Goal: Task Accomplishment & Management: Manage account settings

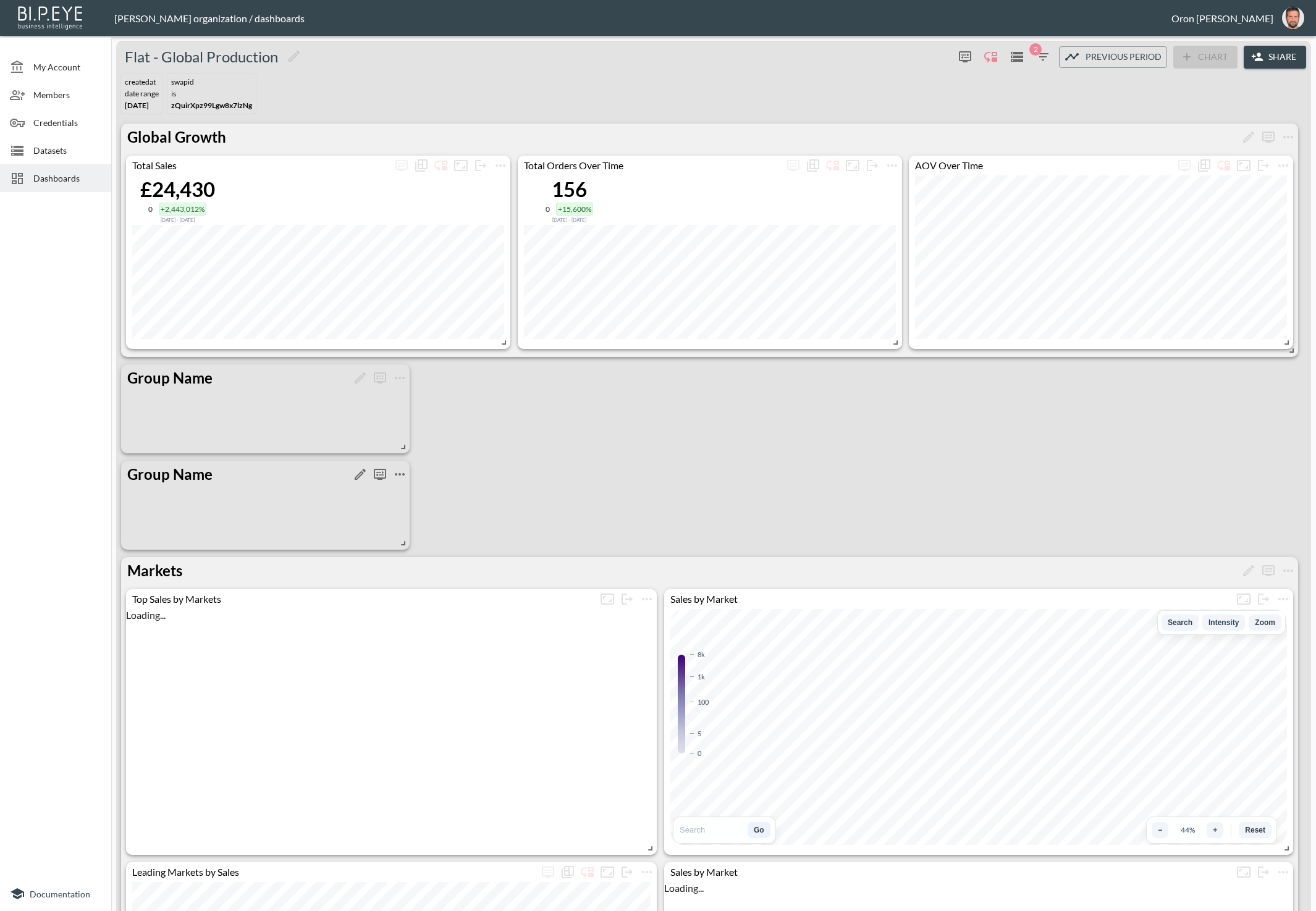
click at [399, 473] on icon "more" at bounding box center [400, 474] width 10 height 3
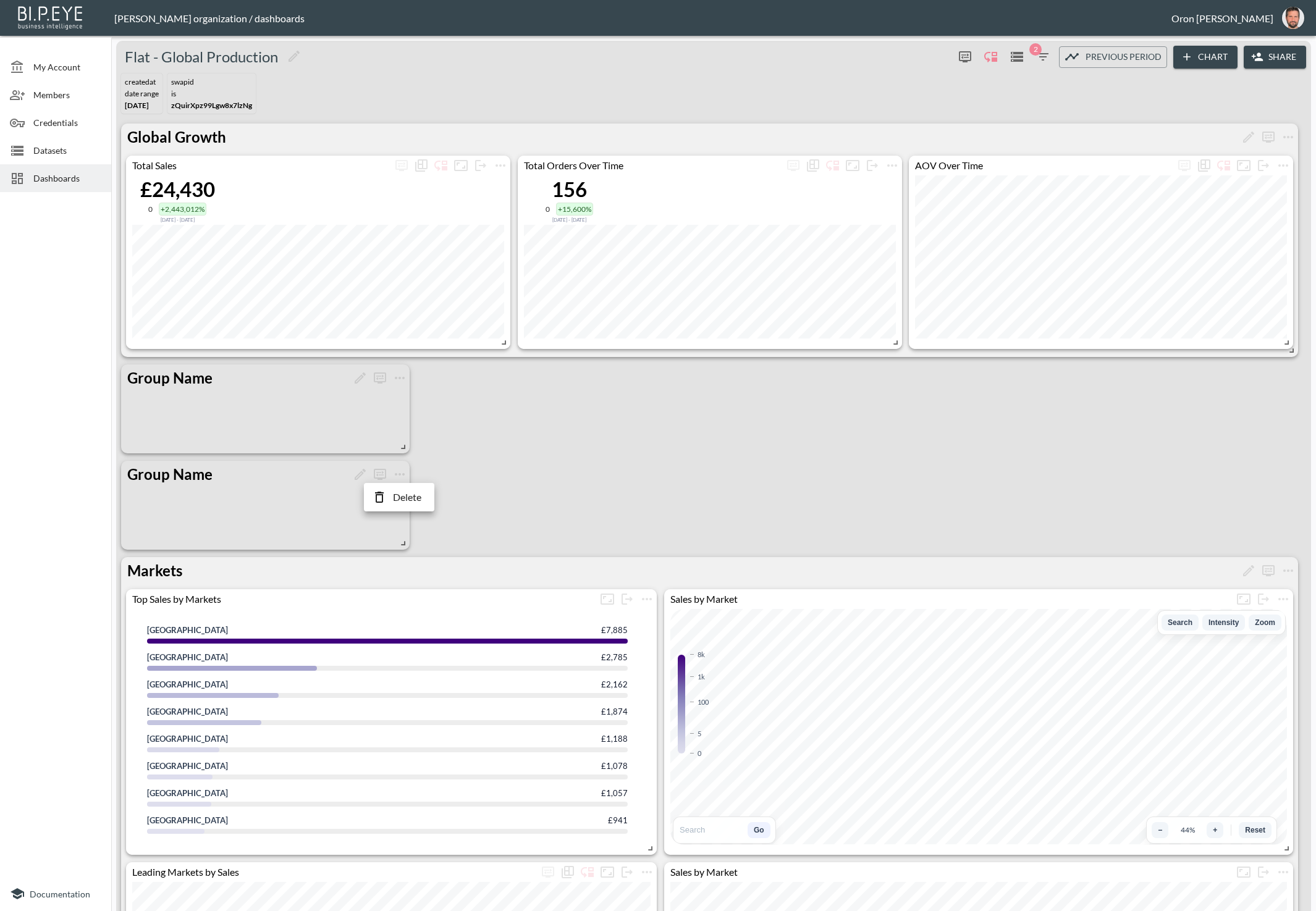
click at [398, 493] on p "Delete" at bounding box center [407, 497] width 28 height 15
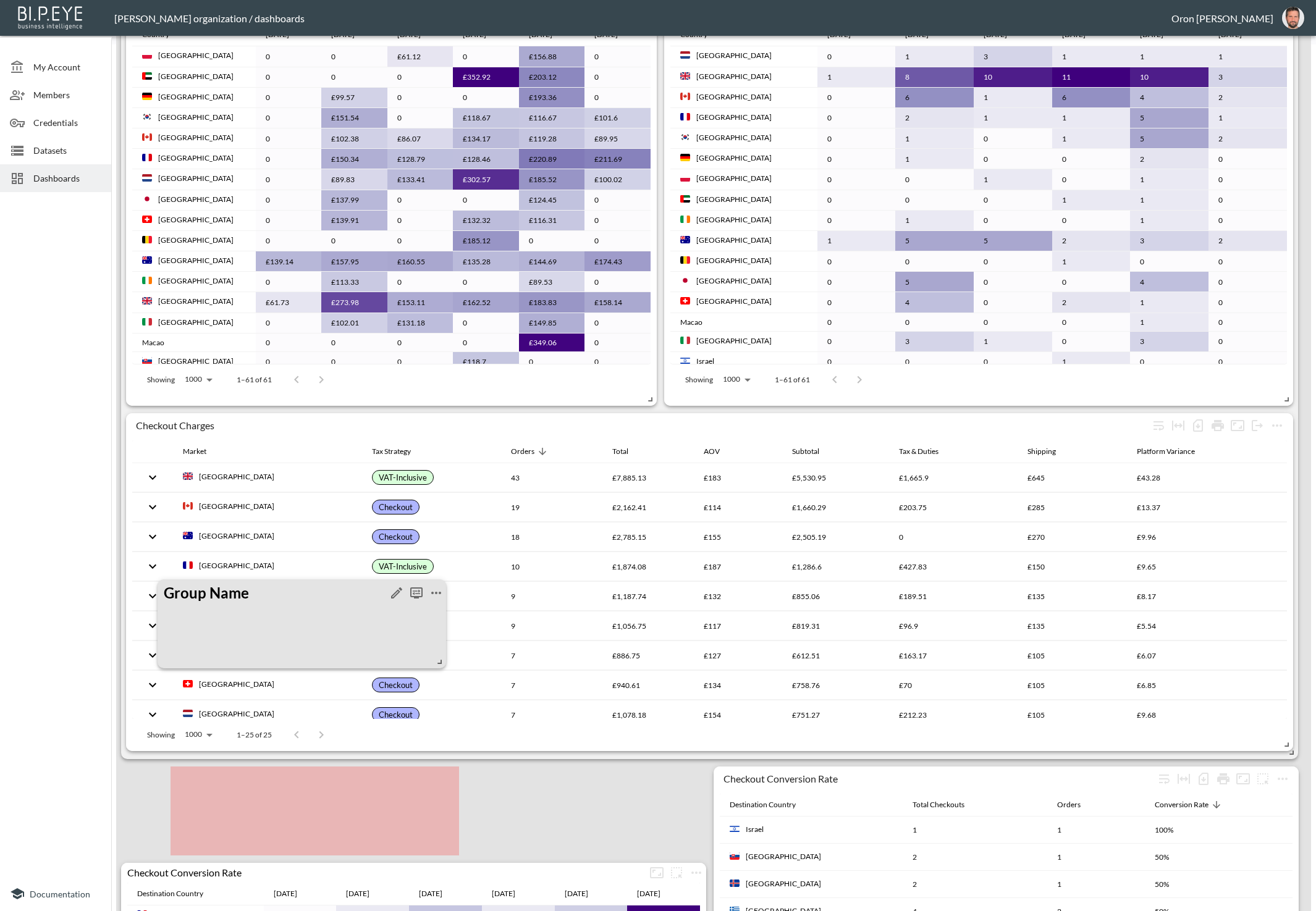
scroll to position [472, 0]
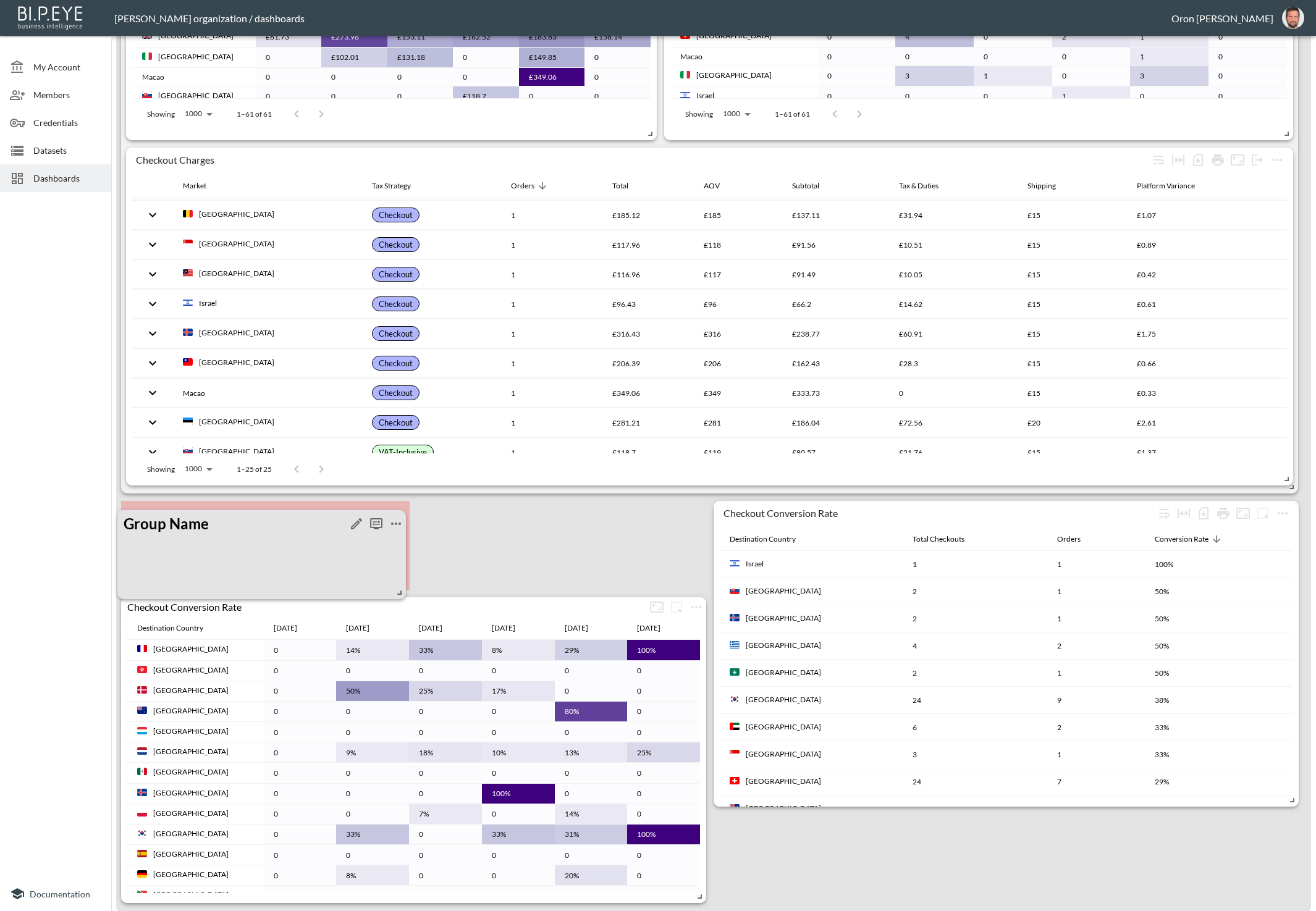
drag, startPoint x: 305, startPoint y: 377, endPoint x: 302, endPoint y: 523, distance: 146.0
click at [302, 523] on div at bounding box center [309, 524] width 194 height 20
click at [207, 511] on p "Group Name" at bounding box center [169, 515] width 85 height 22
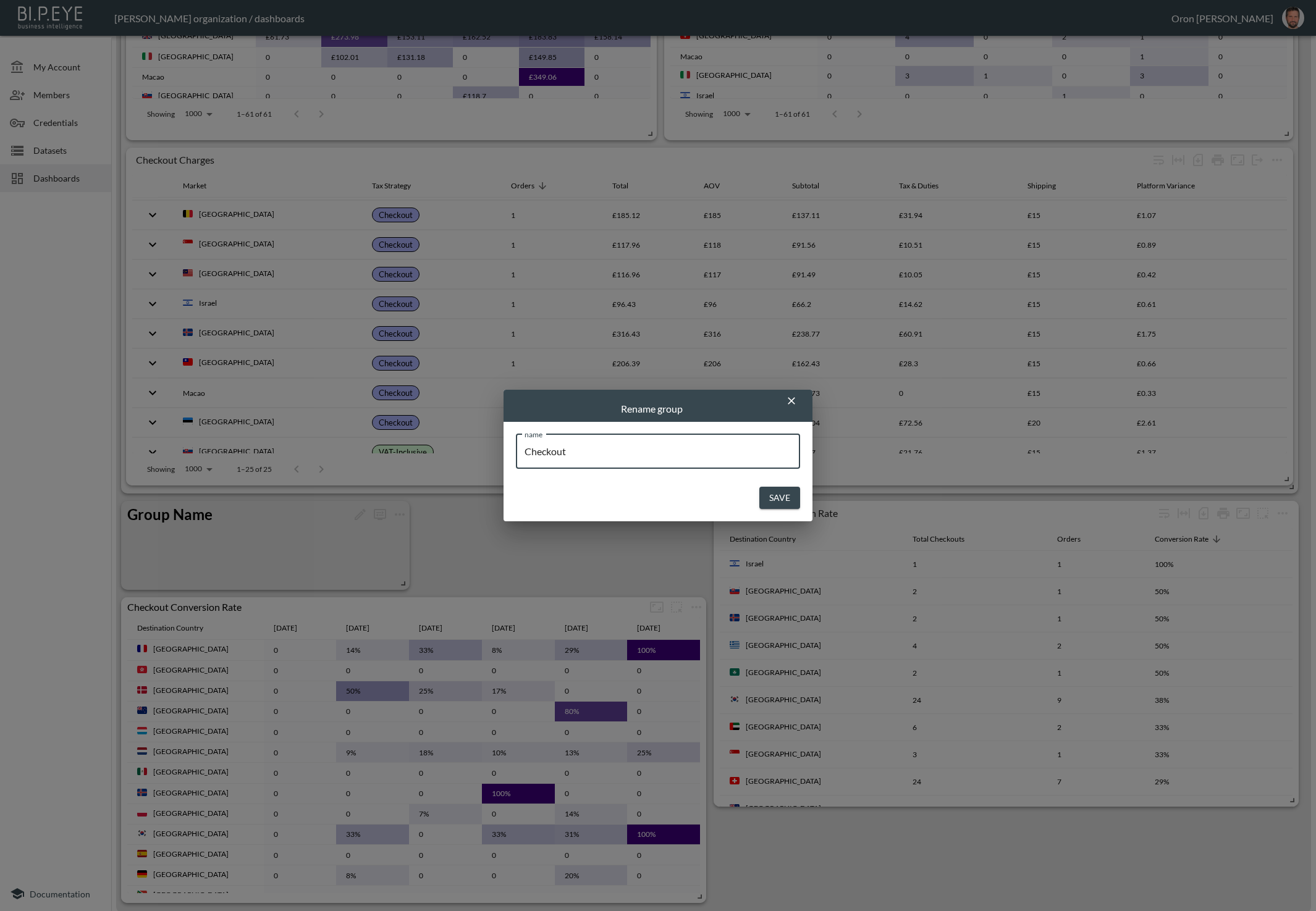
type input "Checkout"
click at [774, 489] on button "Save" at bounding box center [780, 498] width 41 height 23
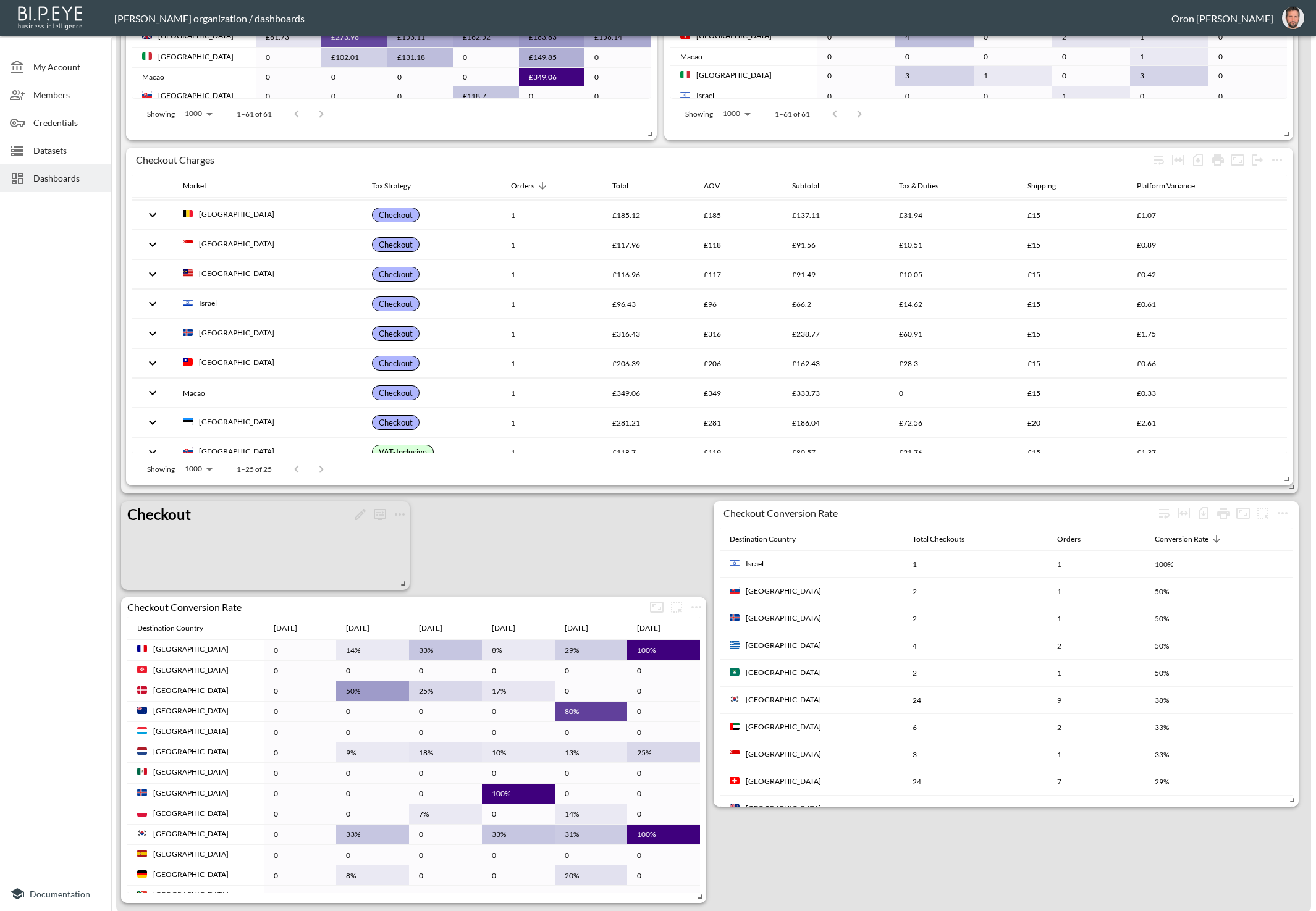
scroll to position [1126, 0]
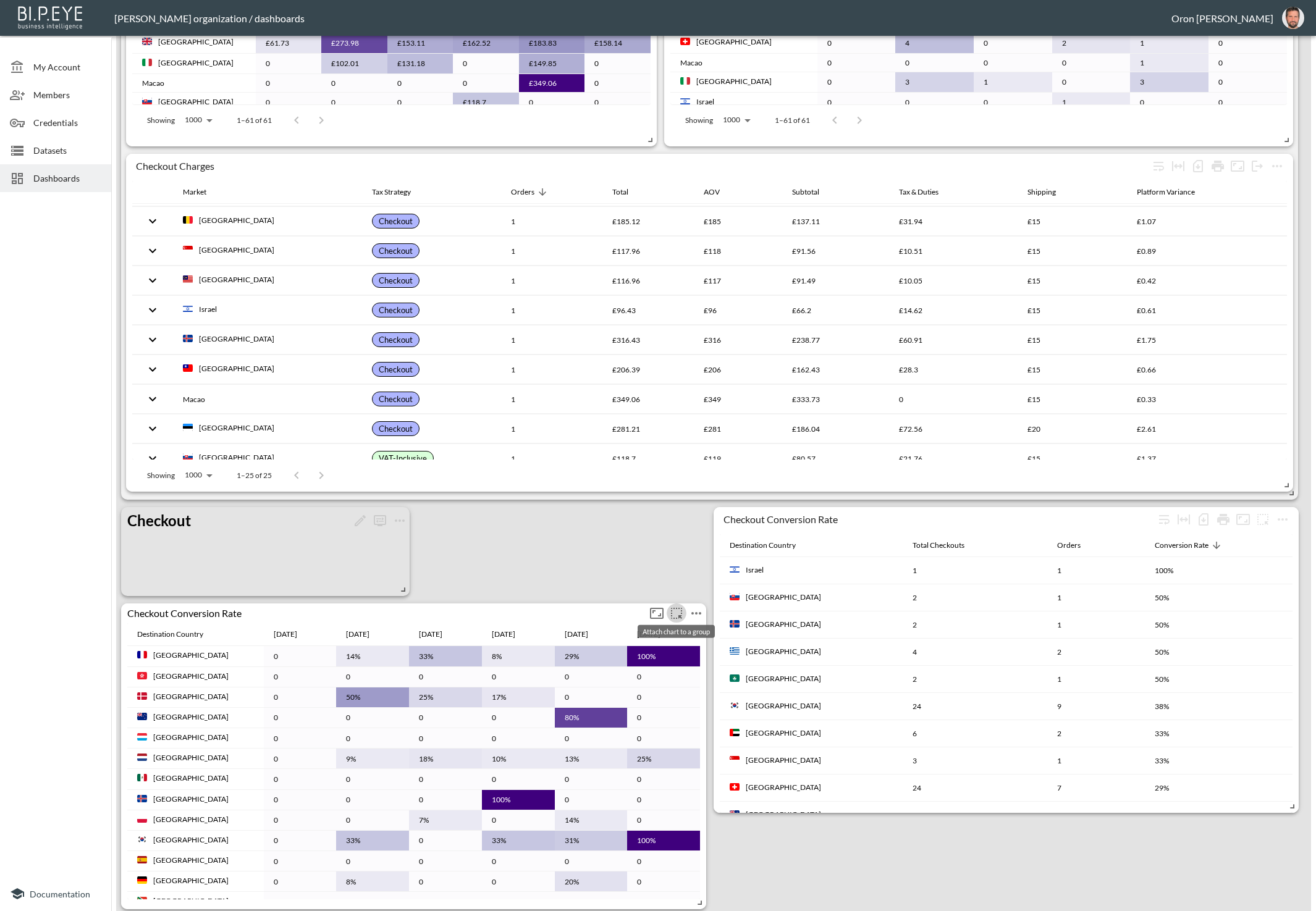
click at [676, 614] on icon "more" at bounding box center [676, 613] width 15 height 15
click at [683, 695] on li "Checkout" at bounding box center [676, 692] width 79 height 22
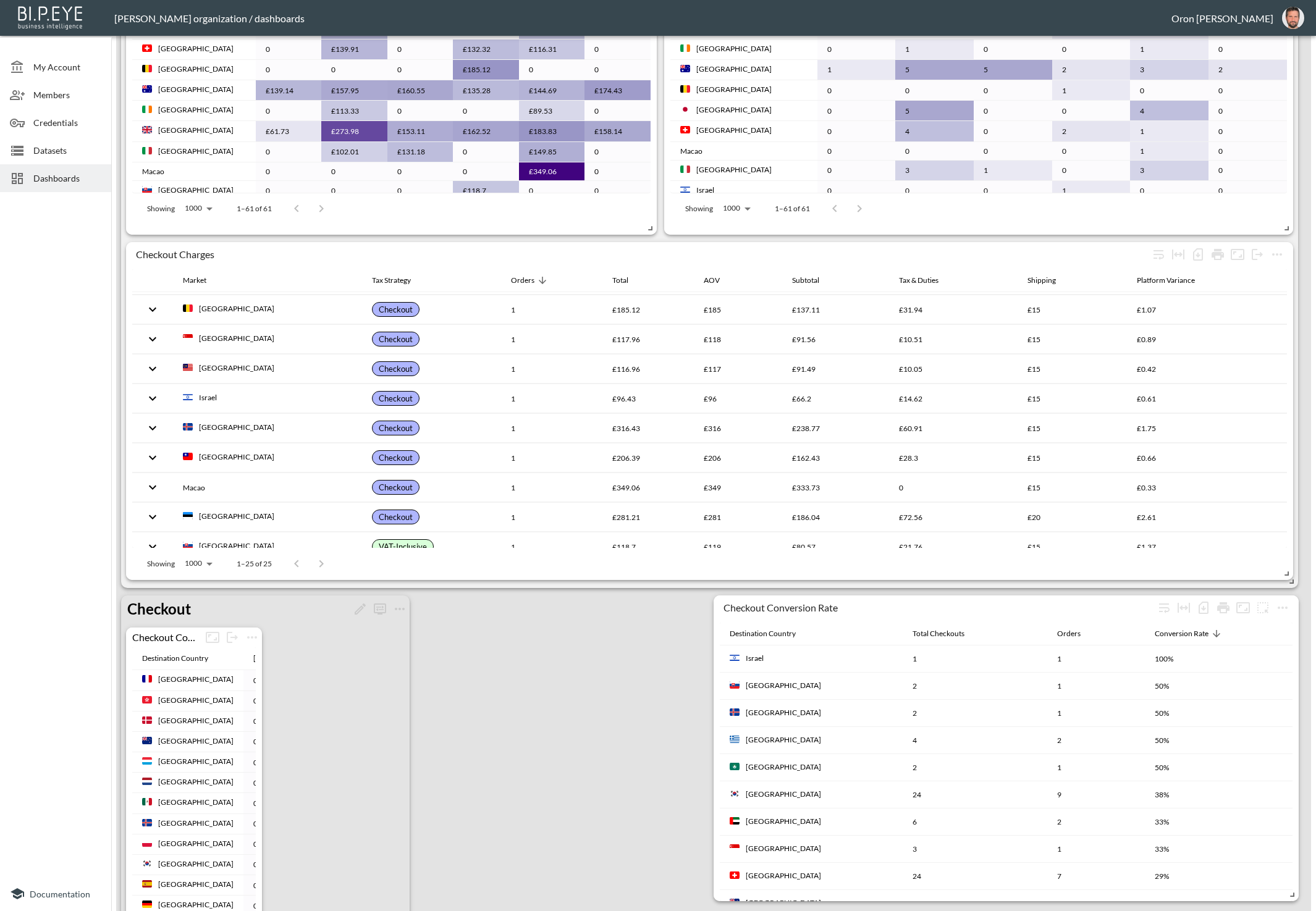
scroll to position [1076, 0]
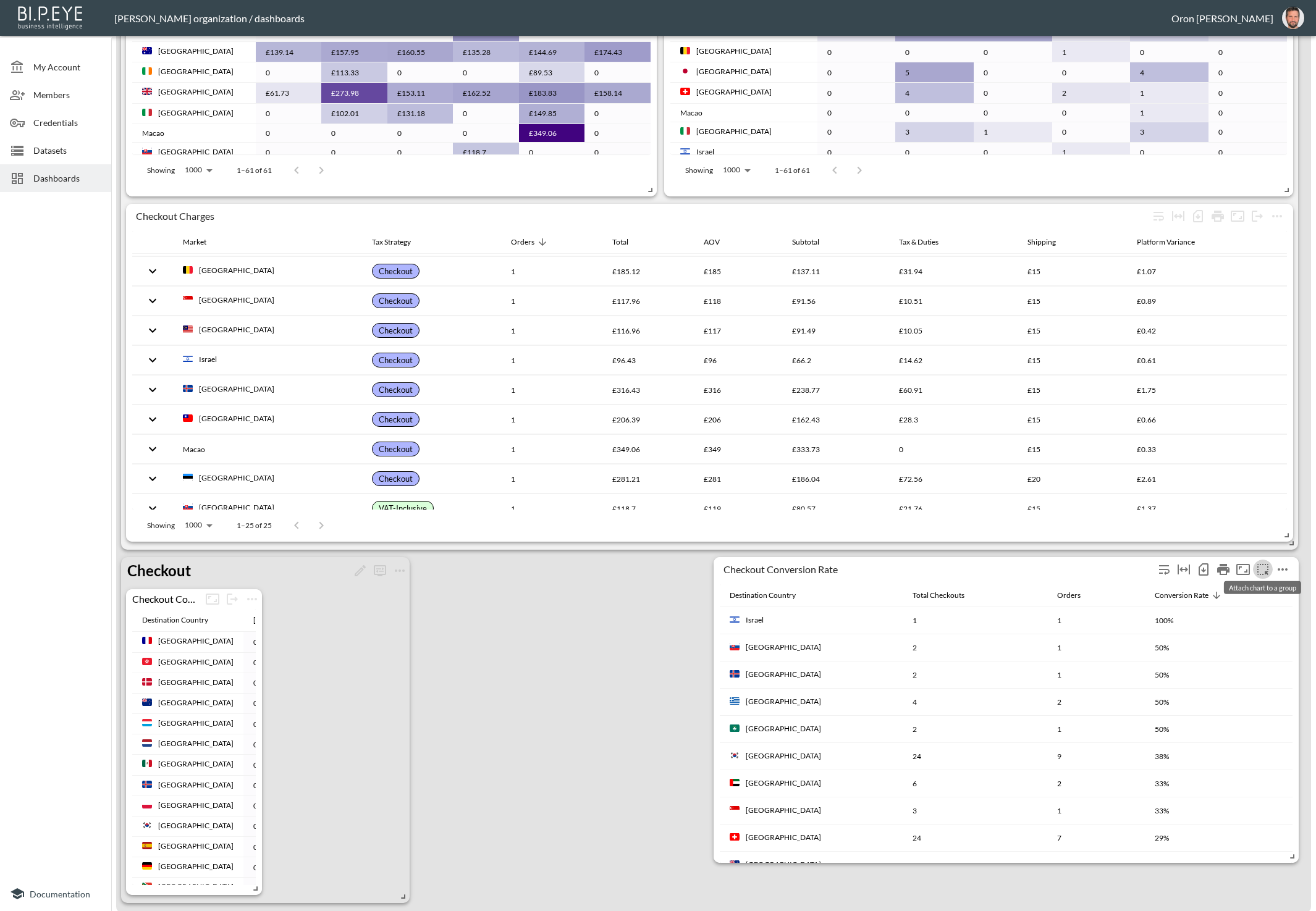
click at [1263, 567] on icon "more" at bounding box center [1263, 569] width 15 height 15
drag, startPoint x: 1244, startPoint y: 648, endPoint x: 1066, endPoint y: 586, distance: 188.5
click at [1244, 648] on li "Checkout" at bounding box center [1262, 650] width 79 height 22
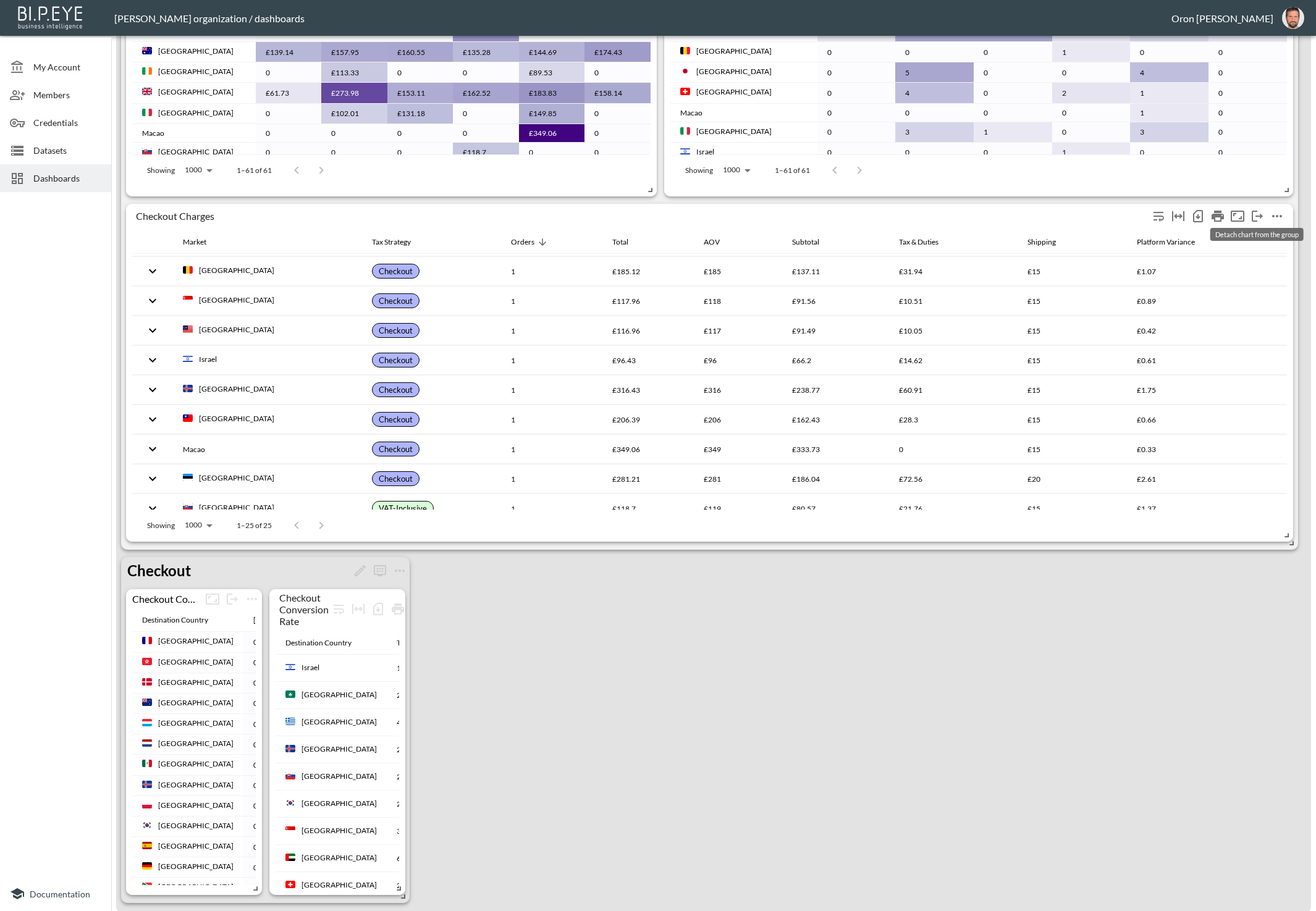
click at [1257, 212] on icon "more" at bounding box center [1257, 216] width 15 height 15
click at [1260, 240] on li "Detach chart from the group" at bounding box center [1233, 239] width 135 height 22
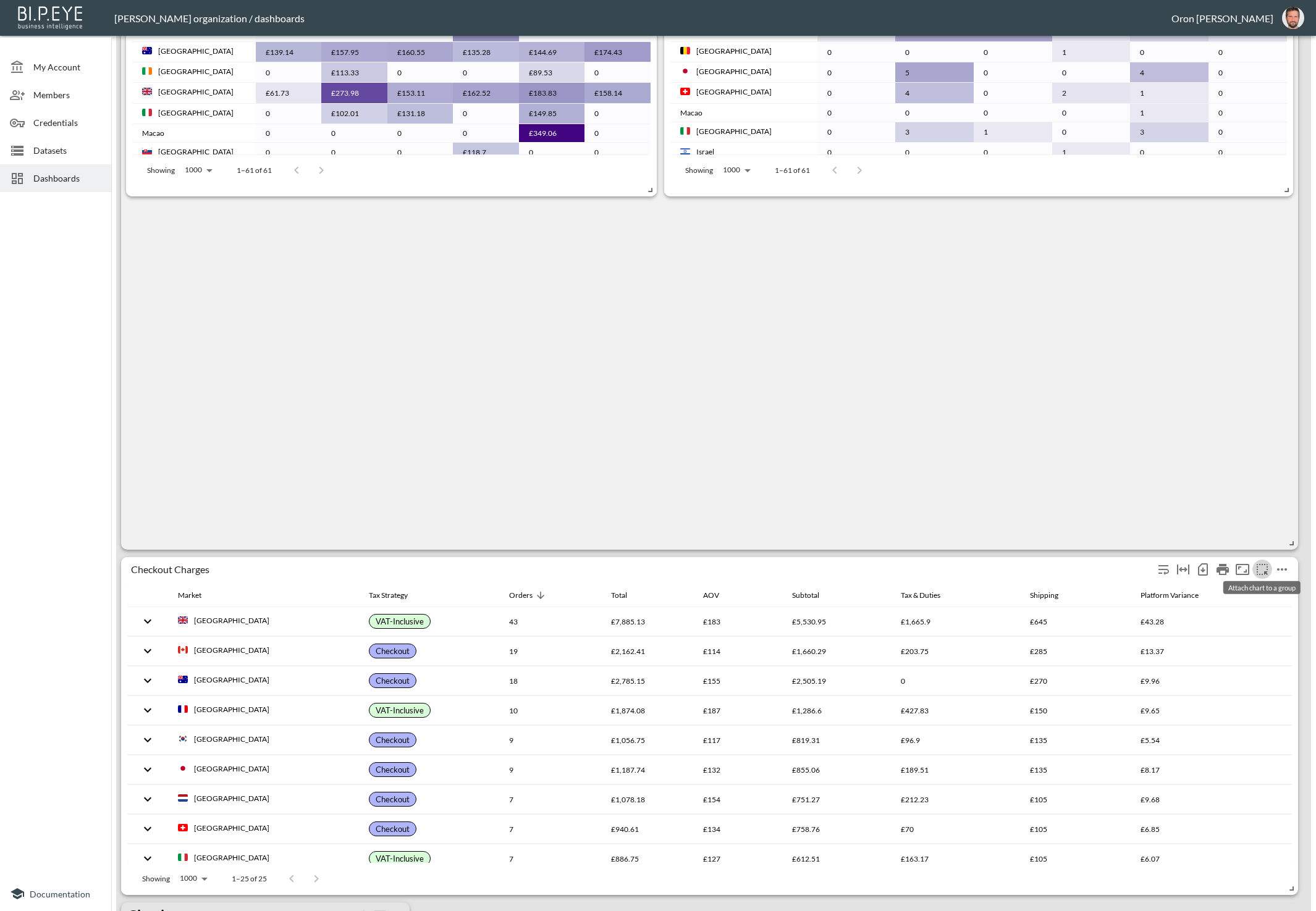
click at [1267, 571] on icon "more" at bounding box center [1262, 569] width 15 height 15
drag, startPoint x: 1260, startPoint y: 652, endPoint x: 1288, endPoint y: 531, distance: 124.2
click at [1260, 652] on li "Checkout" at bounding box center [1262, 650] width 79 height 22
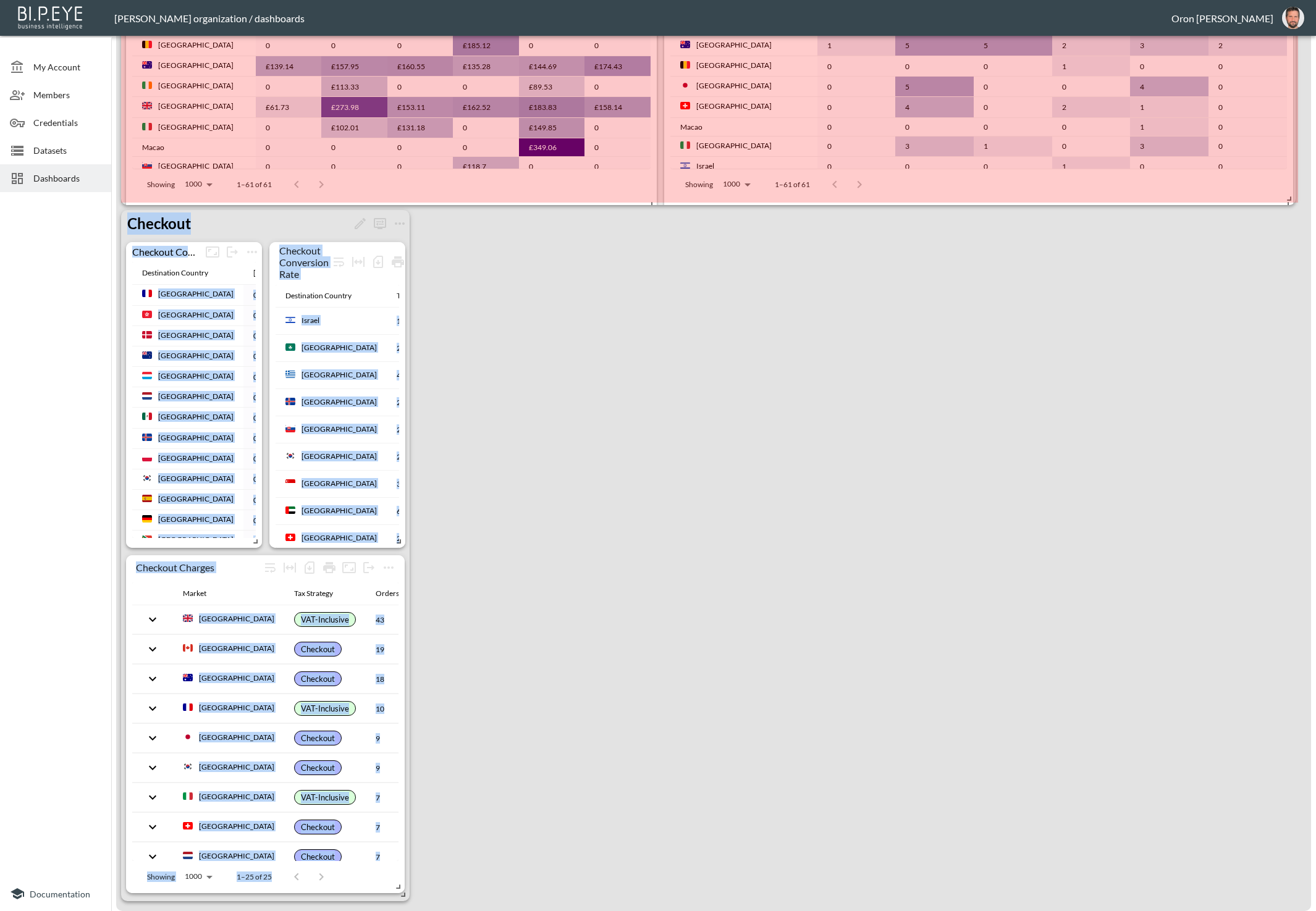
drag, startPoint x: 1289, startPoint y: 536, endPoint x: 1251, endPoint y: 286, distance: 252.9
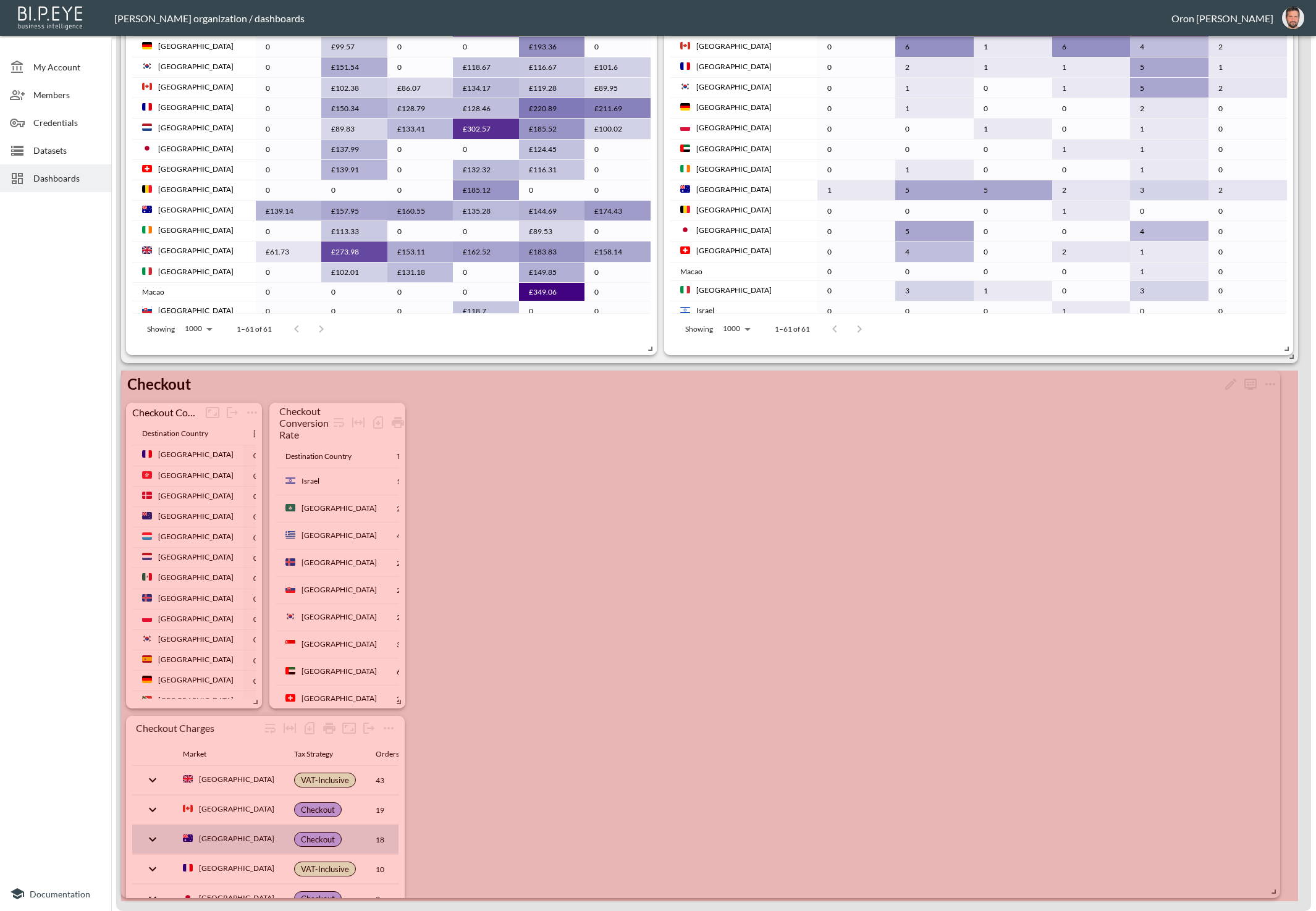
drag, startPoint x: 404, startPoint y: 890, endPoint x: 1219, endPoint y: 844, distance: 816.3
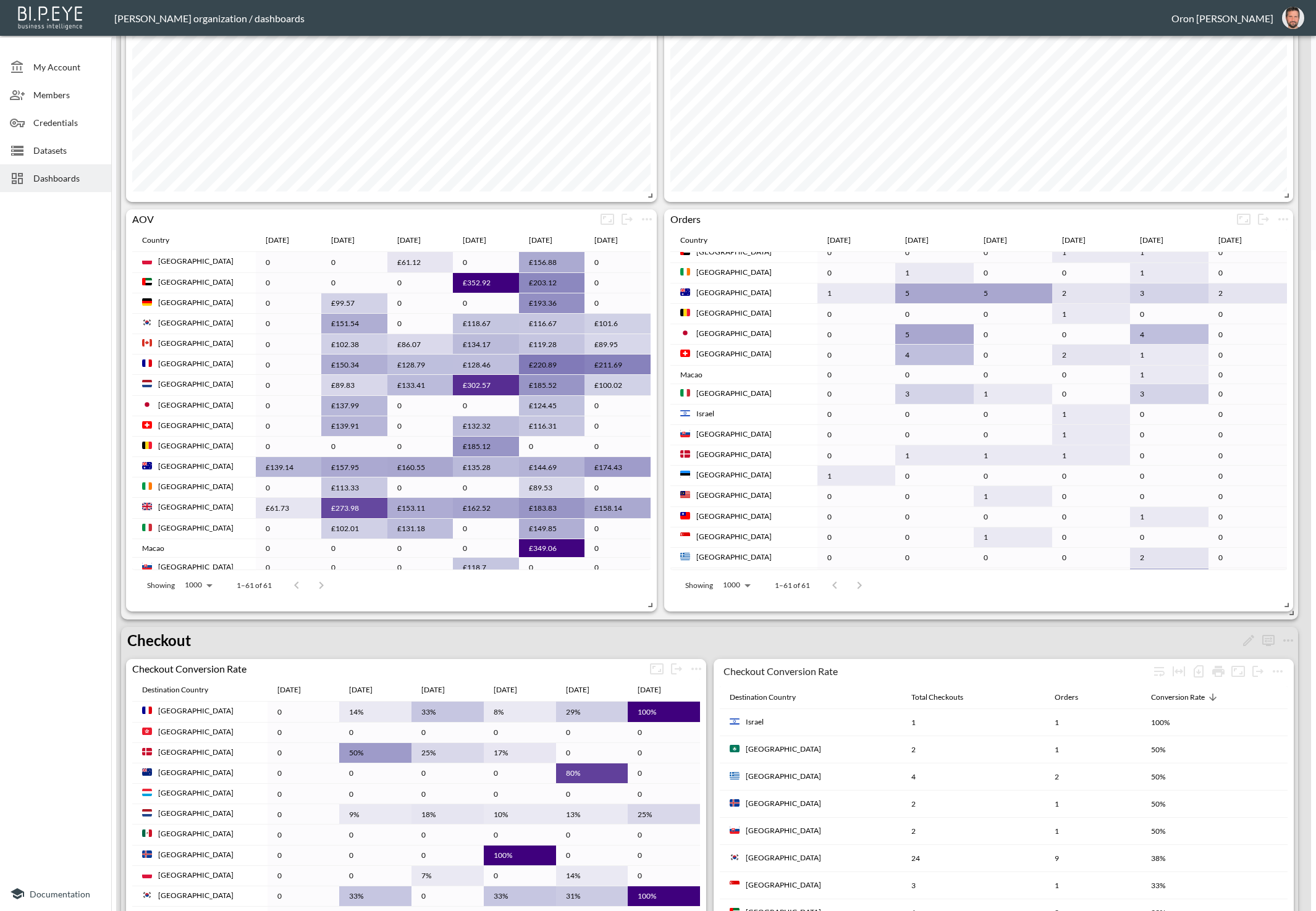
scroll to position [157, 0]
click at [1263, 642] on icon "more" at bounding box center [1268, 640] width 13 height 11
click at [1260, 680] on div at bounding box center [1261, 683] width 18 height 18
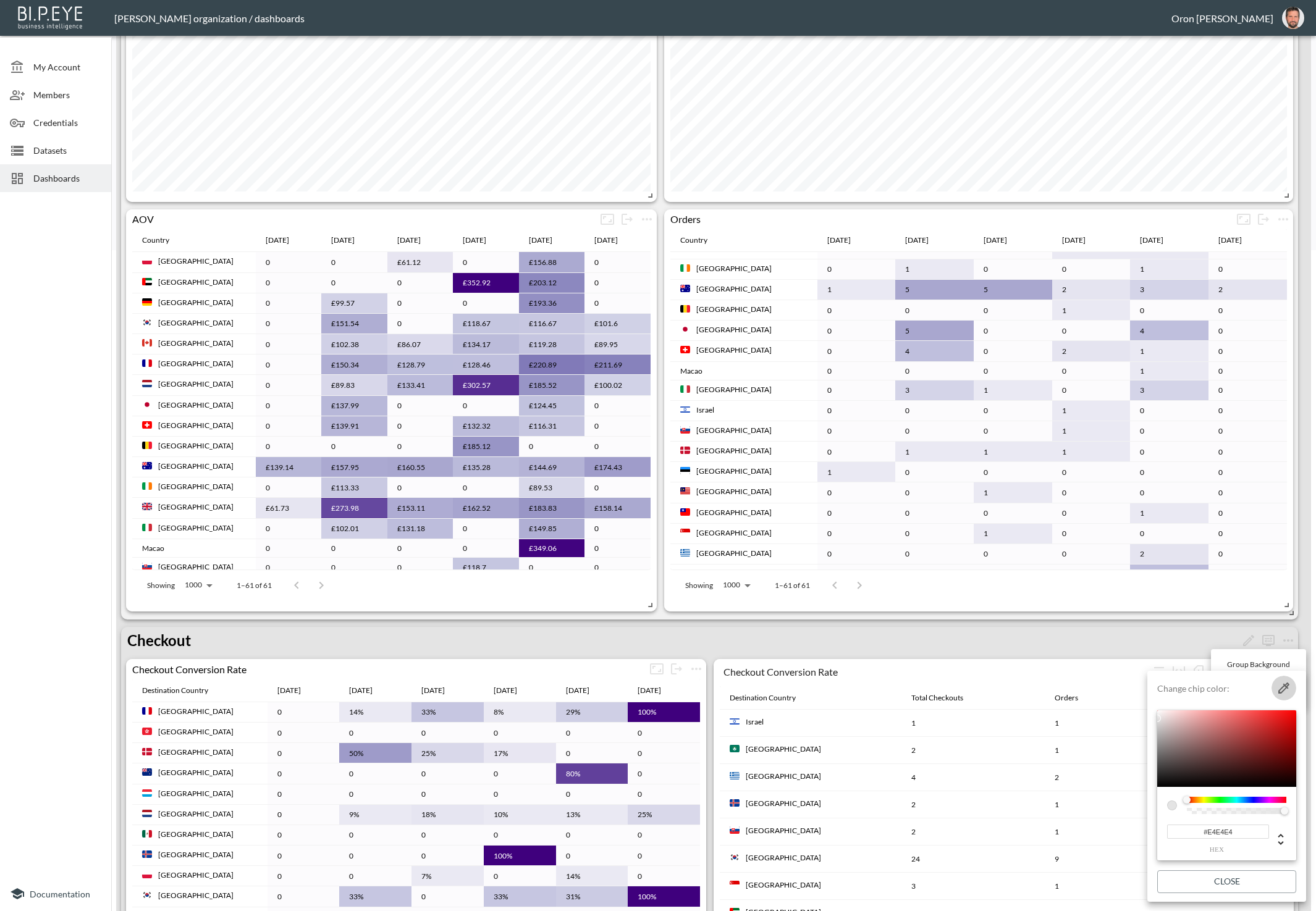
drag, startPoint x: 1282, startPoint y: 687, endPoint x: 851, endPoint y: 627, distance: 435.2
click at [1277, 686] on icon "button" at bounding box center [1284, 687] width 15 height 15
type input "#F0F0F0"
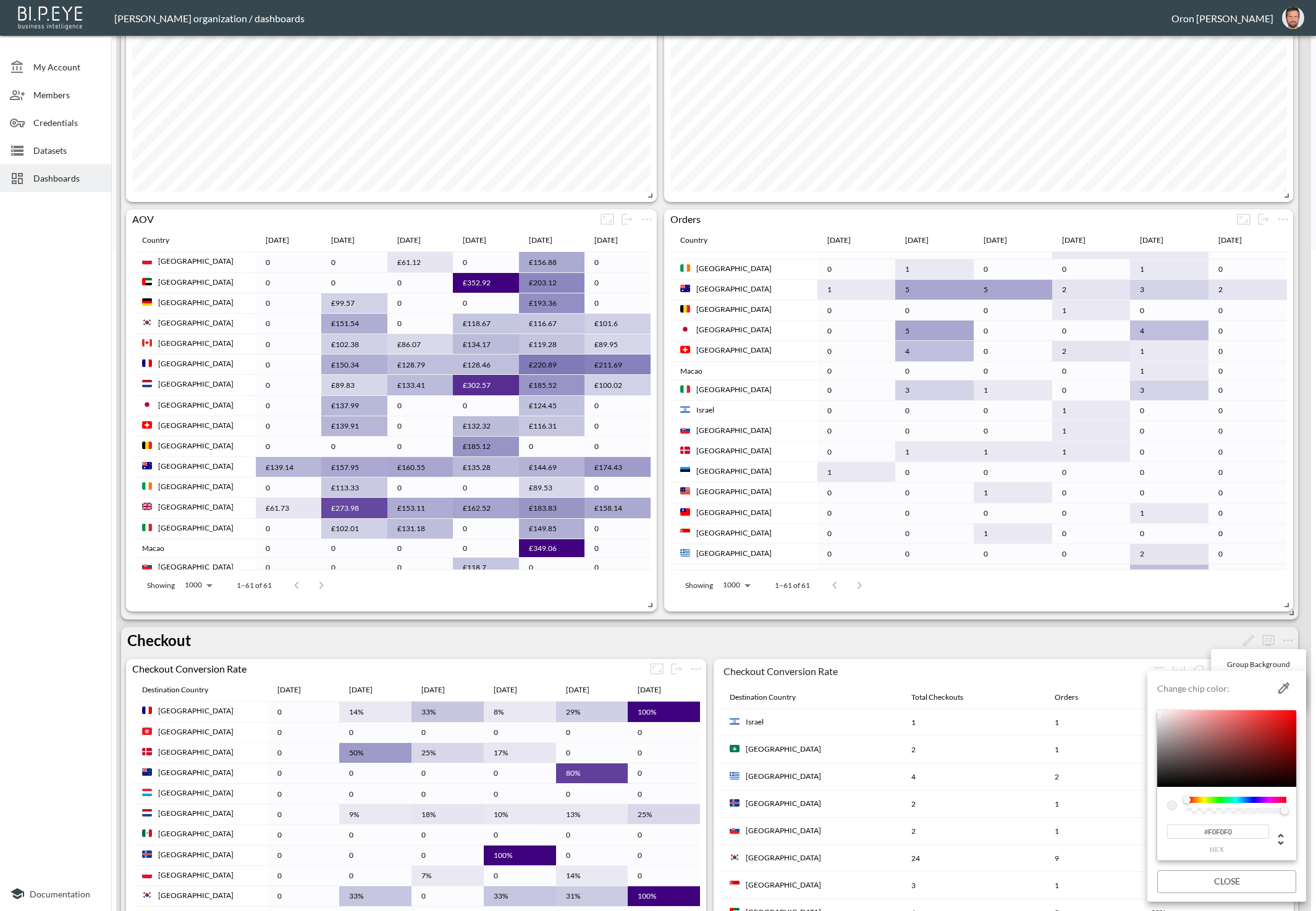
click at [678, 633] on div at bounding box center [658, 456] width 1316 height 911
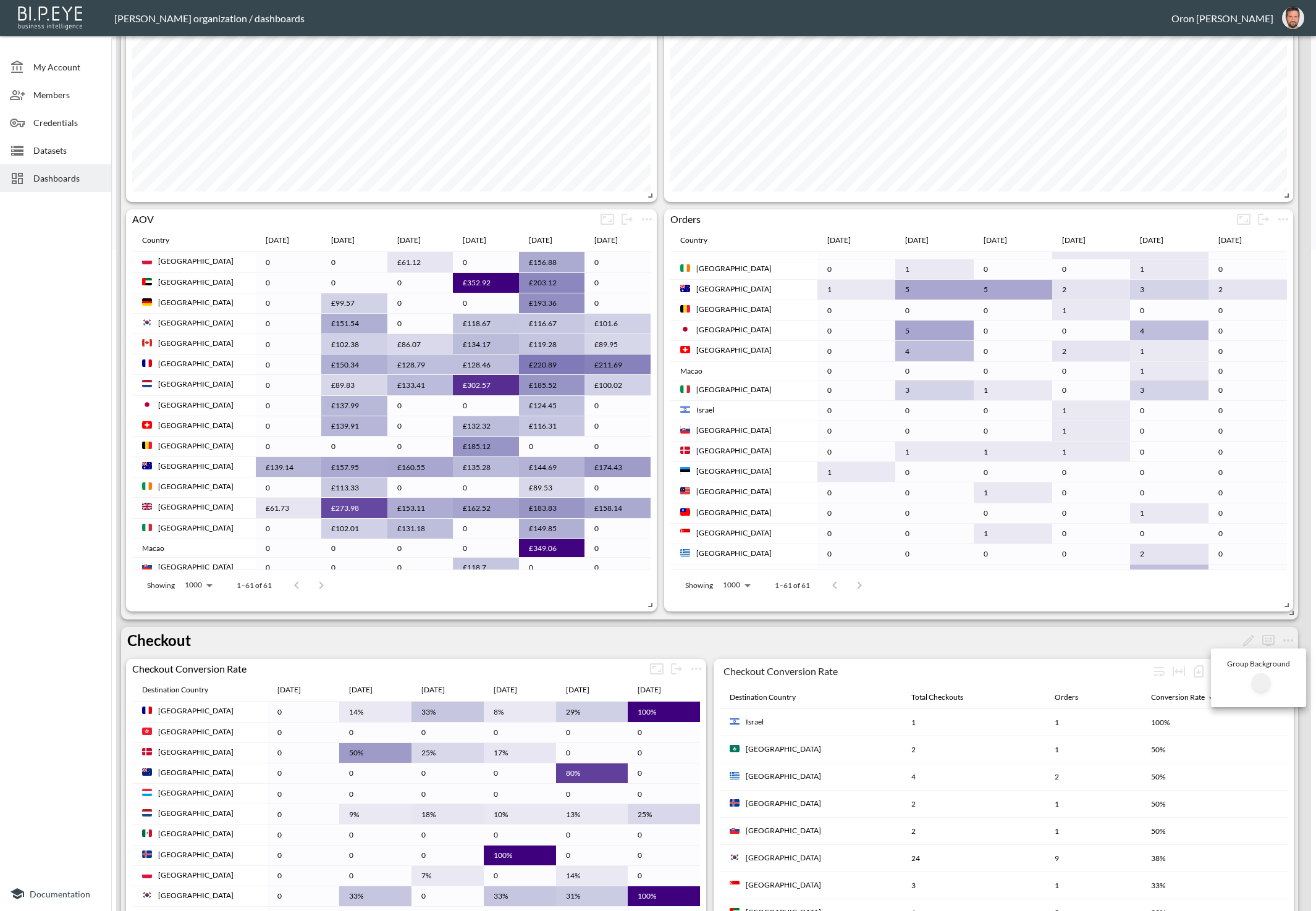
click at [695, 633] on div at bounding box center [658, 456] width 1316 height 911
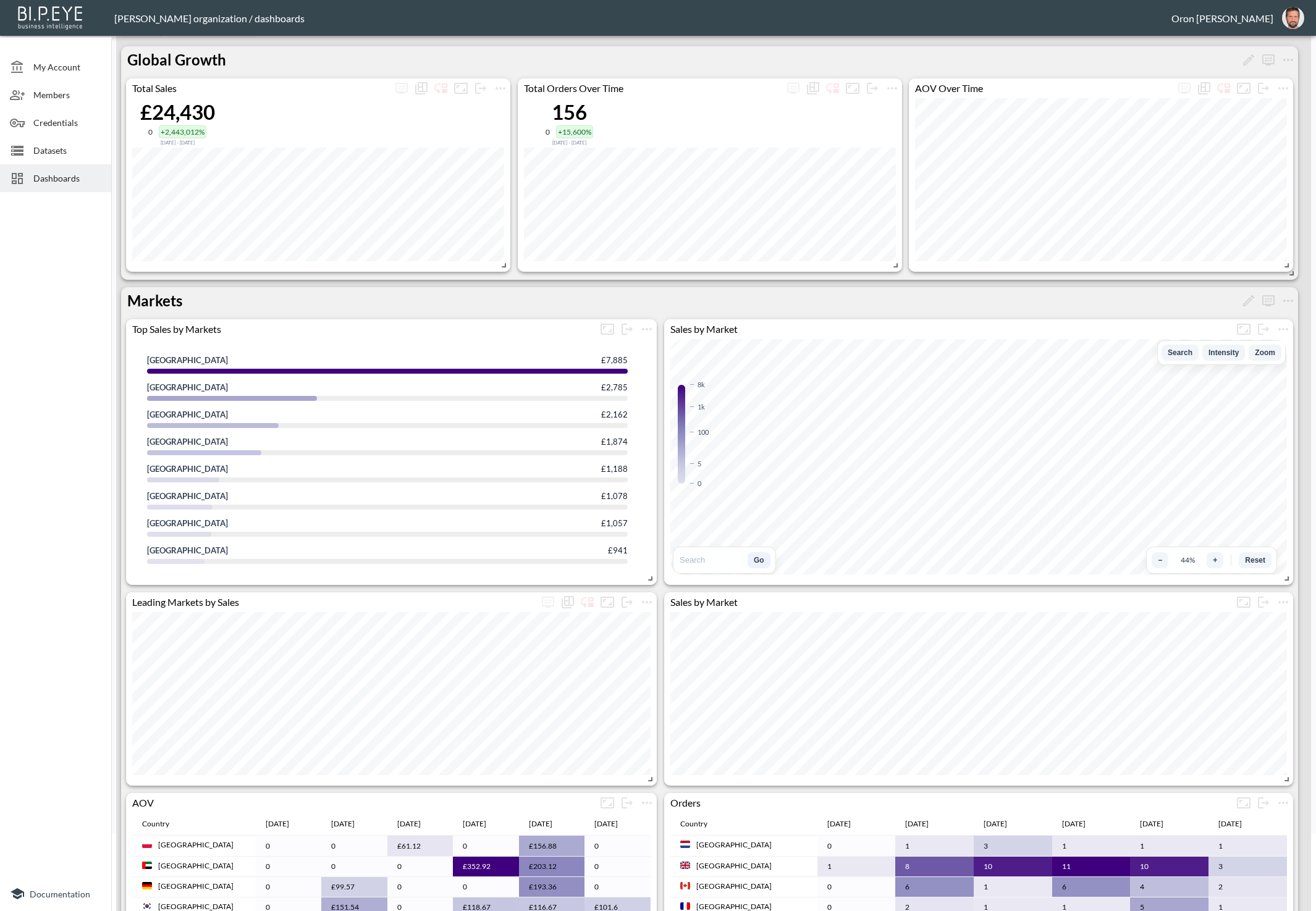
scroll to position [89, 0]
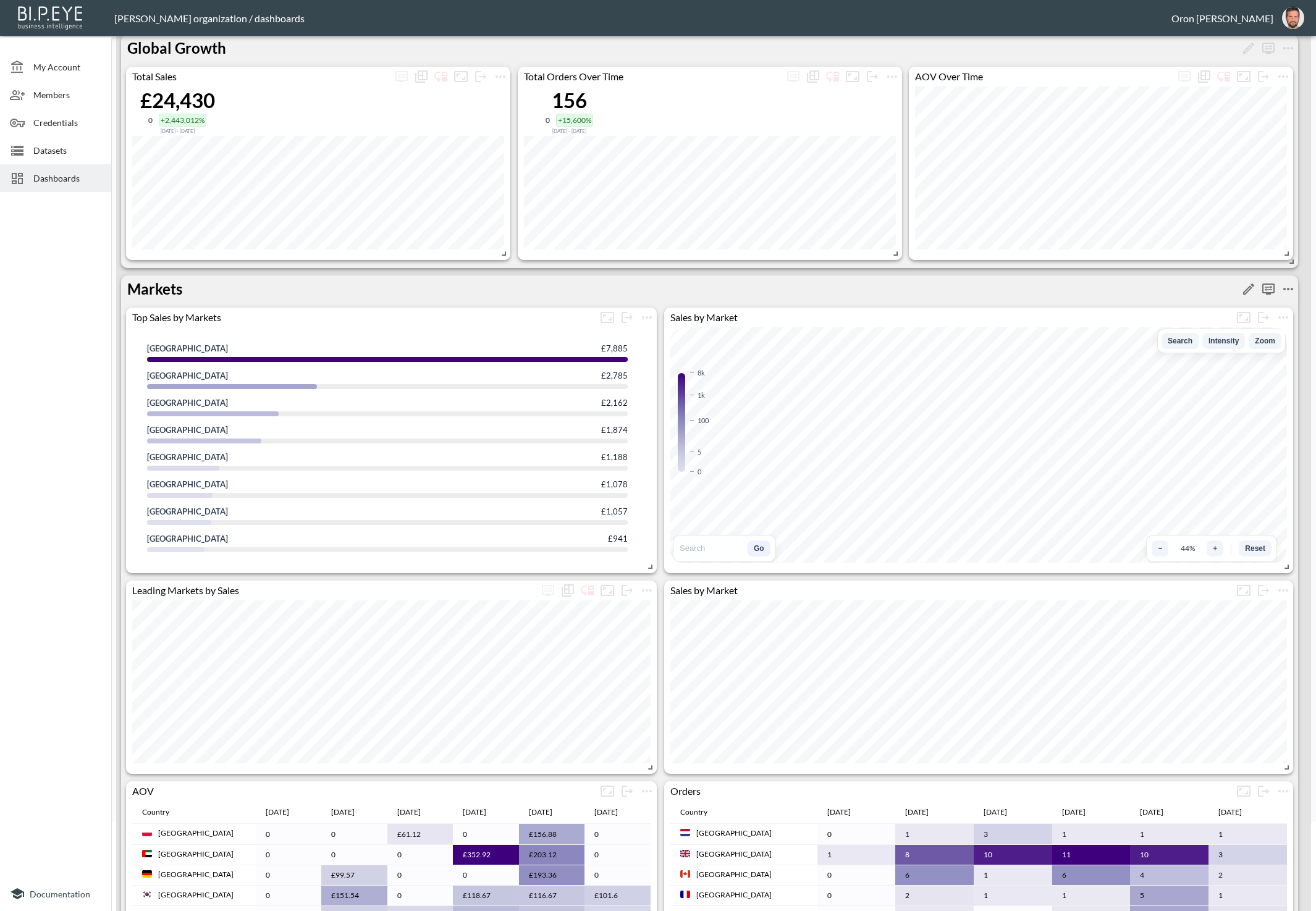
click at [191, 283] on div at bounding box center [742, 289] width 1113 height 20
click at [1251, 287] on icon "Rename" at bounding box center [1249, 289] width 15 height 15
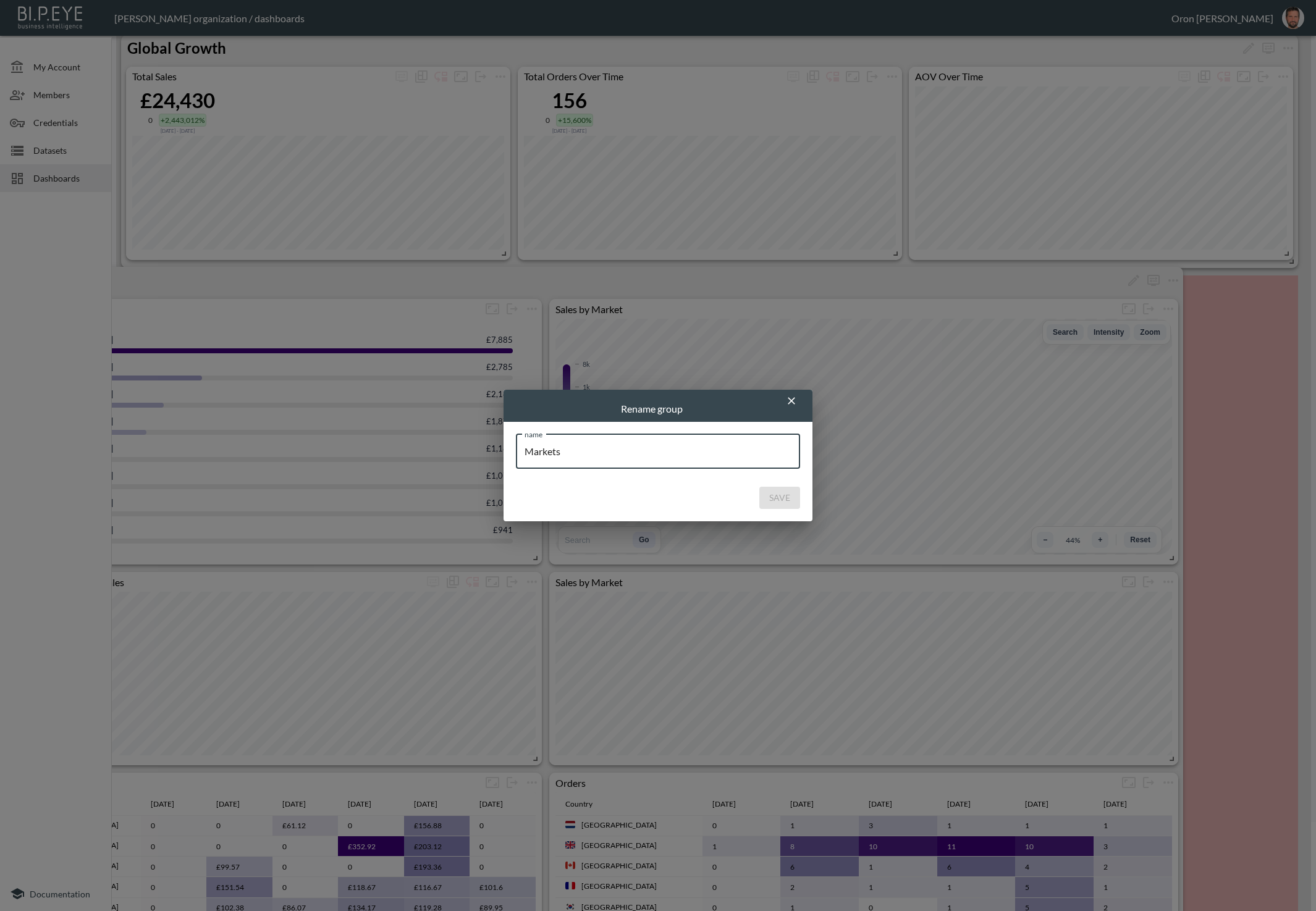
drag, startPoint x: 662, startPoint y: 451, endPoint x: 441, endPoint y: 437, distance: 221.4
click at [441, 437] on div "Rename group name Markets name Save" at bounding box center [658, 456] width 1316 height 911
click at [443, 437] on div "Rename group name Markets name Save" at bounding box center [658, 456] width 1316 height 911
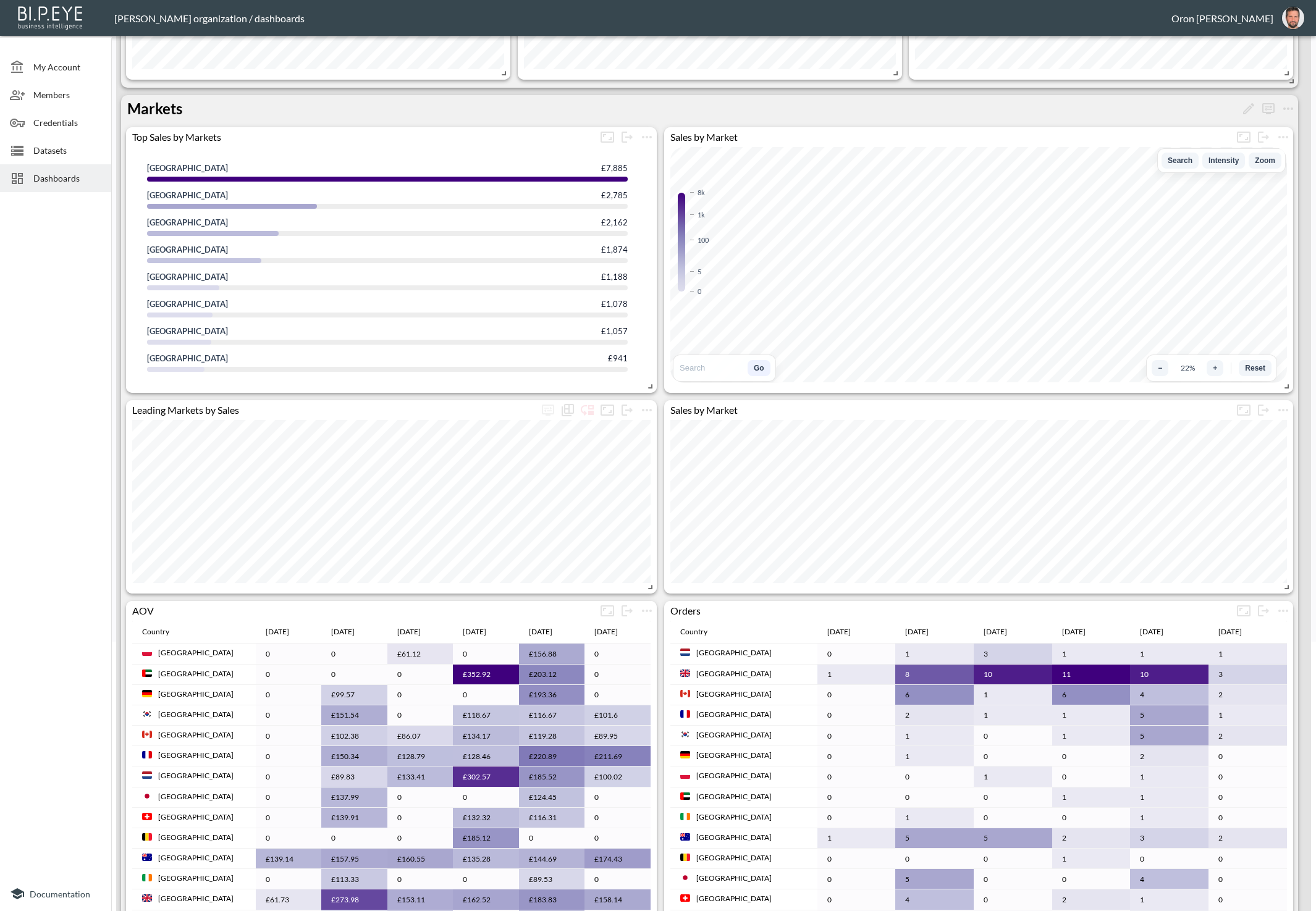
scroll to position [106, 0]
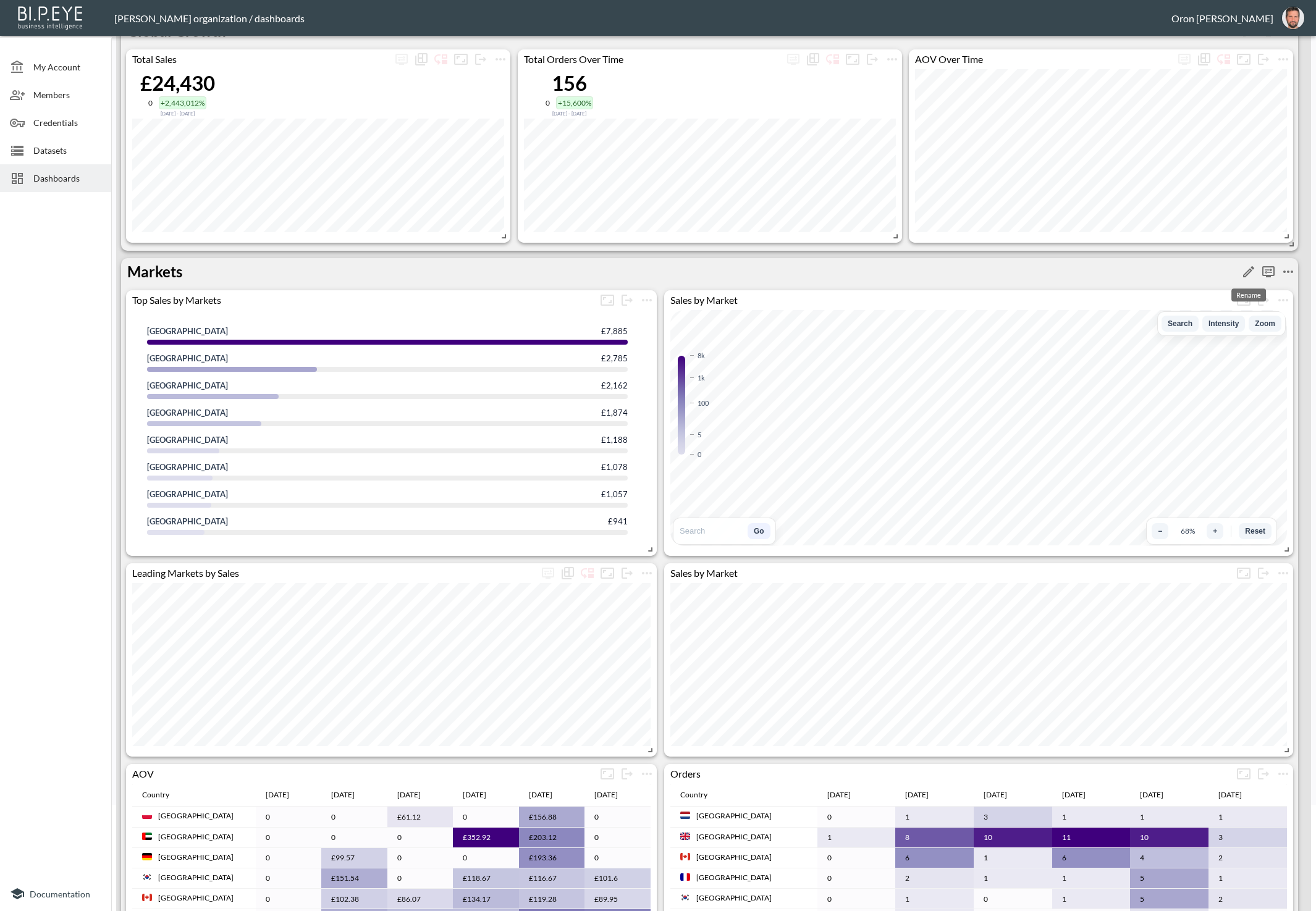
click at [1245, 270] on icon "Rename" at bounding box center [1249, 271] width 15 height 15
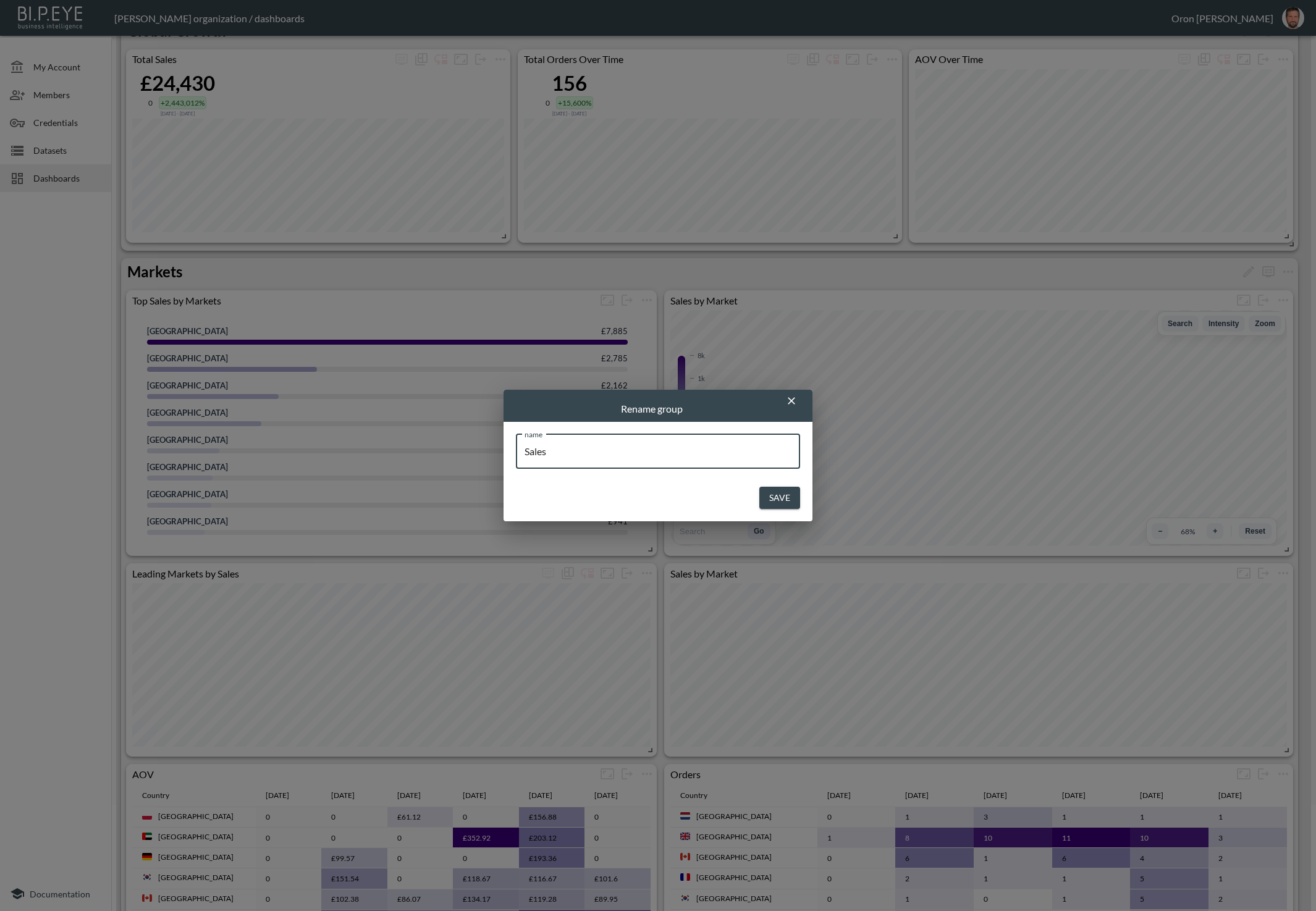
type input "Sales"
click at [759, 487] on button "Save" at bounding box center [780, 498] width 41 height 23
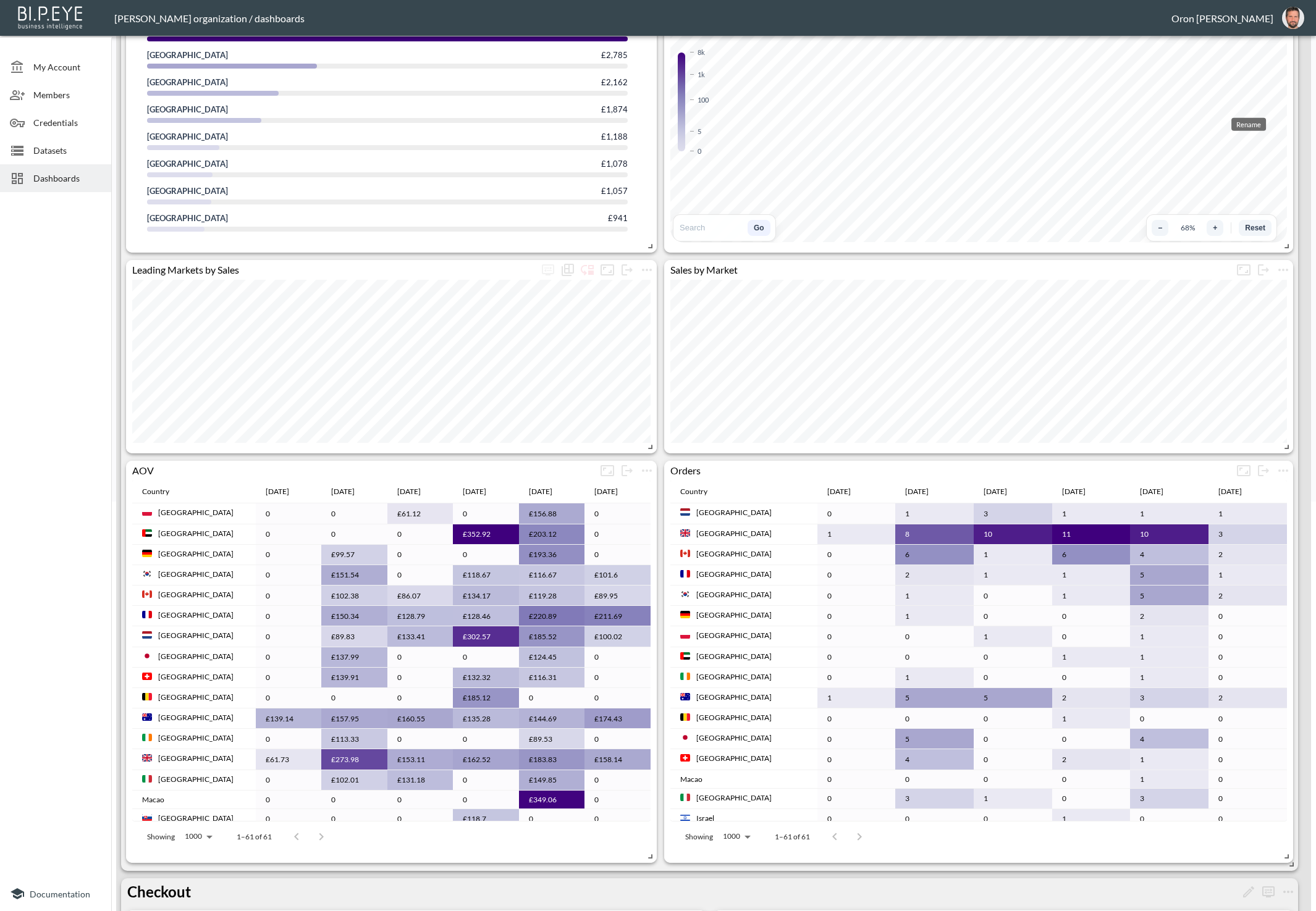
scroll to position [0, 0]
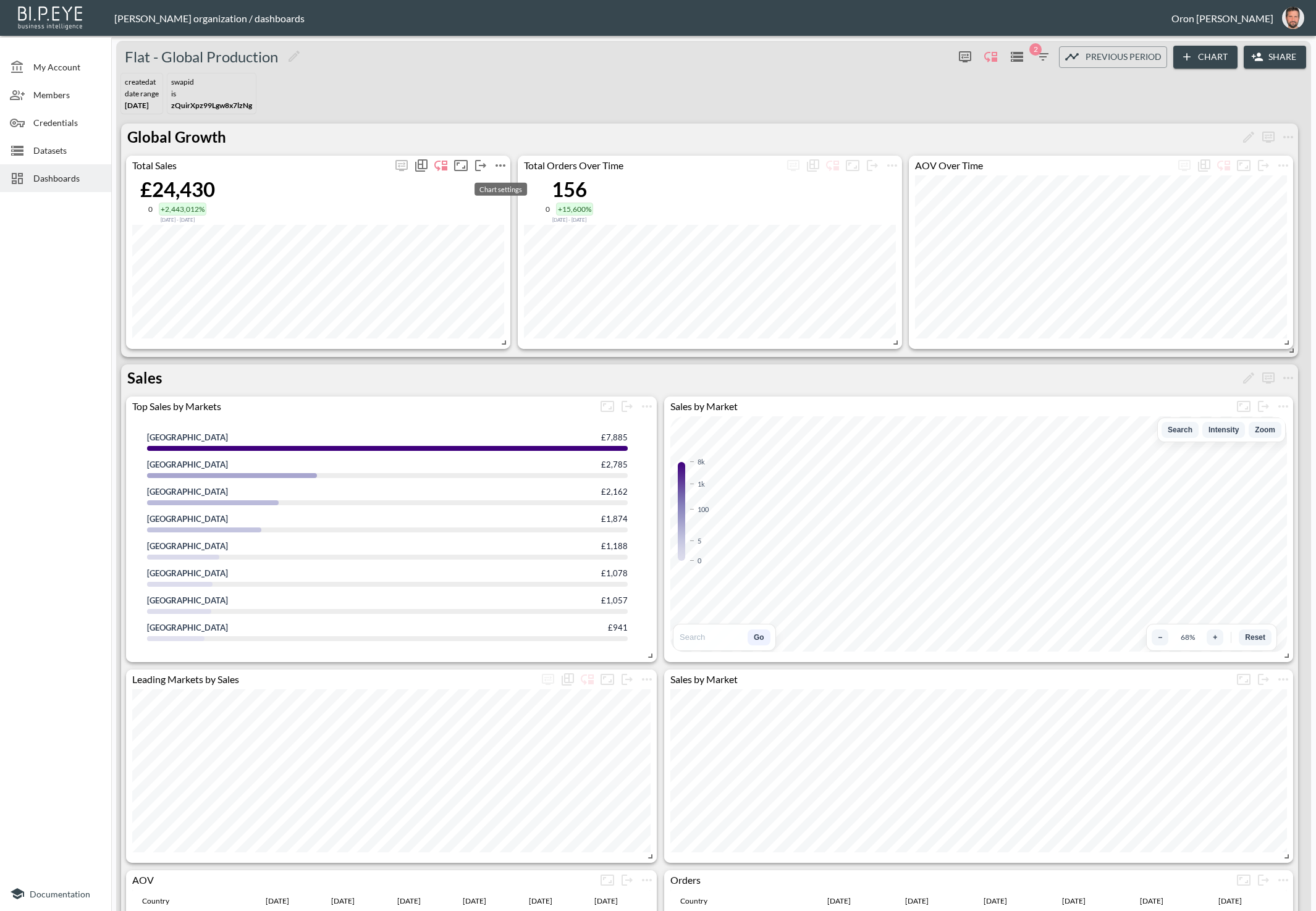
click at [498, 165] on icon "more" at bounding box center [500, 165] width 15 height 15
click at [494, 182] on p "Edit" at bounding box center [486, 188] width 18 height 15
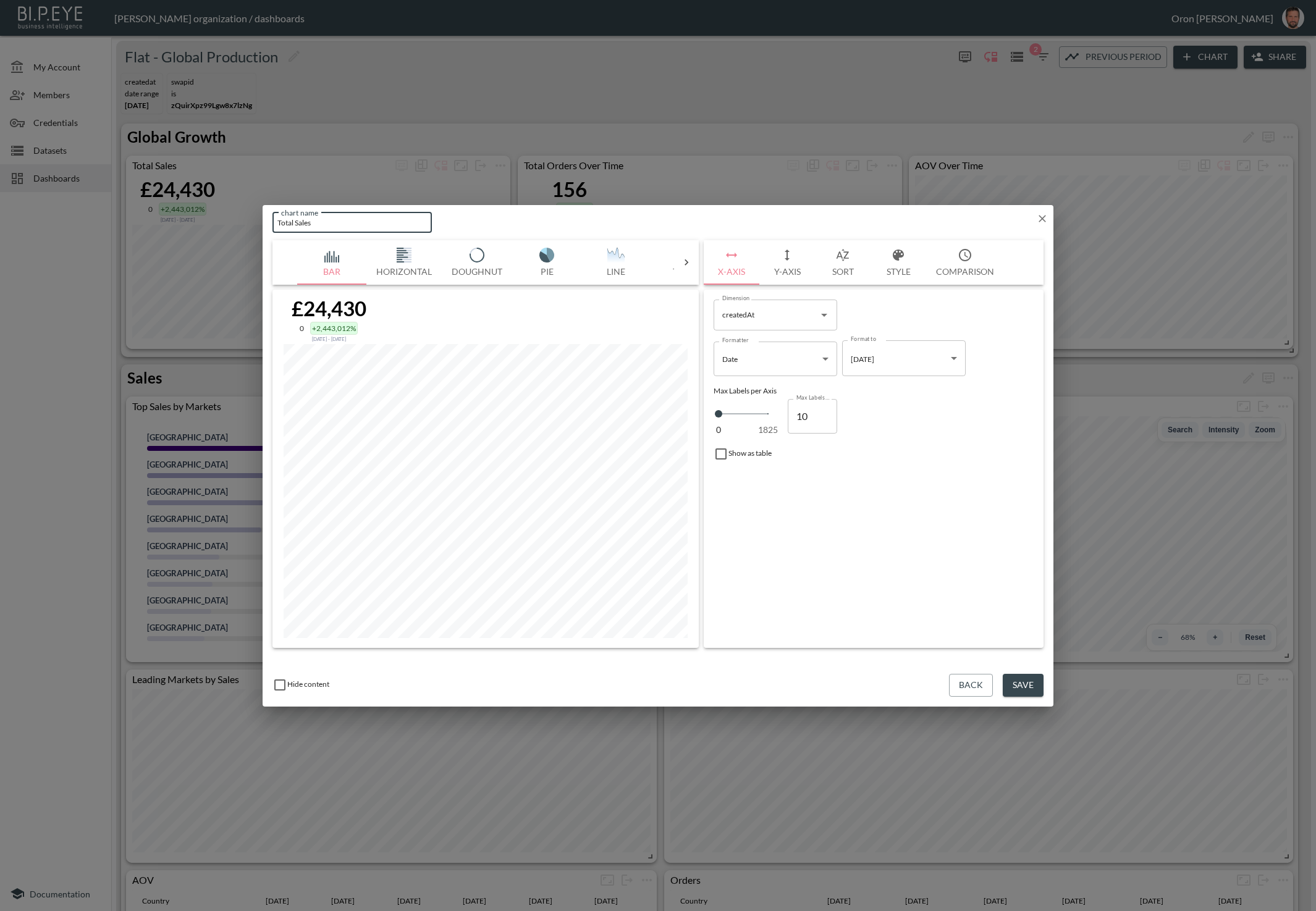
drag, startPoint x: 295, startPoint y: 221, endPoint x: 262, endPoint y: 222, distance: 33.0
click at [262, 222] on div "chart name Total Sales chart name Bar Horizontal Doughnut Pie Line Table Single…" at bounding box center [658, 456] width 1316 height 911
type input "Sales"
click at [1038, 687] on button "Save" at bounding box center [1023, 685] width 41 height 23
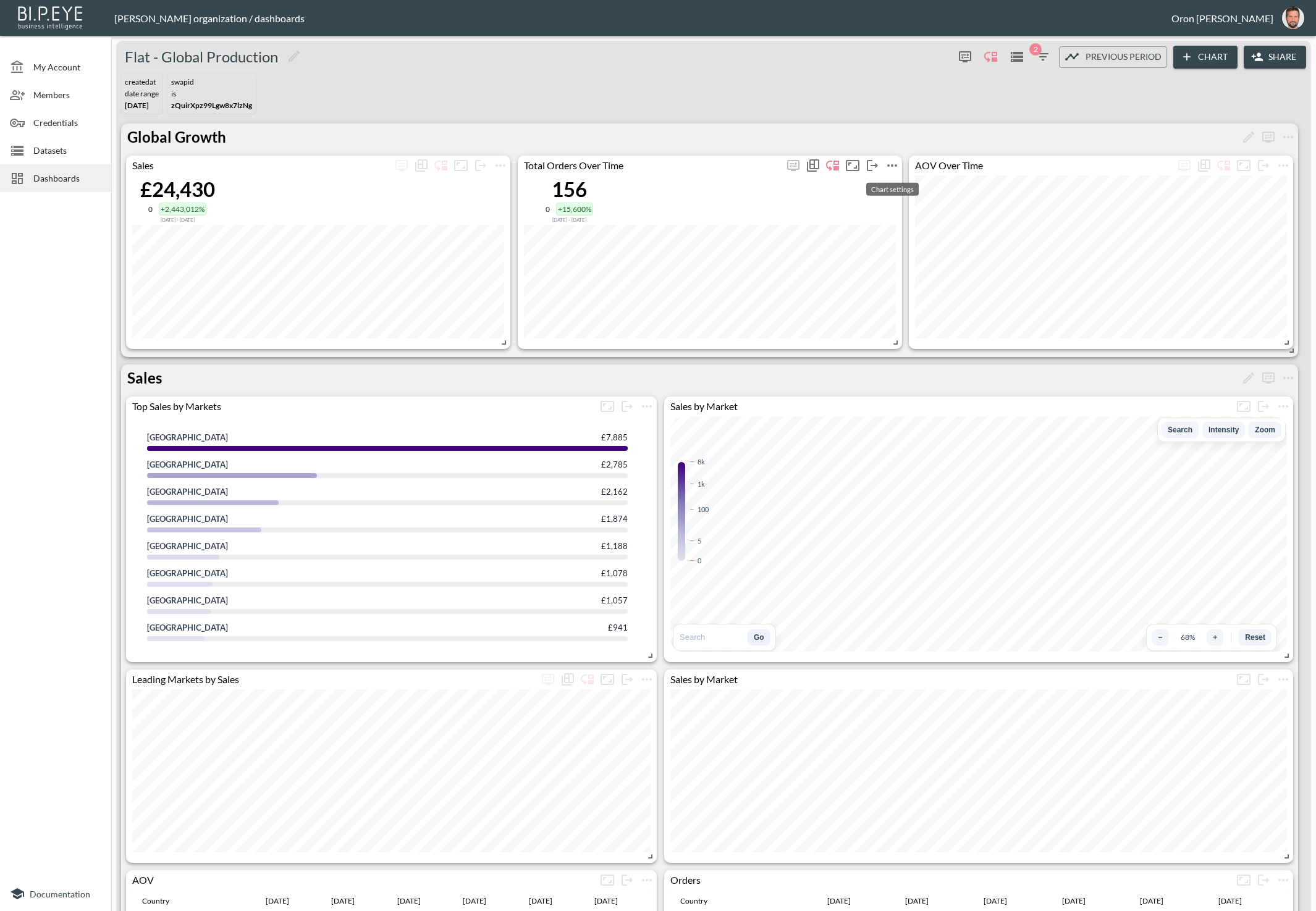
click at [894, 167] on icon "more" at bounding box center [892, 165] width 15 height 15
click at [891, 181] on li "Edit" at bounding box center [891, 188] width 96 height 22
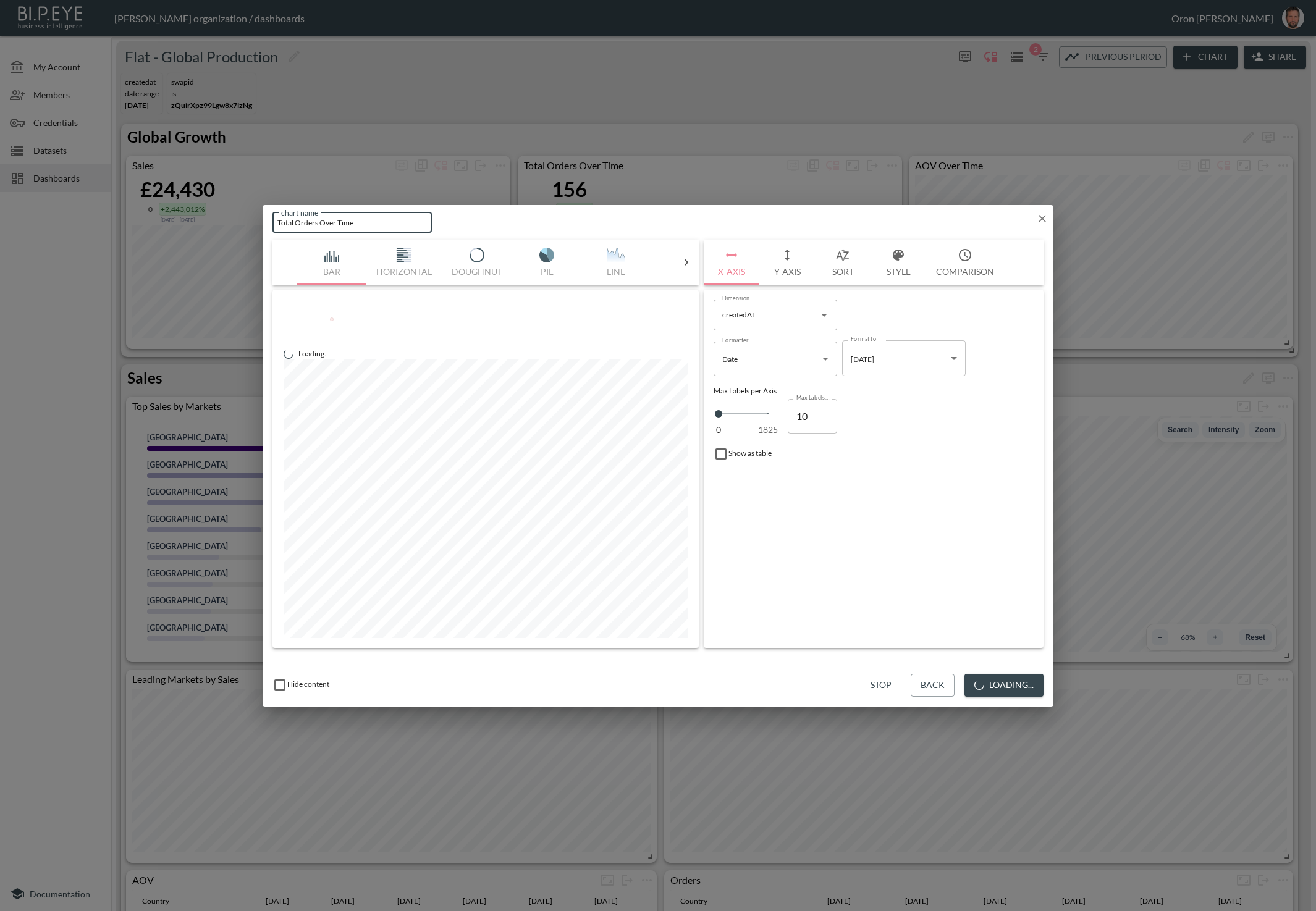
click at [359, 221] on input "Total Orders Over Time" at bounding box center [352, 222] width 160 height 20
type input "Orders"
click at [1035, 680] on button "Save" at bounding box center [1023, 685] width 41 height 23
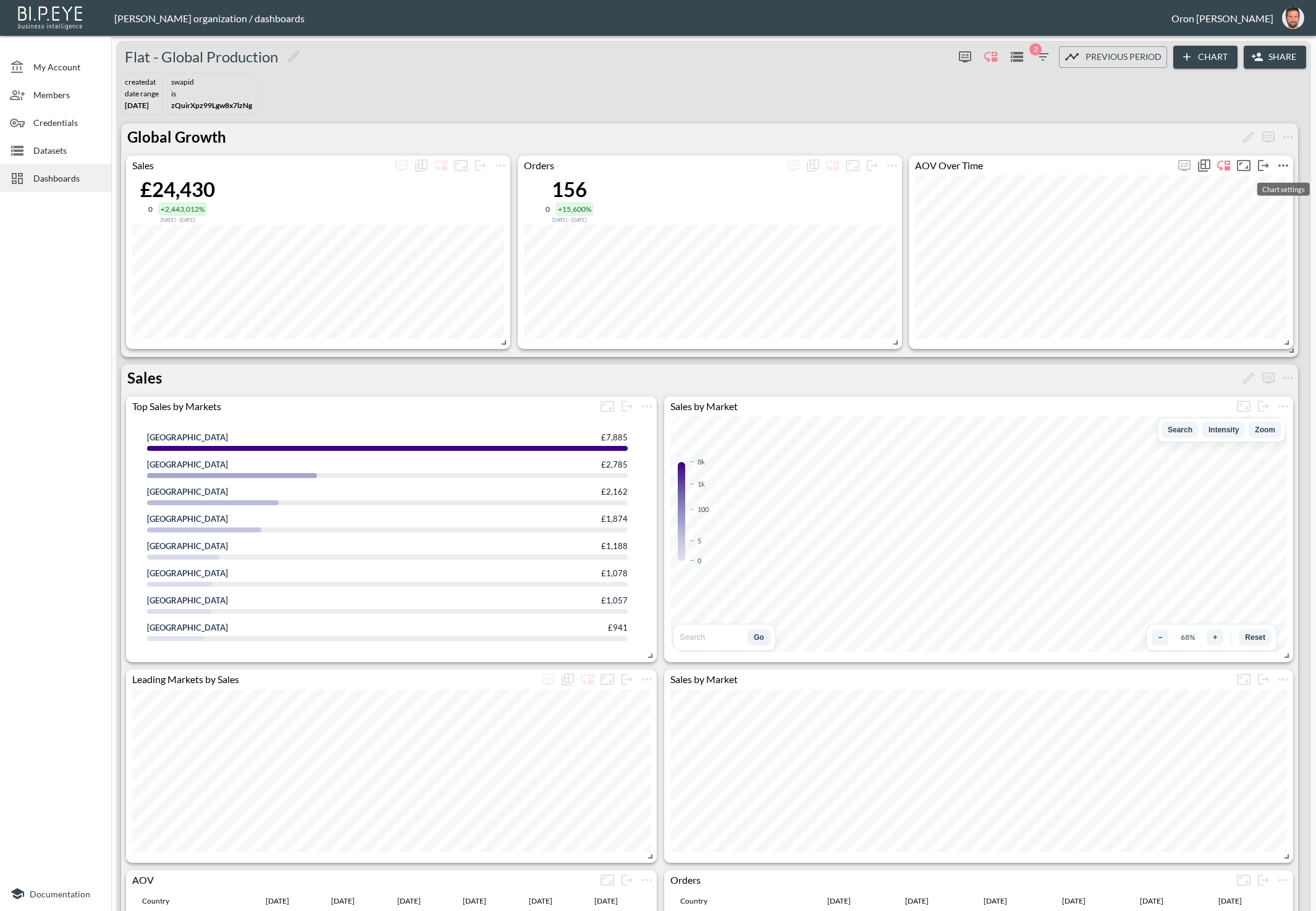
click at [1279, 161] on icon "more" at bounding box center [1283, 165] width 15 height 15
click at [1270, 182] on li "Edit" at bounding box center [1254, 188] width 96 height 22
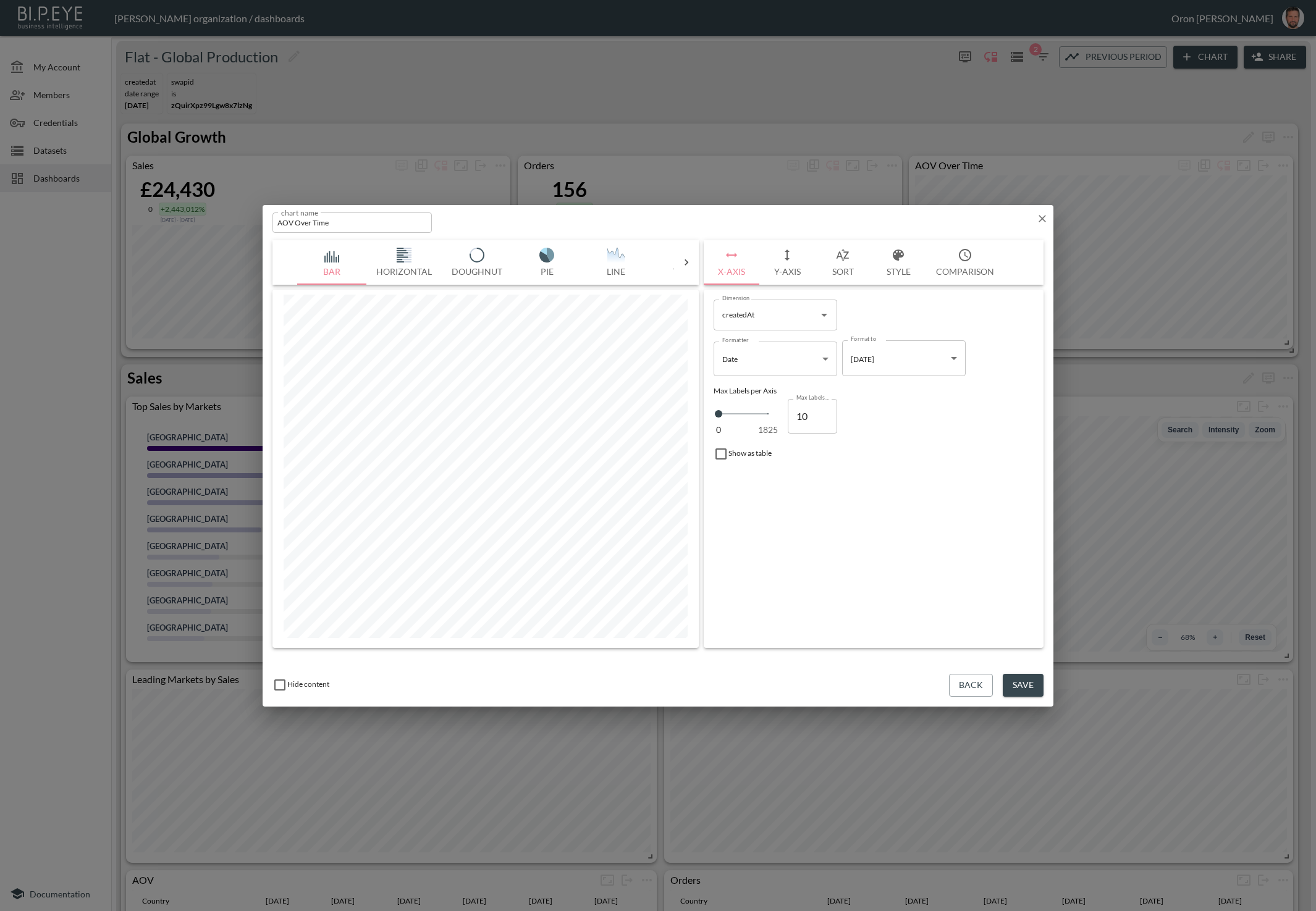
click at [396, 227] on input "AOV Over Time" at bounding box center [352, 222] width 160 height 20
type input "AOV"
click at [1031, 689] on button "Save" at bounding box center [1023, 685] width 41 height 23
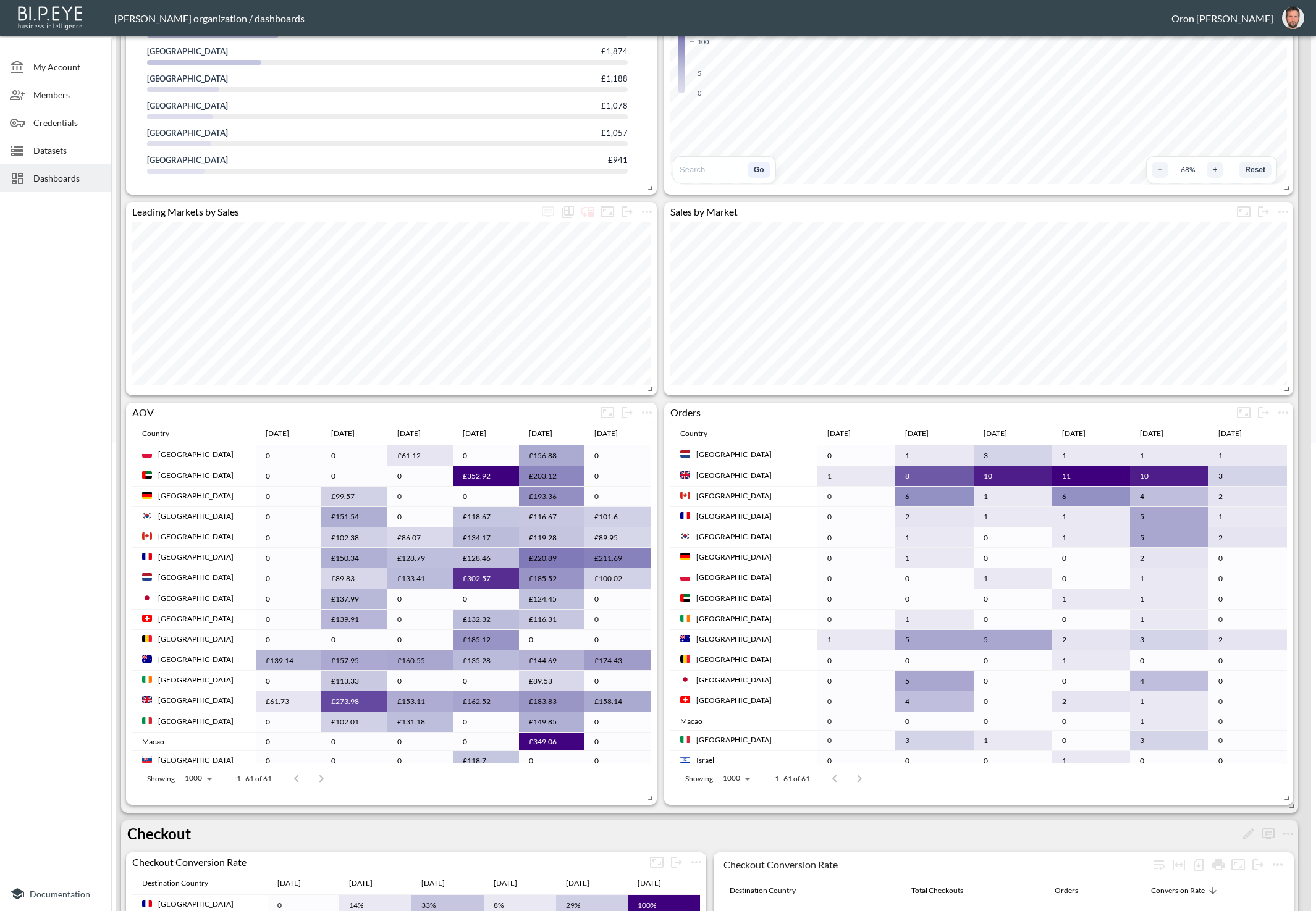
scroll to position [558, 0]
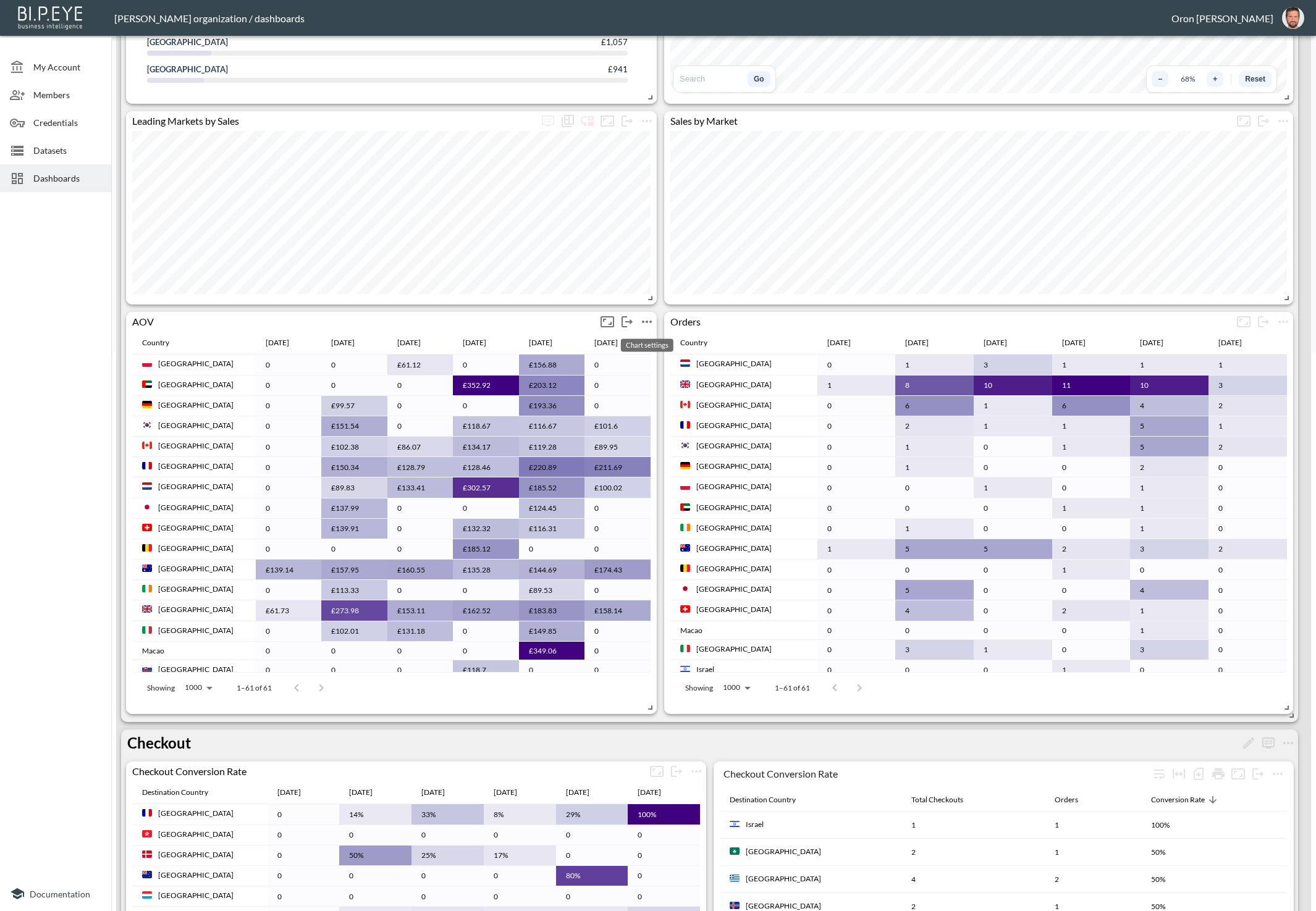
click at [644, 321] on icon "more" at bounding box center [647, 321] width 15 height 15
click at [728, 309] on div at bounding box center [658, 456] width 1316 height 911
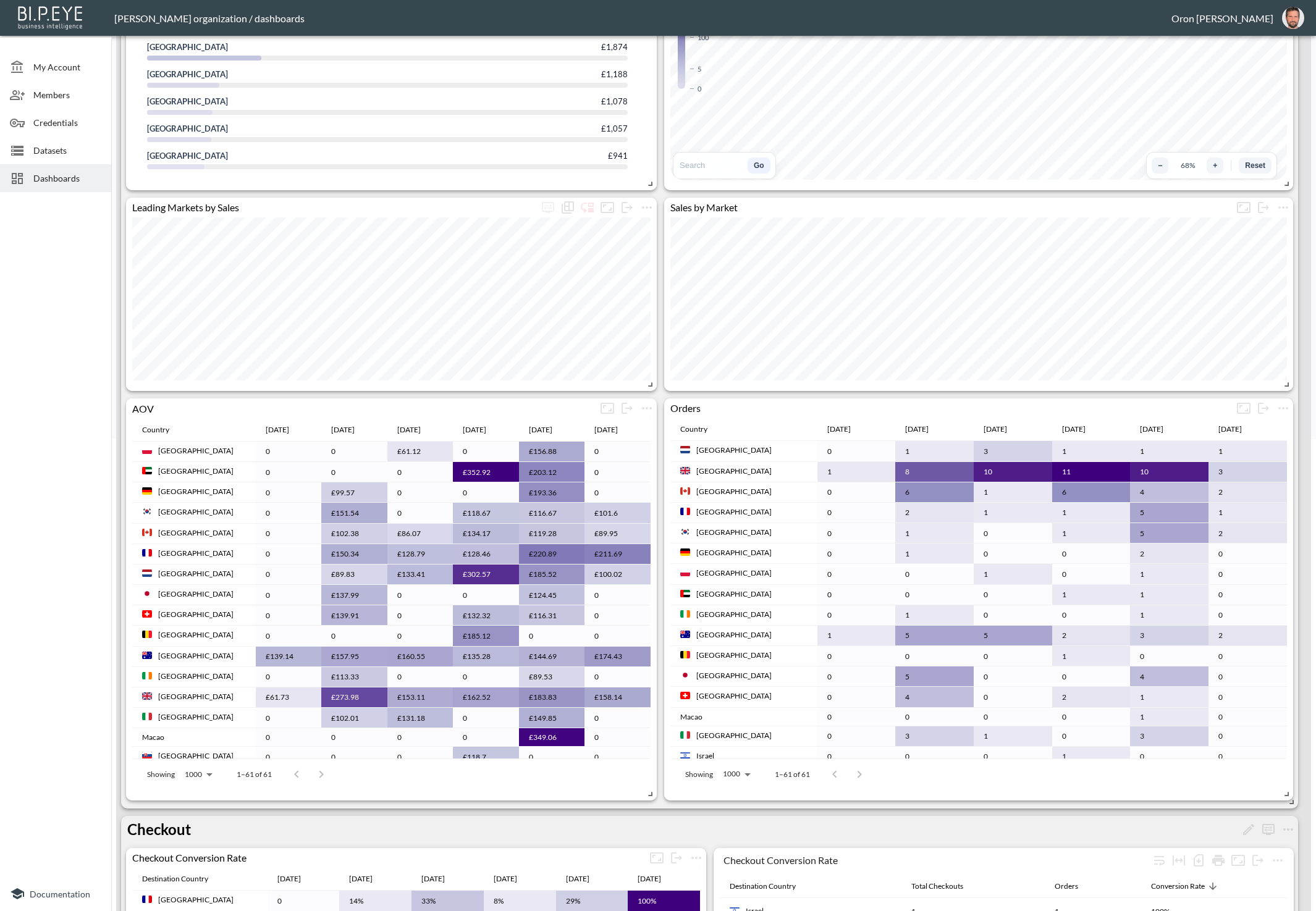
scroll to position [0, 0]
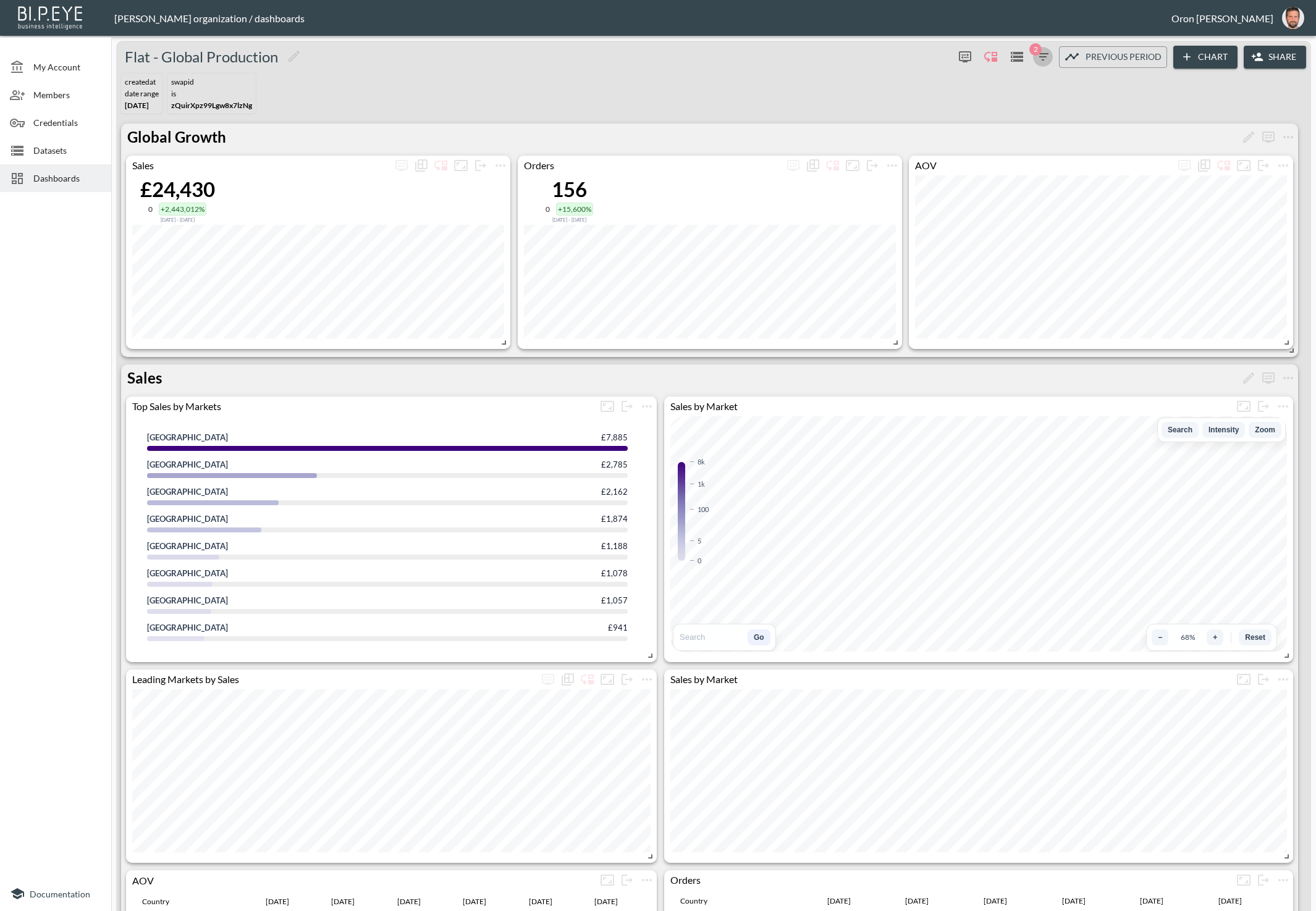
click at [1044, 54] on icon "button" at bounding box center [1043, 56] width 15 height 15
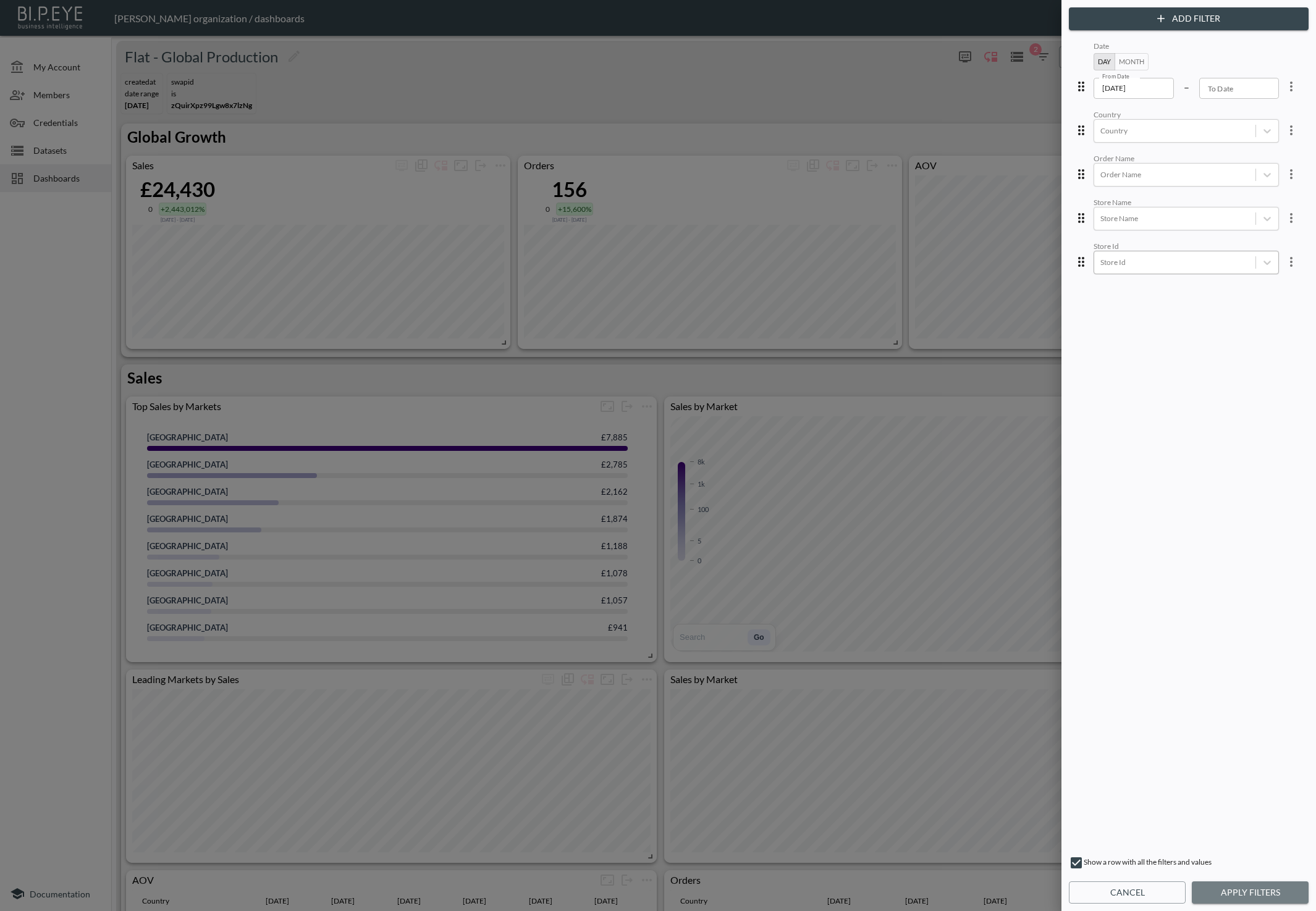
drag, startPoint x: 1279, startPoint y: 895, endPoint x: 1256, endPoint y: 661, distance: 235.1
click at [1279, 895] on button "Apply Filters" at bounding box center [1250, 893] width 117 height 23
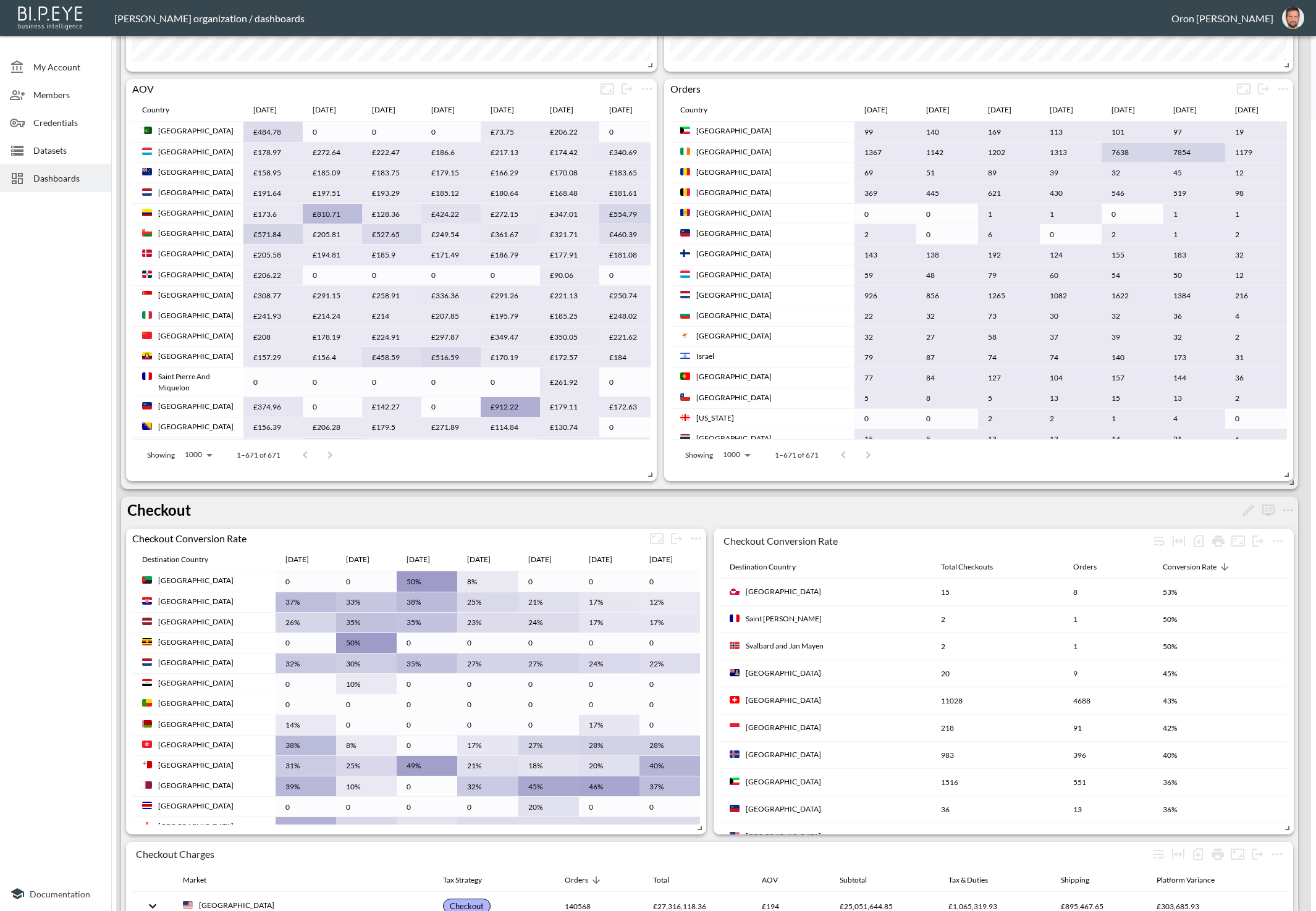
scroll to position [1076, 0]
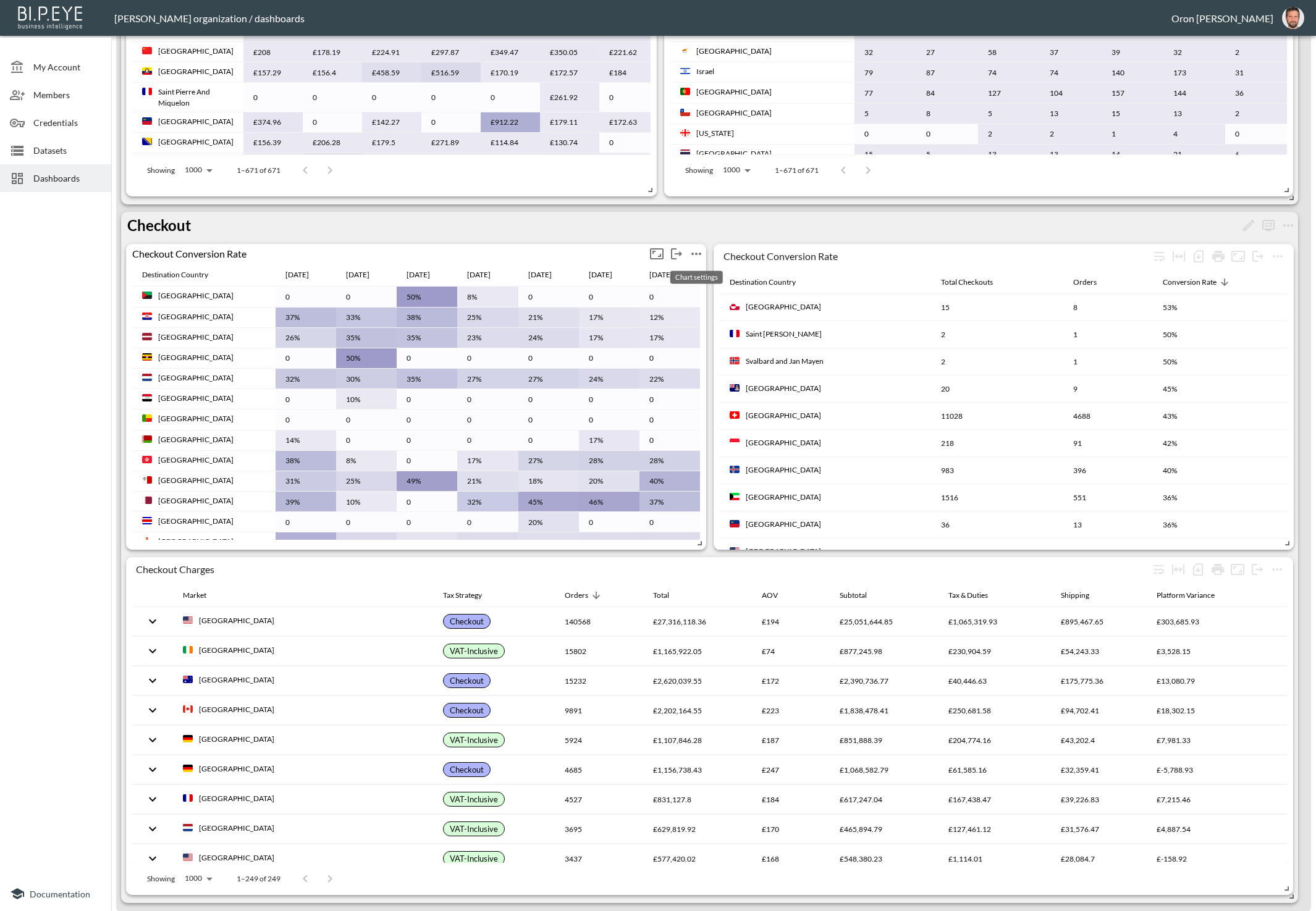
click at [691, 251] on icon "more" at bounding box center [696, 254] width 15 height 15
click at [690, 272] on p "Edit" at bounding box center [682, 276] width 18 height 15
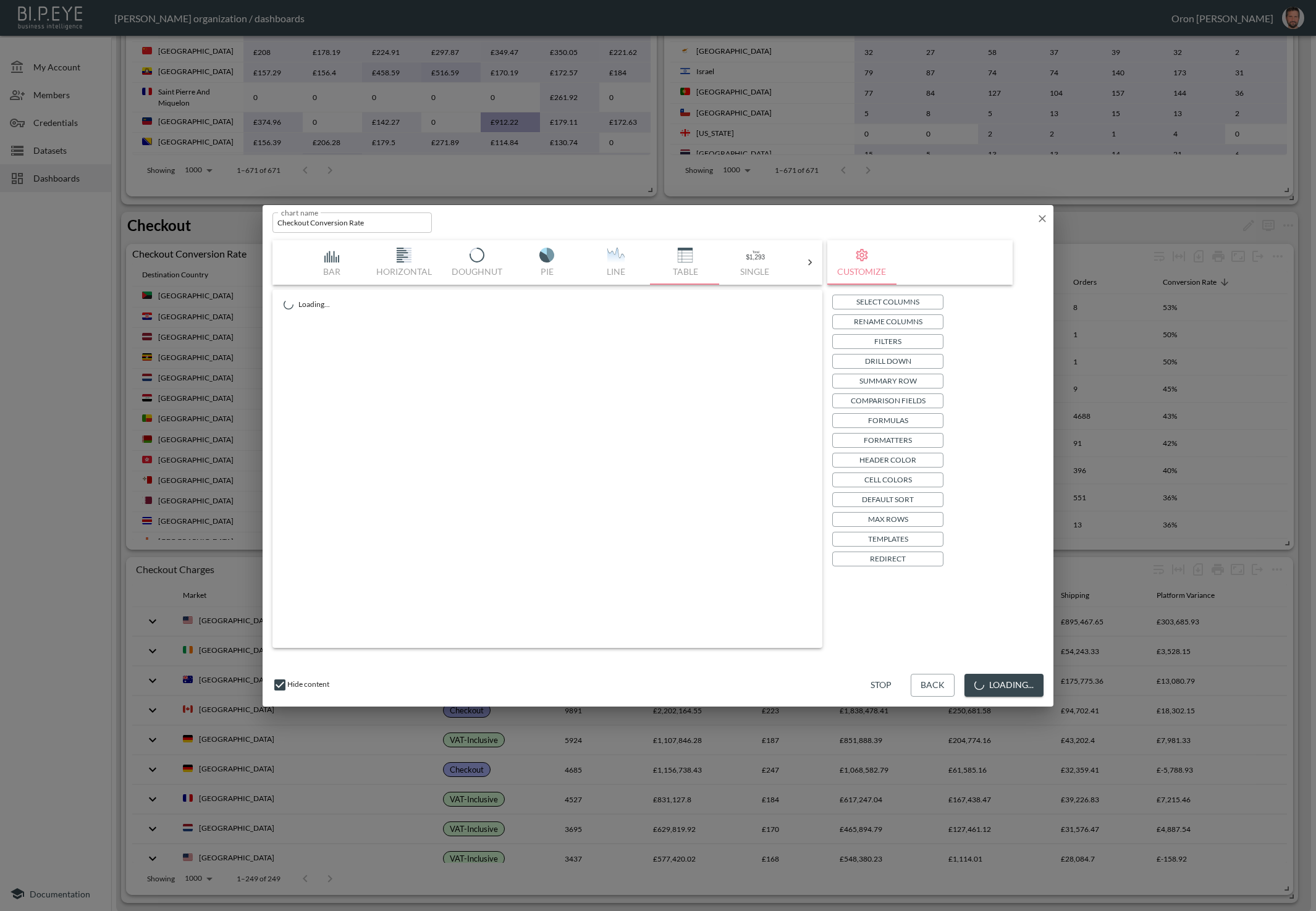
click at [917, 522] on button "Max Rows" at bounding box center [888, 519] width 111 height 15
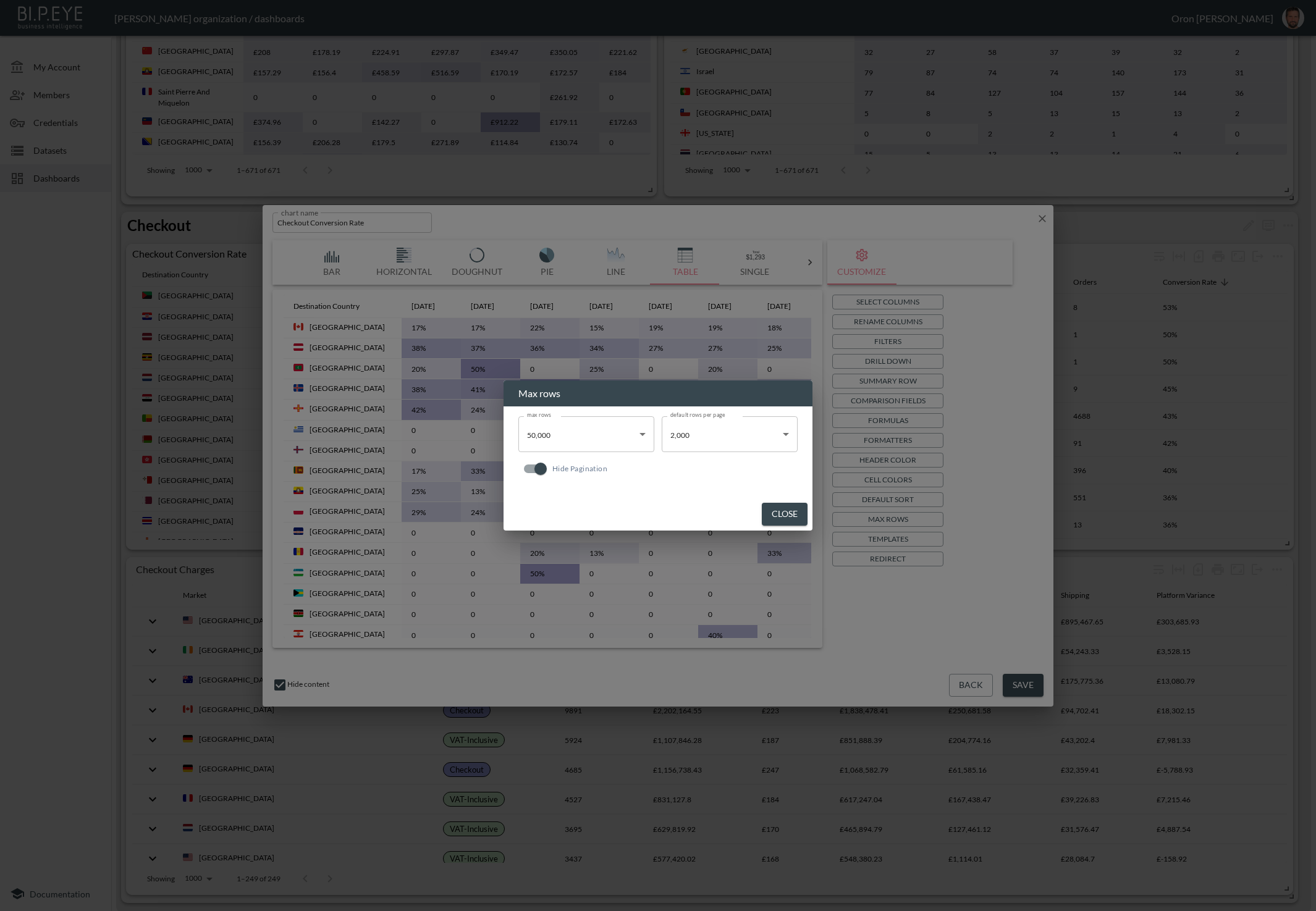
click at [537, 470] on input "Hide Pagination" at bounding box center [541, 468] width 70 height 23
checkbox input "false"
click at [790, 509] on button "Close" at bounding box center [785, 514] width 46 height 23
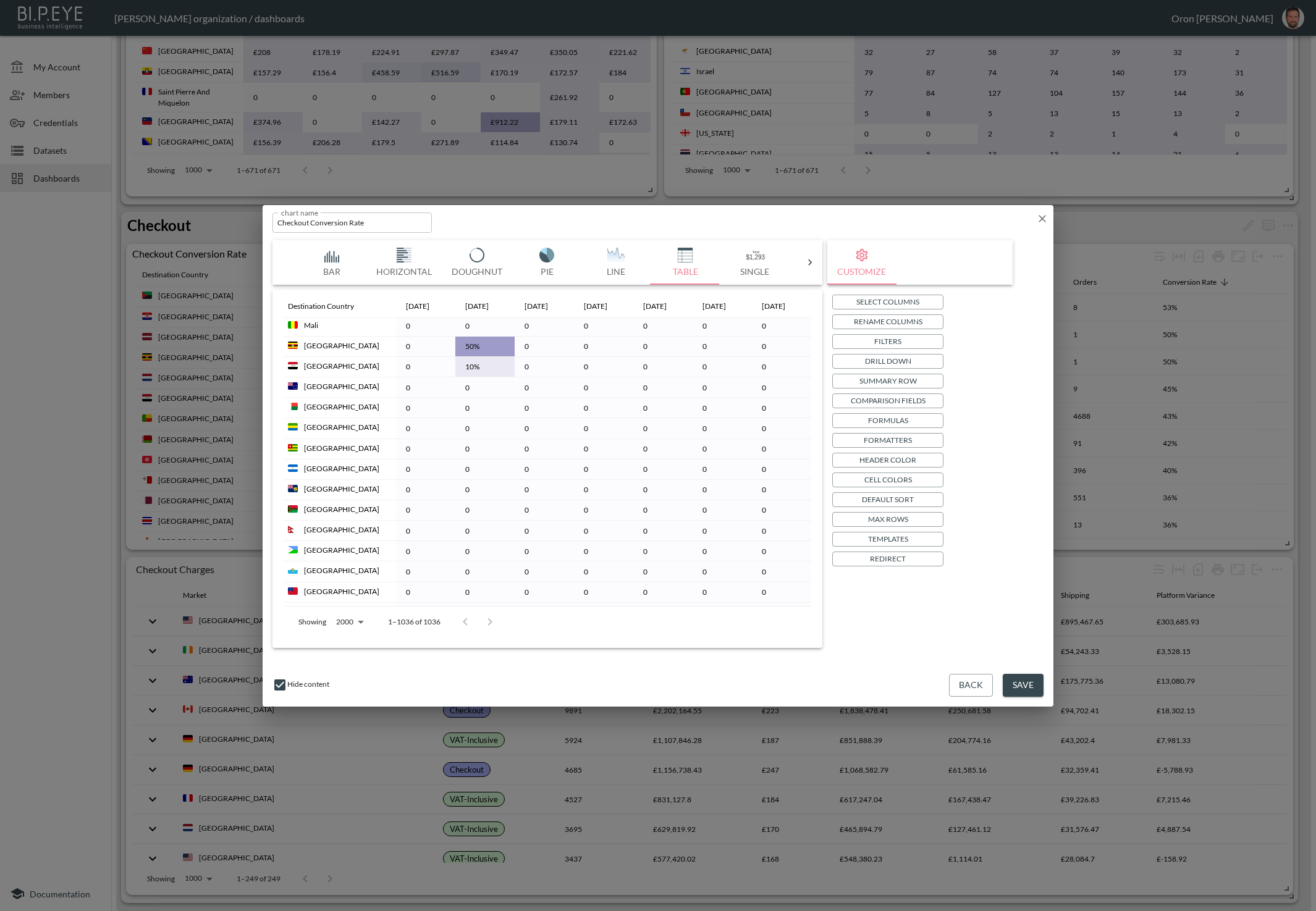
scroll to position [3868, 0]
click at [1039, 219] on icon "button" at bounding box center [1043, 219] width 13 height 13
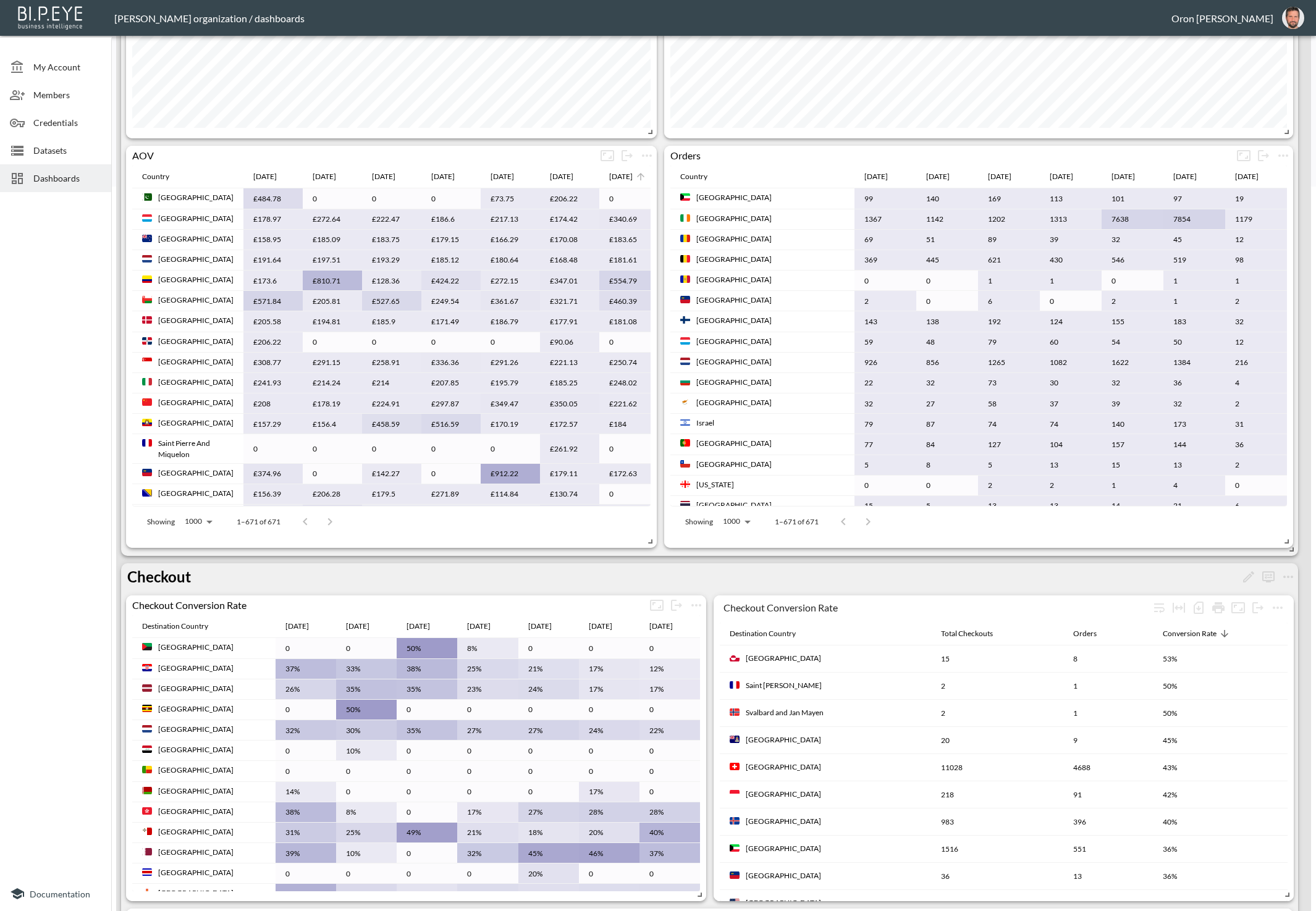
scroll to position [724, 0]
click at [645, 158] on icon "more" at bounding box center [647, 156] width 15 height 15
click at [607, 180] on icon at bounding box center [610, 179] width 11 height 11
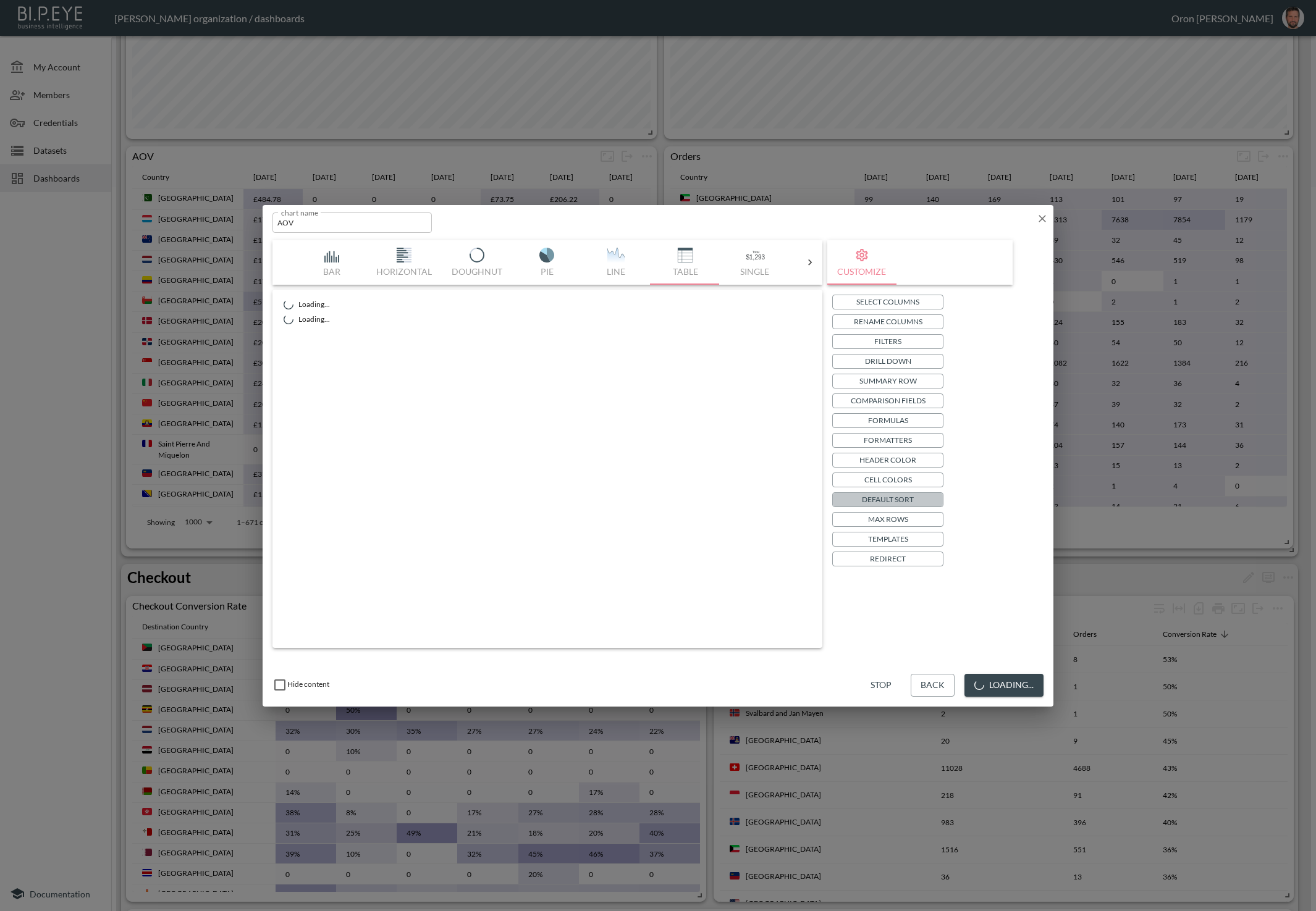
click at [908, 500] on p "Default Sort" at bounding box center [888, 499] width 52 height 13
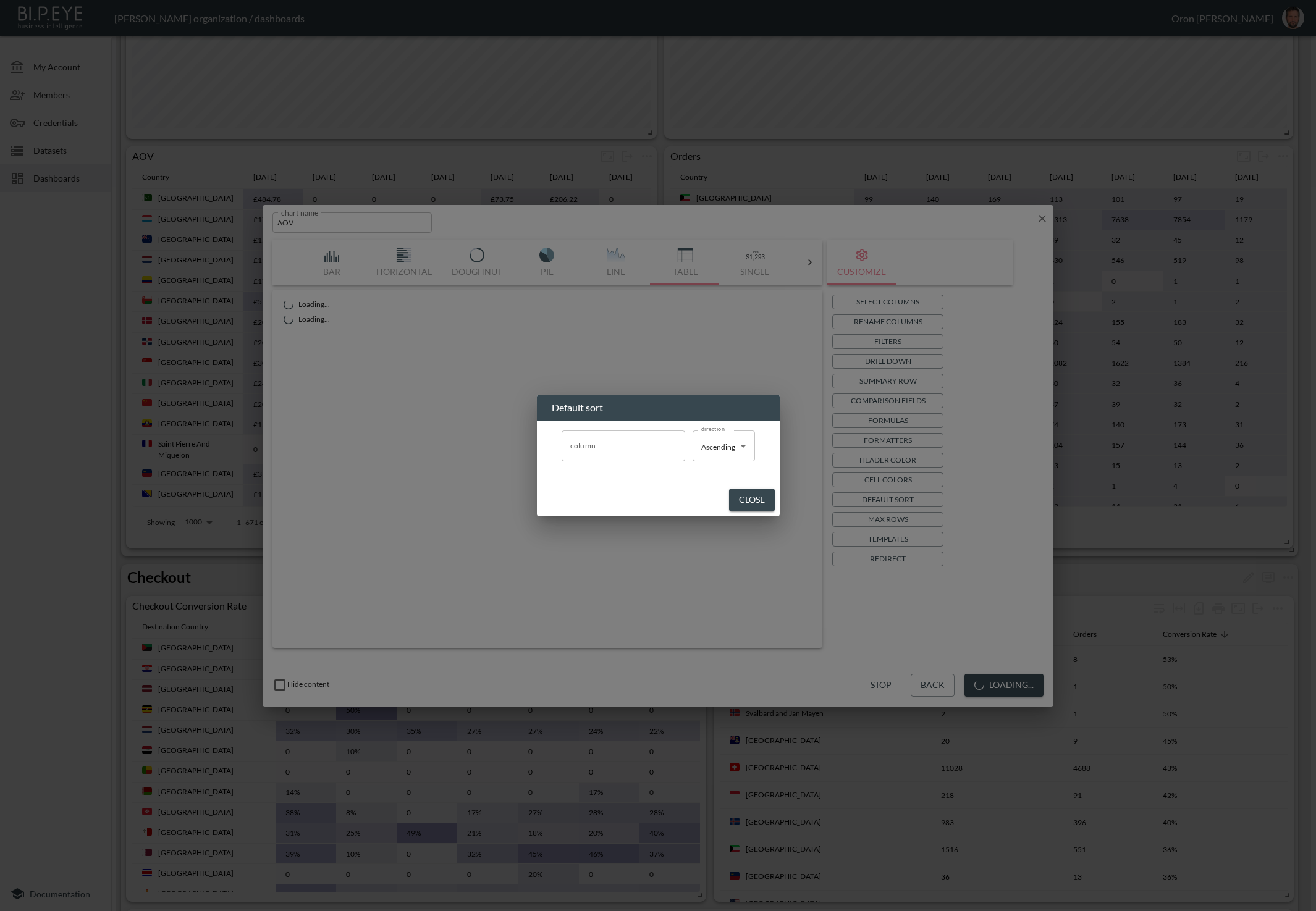
click at [737, 500] on button "Close" at bounding box center [751, 500] width 46 height 23
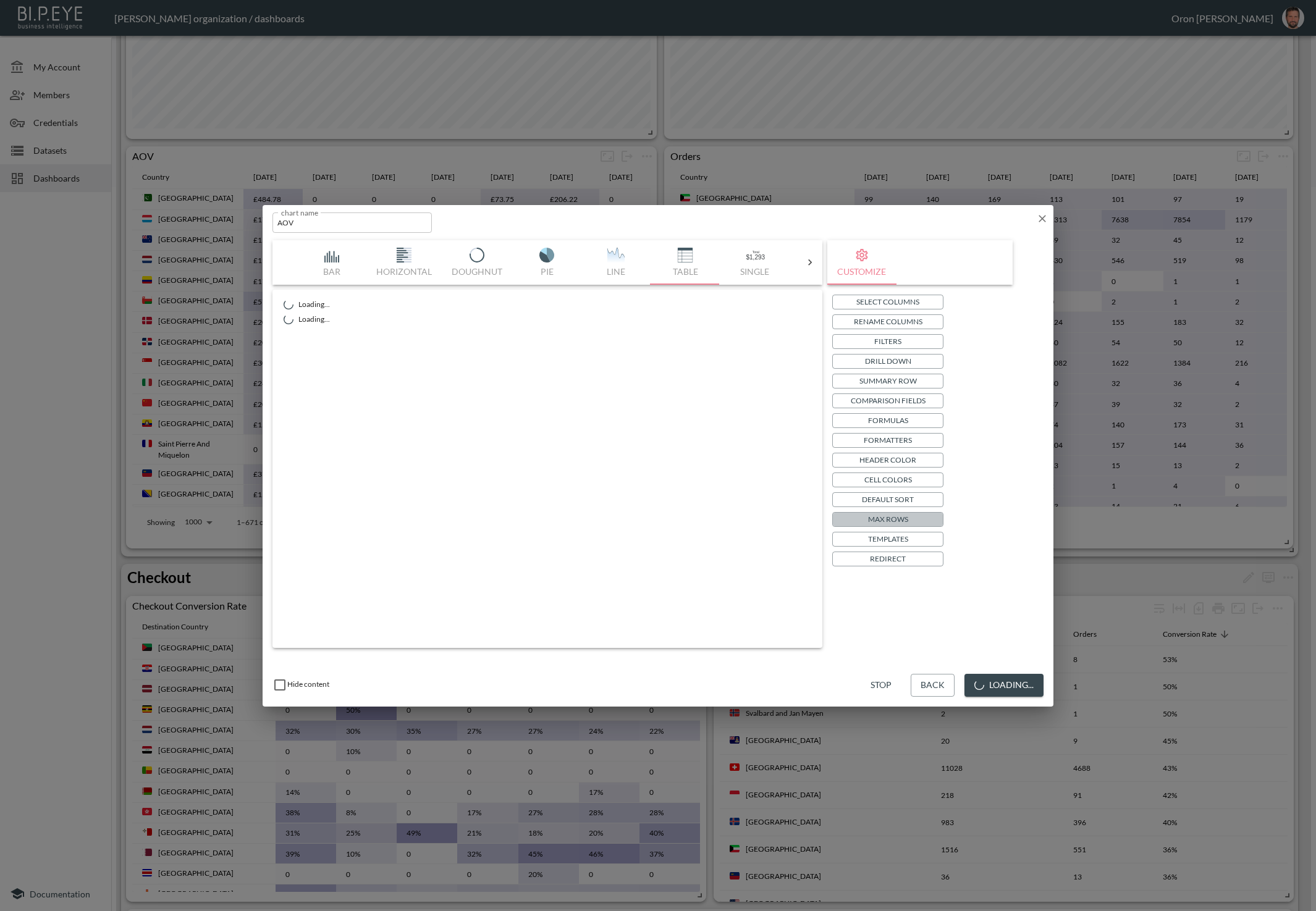
click at [885, 514] on p "Max Rows" at bounding box center [888, 519] width 40 height 13
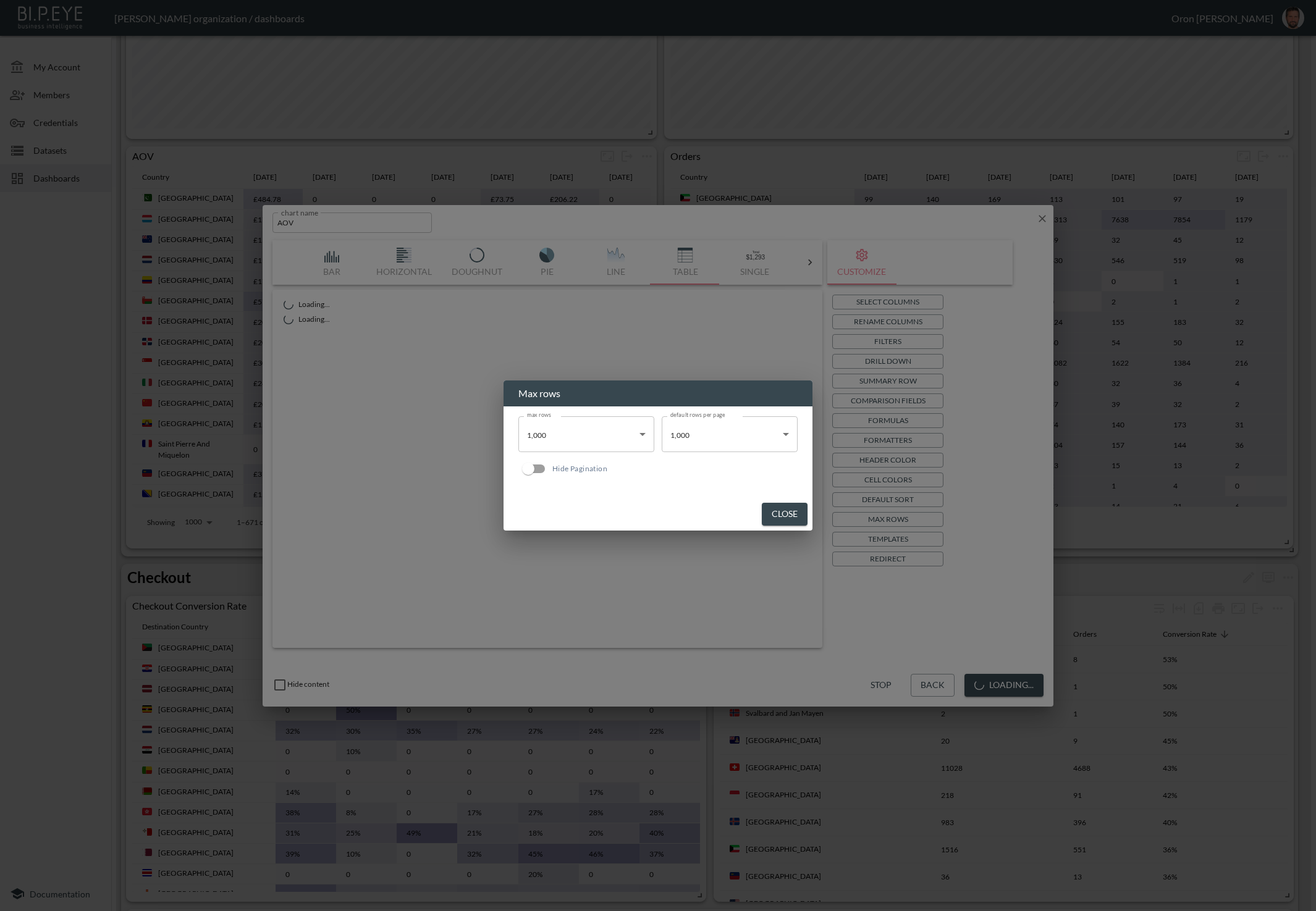
click at [688, 436] on body "BI.P.EYE, Interactive Analytics Dashboards - app [PERSON_NAME] organization / d…" at bounding box center [658, 456] width 1316 height 911
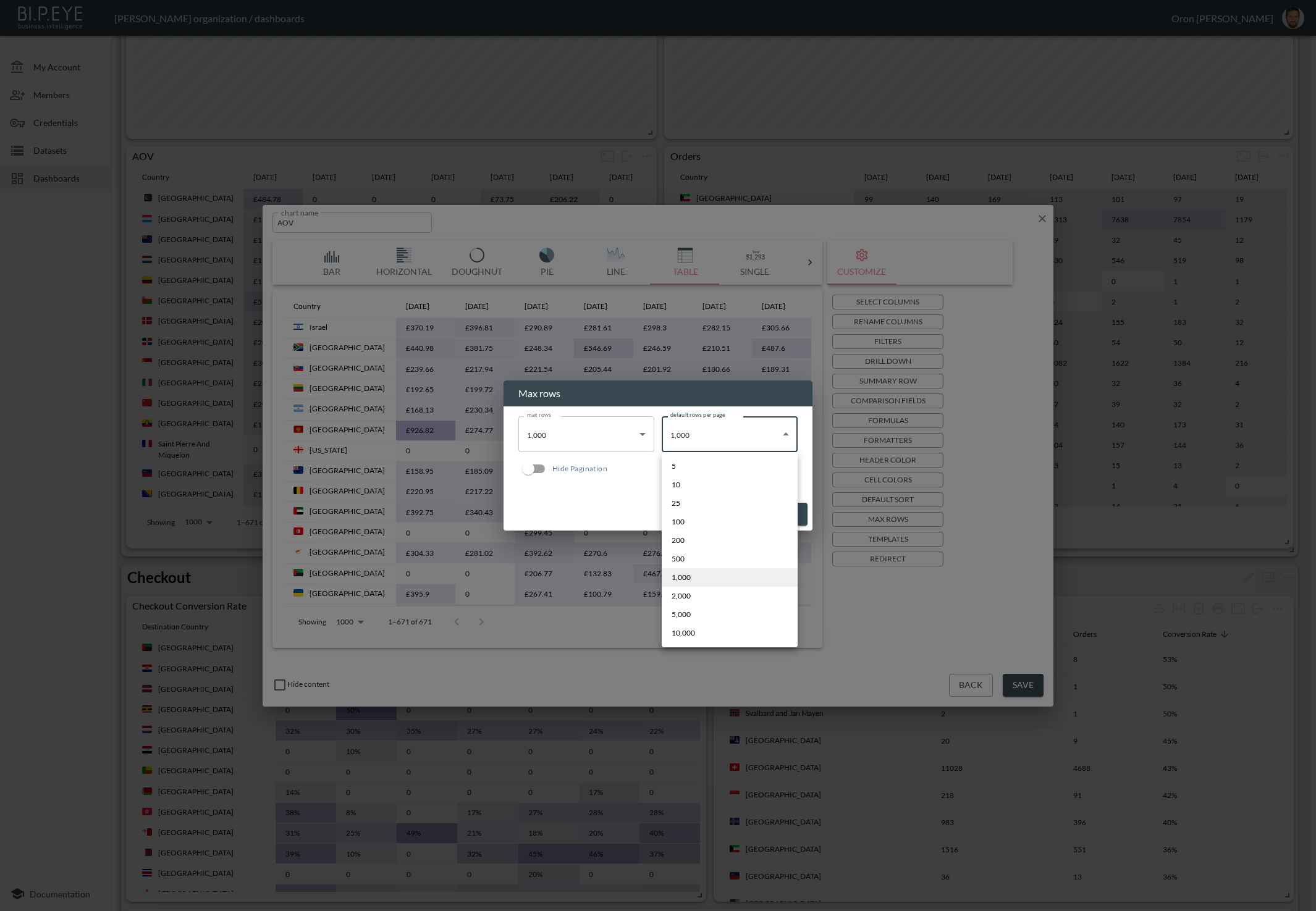
click at [694, 594] on li "2,000" at bounding box center [729, 596] width 136 height 18
type input "2000"
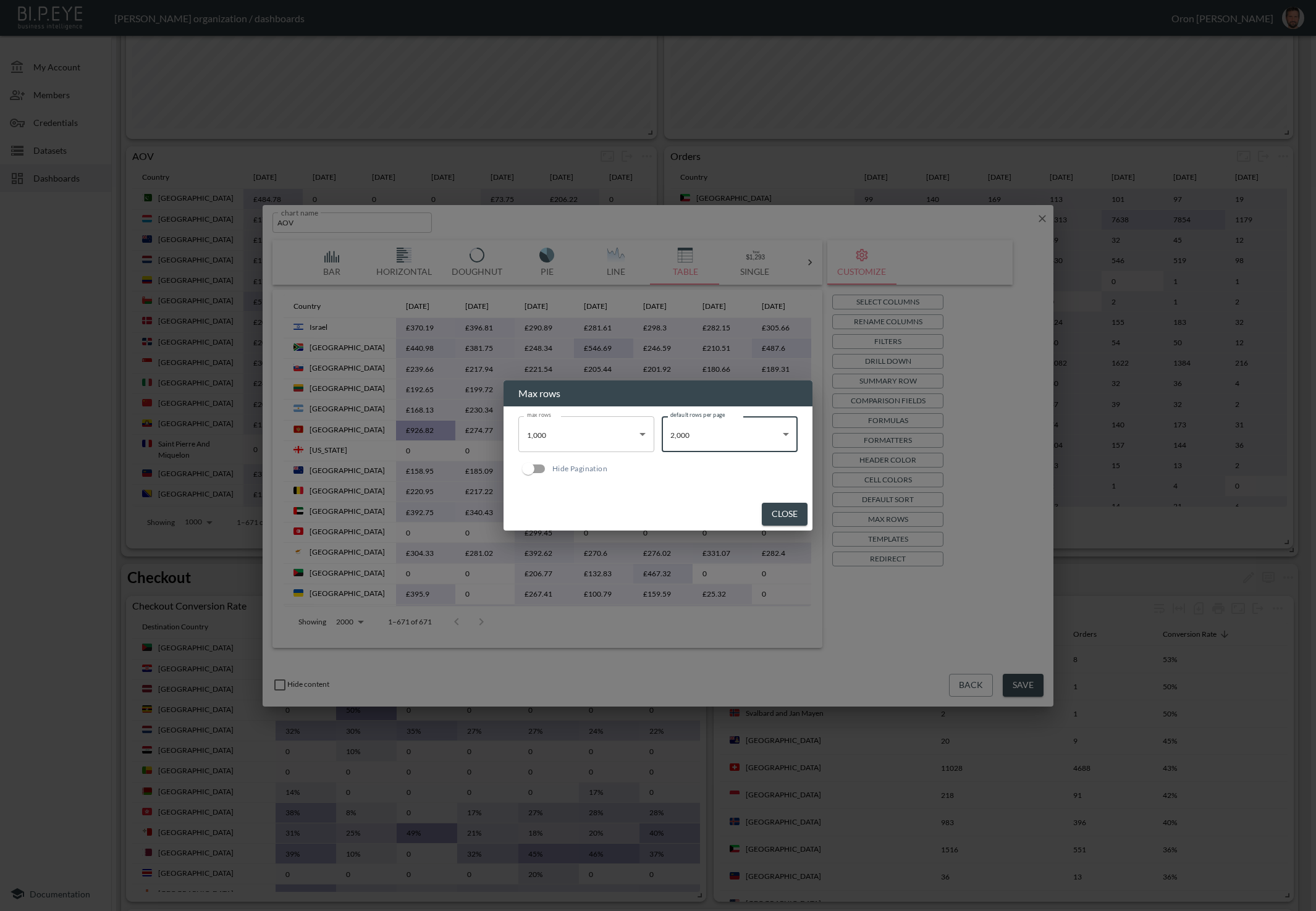
click at [604, 441] on body "BI.P.EYE, Interactive Analytics Dashboards - app [PERSON_NAME] organization / d…" at bounding box center [658, 456] width 1316 height 911
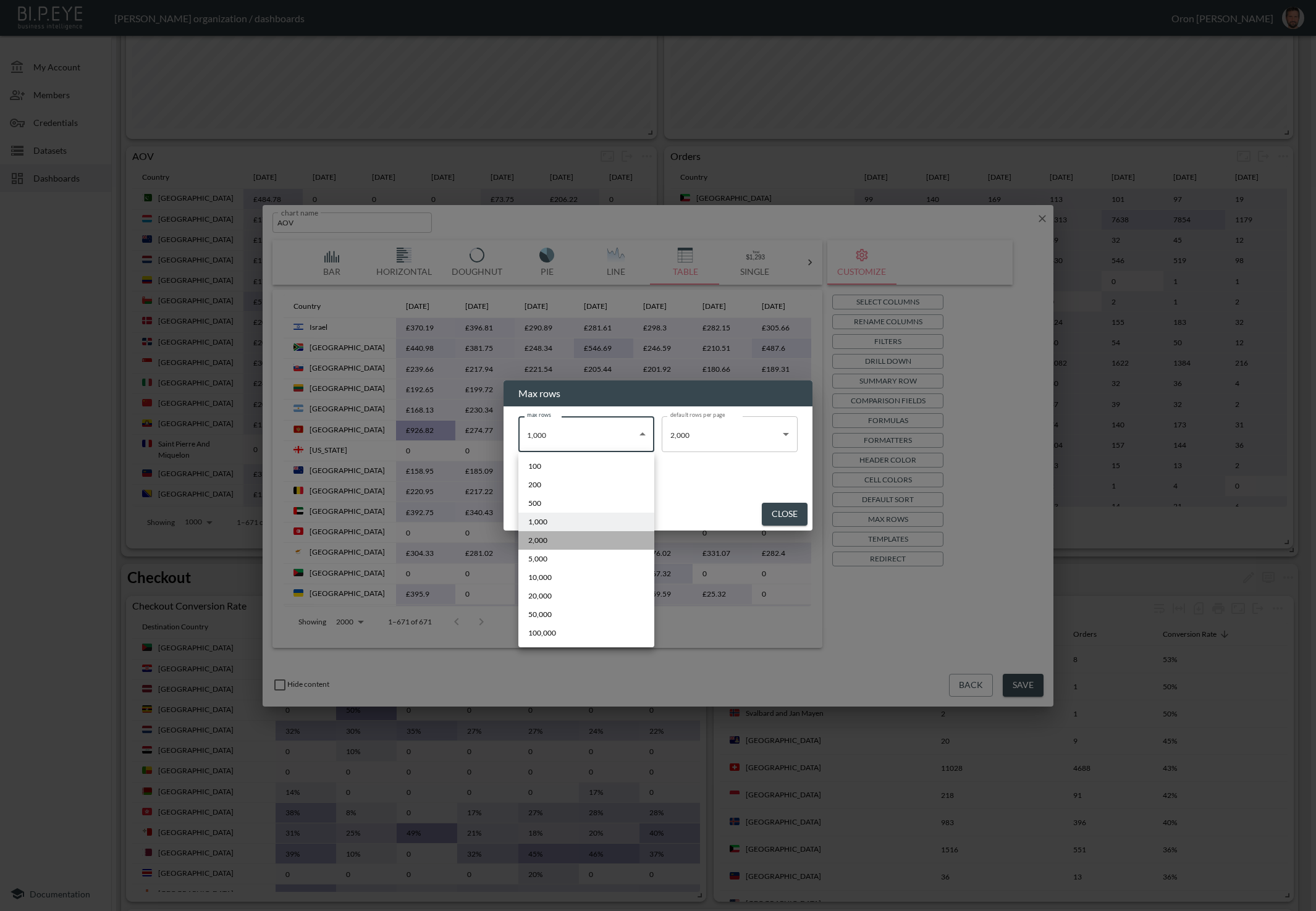
drag, startPoint x: 584, startPoint y: 544, endPoint x: 584, endPoint y: 536, distance: 8.0
click at [584, 544] on li "2,000" at bounding box center [586, 541] width 136 height 18
type input "2000"
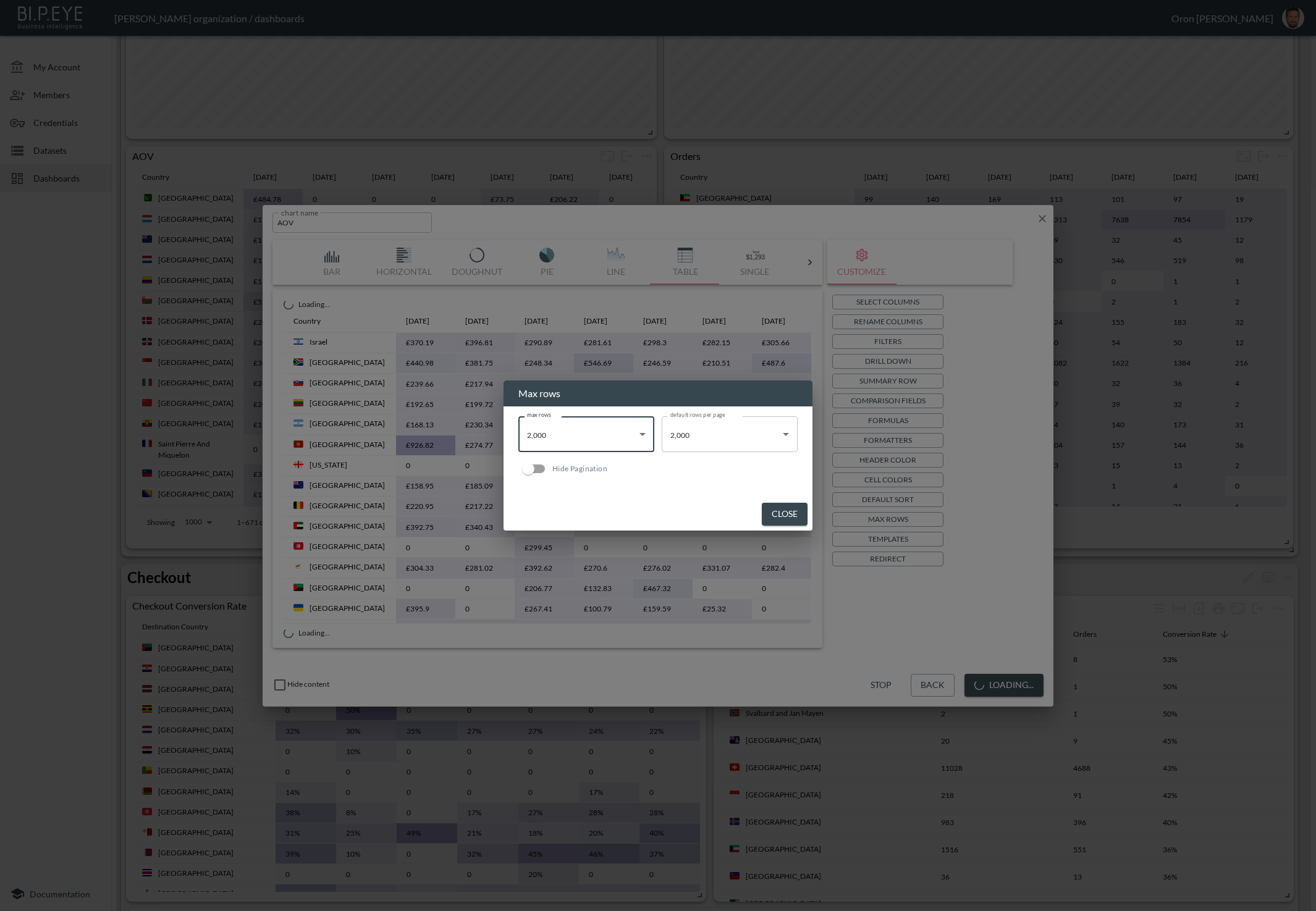
click at [529, 467] on input "Hide Pagination" at bounding box center [528, 468] width 70 height 23
click at [543, 477] on input "Hide Pagination" at bounding box center [541, 468] width 70 height 23
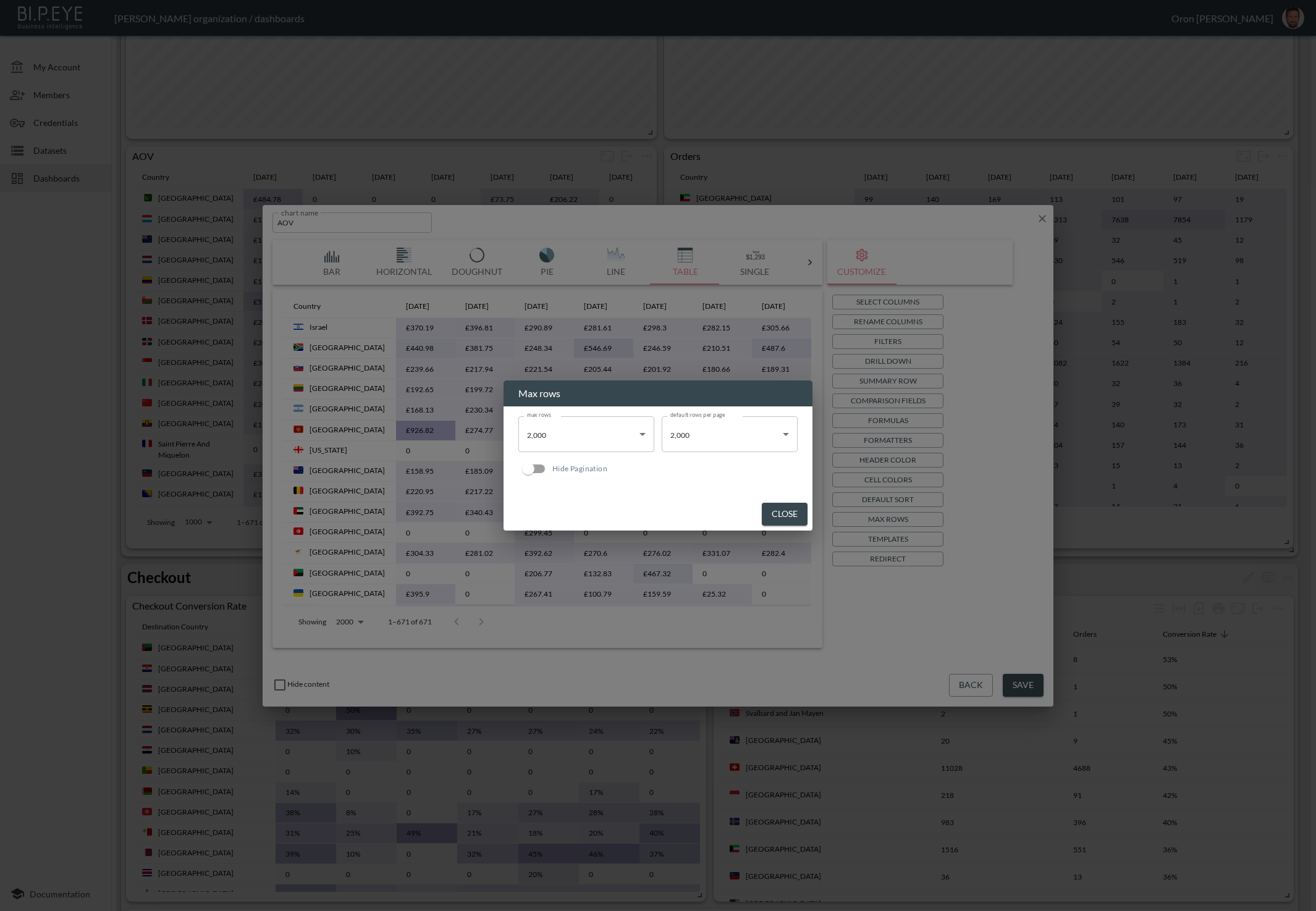
drag, startPoint x: 526, startPoint y: 472, endPoint x: 534, endPoint y: 472, distance: 8.0
click at [526, 472] on input "Hide Pagination" at bounding box center [528, 468] width 70 height 23
checkbox input "true"
click at [776, 512] on button "Close" at bounding box center [785, 514] width 46 height 23
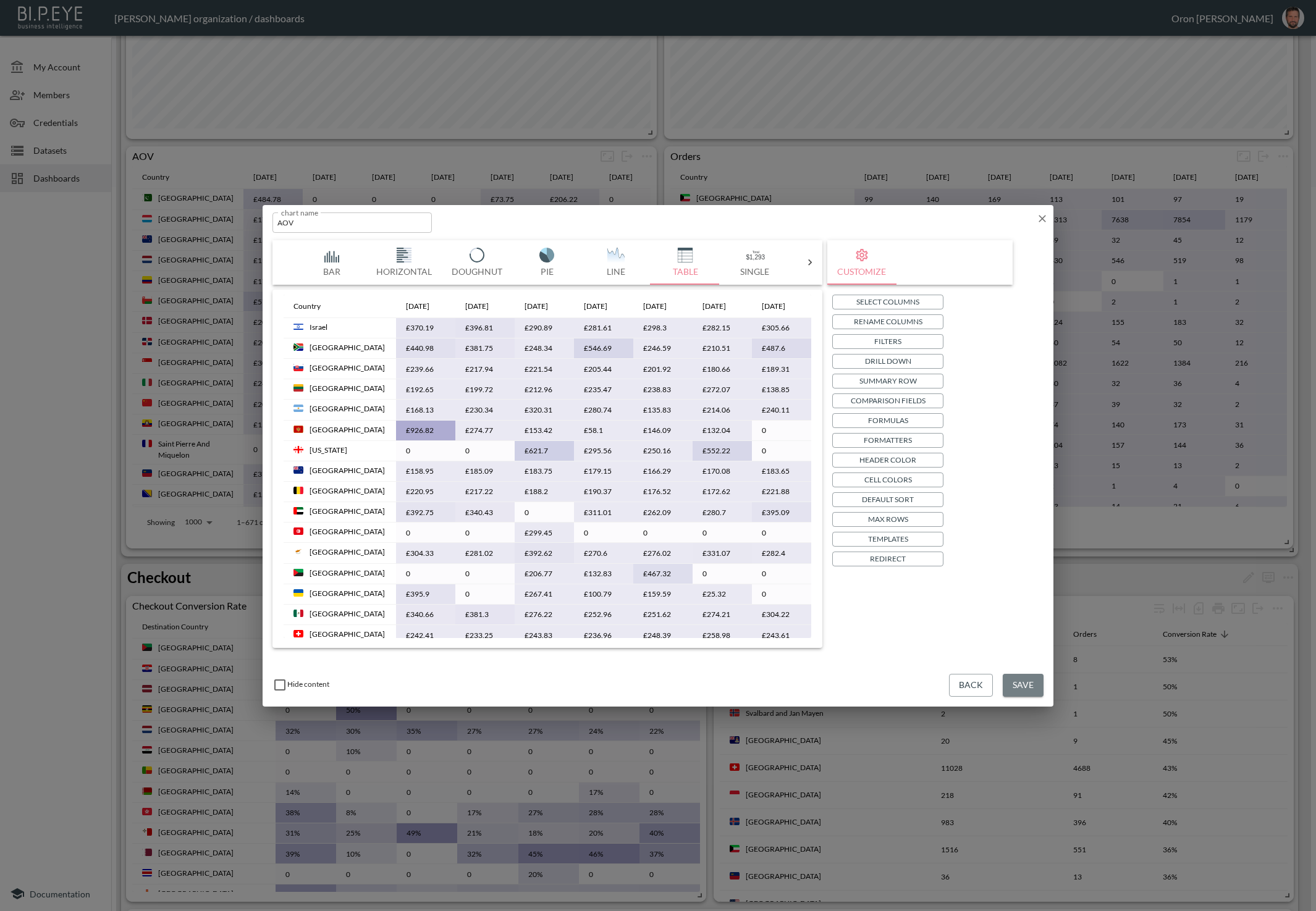
drag, startPoint x: 1033, startPoint y: 692, endPoint x: 1024, endPoint y: 695, distance: 9.5
click at [1033, 692] on button "Save" at bounding box center [1023, 685] width 41 height 23
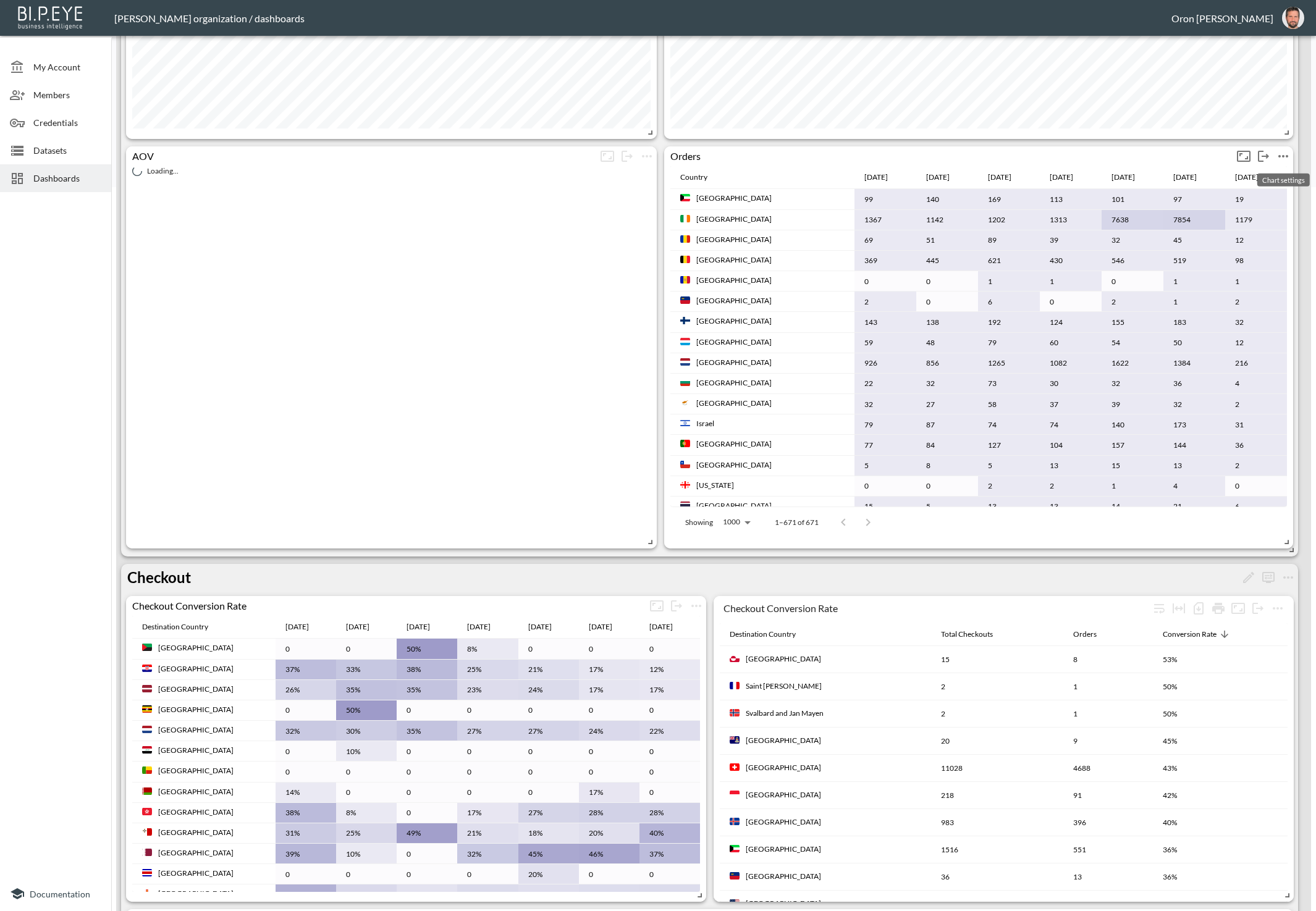
click at [1288, 152] on icon "more" at bounding box center [1283, 156] width 15 height 15
click at [1218, 174] on icon at bounding box center [1218, 179] width 15 height 15
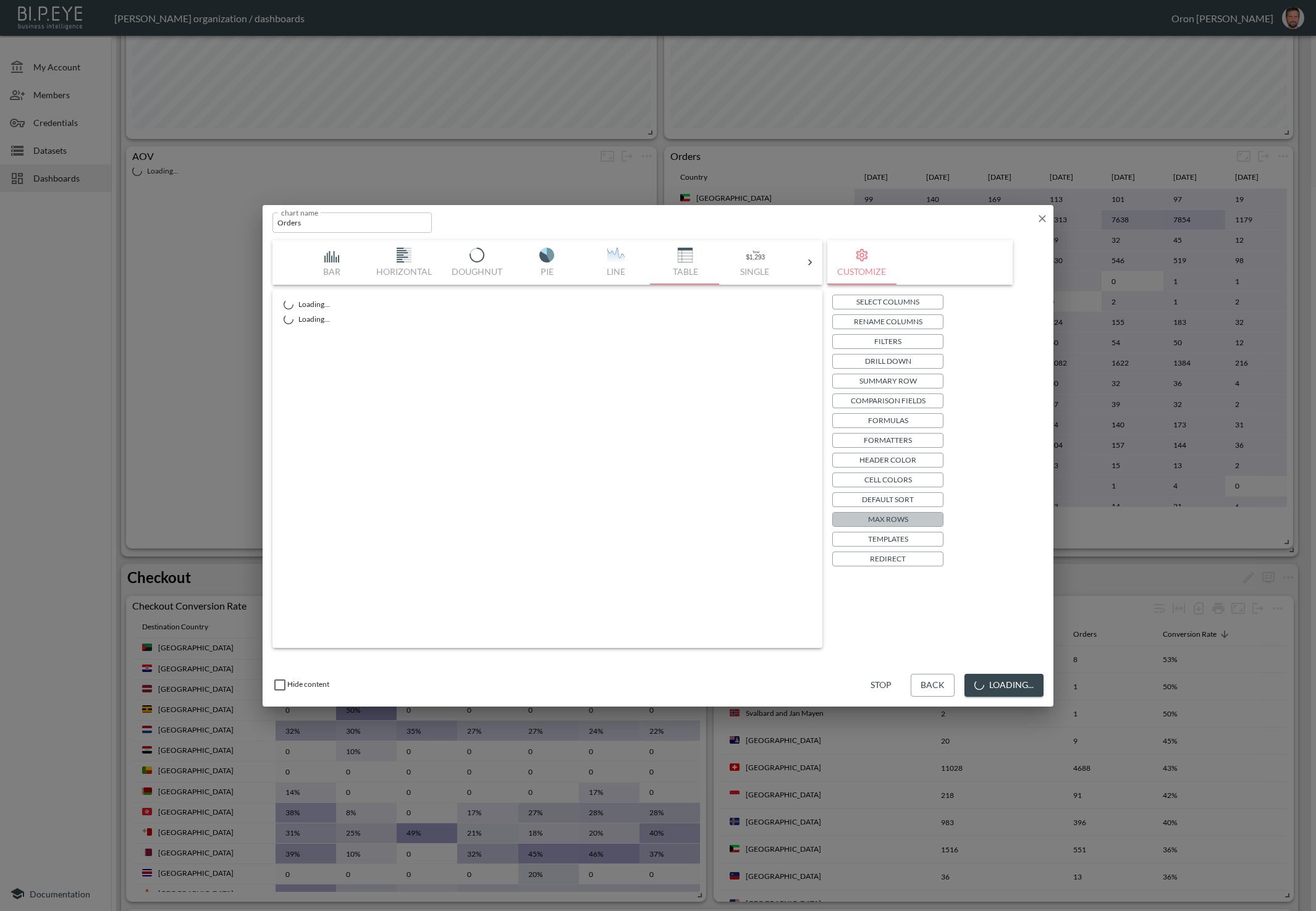
click at [899, 517] on p "Max Rows" at bounding box center [888, 519] width 40 height 13
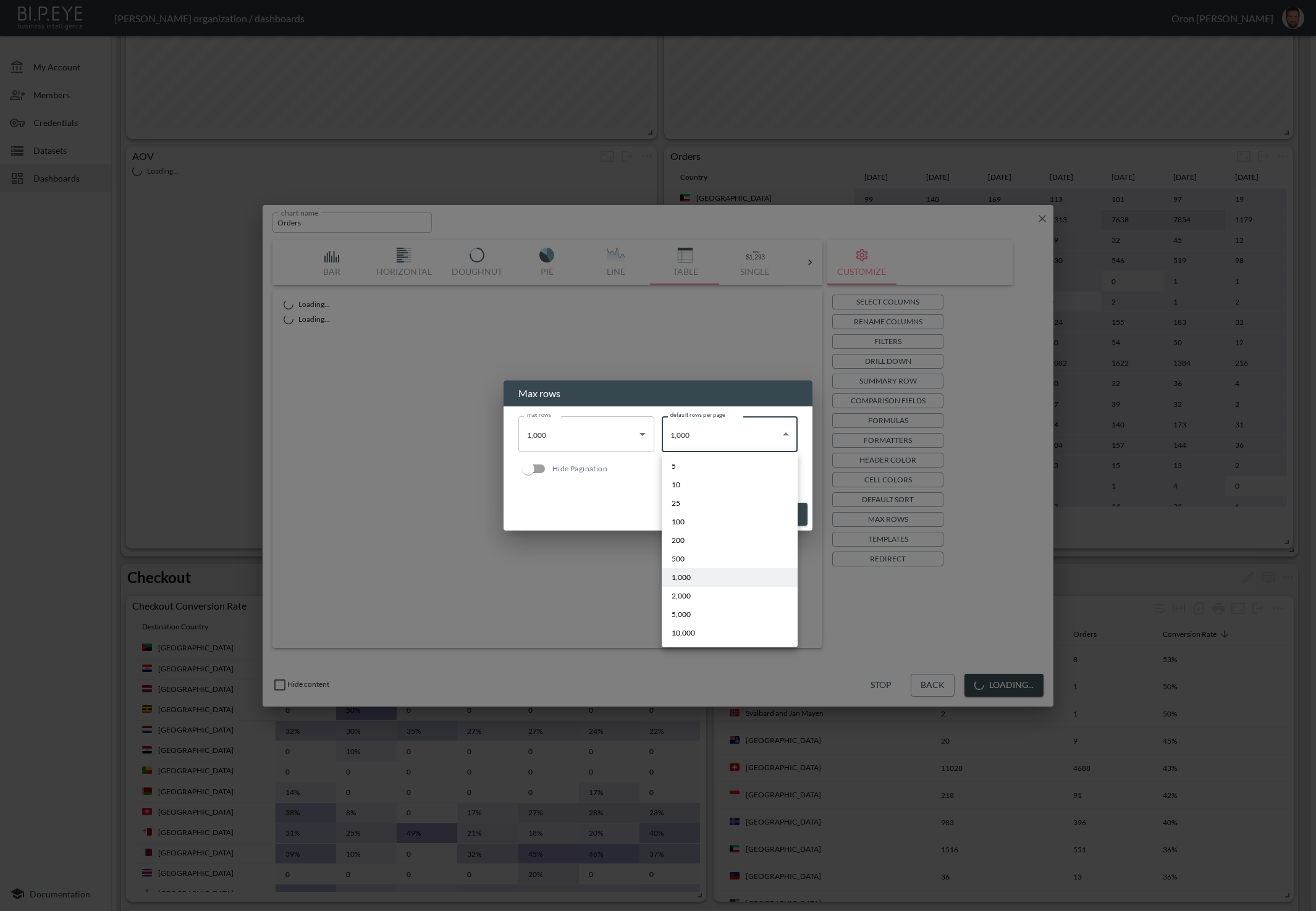
drag, startPoint x: 694, startPoint y: 439, endPoint x: 694, endPoint y: 454, distance: 15.0
click at [694, 440] on body "BI.P.EYE, Interactive Analytics Dashboards - app [PERSON_NAME] organization / d…" at bounding box center [658, 456] width 1316 height 911
click at [686, 592] on span "2,000" at bounding box center [680, 596] width 19 height 11
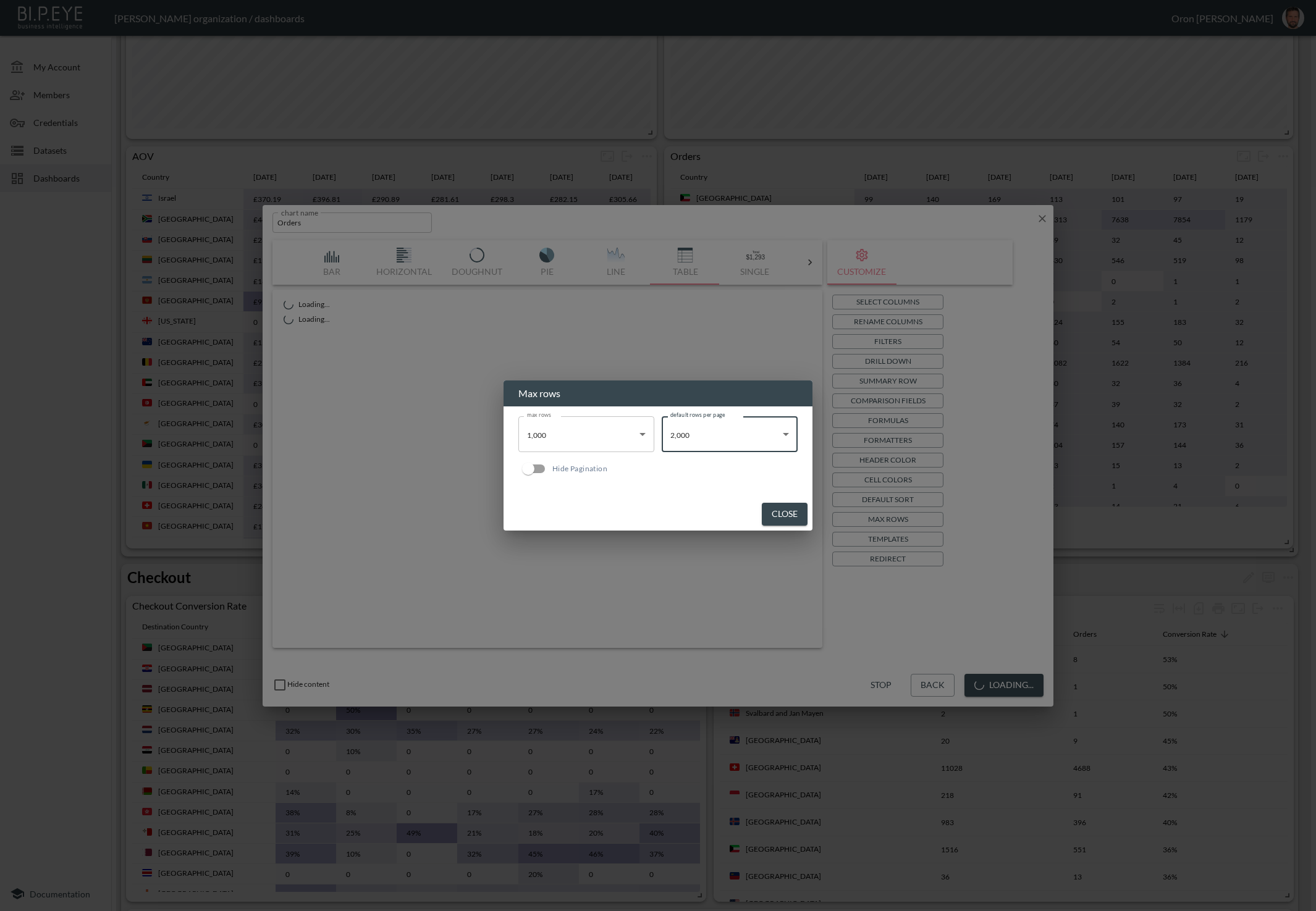
type input "2000"
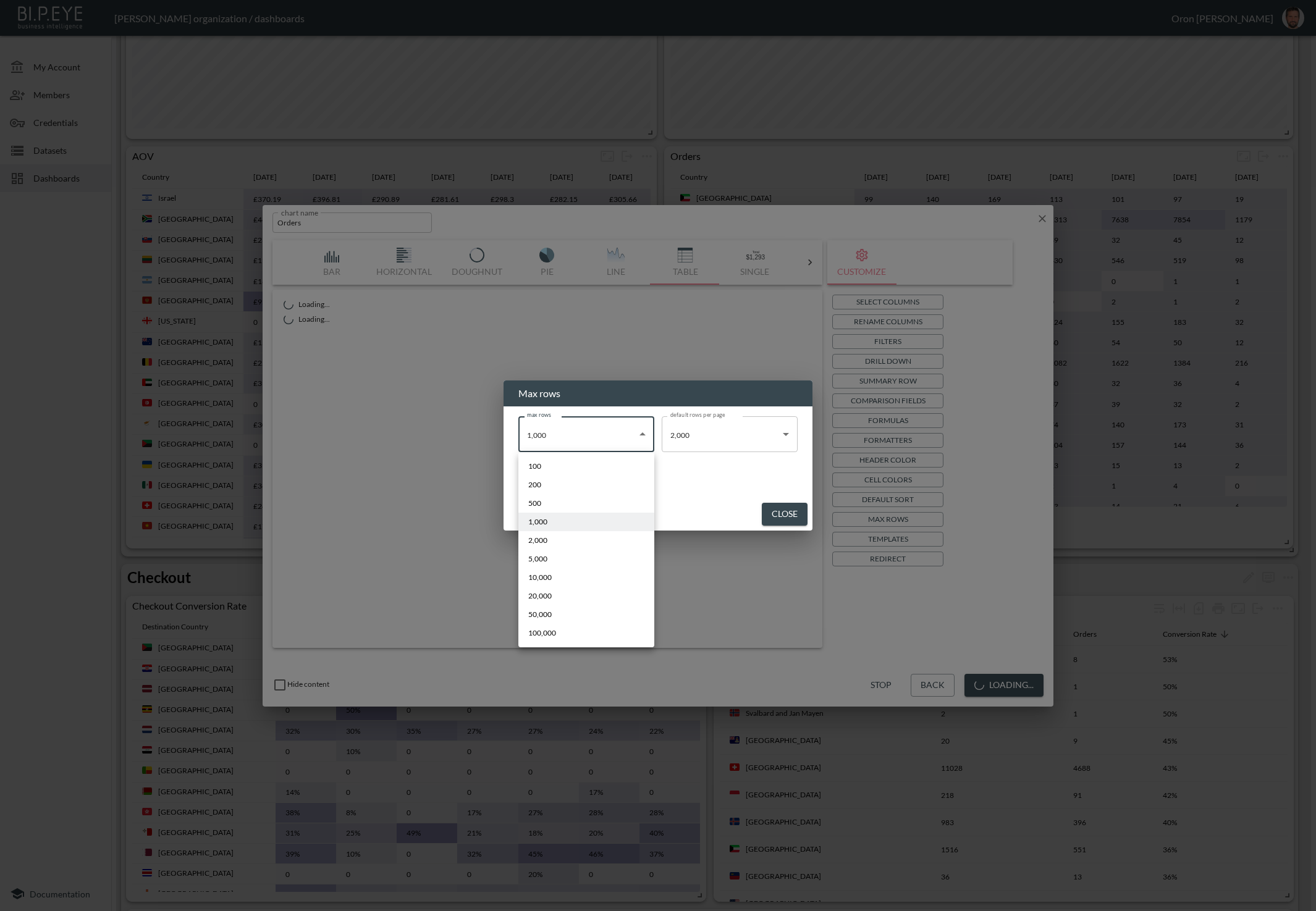
drag, startPoint x: 560, startPoint y: 426, endPoint x: 560, endPoint y: 449, distance: 23.0
click at [560, 426] on body "BI.P.EYE, Interactive Analytics Dashboards - app [PERSON_NAME] organization / d…" at bounding box center [658, 456] width 1316 height 911
click at [572, 543] on li "2,000" at bounding box center [586, 541] width 136 height 18
type input "2000"
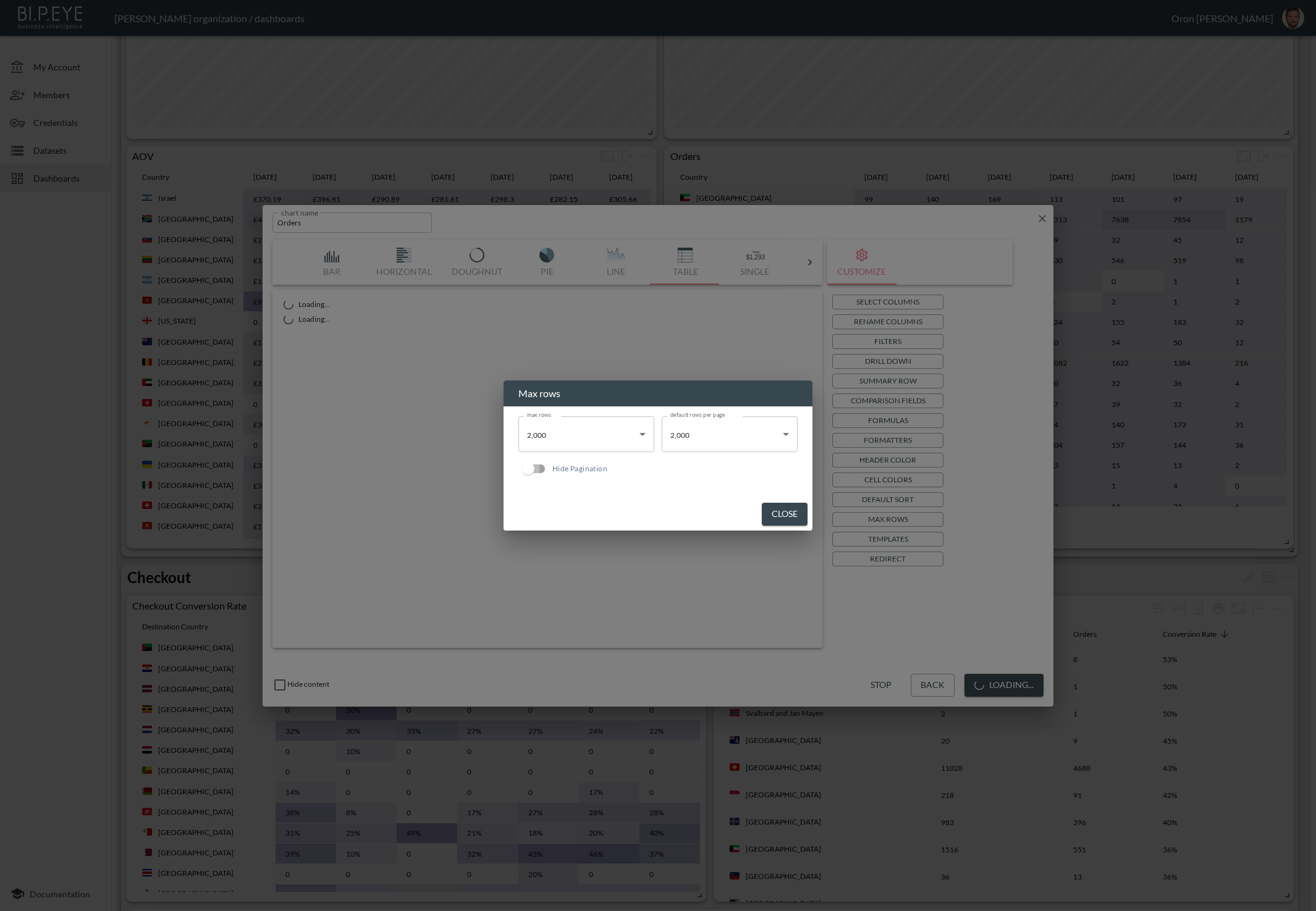
click at [539, 467] on input "Hide Pagination" at bounding box center [528, 468] width 70 height 23
checkbox input "true"
click at [800, 512] on button "Close" at bounding box center [785, 514] width 46 height 23
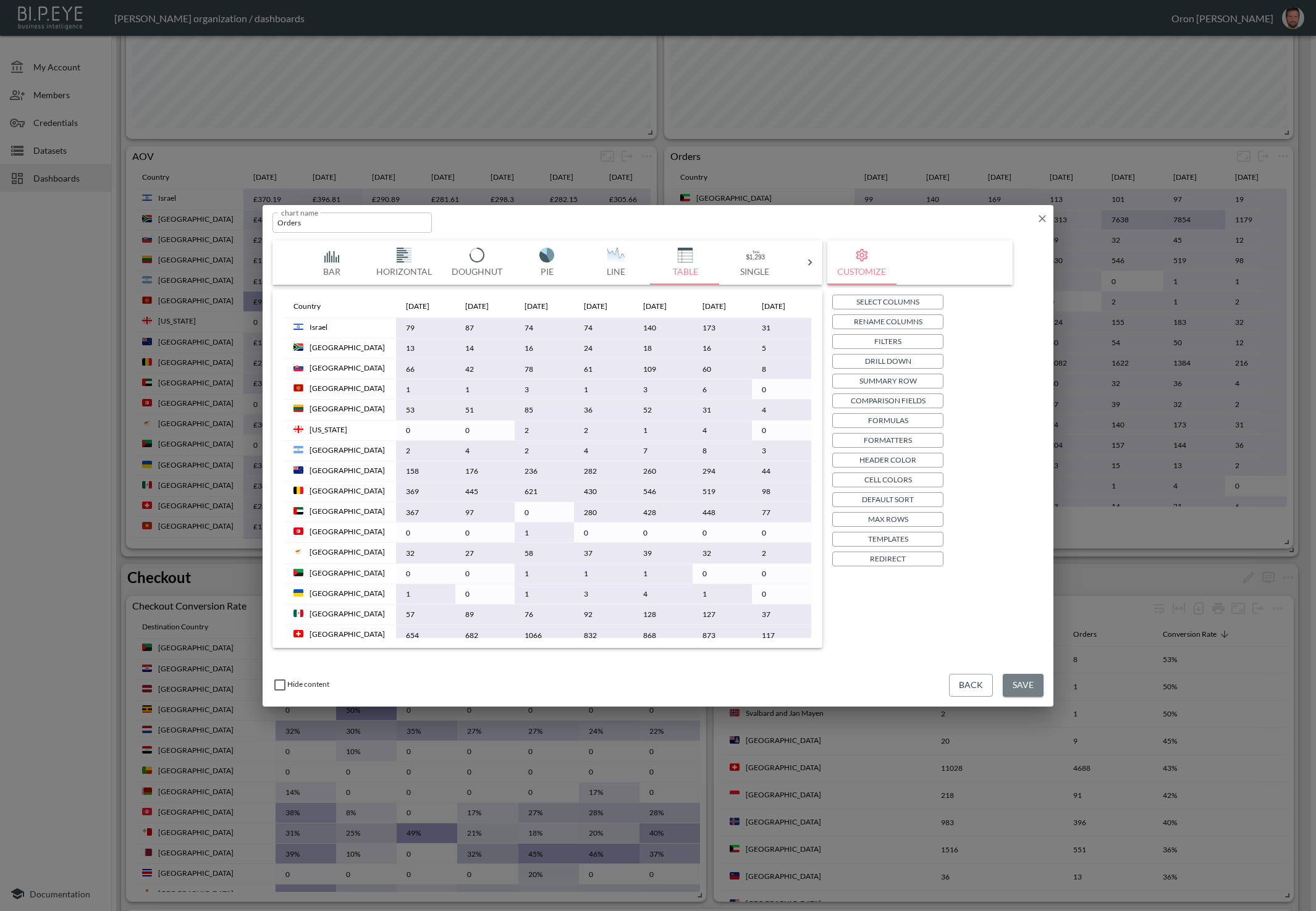
click at [1027, 685] on button "Save" at bounding box center [1023, 685] width 41 height 23
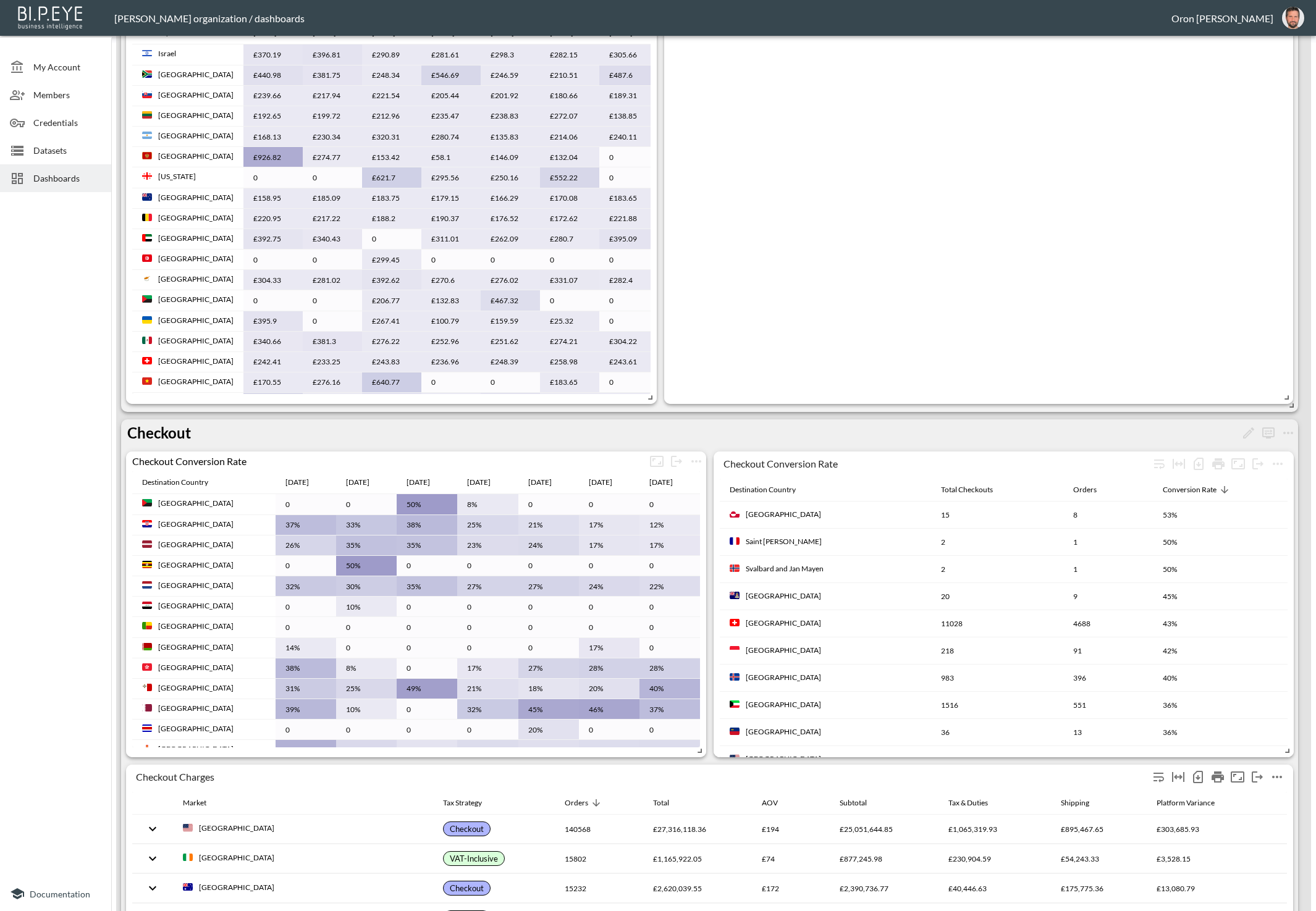
scroll to position [1035, 0]
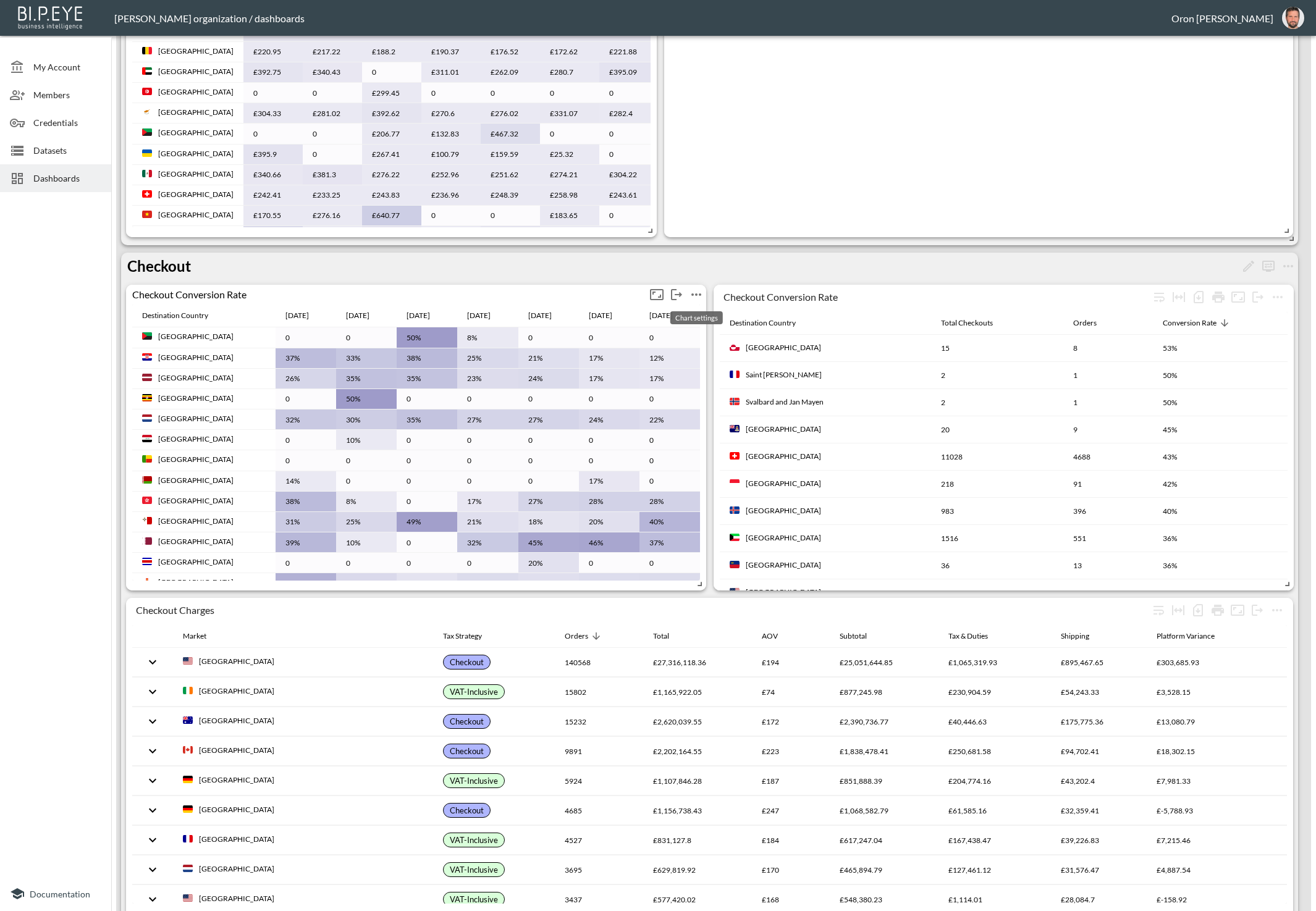
click at [692, 290] on icon "more" at bounding box center [696, 295] width 15 height 15
click at [661, 318] on icon at bounding box center [659, 316] width 15 height 15
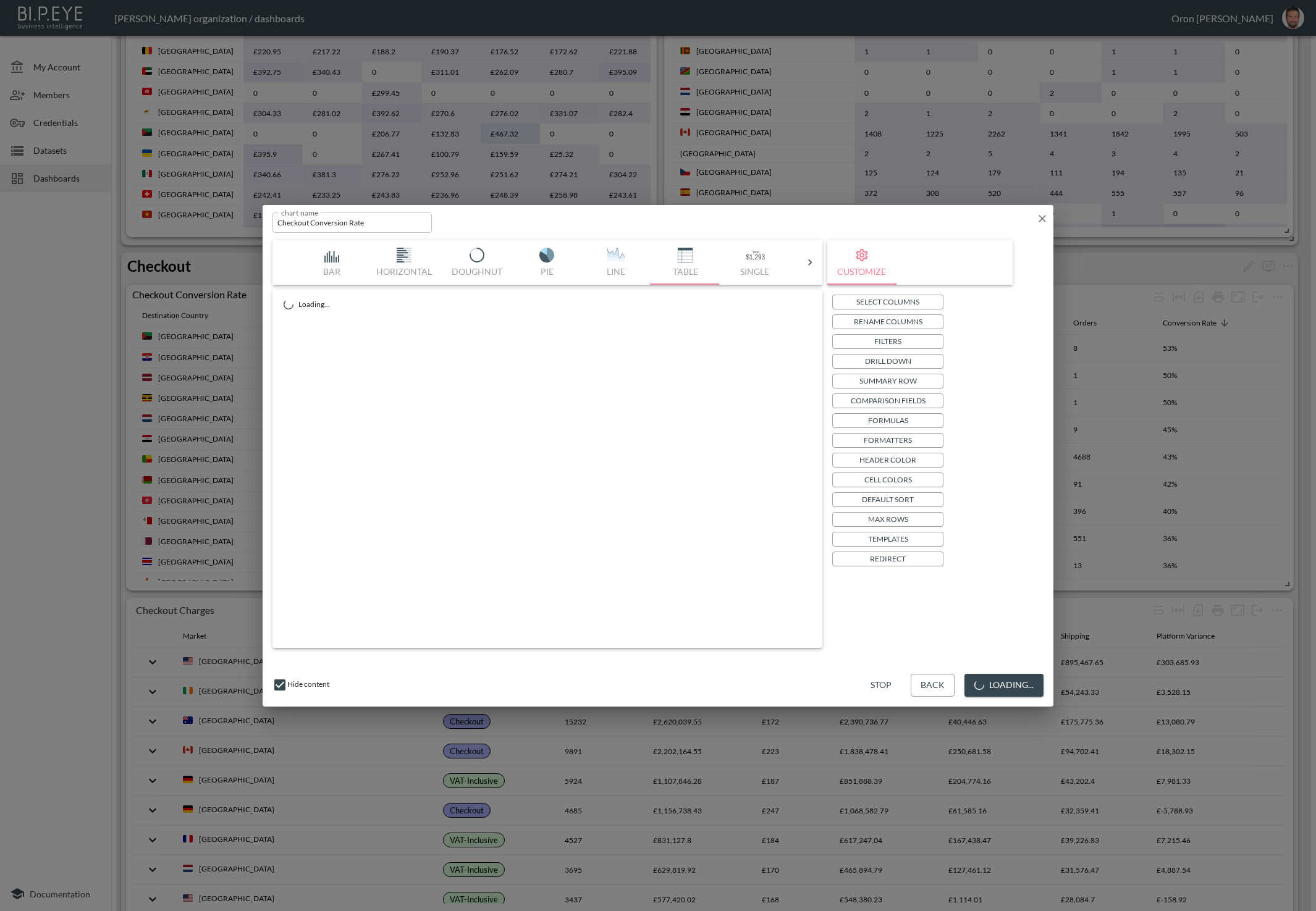
click at [888, 517] on p "Max Rows" at bounding box center [888, 519] width 40 height 13
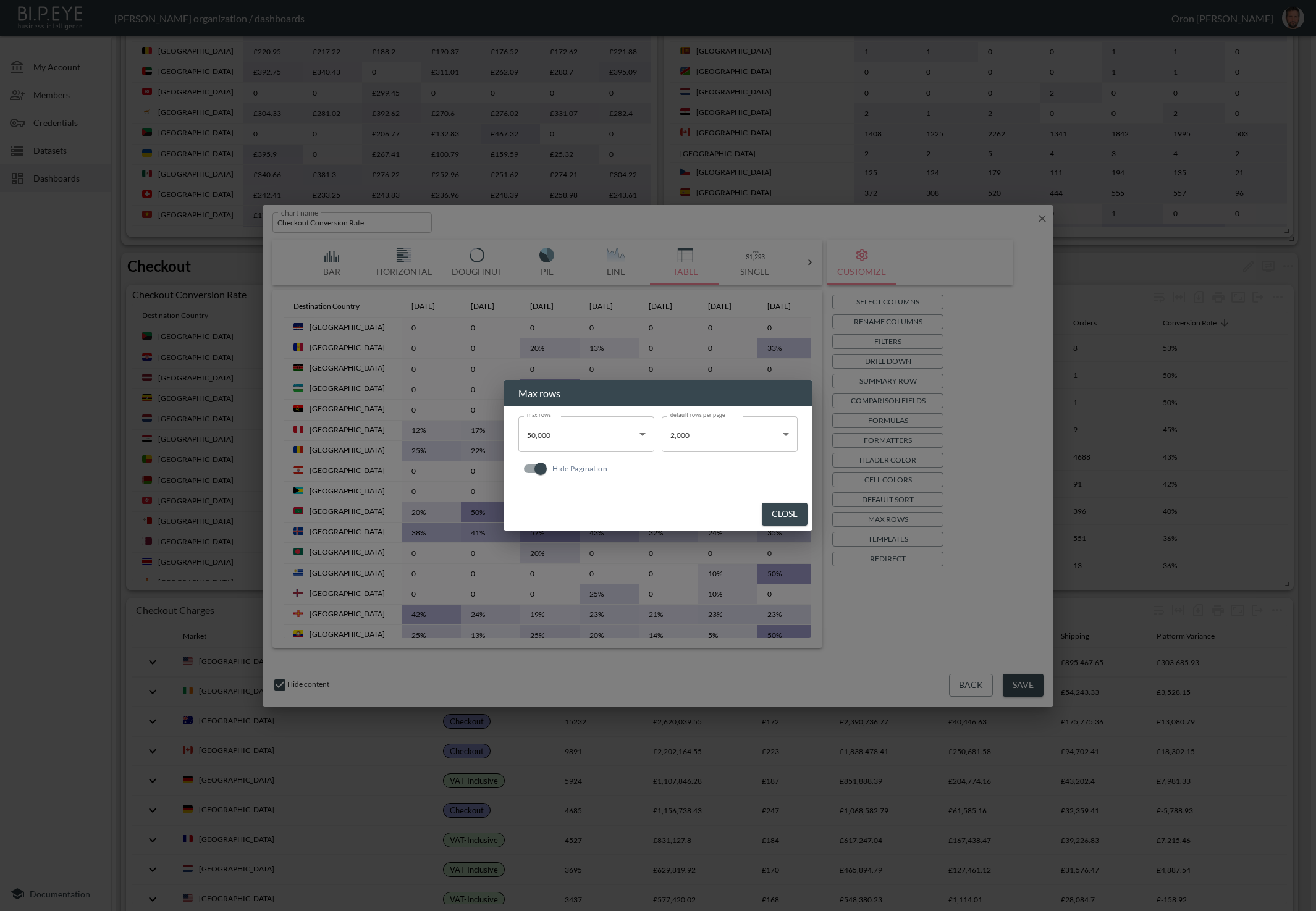
drag, startPoint x: 782, startPoint y: 515, endPoint x: 796, endPoint y: 513, distance: 14.1
click at [786, 515] on button "Close" at bounding box center [785, 514] width 46 height 23
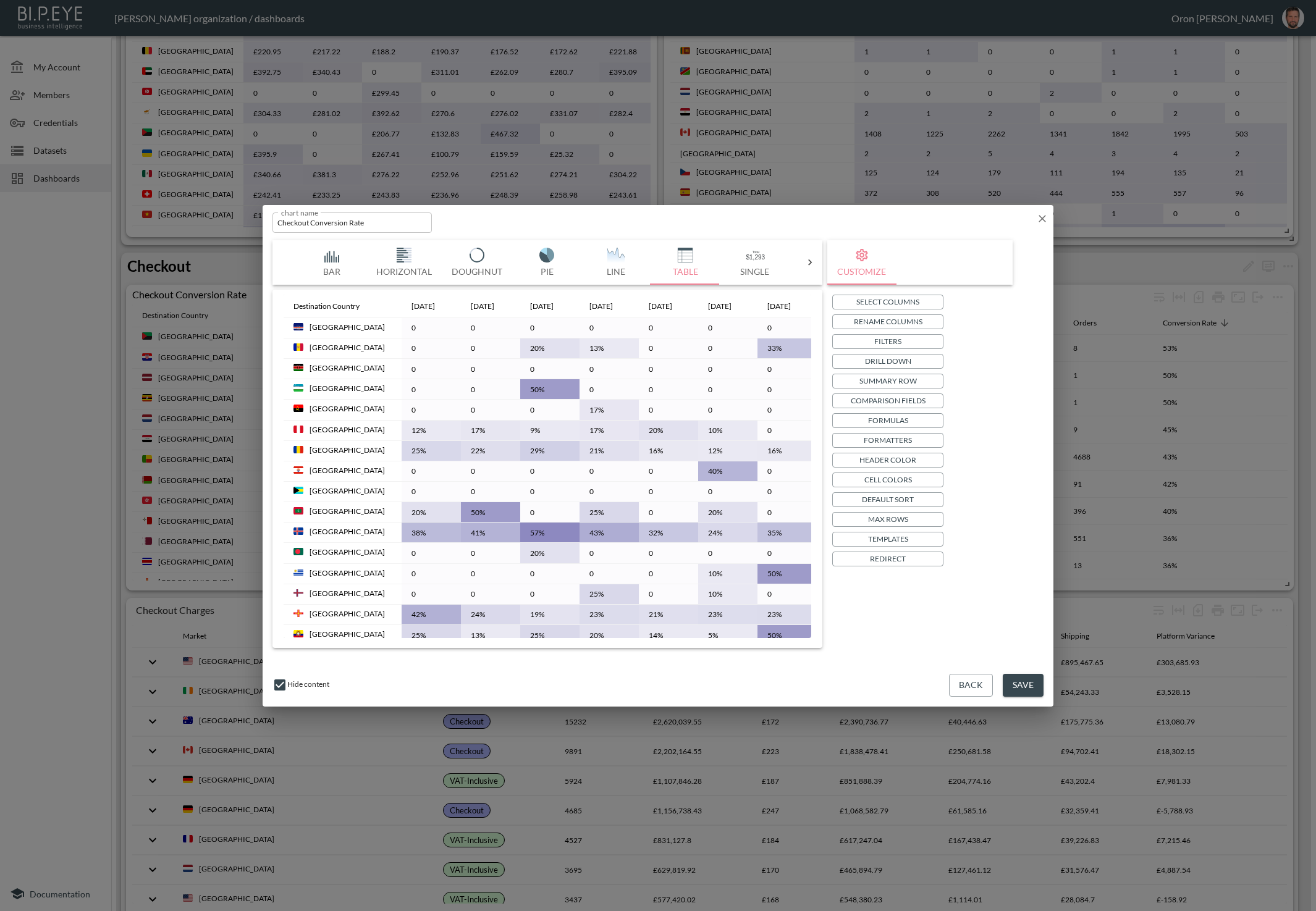
click at [1045, 212] on div "chart name Checkout Conversion Rate chart name" at bounding box center [658, 220] width 791 height 30
drag, startPoint x: 1044, startPoint y: 217, endPoint x: 1247, endPoint y: 271, distance: 210.1
click at [1044, 217] on icon "button" at bounding box center [1043, 219] width 13 height 13
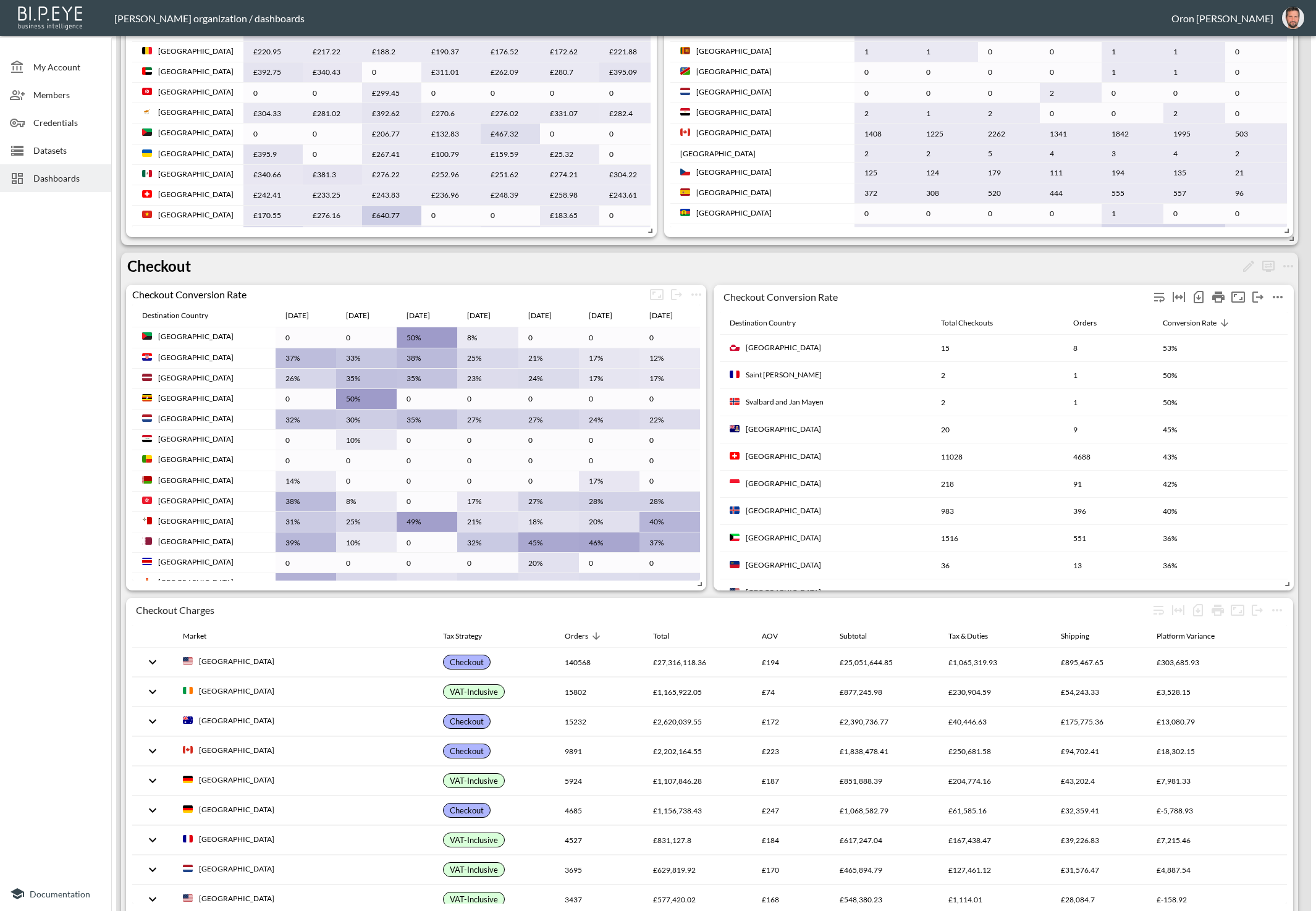
click at [1277, 293] on icon "more" at bounding box center [1277, 297] width 15 height 15
click at [1232, 318] on p "Edit" at bounding box center [1240, 319] width 18 height 15
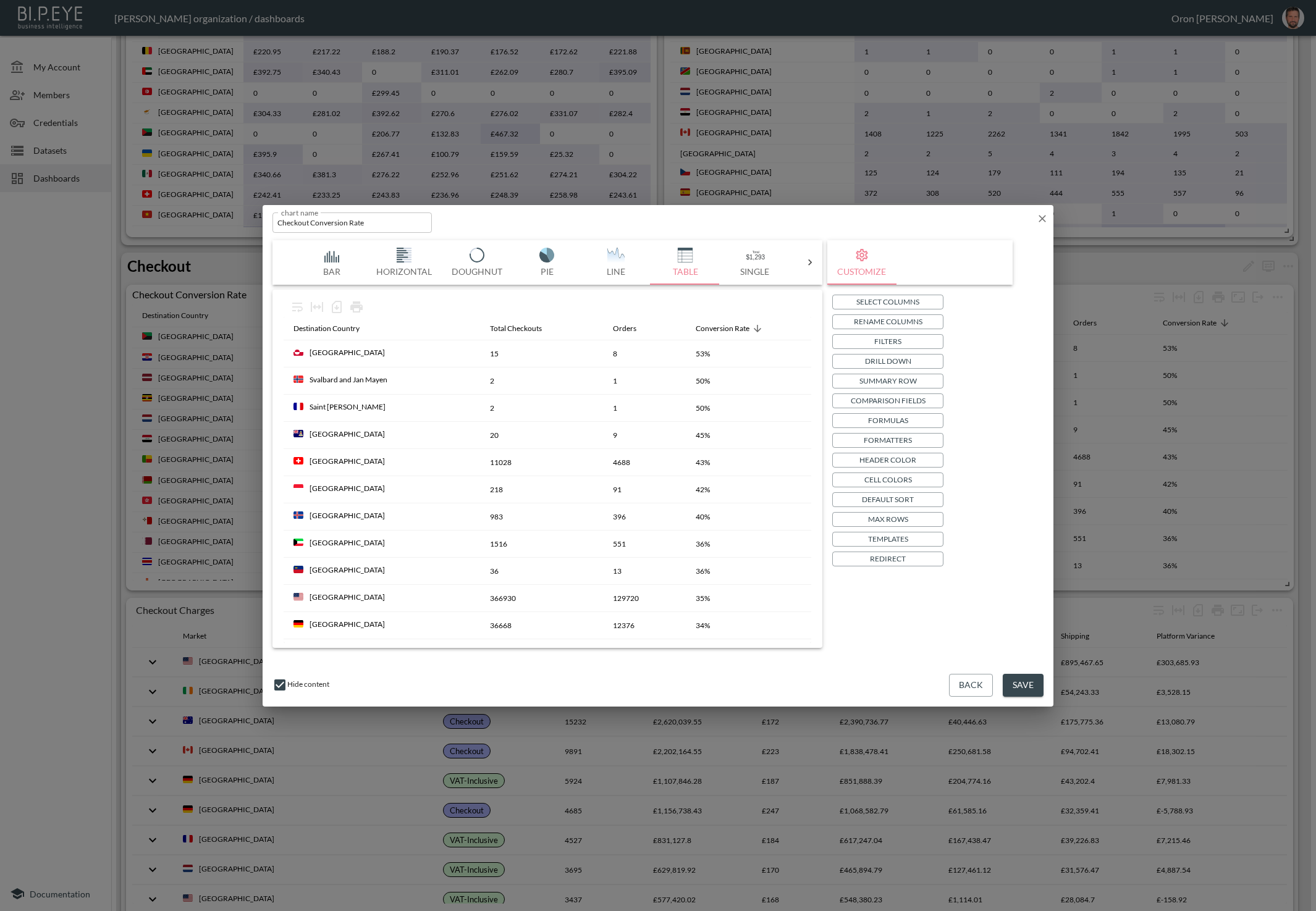
click at [900, 519] on p "Max Rows" at bounding box center [888, 519] width 40 height 13
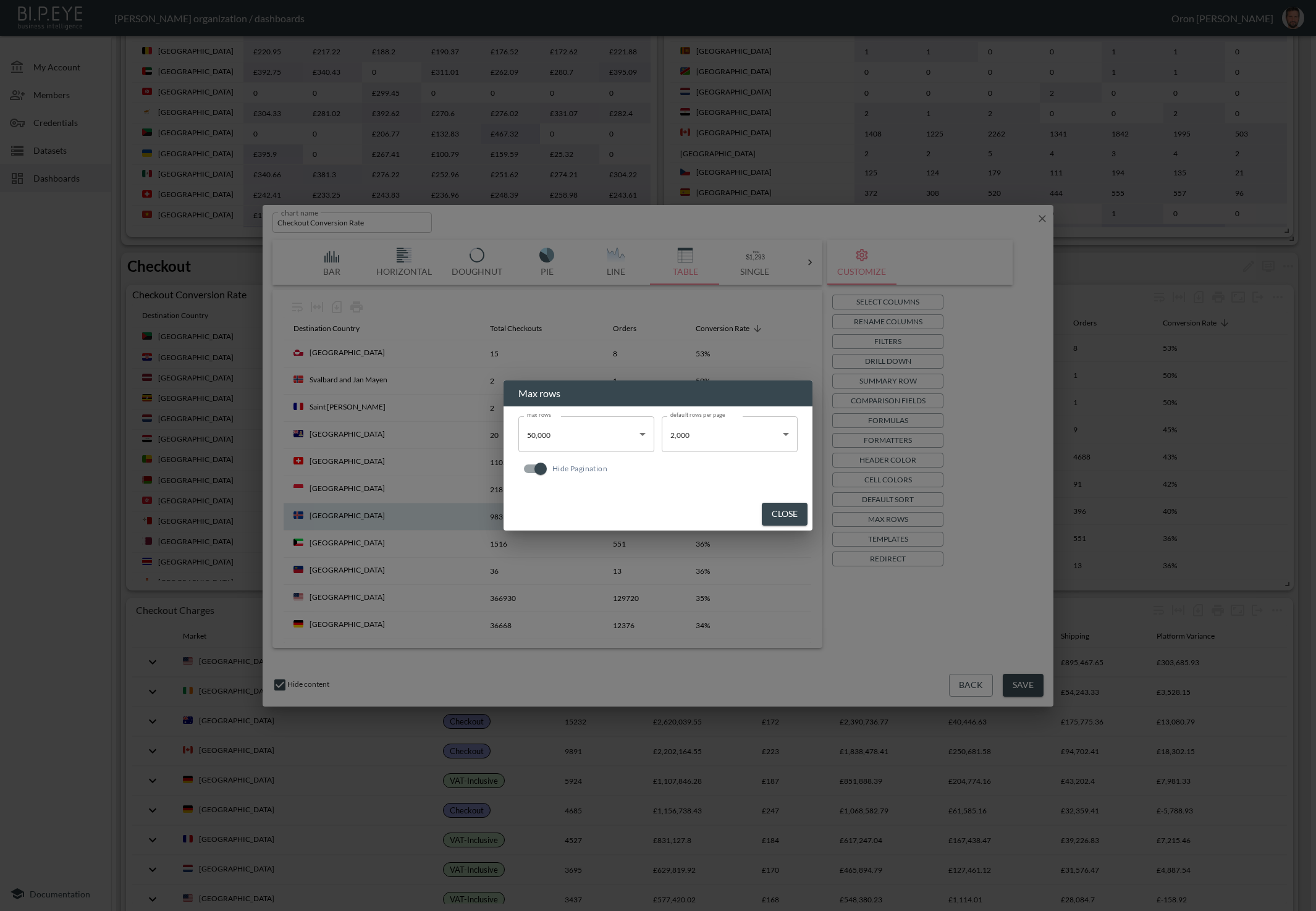
click at [792, 512] on button "Close" at bounding box center [785, 514] width 46 height 23
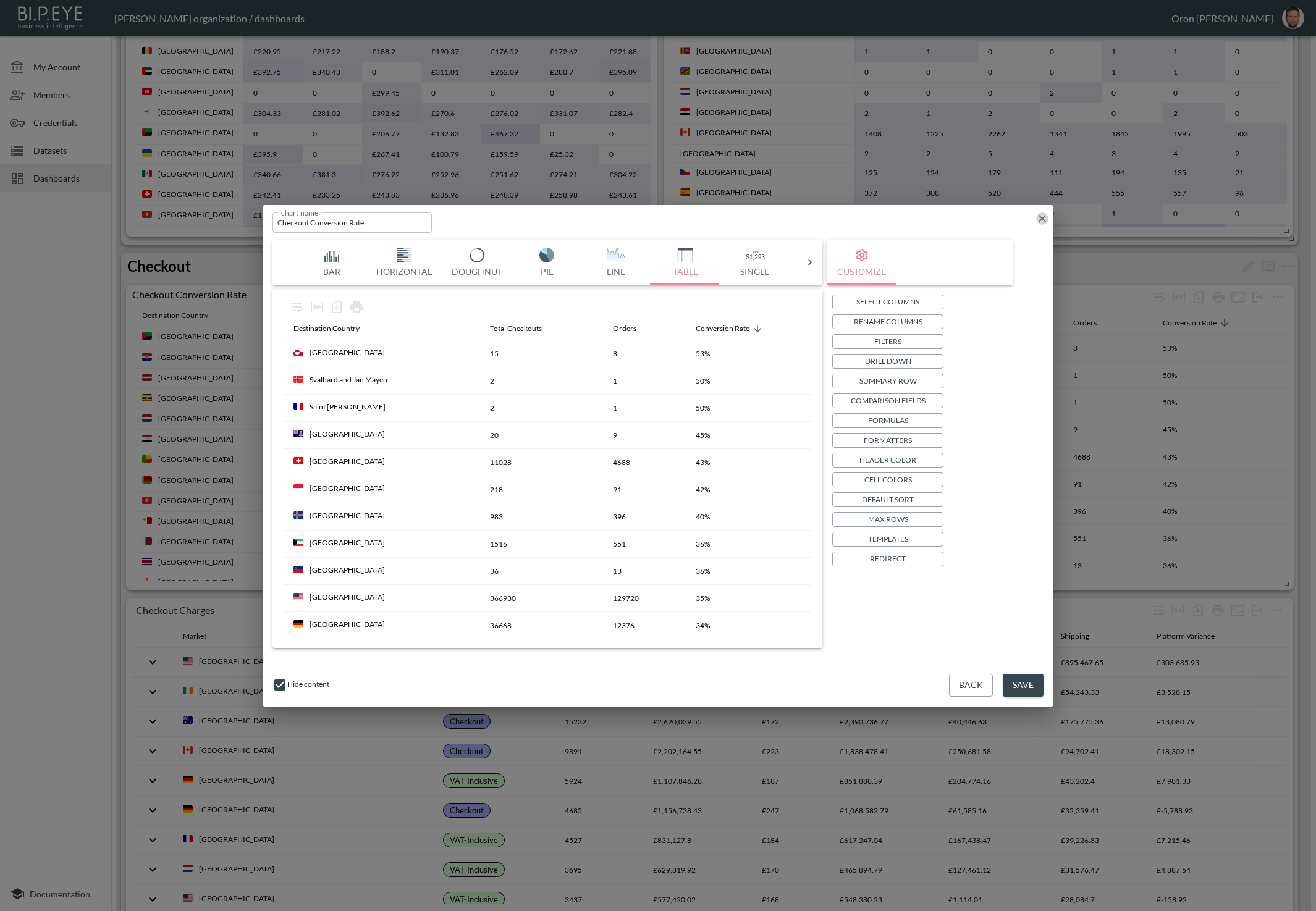
click at [1044, 217] on icon "button" at bounding box center [1042, 219] width 8 height 8
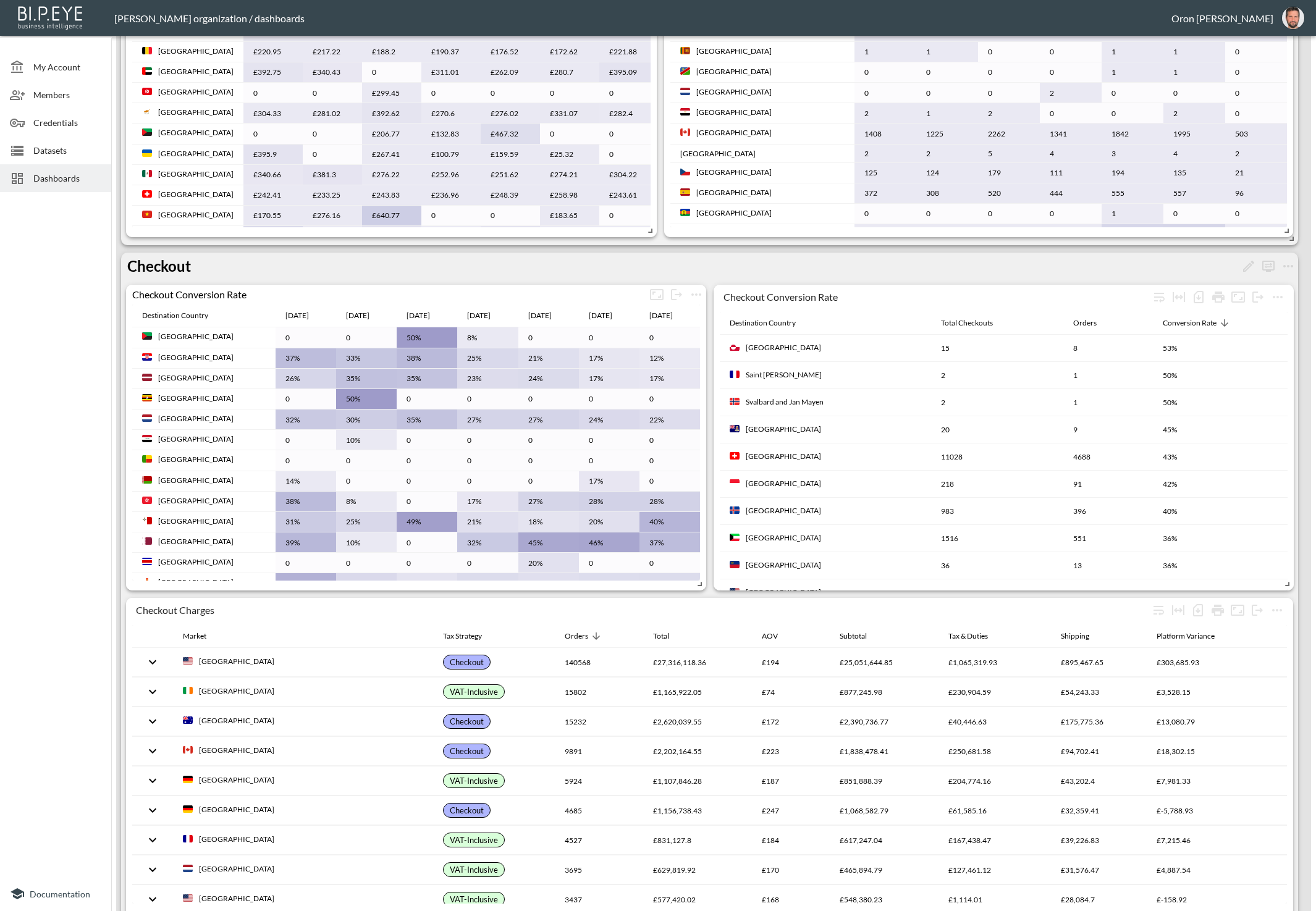
scroll to position [0, 0]
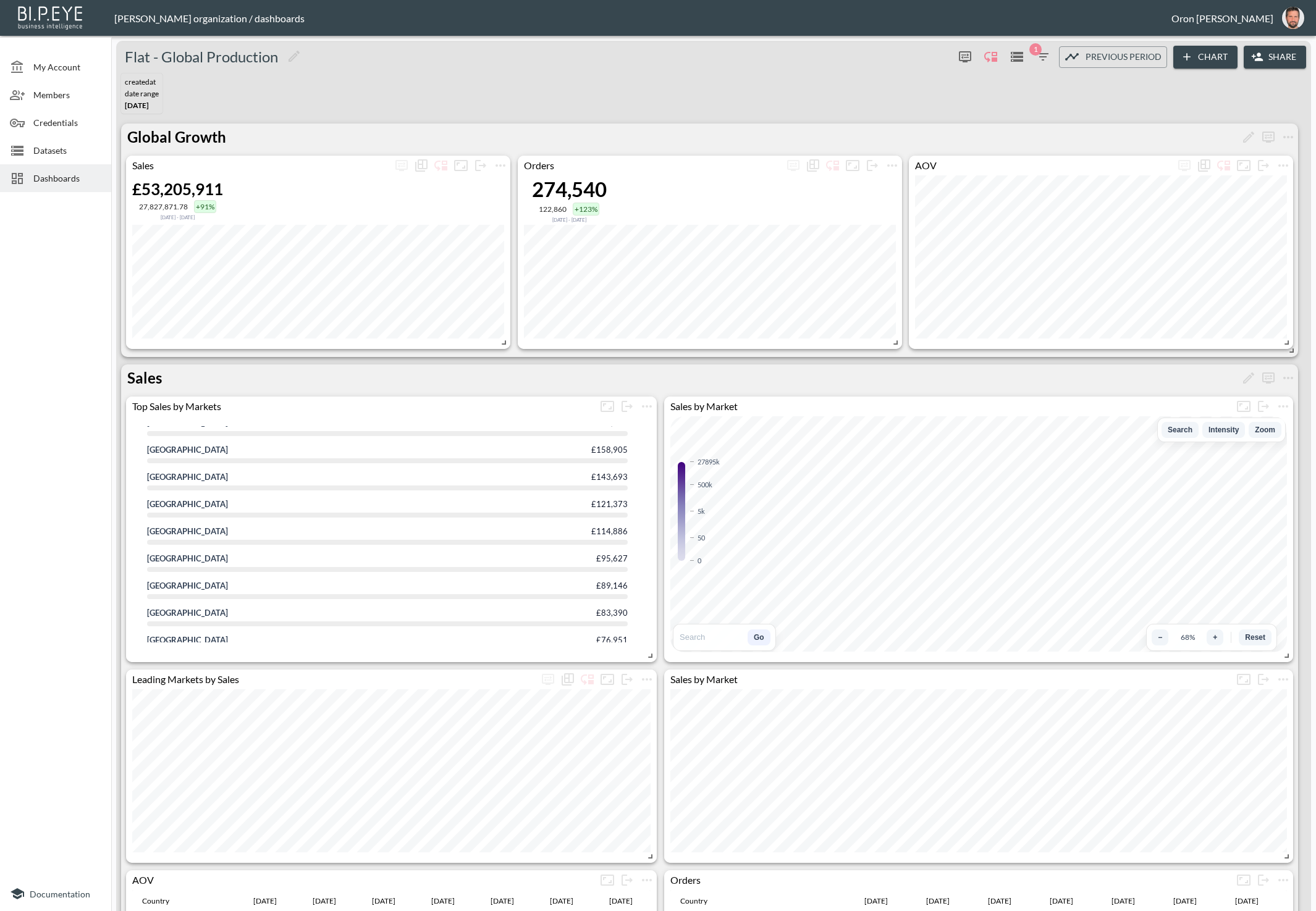
click at [1039, 55] on icon "button" at bounding box center [1043, 56] width 15 height 15
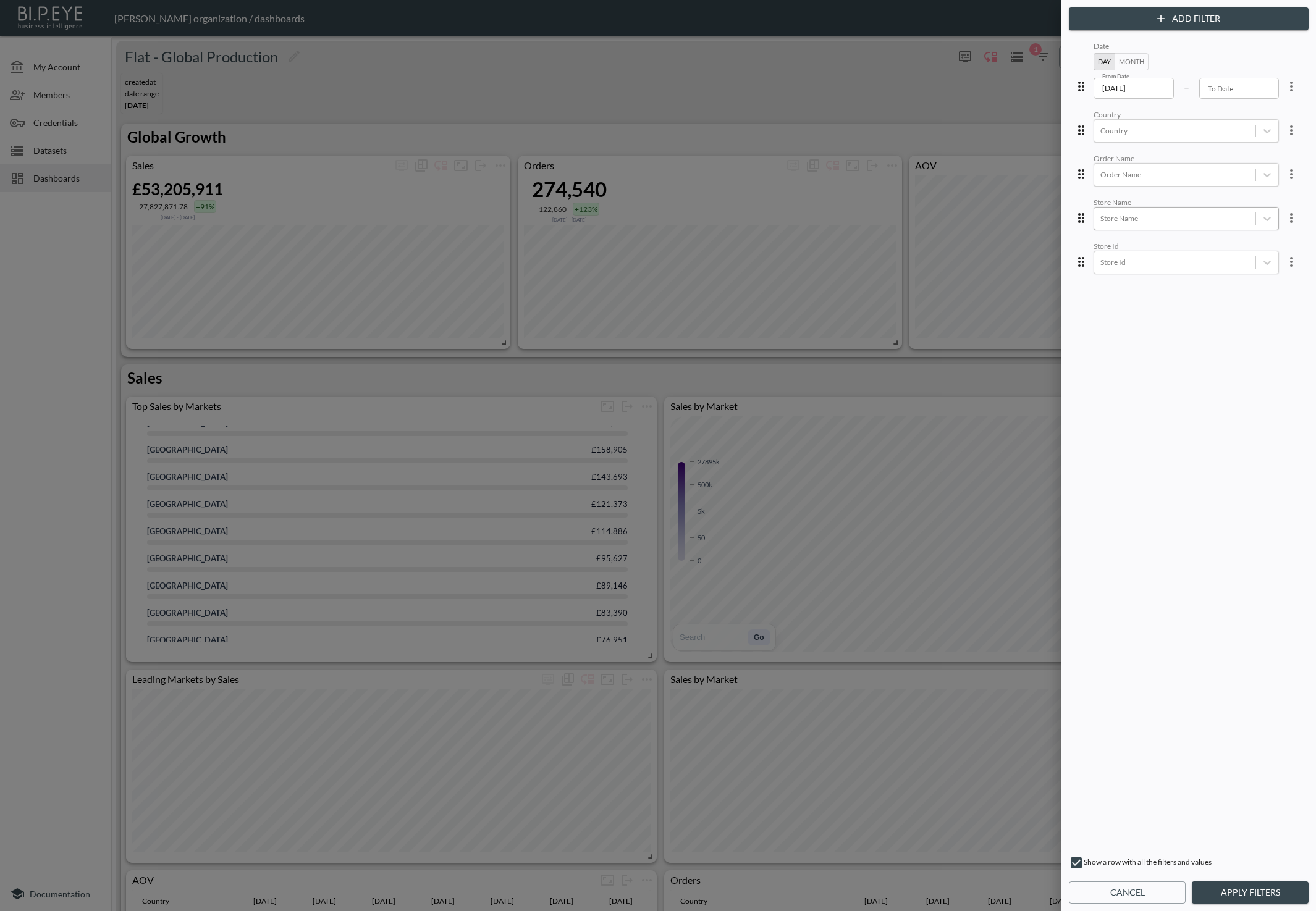
click at [1152, 224] on div "Store Name" at bounding box center [1174, 219] width 161 height 17
type input "jak"
click at [1143, 239] on div "JAKI" at bounding box center [1196, 243] width 217 height 19
click at [1210, 410] on div "Date Day Month From Date [DATE] From Date – To Date To Date Country Country Ord…" at bounding box center [1189, 443] width 235 height 808
click at [1180, 269] on div "Store Id" at bounding box center [1187, 262] width 186 height 23
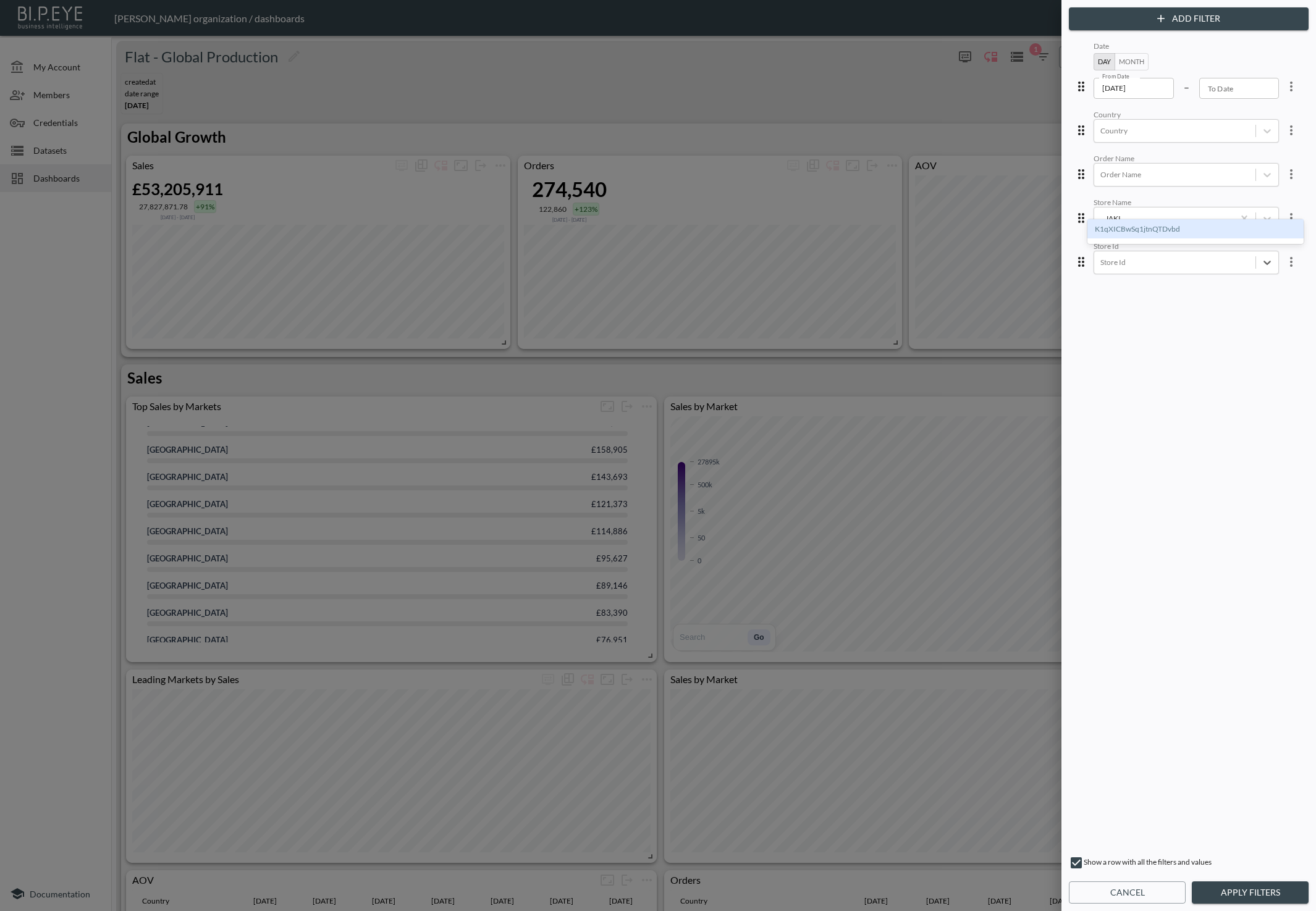
click at [1171, 228] on div "K1qXICBwSq1jtnQTDvbd" at bounding box center [1196, 228] width 217 height 19
click at [1241, 895] on button "Apply Filters" at bounding box center [1250, 893] width 117 height 23
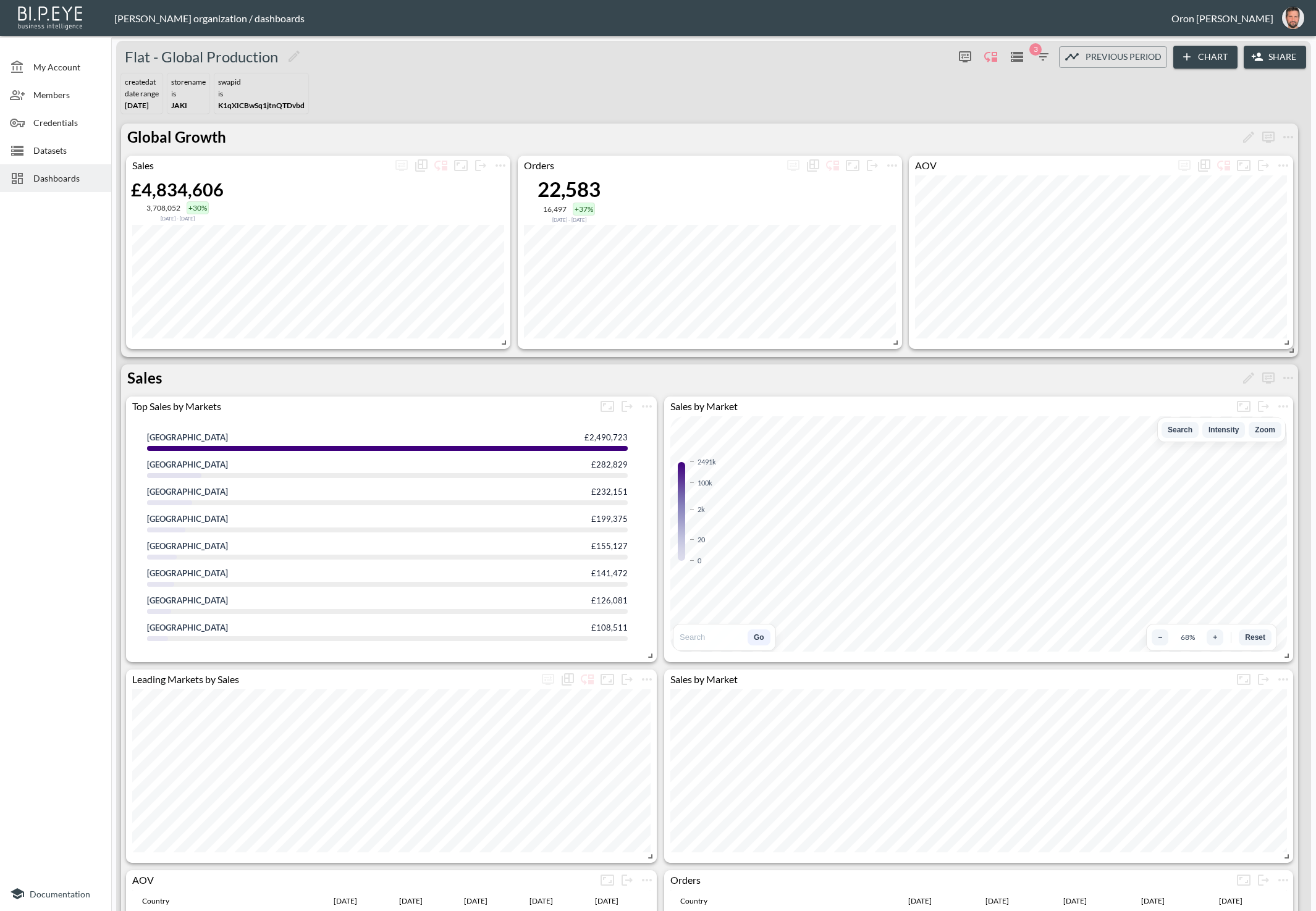
click at [1285, 55] on button "Share" at bounding box center [1275, 57] width 63 height 23
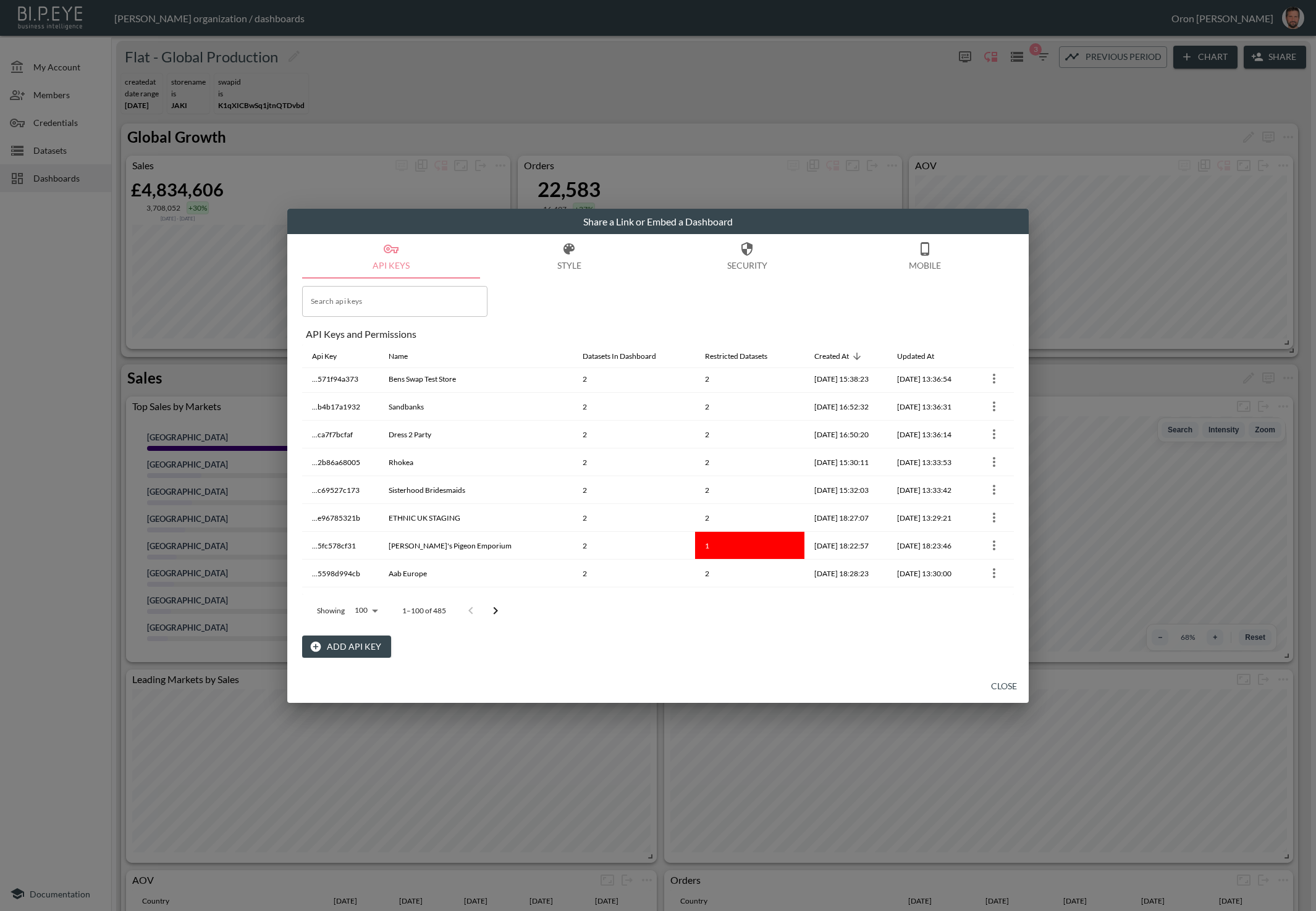
scroll to position [2419, 0]
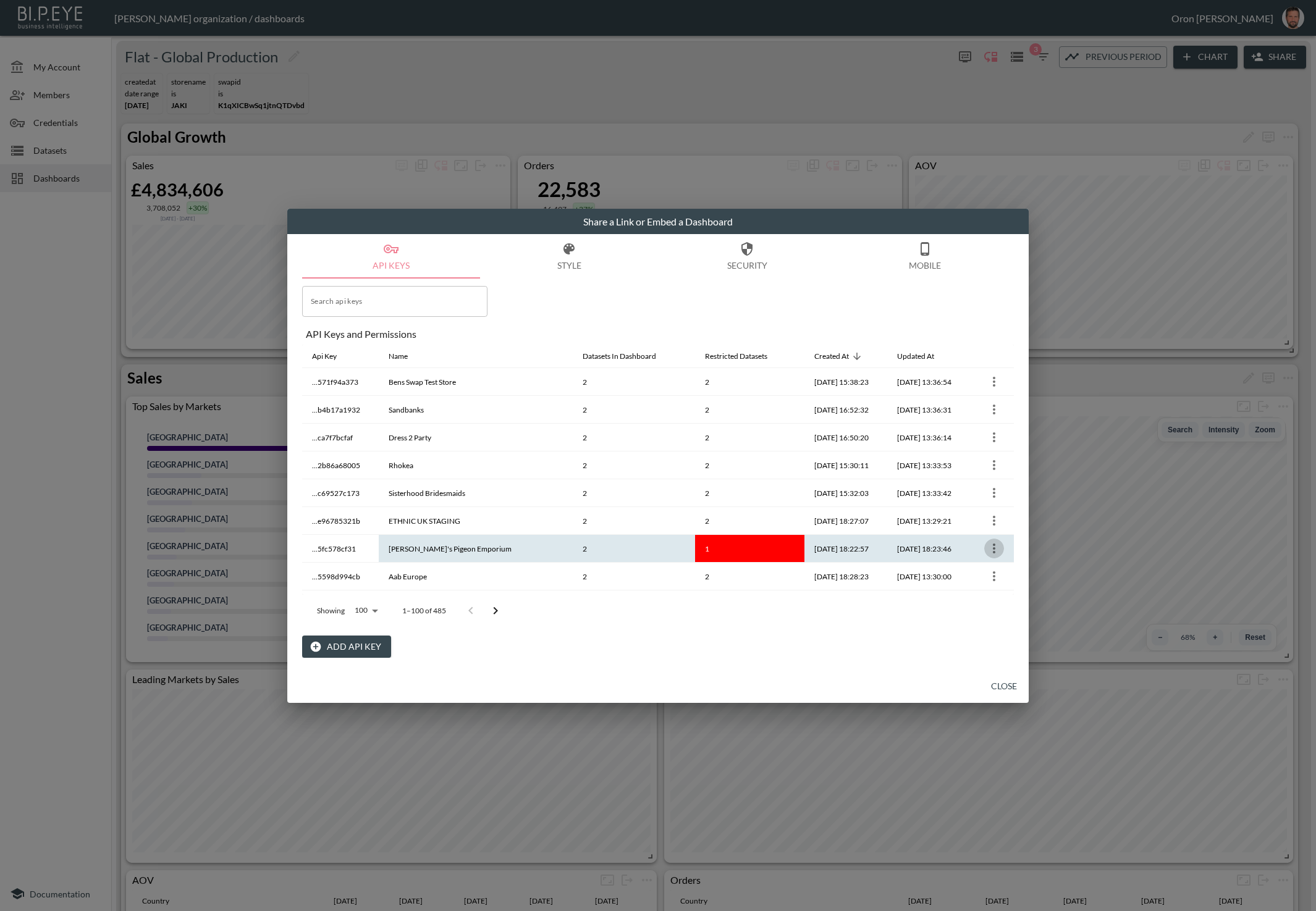
click at [994, 541] on icon "more" at bounding box center [994, 548] width 15 height 15
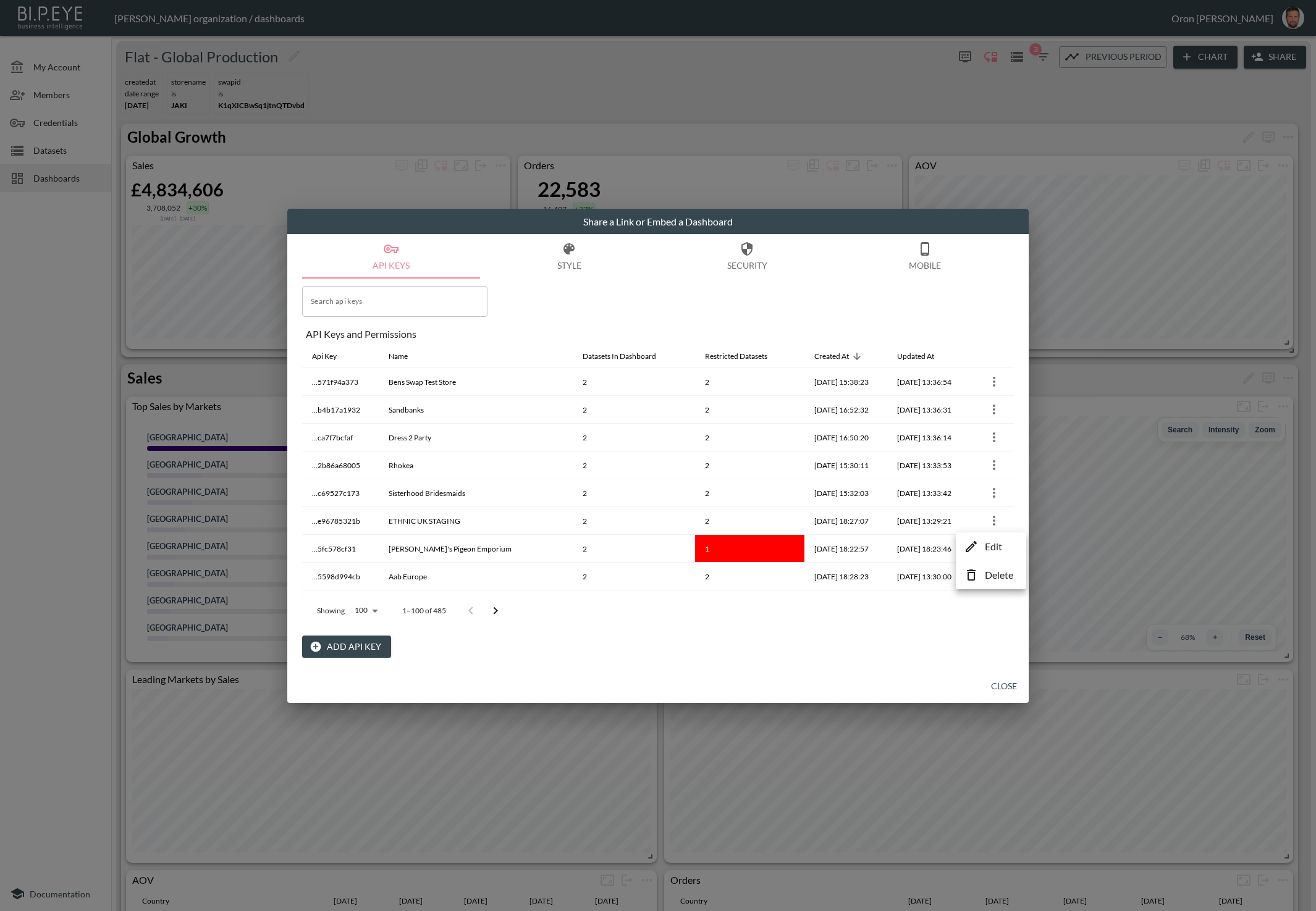
click at [980, 543] on li "Edit" at bounding box center [991, 547] width 64 height 22
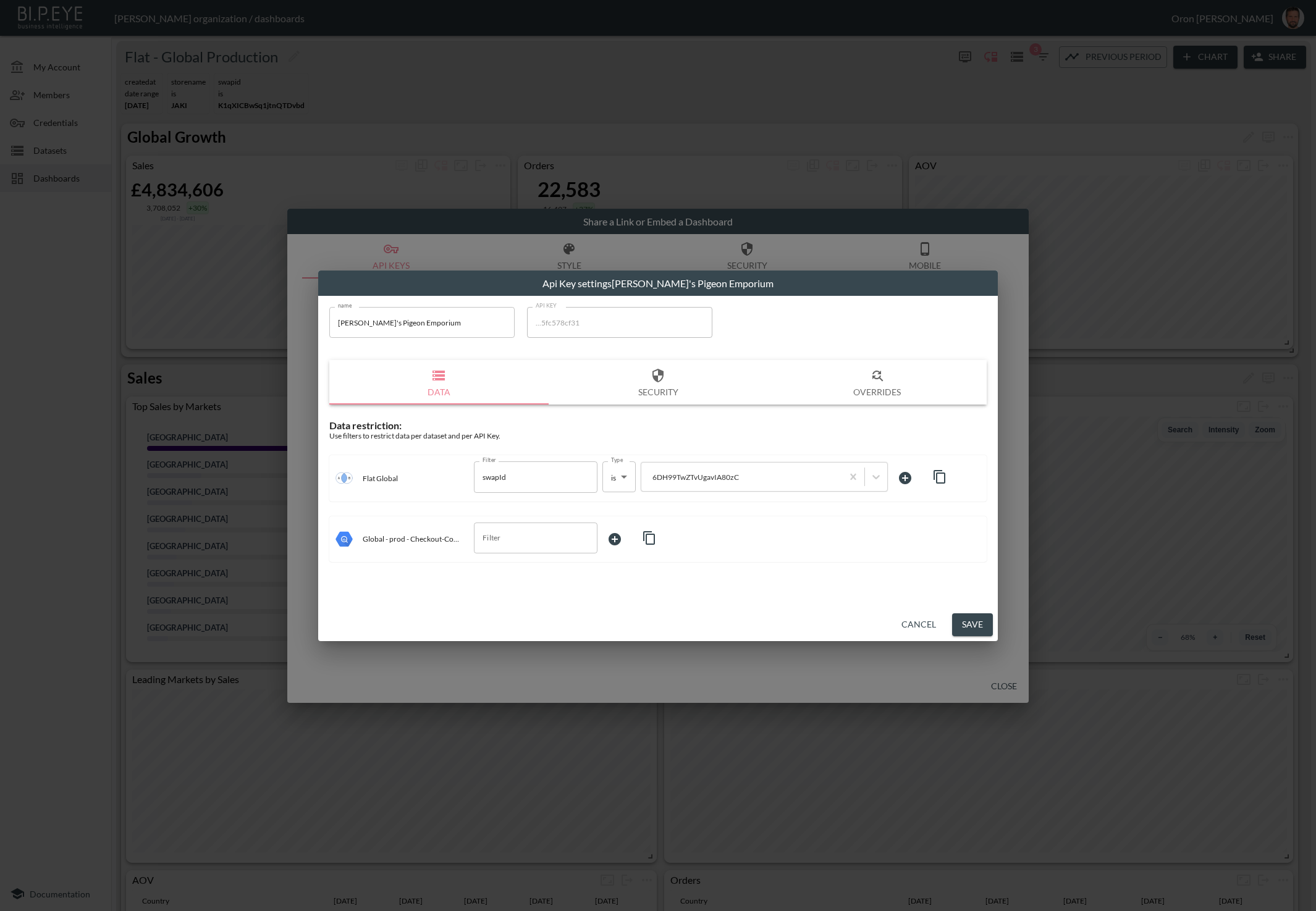
click at [941, 479] on icon "button" at bounding box center [939, 477] width 15 height 15
click at [535, 545] on input "Filter" at bounding box center [527, 538] width 94 height 20
drag, startPoint x: 511, startPoint y: 618, endPoint x: 539, endPoint y: 605, distance: 30.9
click at [511, 618] on span "storeId" at bounding box center [536, 624] width 104 height 11
type input "storeId"
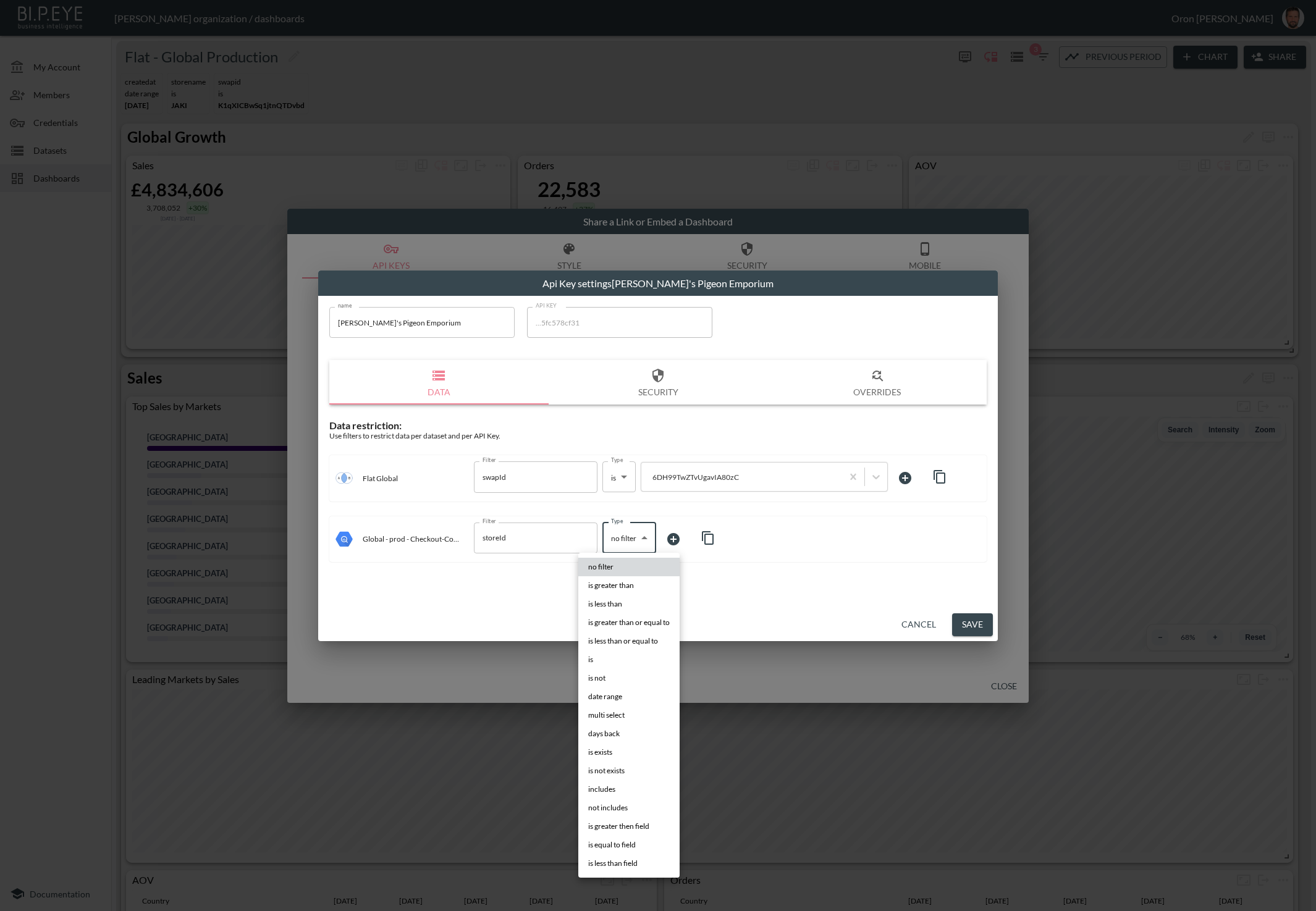
drag, startPoint x: 634, startPoint y: 543, endPoint x: 630, endPoint y: 621, distance: 78.1
click at [634, 544] on body "BI.P.EYE, Interactive Analytics Dashboards - app [PERSON_NAME] organization / d…" at bounding box center [658, 456] width 1316 height 911
drag, startPoint x: 616, startPoint y: 662, endPoint x: 648, endPoint y: 633, distance: 43.2
click at [616, 662] on li "is" at bounding box center [629, 659] width 101 height 18
type input "is"
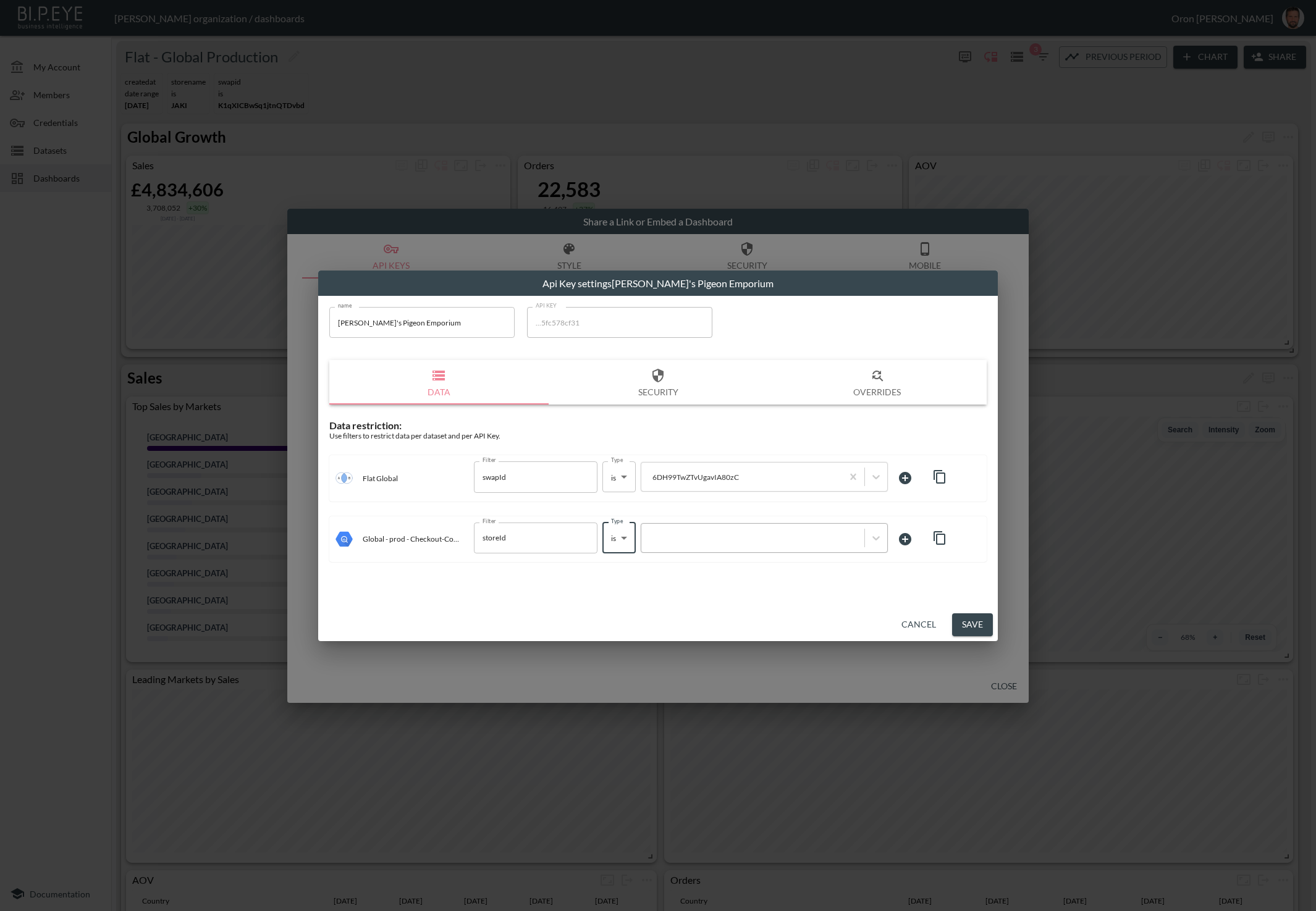
click at [711, 543] on div at bounding box center [753, 538] width 211 height 12
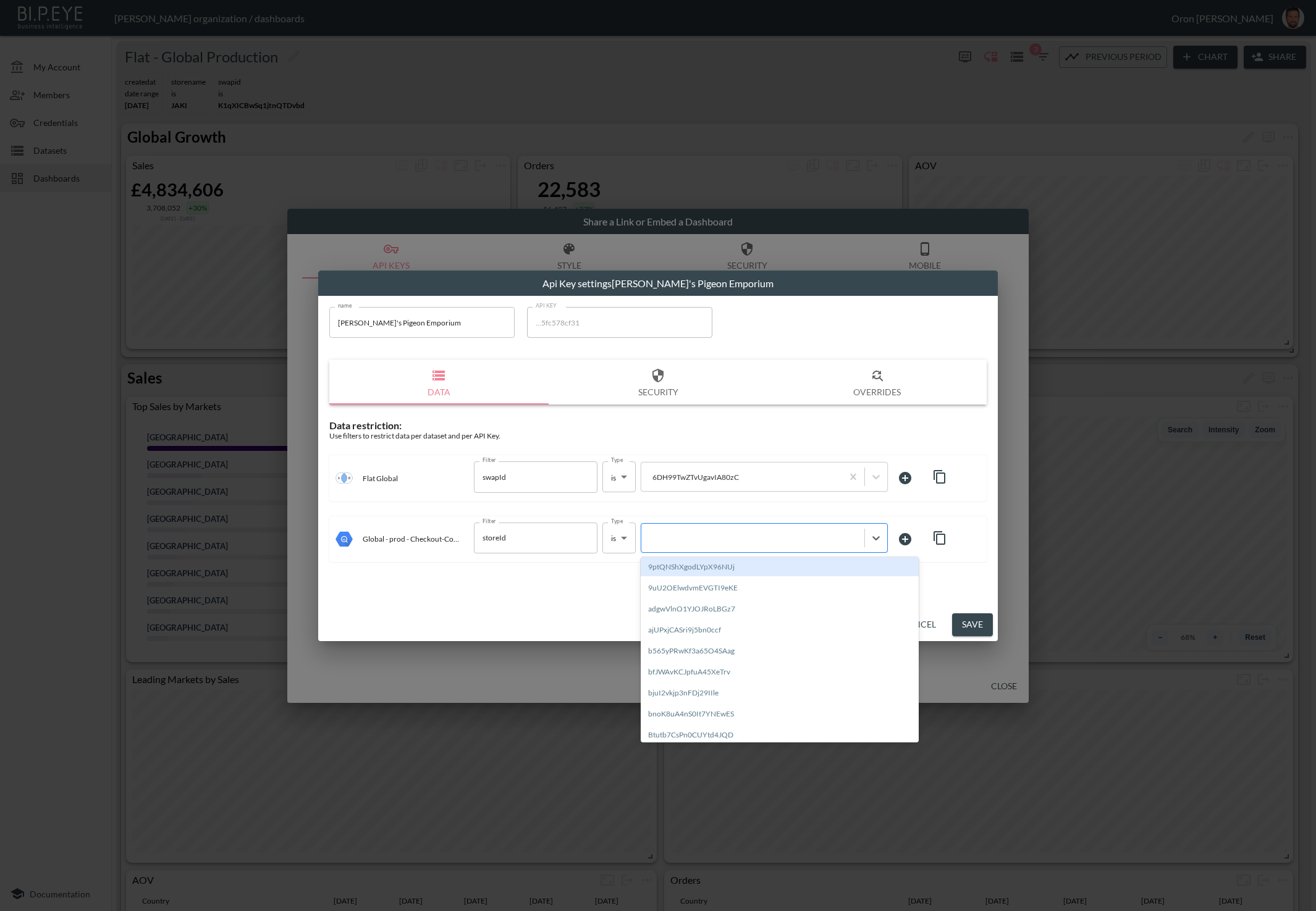
paste input "6DH99TwZTvUgavIA80zC"
type input "6DH99TwZTvUgavIA80zC"
click at [697, 566] on div "Create "6DH99TwZTvUgavIA80zC"" at bounding box center [779, 567] width 278 height 19
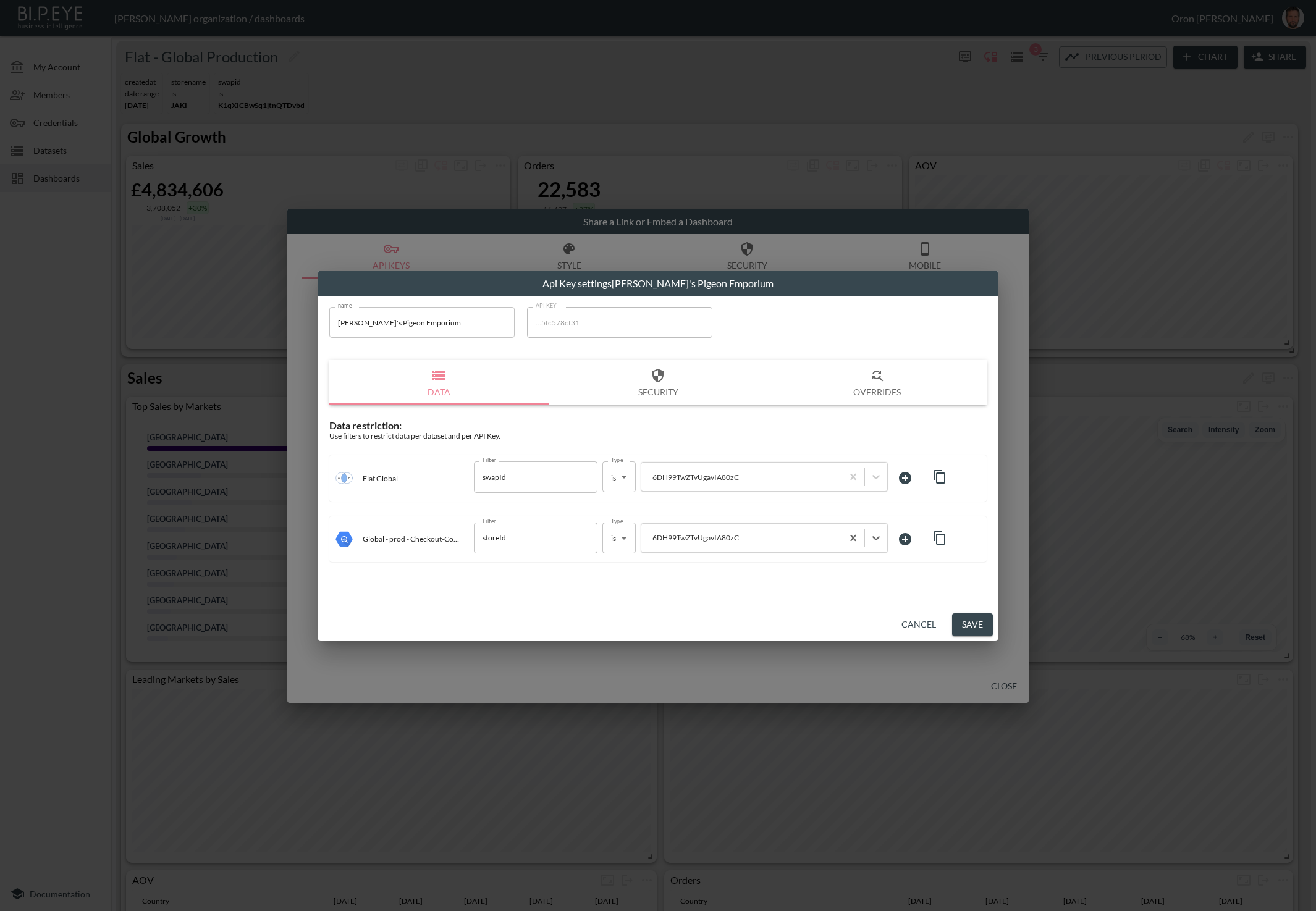
click at [979, 626] on button "Save" at bounding box center [972, 625] width 41 height 23
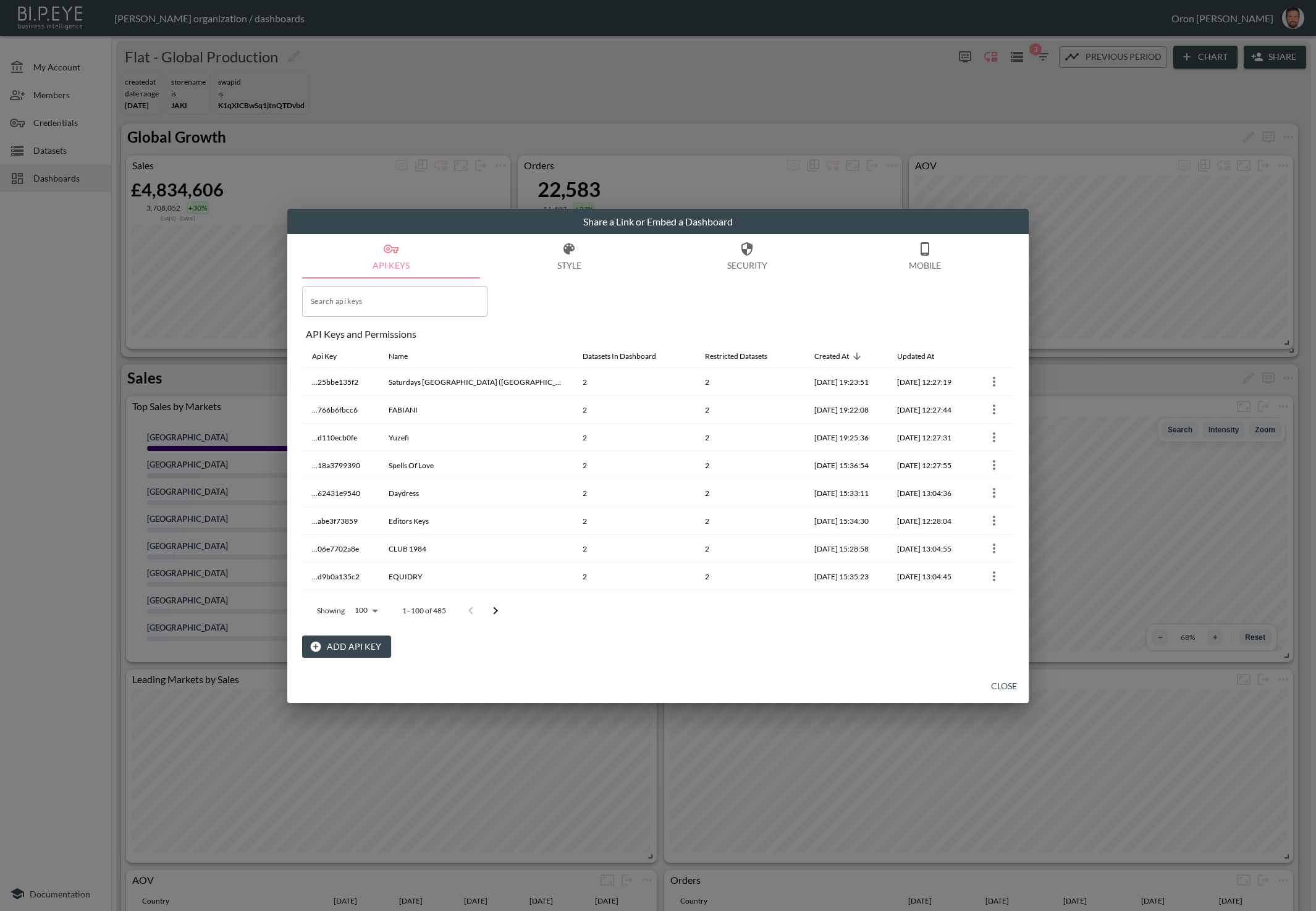
scroll to position [2525, 0]
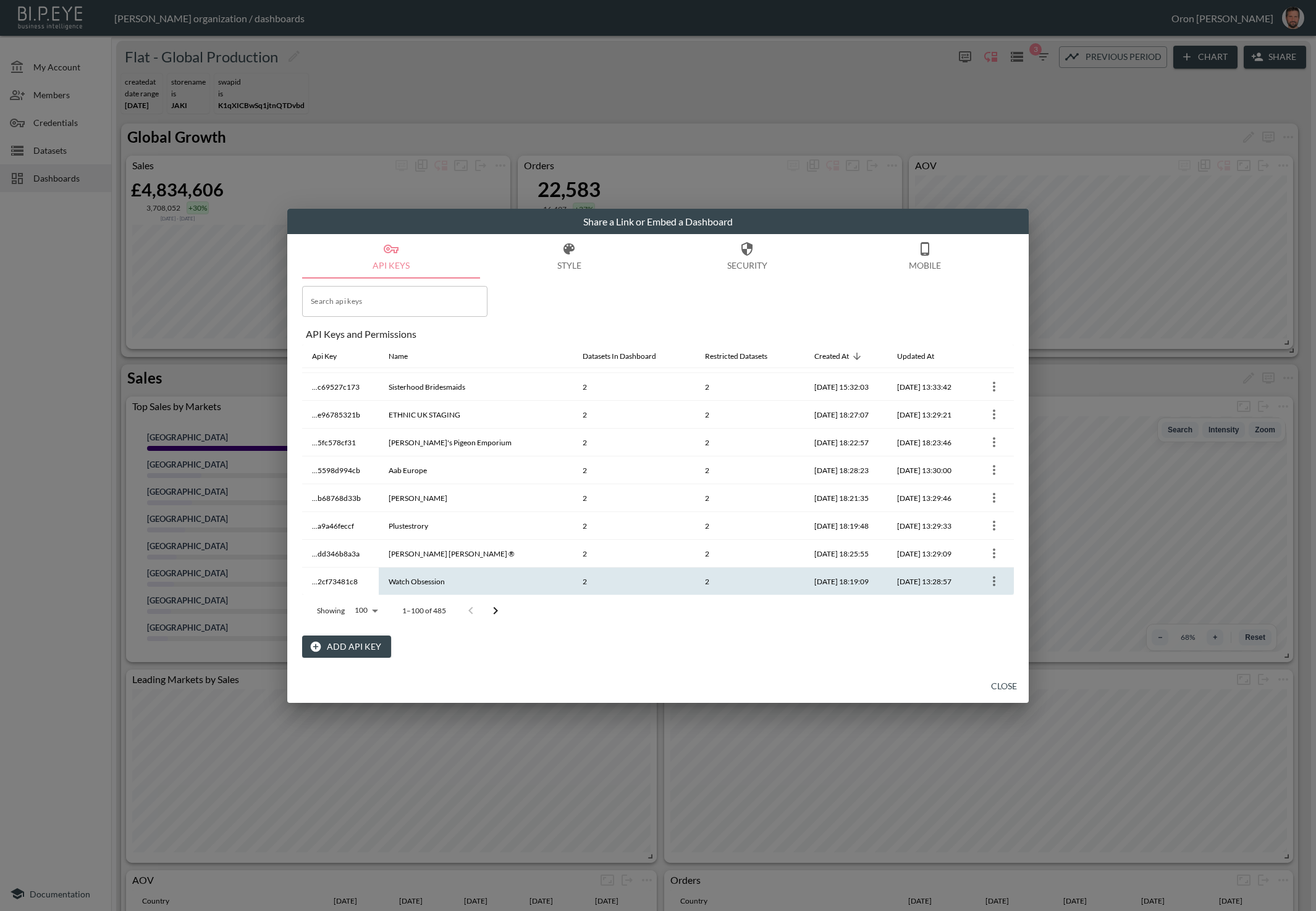
drag, startPoint x: 489, startPoint y: 609, endPoint x: 537, endPoint y: 547, distance: 78.4
click at [490, 609] on icon "Go to next page" at bounding box center [495, 611] width 15 height 15
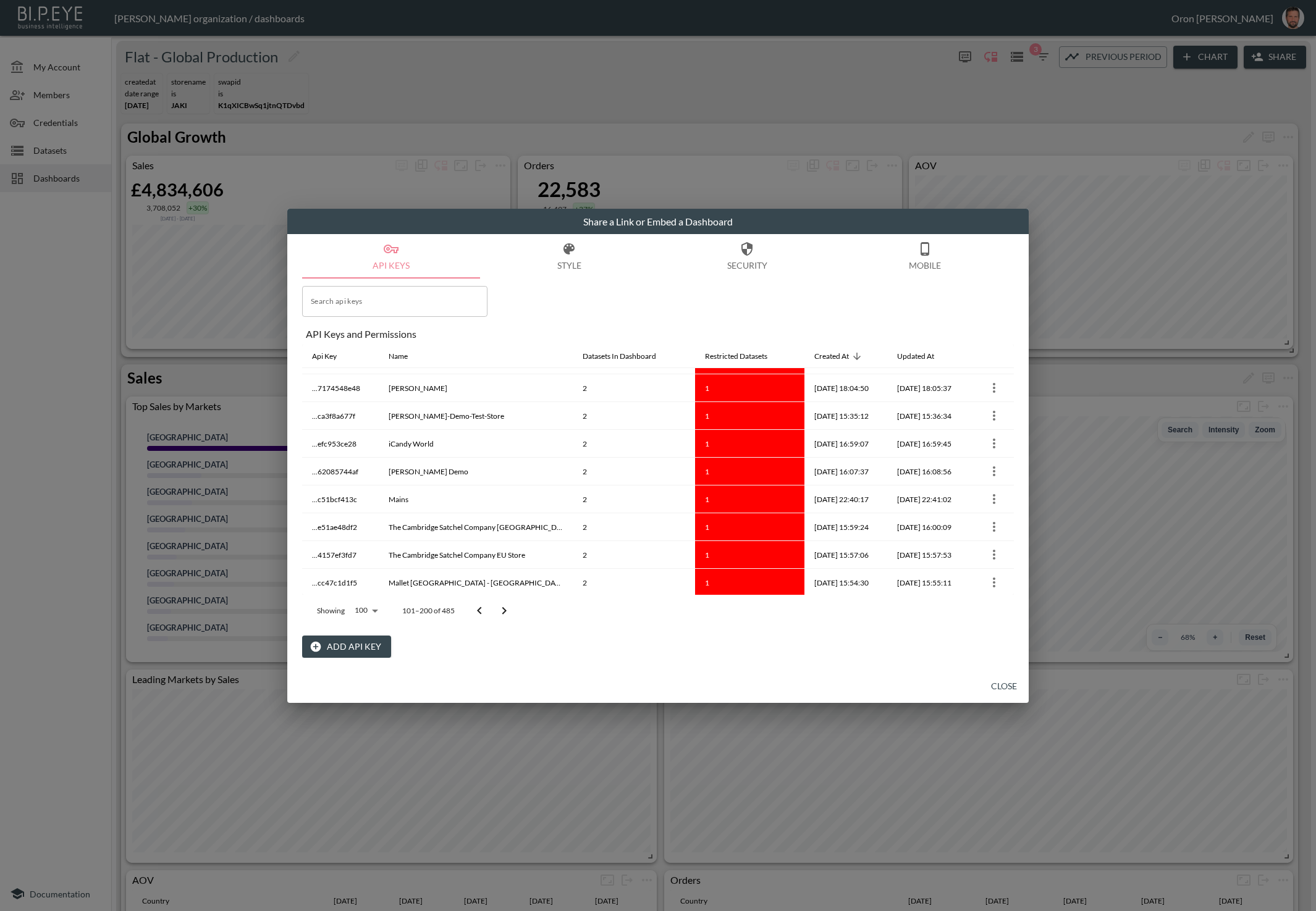
scroll to position [0, 0]
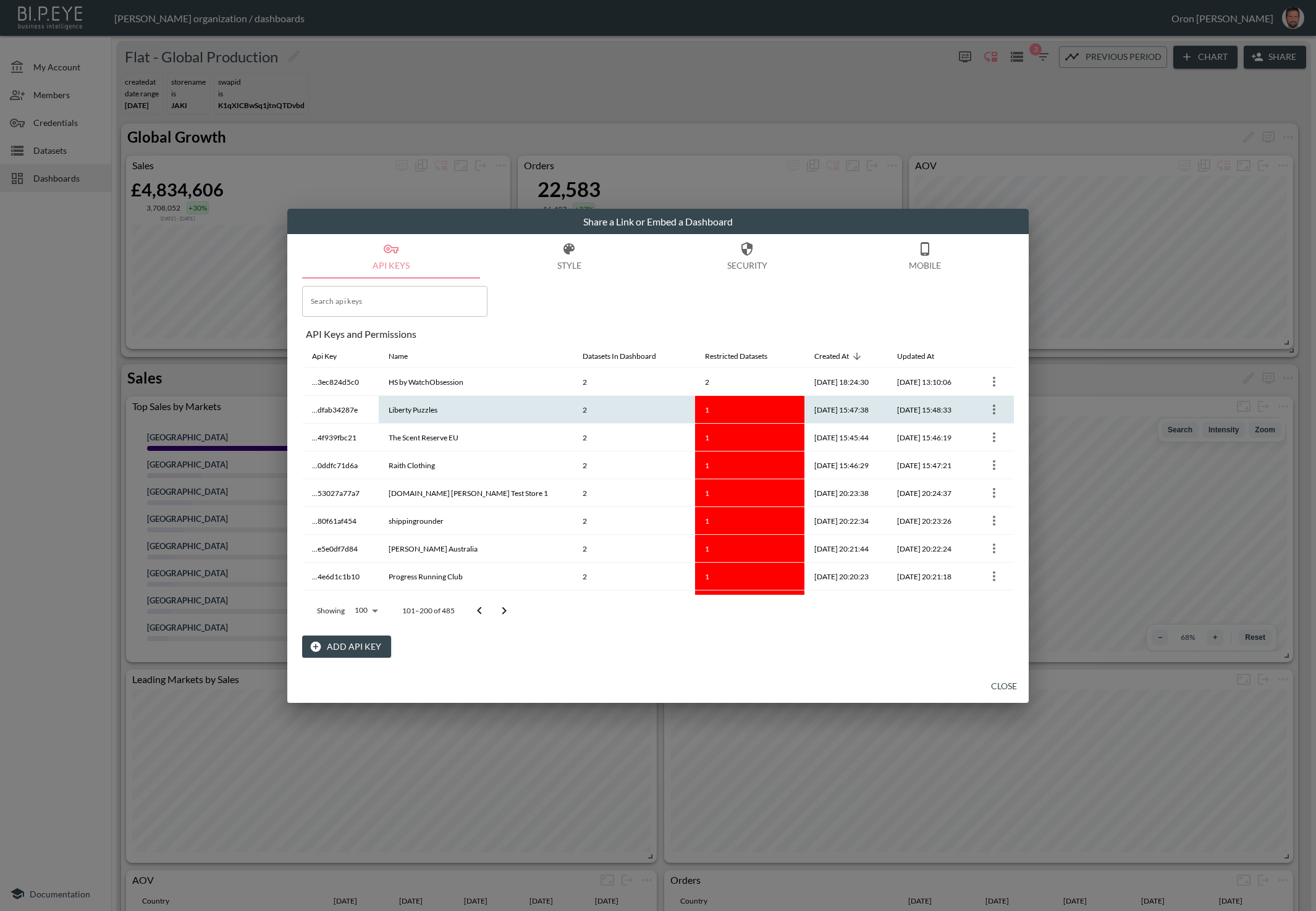
click at [990, 408] on icon "more" at bounding box center [994, 409] width 15 height 15
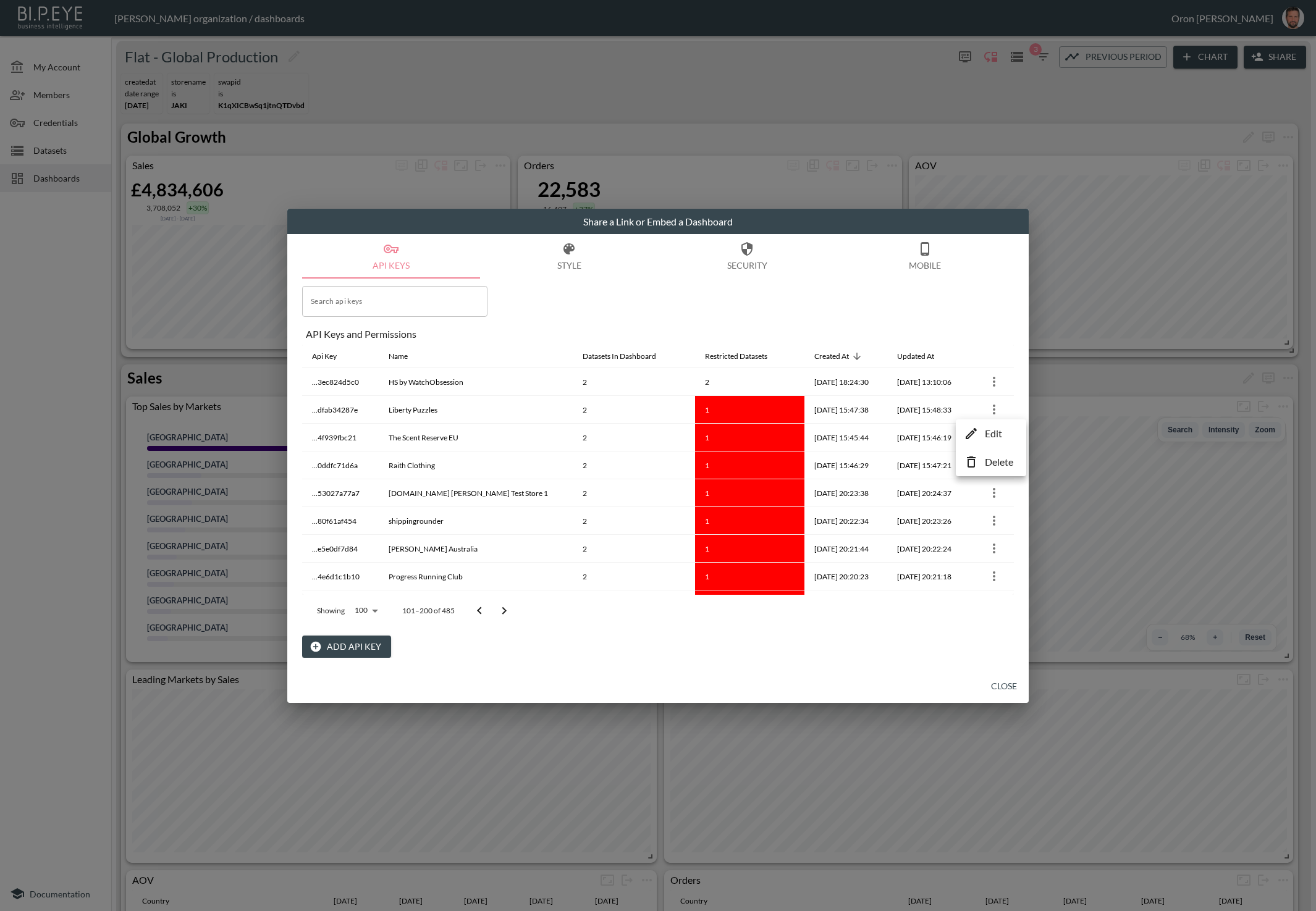
click at [979, 426] on li "Edit" at bounding box center [991, 434] width 64 height 22
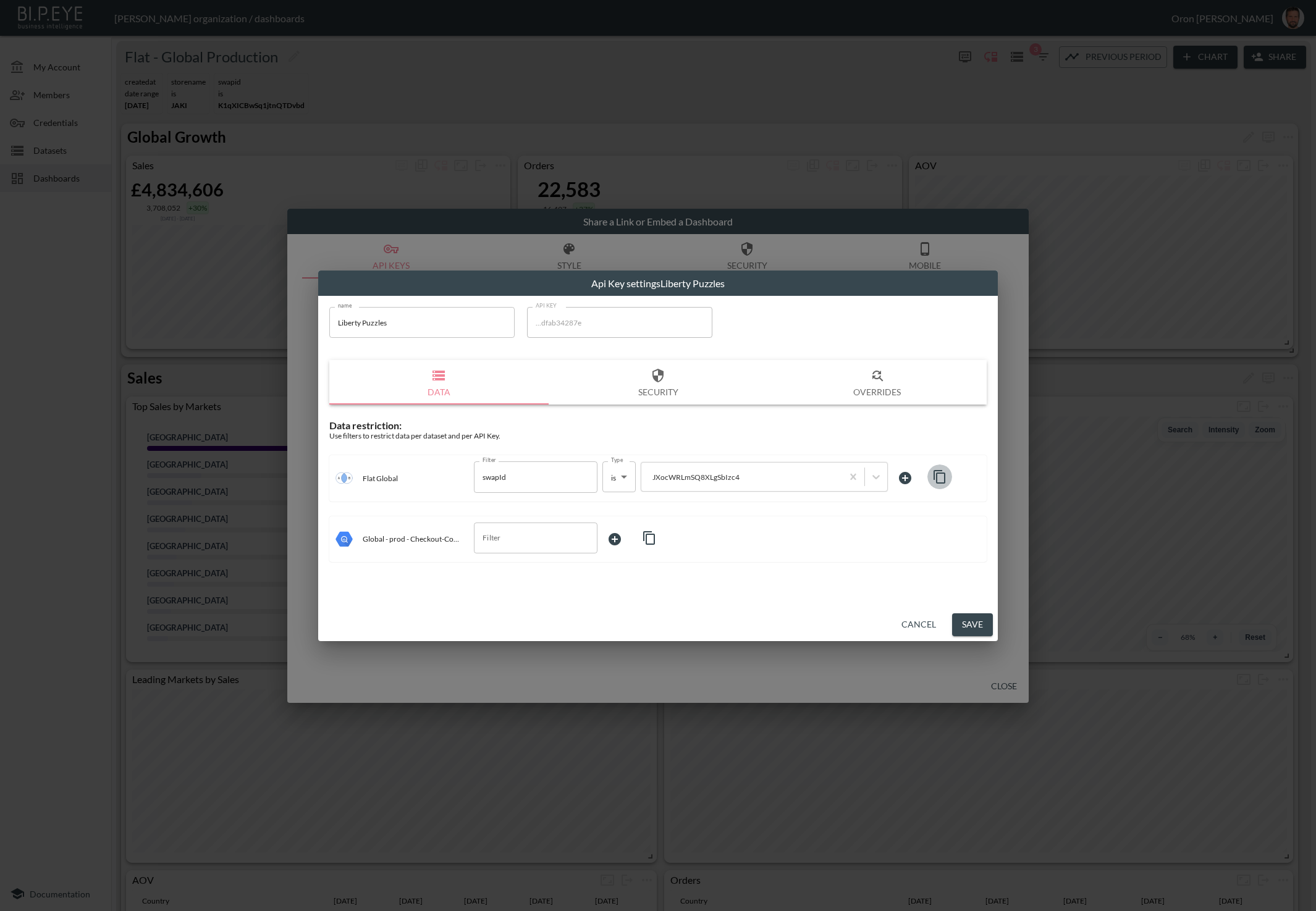
drag, startPoint x: 939, startPoint y: 477, endPoint x: 817, endPoint y: 537, distance: 136.0
click at [938, 477] on icon "button" at bounding box center [939, 477] width 15 height 15
click at [543, 543] on input "Filter" at bounding box center [527, 538] width 94 height 20
drag, startPoint x: 509, startPoint y: 585, endPoint x: 536, endPoint y: 581, distance: 27.3
click at [510, 585] on span "storeId" at bounding box center [536, 586] width 104 height 11
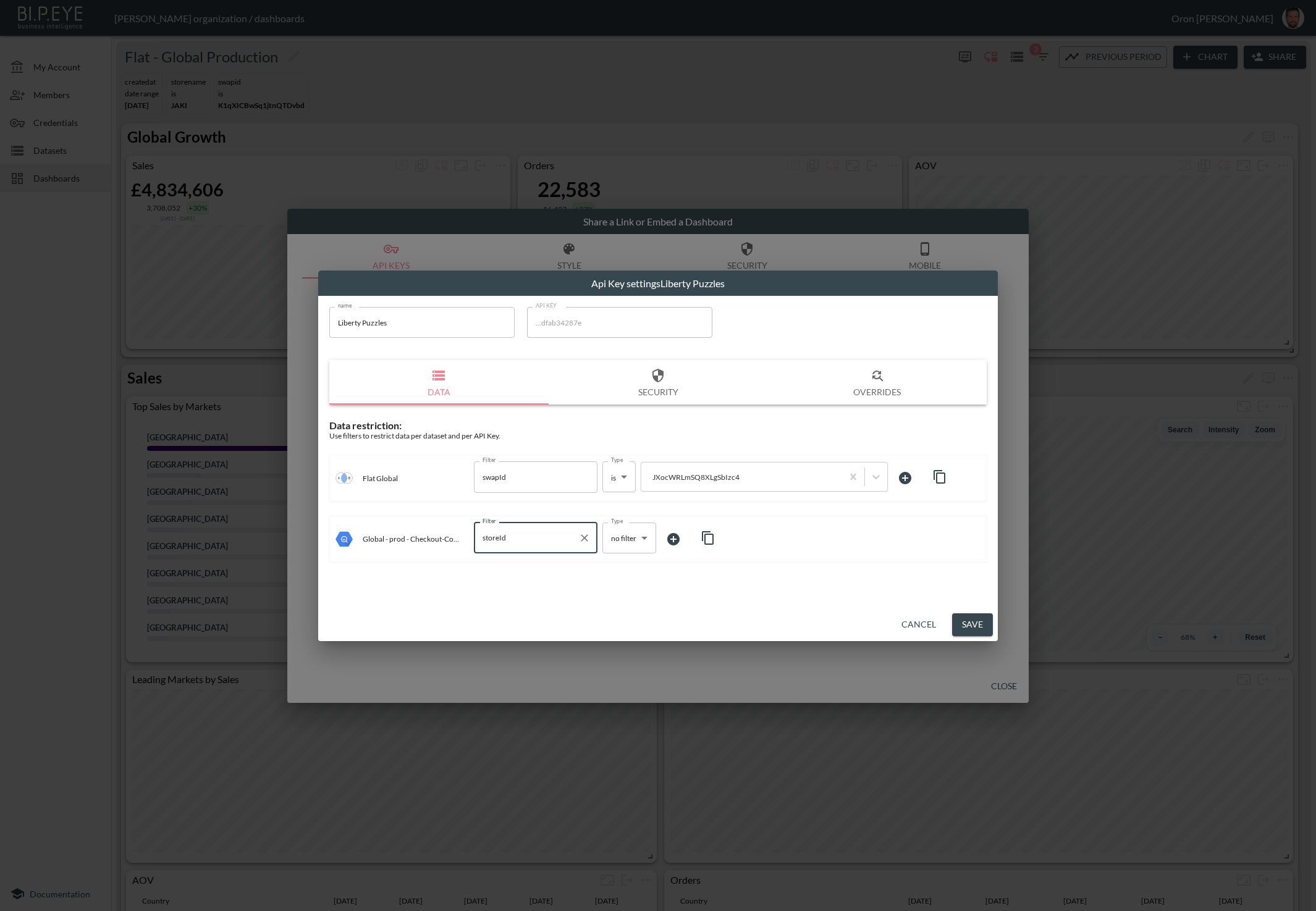
type input "storeId"
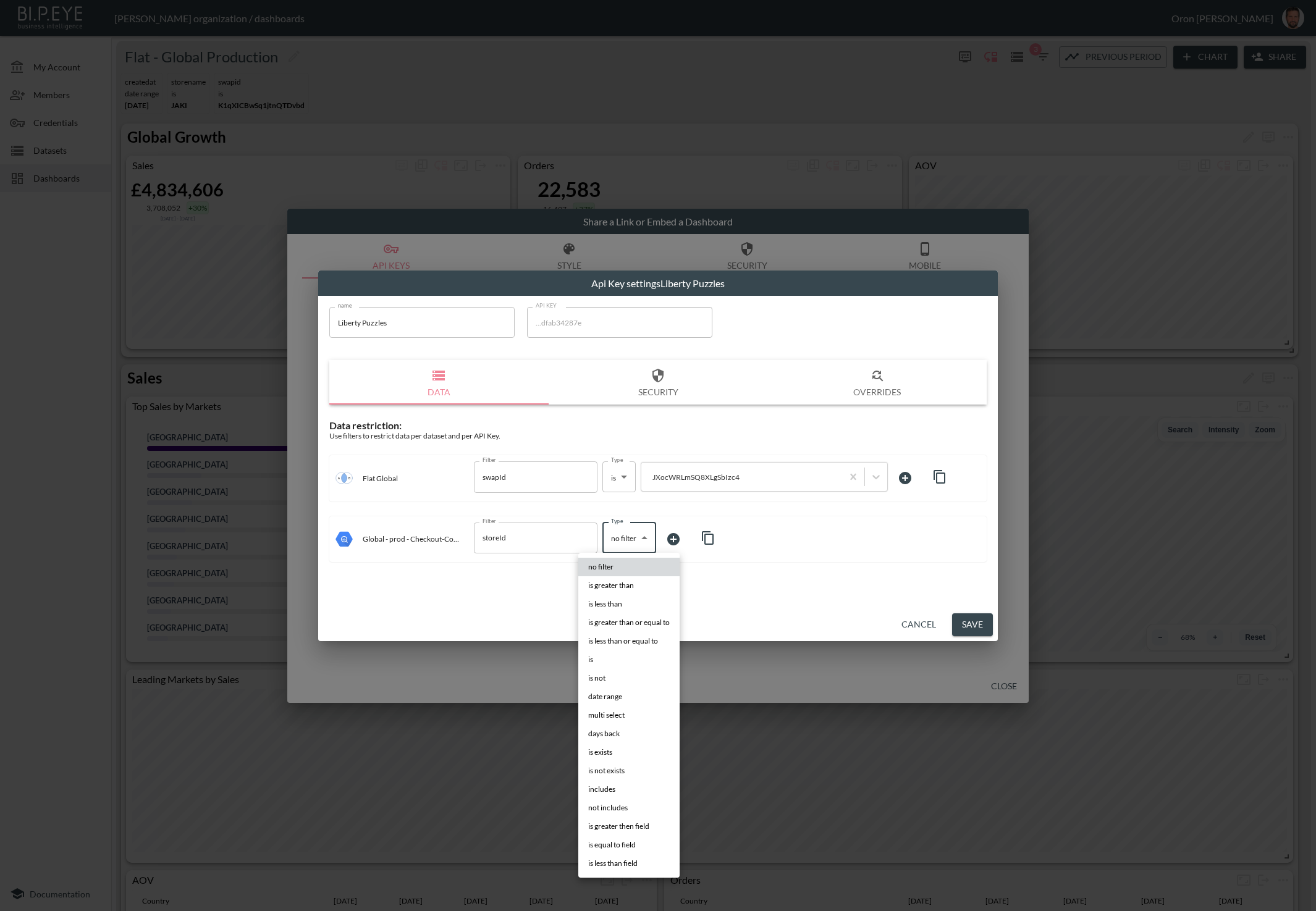
click at [632, 529] on body "BI.P.EYE, Interactive Analytics Dashboards - app [PERSON_NAME] organization / d…" at bounding box center [658, 456] width 1316 height 911
drag, startPoint x: 612, startPoint y: 663, endPoint x: 662, endPoint y: 615, distance: 69.3
click at [612, 662] on li "is" at bounding box center [629, 659] width 101 height 18
type input "is"
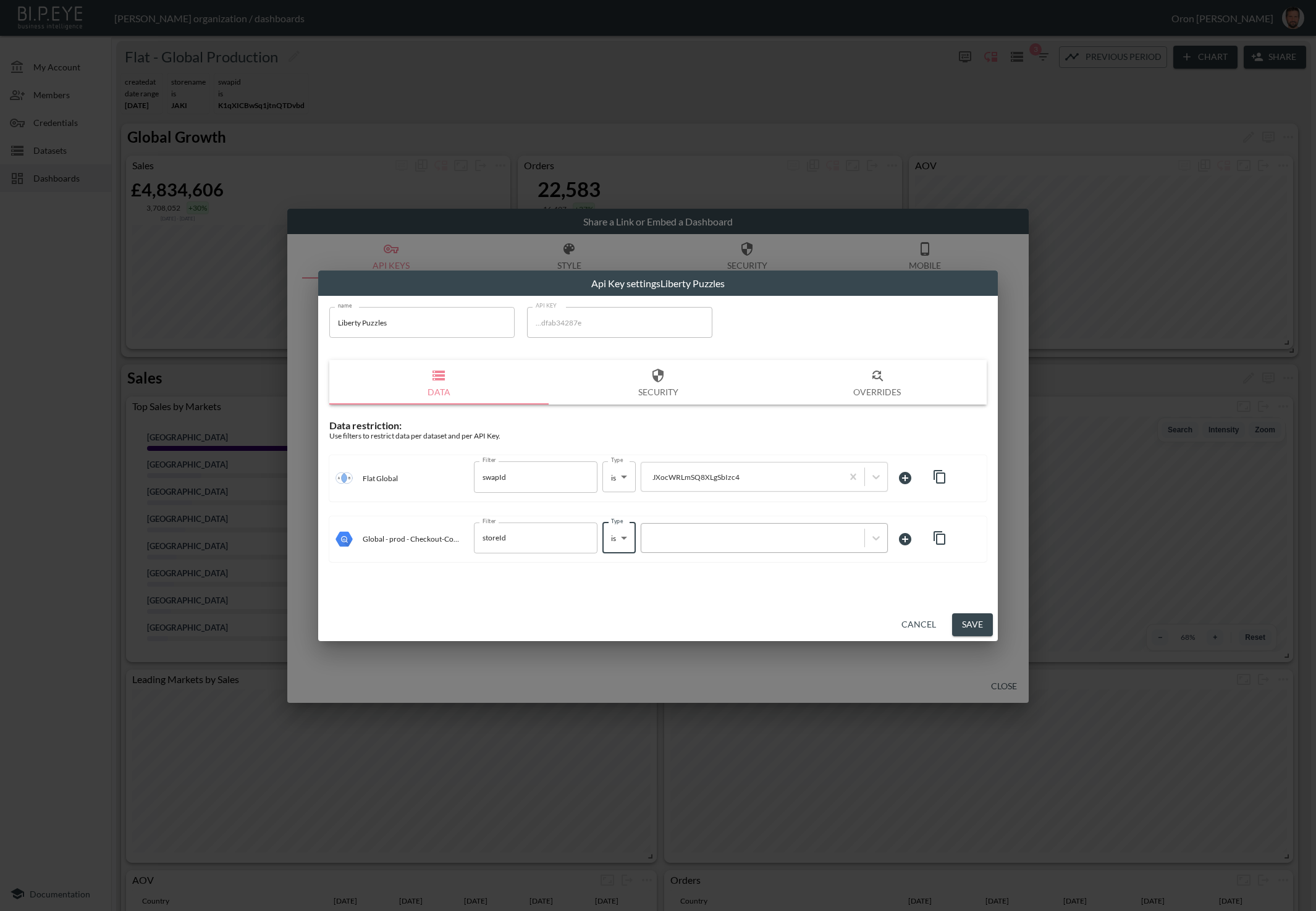
click at [692, 549] on div at bounding box center [764, 538] width 247 height 30
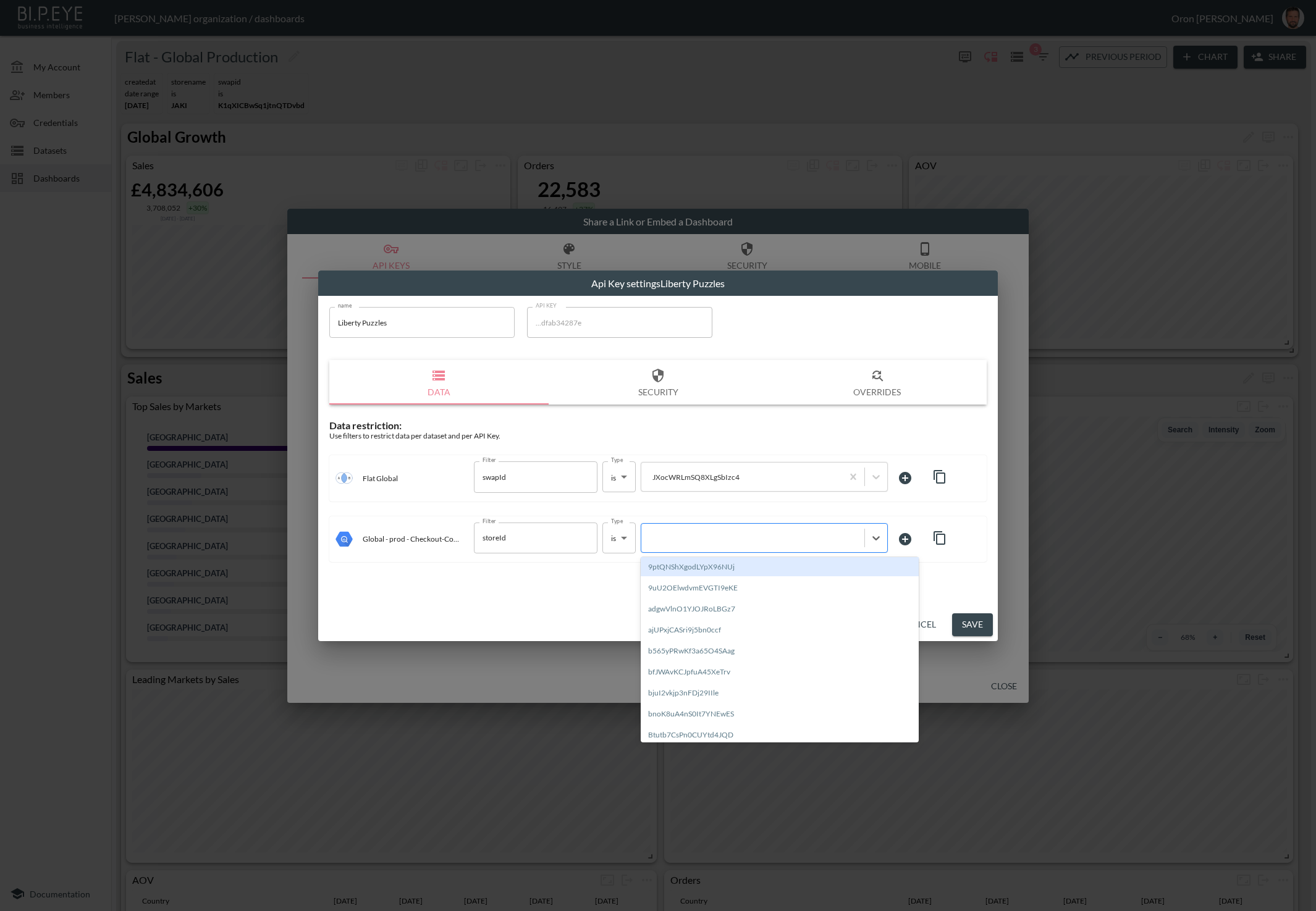
paste input "JXocWRLmSQ8XLgSbIzc4"
type input "JXocWRLmSQ8XLgSbIzc4"
click at [688, 562] on div "Create "JXocWRLmSQ8XLgSbIzc4"" at bounding box center [779, 567] width 278 height 19
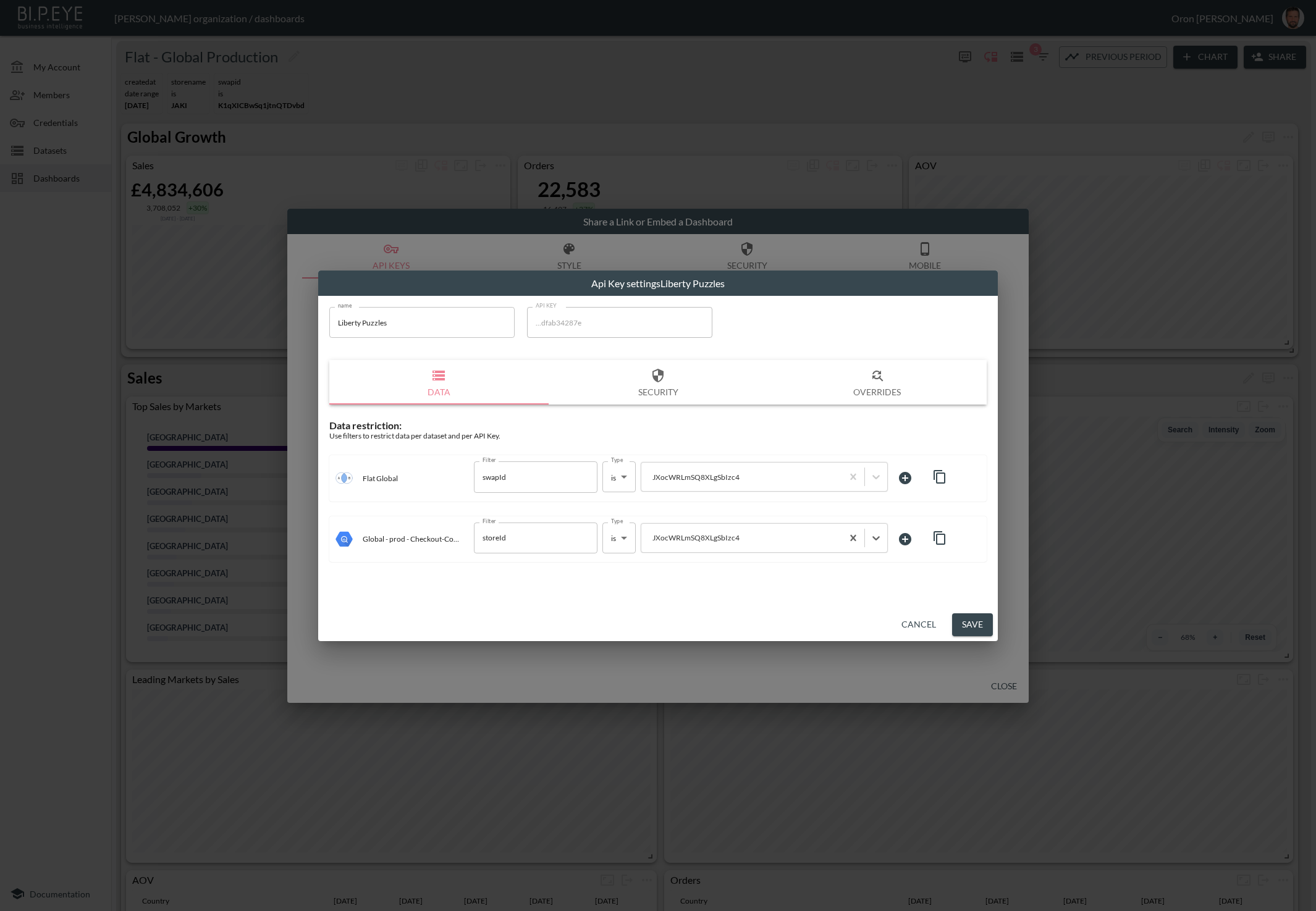
drag, startPoint x: 962, startPoint y: 616, endPoint x: 955, endPoint y: 584, distance: 32.8
click at [962, 616] on button "Save" at bounding box center [972, 625] width 41 height 23
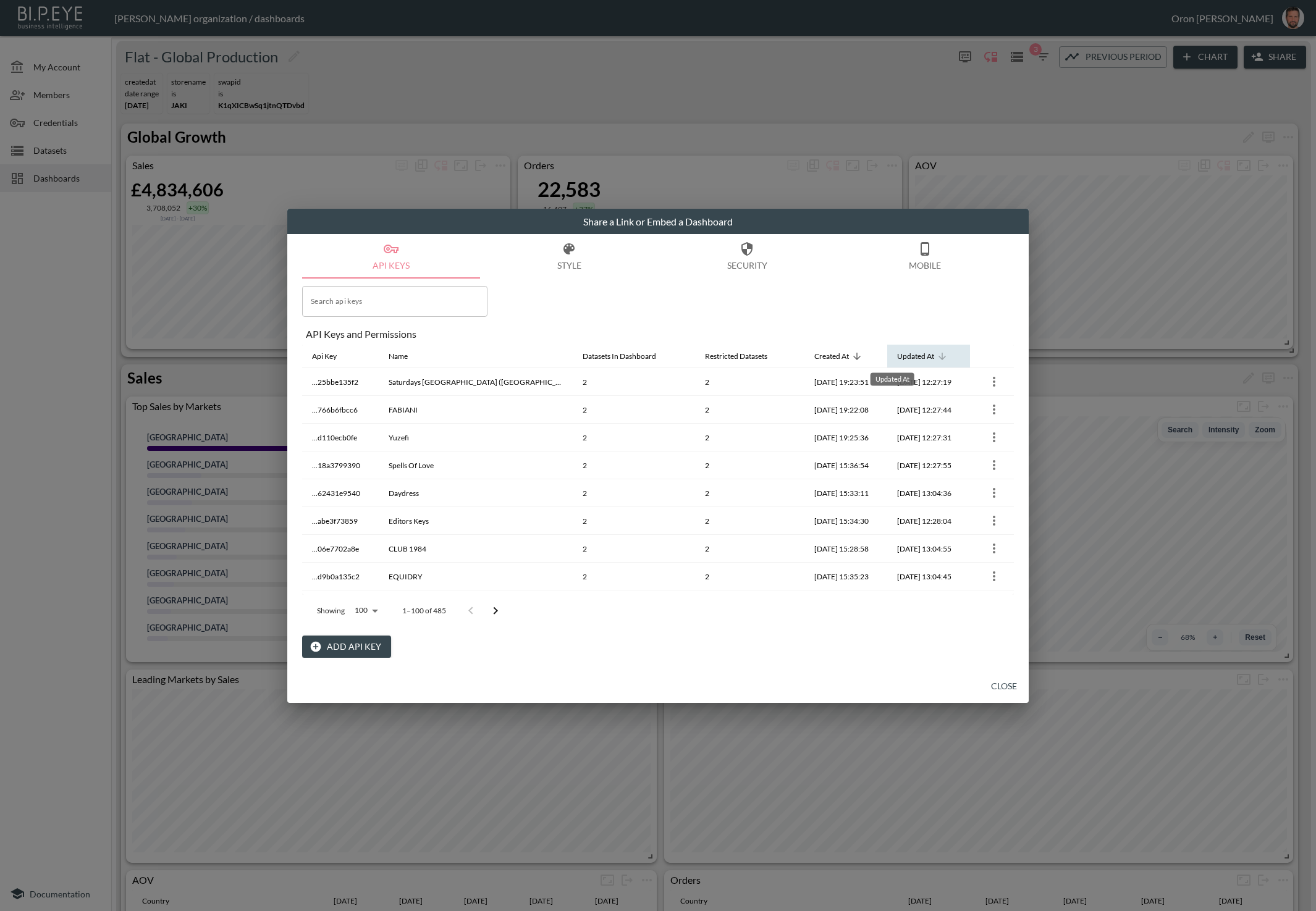
click at [899, 359] on div "Updated At" at bounding box center [915, 356] width 37 height 15
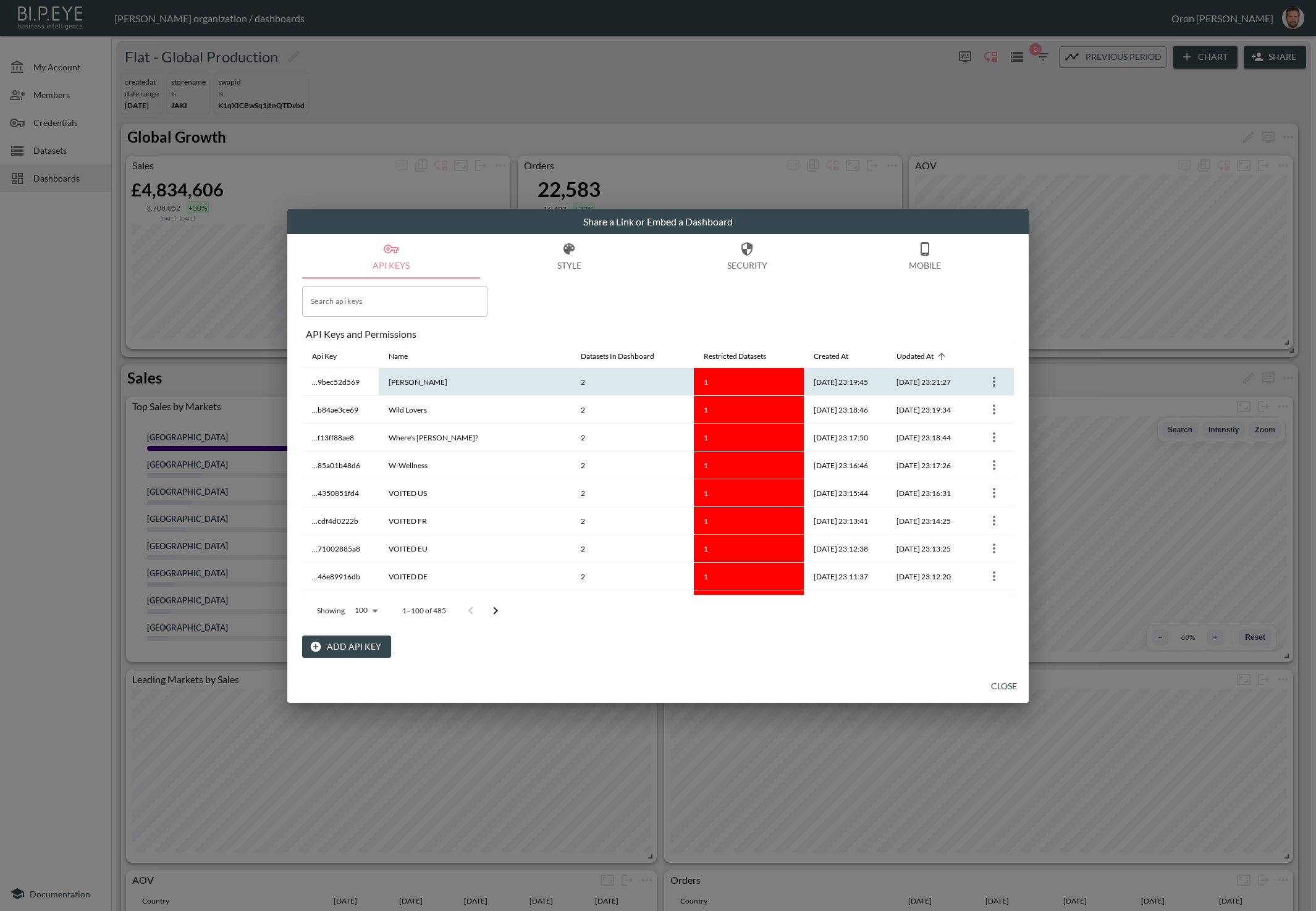
click at [992, 377] on icon "more" at bounding box center [994, 382] width 15 height 15
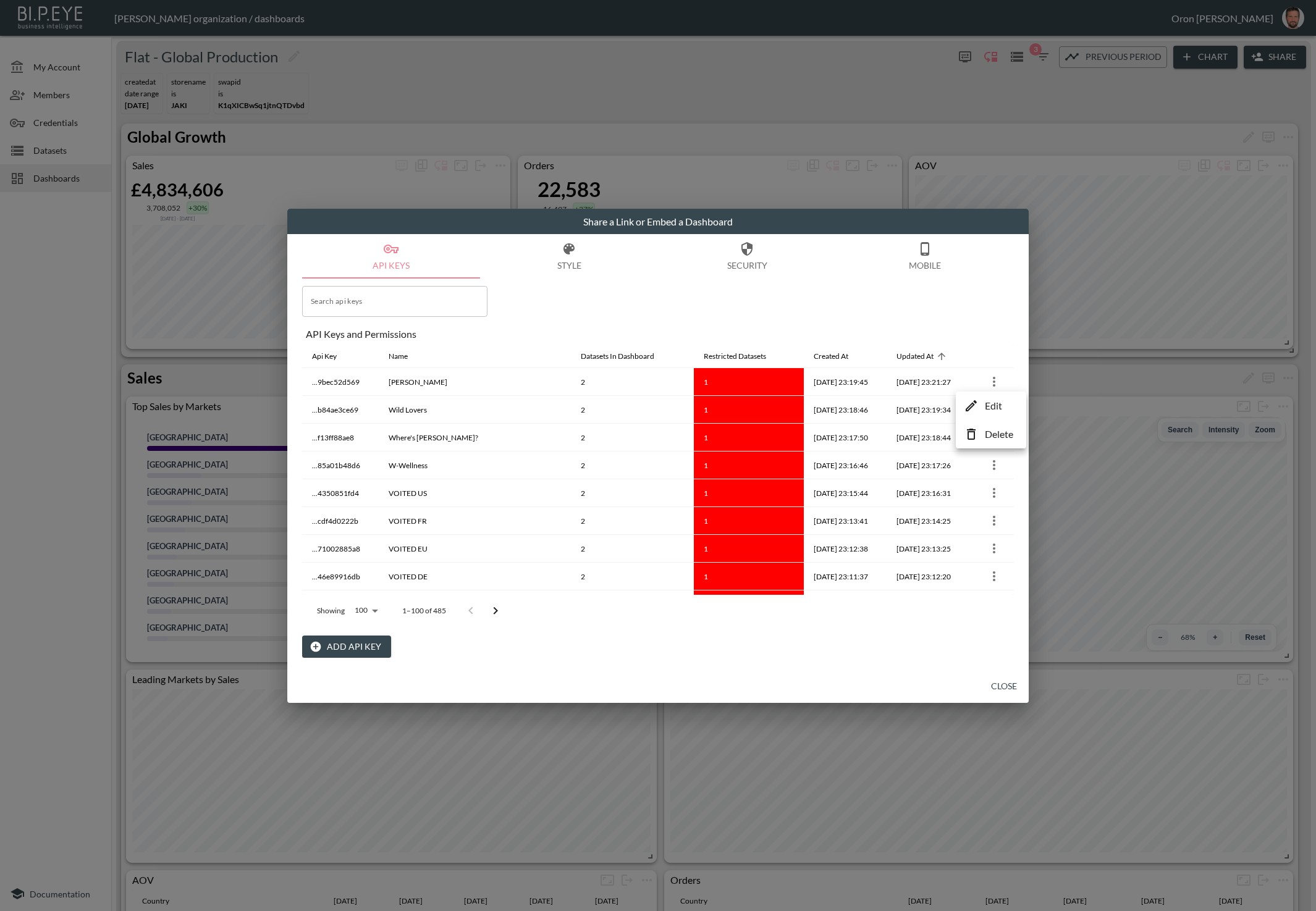
click at [981, 399] on li "Edit" at bounding box center [991, 406] width 64 height 22
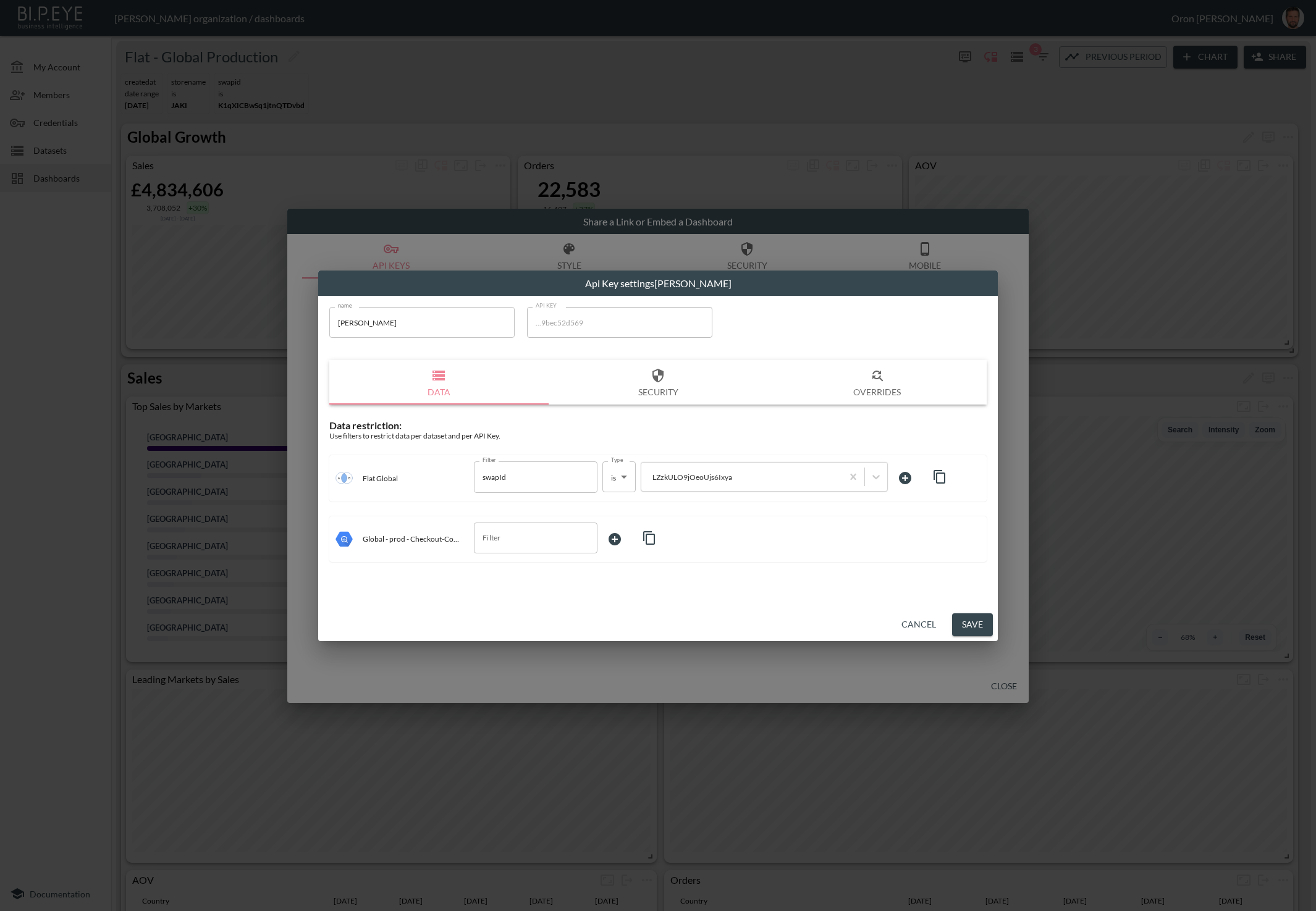
click at [933, 473] on icon "button" at bounding box center [939, 477] width 15 height 15
click at [501, 531] on input "Filter" at bounding box center [527, 538] width 94 height 20
click at [501, 590] on span "storeId" at bounding box center [536, 586] width 104 height 11
type input "storeId"
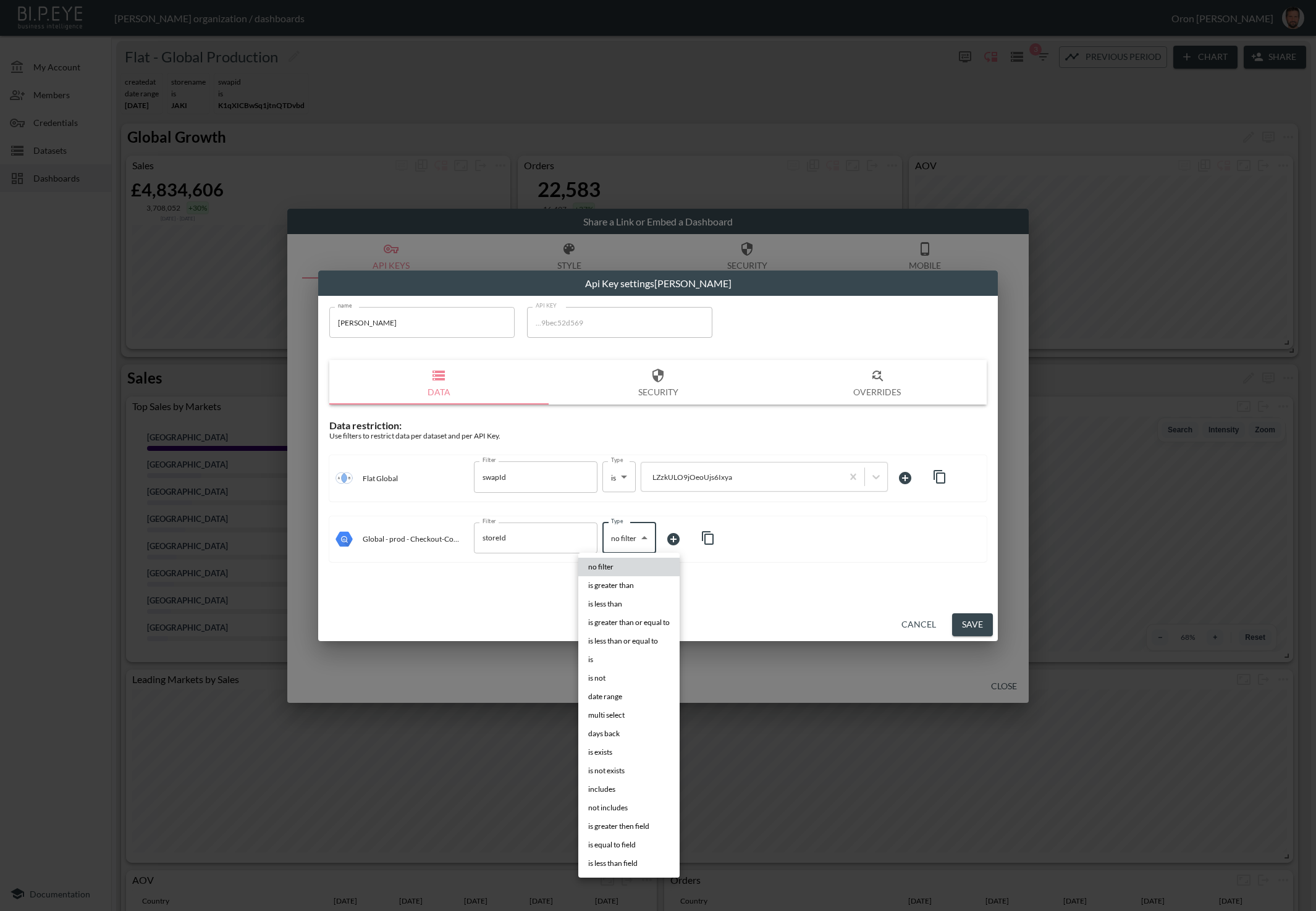
drag, startPoint x: 642, startPoint y: 543, endPoint x: 639, endPoint y: 560, distance: 17.3
click at [640, 543] on body "BI.P.EYE, Interactive Analytics Dashboards - app [PERSON_NAME] organization / d…" at bounding box center [658, 456] width 1316 height 911
drag, startPoint x: 614, startPoint y: 657, endPoint x: 647, endPoint y: 633, distance: 40.8
click at [618, 654] on li "is" at bounding box center [629, 659] width 101 height 18
type input "is"
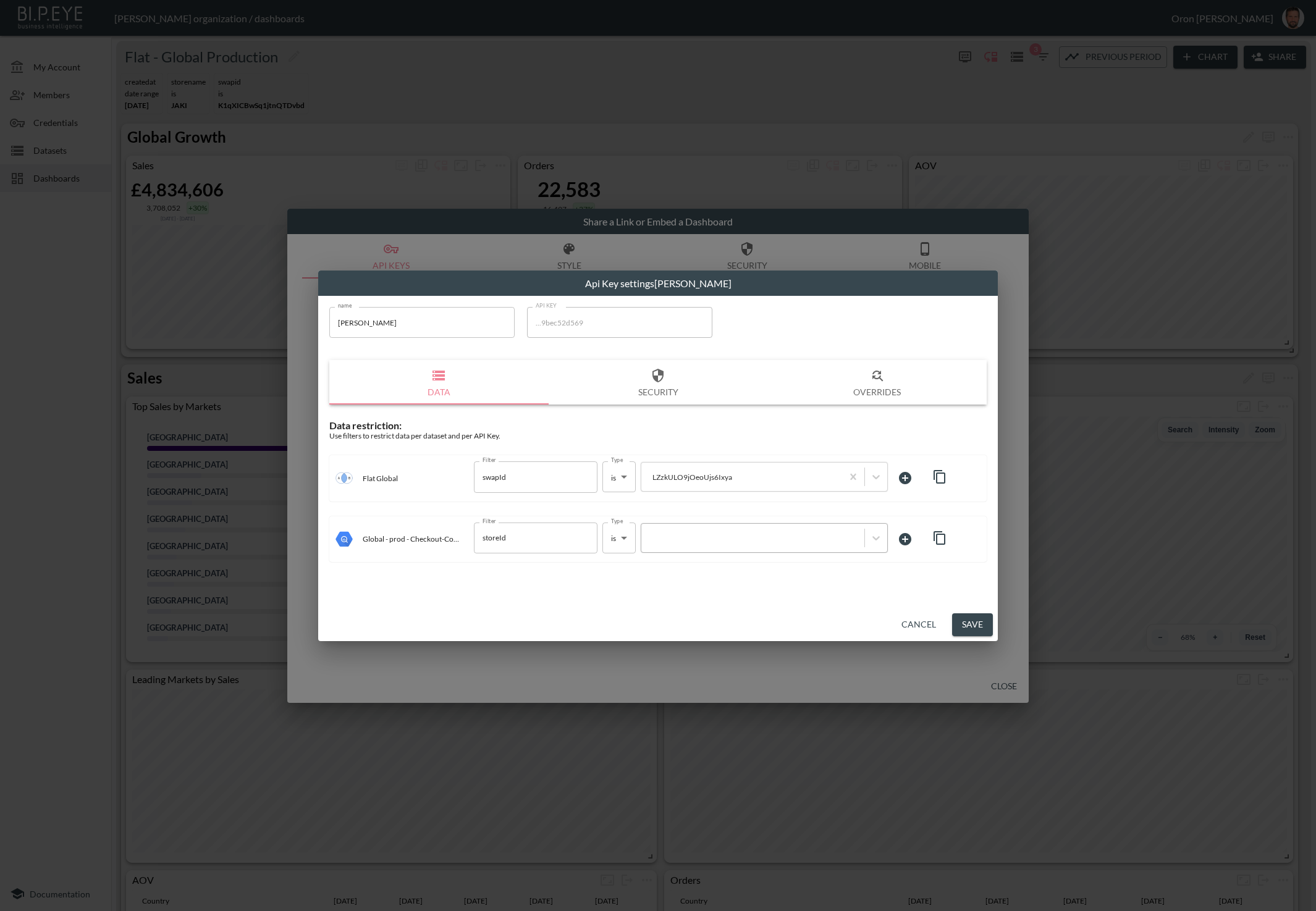
click at [690, 538] on div at bounding box center [753, 538] width 211 height 12
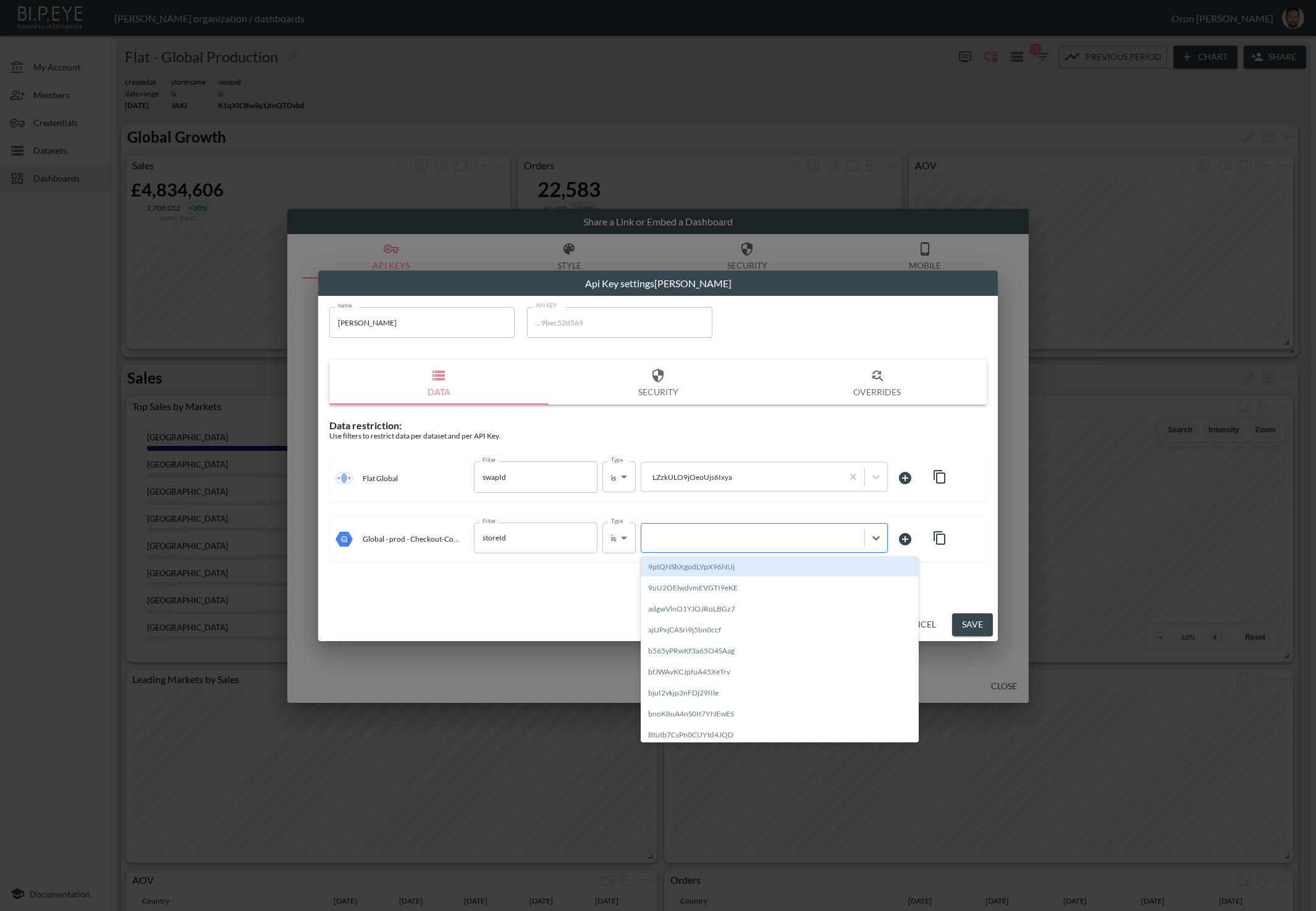
paste input "LZzkULO9jOeoUjs6Ixya"
type input "LZzkULO9jOeoUjs6Ixya"
drag, startPoint x: 680, startPoint y: 564, endPoint x: 706, endPoint y: 564, distance: 26.0
click at [680, 564] on div "LZzkULO9jOeoUjs6Ixya" at bounding box center [779, 567] width 278 height 19
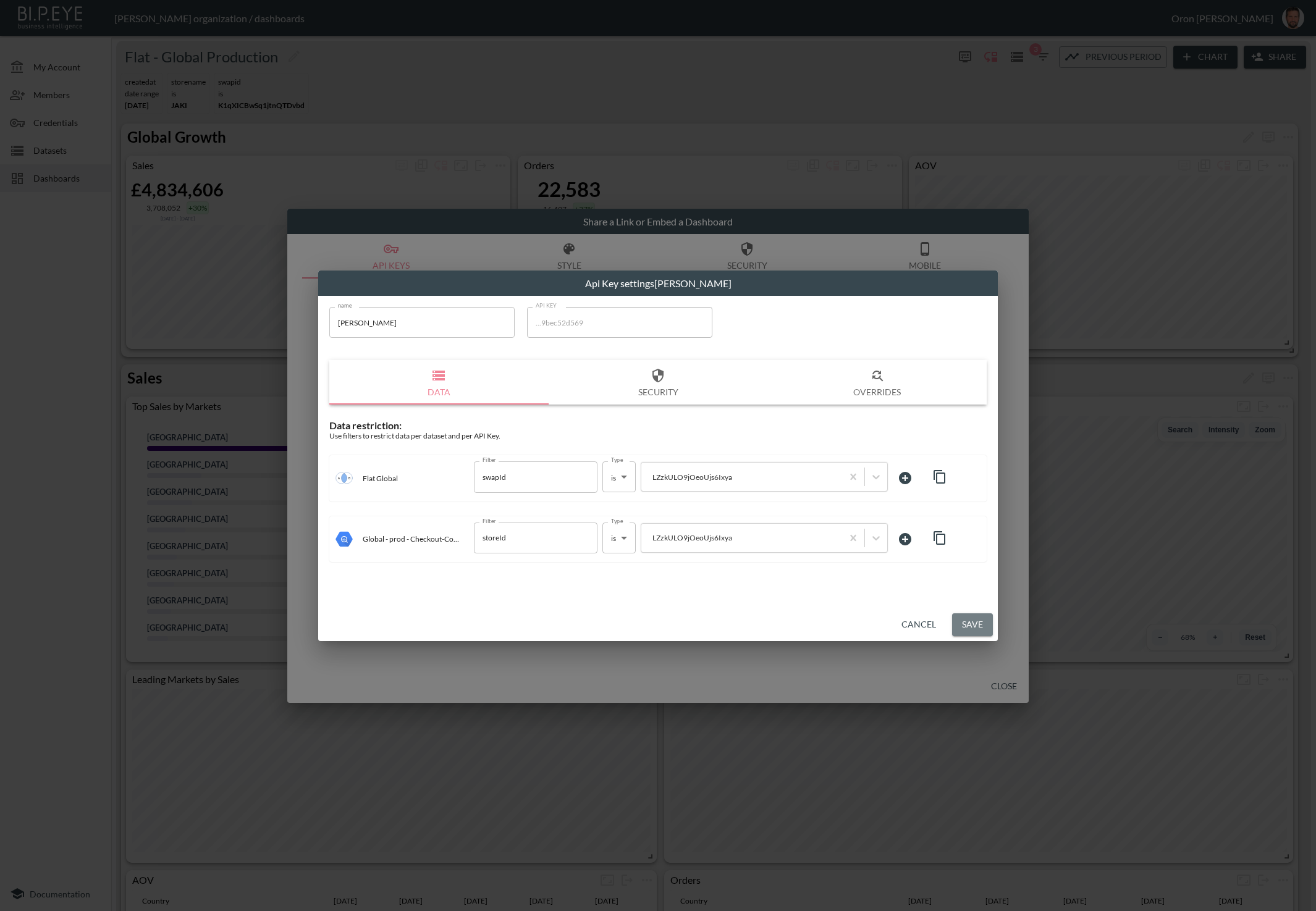
click at [965, 618] on button "Save" at bounding box center [972, 625] width 41 height 23
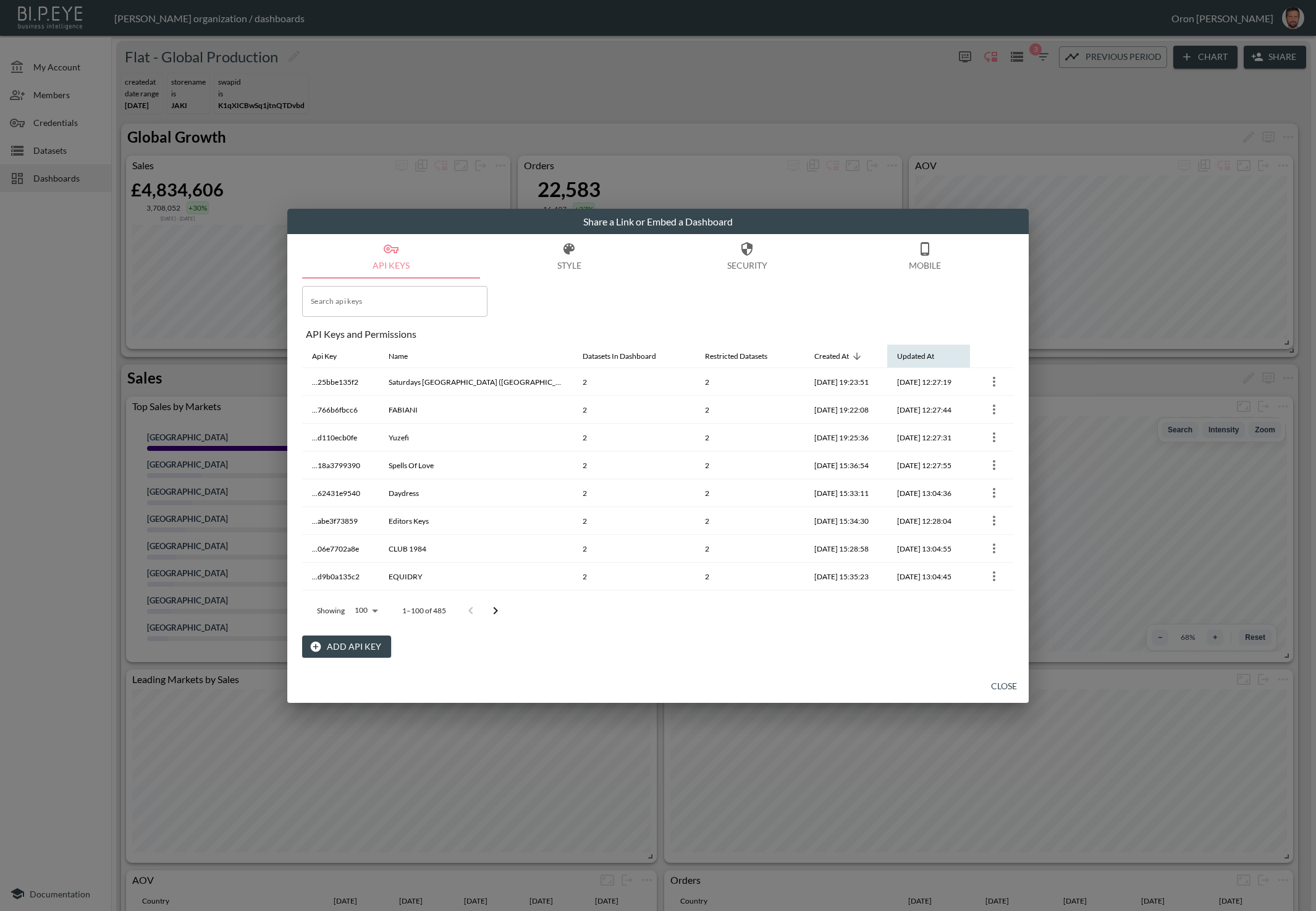
click at [887, 353] on th "Updated At" at bounding box center [929, 356] width 83 height 23
drag, startPoint x: 301, startPoint y: 366, endPoint x: 309, endPoint y: 364, distance: 8.2
click at [307, 364] on div "API Keys Style Security Mobile Search api keys Search api keys API Keys and Per…" at bounding box center [658, 452] width 742 height 436
click at [323, 361] on div "Api Key" at bounding box center [324, 356] width 25 height 15
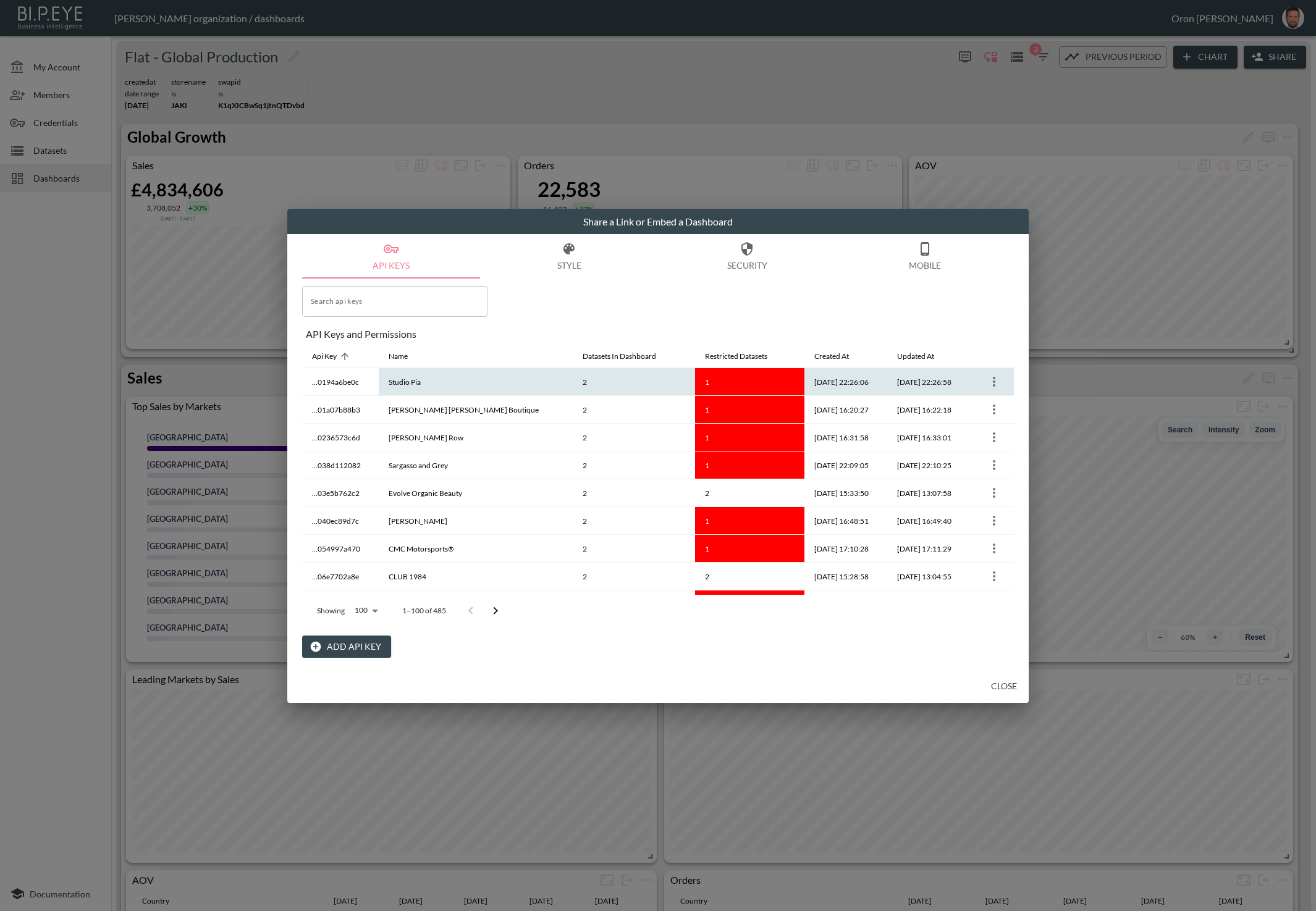
click at [992, 380] on icon "more" at bounding box center [994, 382] width 15 height 15
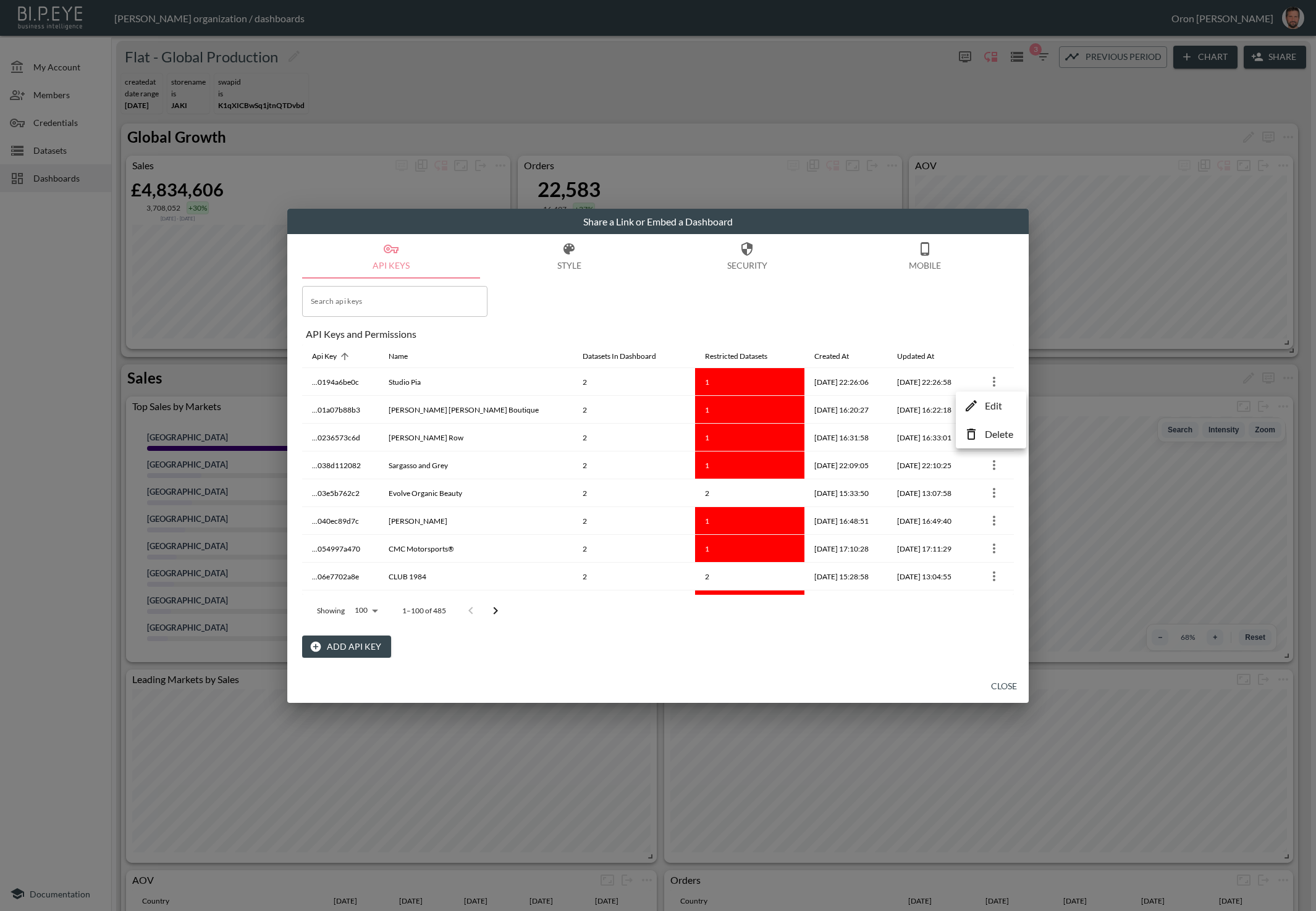
click at [985, 401] on p "Edit" at bounding box center [993, 406] width 18 height 15
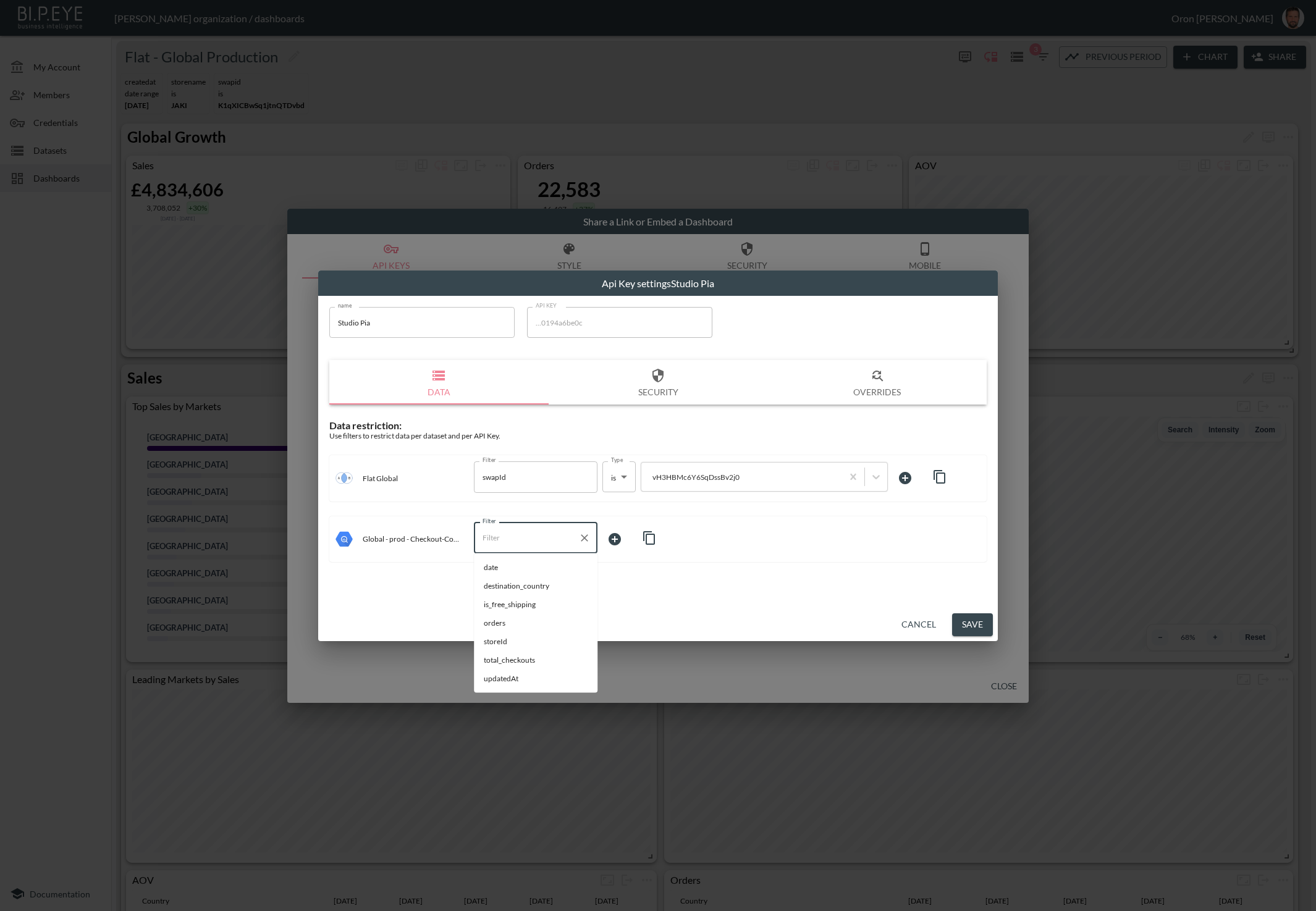
click at [543, 533] on input "Filter" at bounding box center [527, 538] width 94 height 20
click at [510, 621] on span "storeId" at bounding box center [536, 624] width 104 height 11
type input "storeId"
click at [934, 475] on icon "button" at bounding box center [939, 477] width 12 height 13
click at [625, 536] on body "BI.P.EYE, Interactive Analytics Dashboards - app [PERSON_NAME] organization / d…" at bounding box center [658, 456] width 1316 height 911
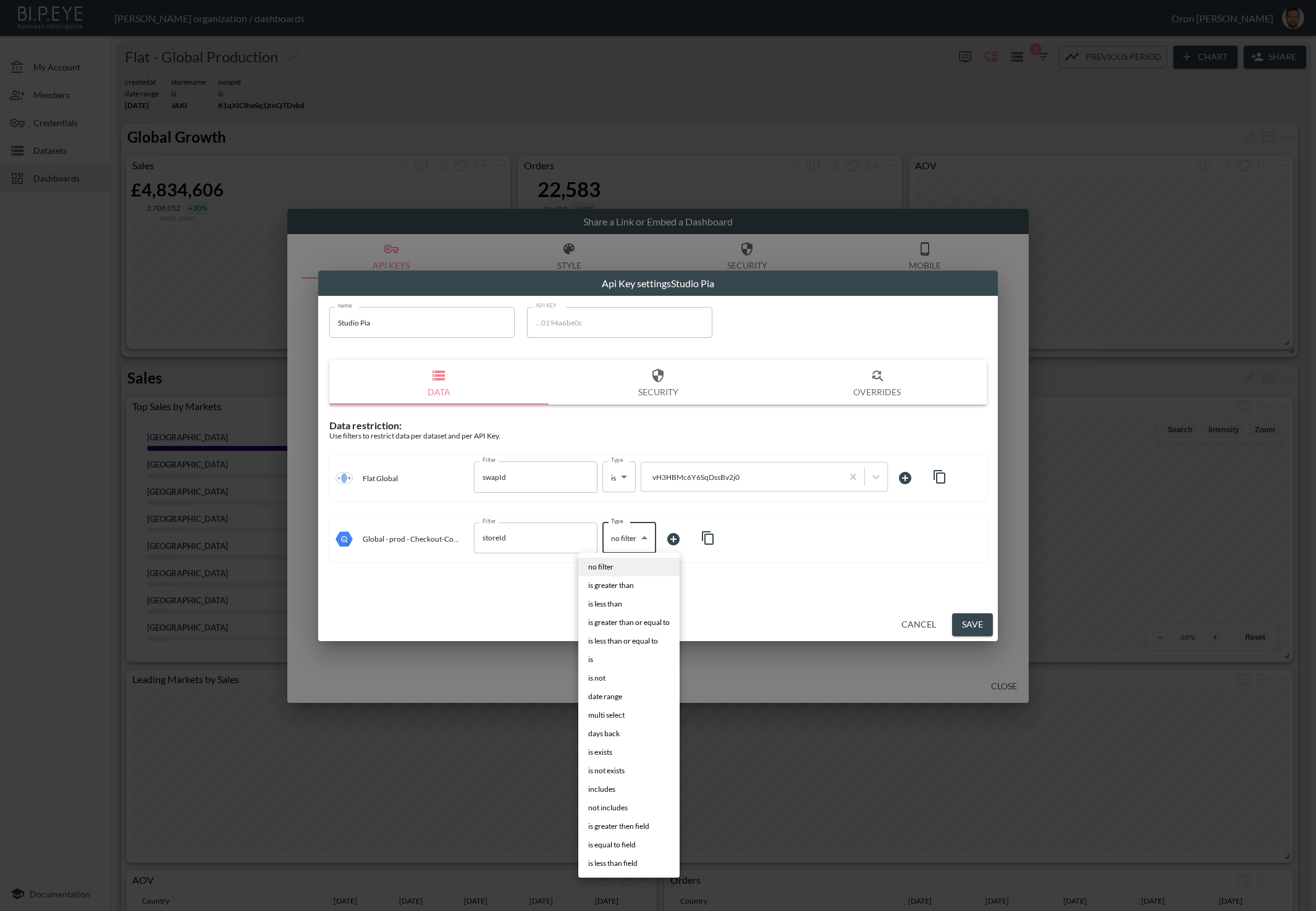
drag, startPoint x: 605, startPoint y: 662, endPoint x: 663, endPoint y: 607, distance: 79.9
click at [605, 661] on li "is" at bounding box center [629, 659] width 101 height 18
type input "is"
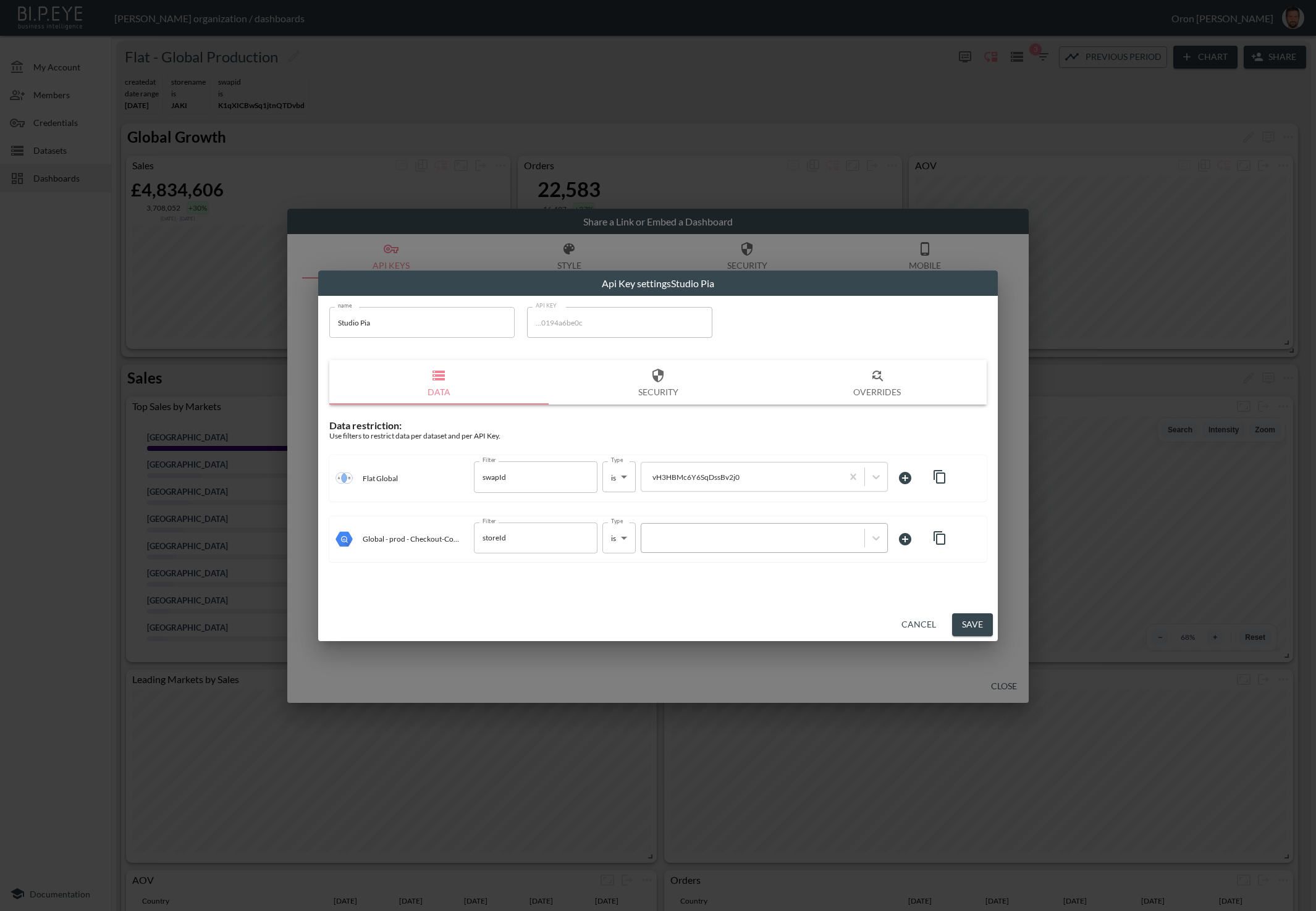
click at [754, 536] on div at bounding box center [753, 538] width 211 height 12
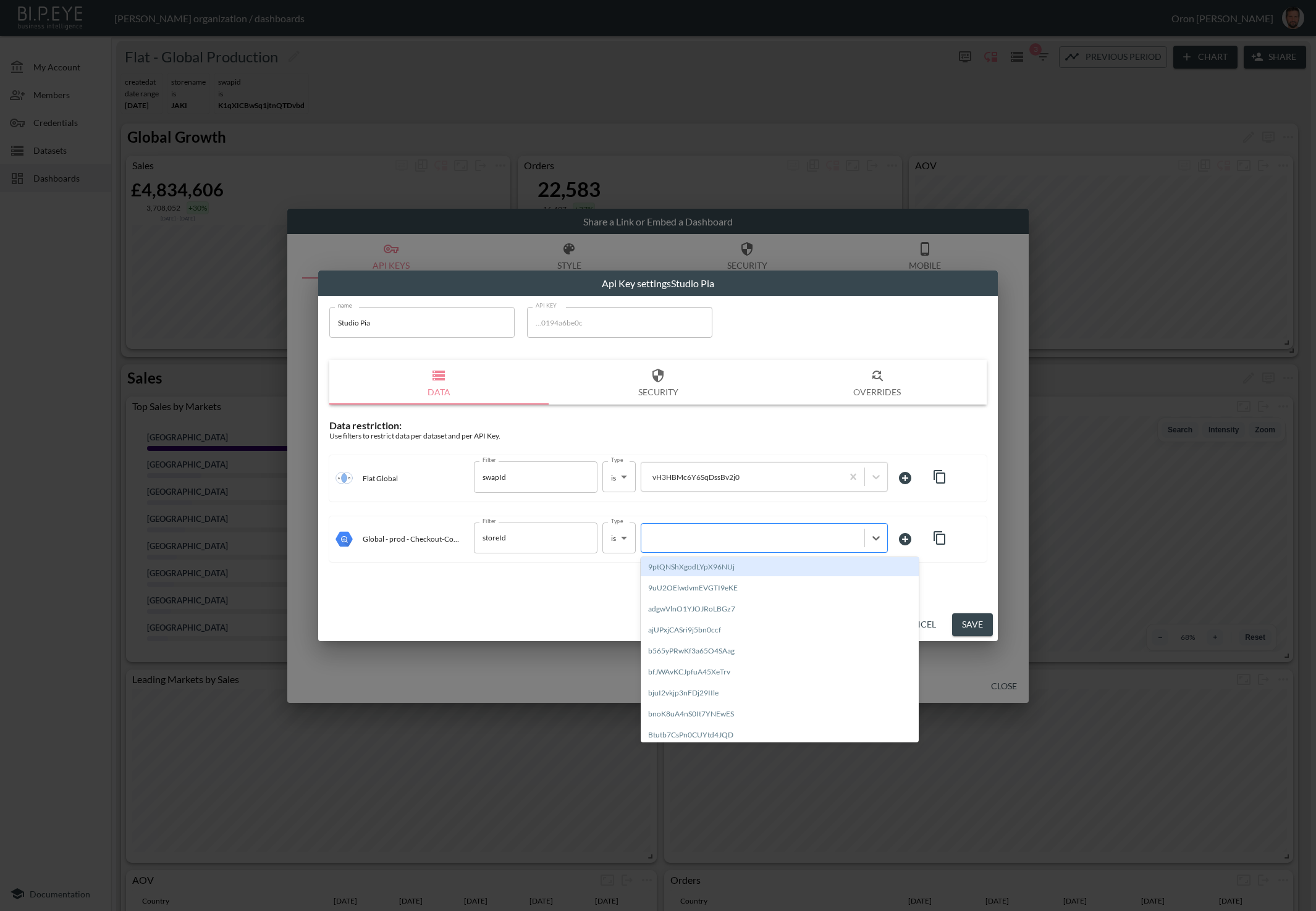
paste input "vH3HBMc6Y6SqDssBv2j0"
type input "vH3HBMc6Y6SqDssBv2j0"
click at [742, 564] on div "Create "vH3HBMc6Y6SqDssBv2j0"" at bounding box center [779, 567] width 278 height 19
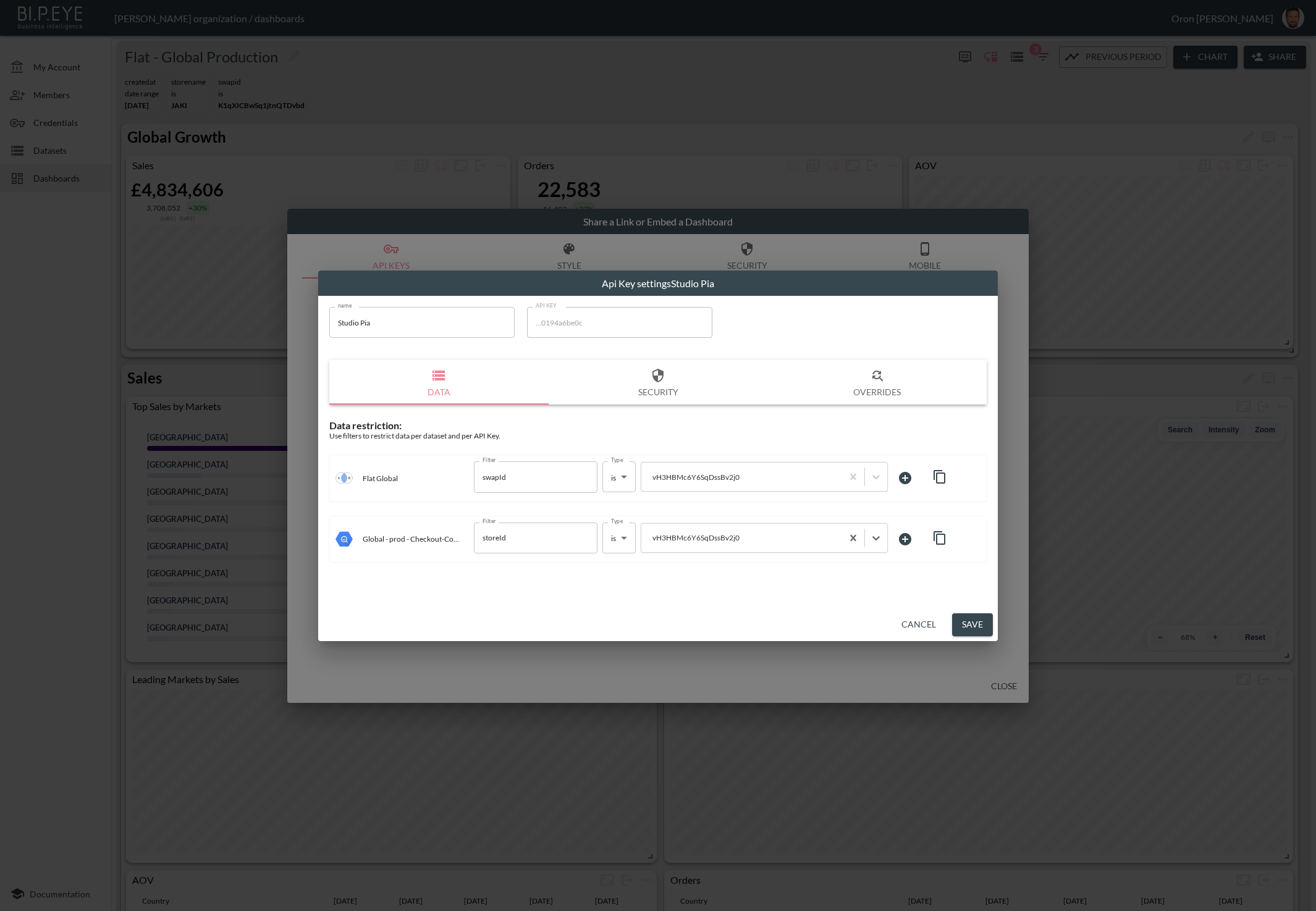
click at [964, 624] on button "Save" at bounding box center [972, 625] width 41 height 23
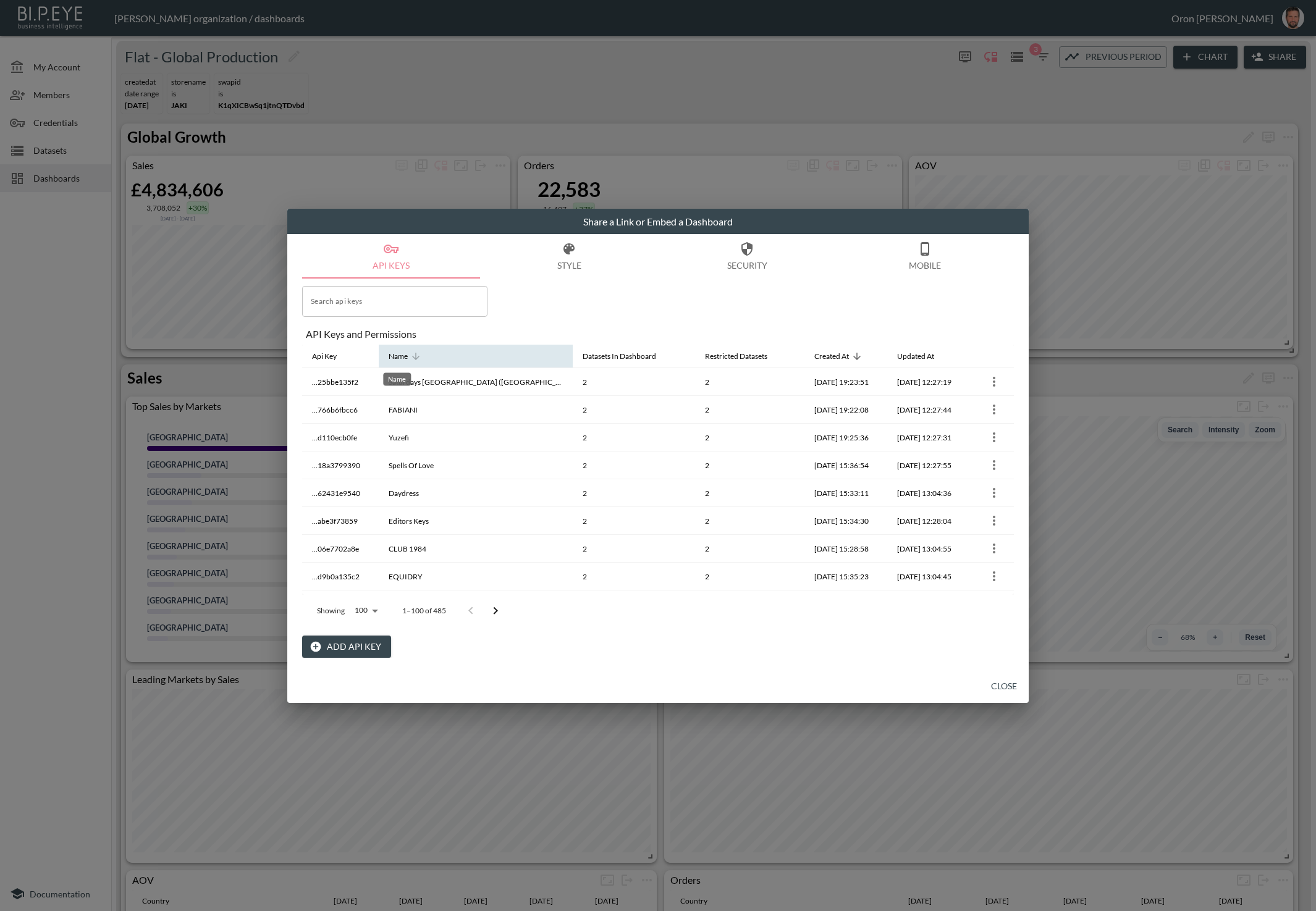
click at [391, 353] on div "Name" at bounding box center [398, 356] width 19 height 15
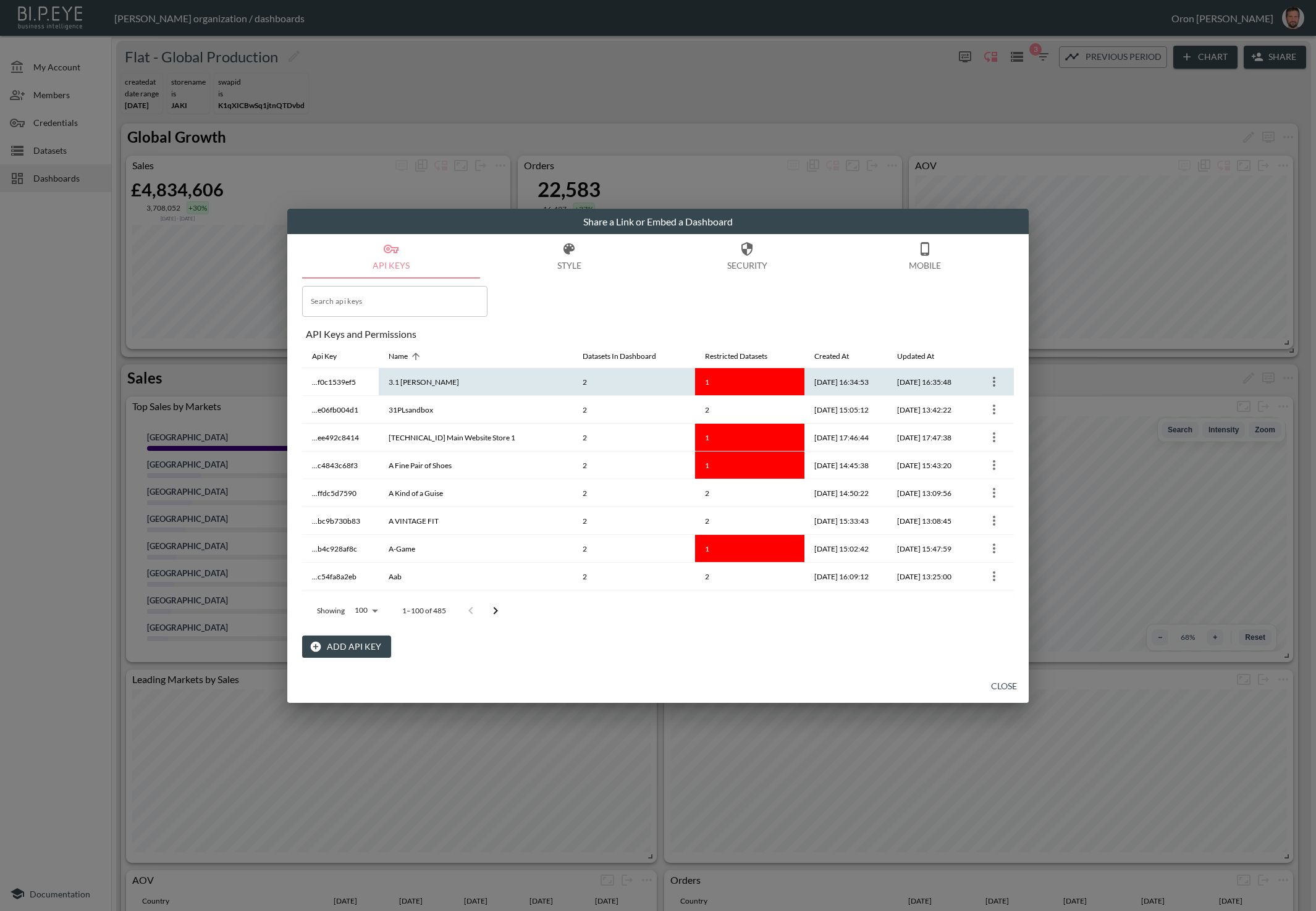
click at [993, 382] on icon "more" at bounding box center [994, 382] width 15 height 15
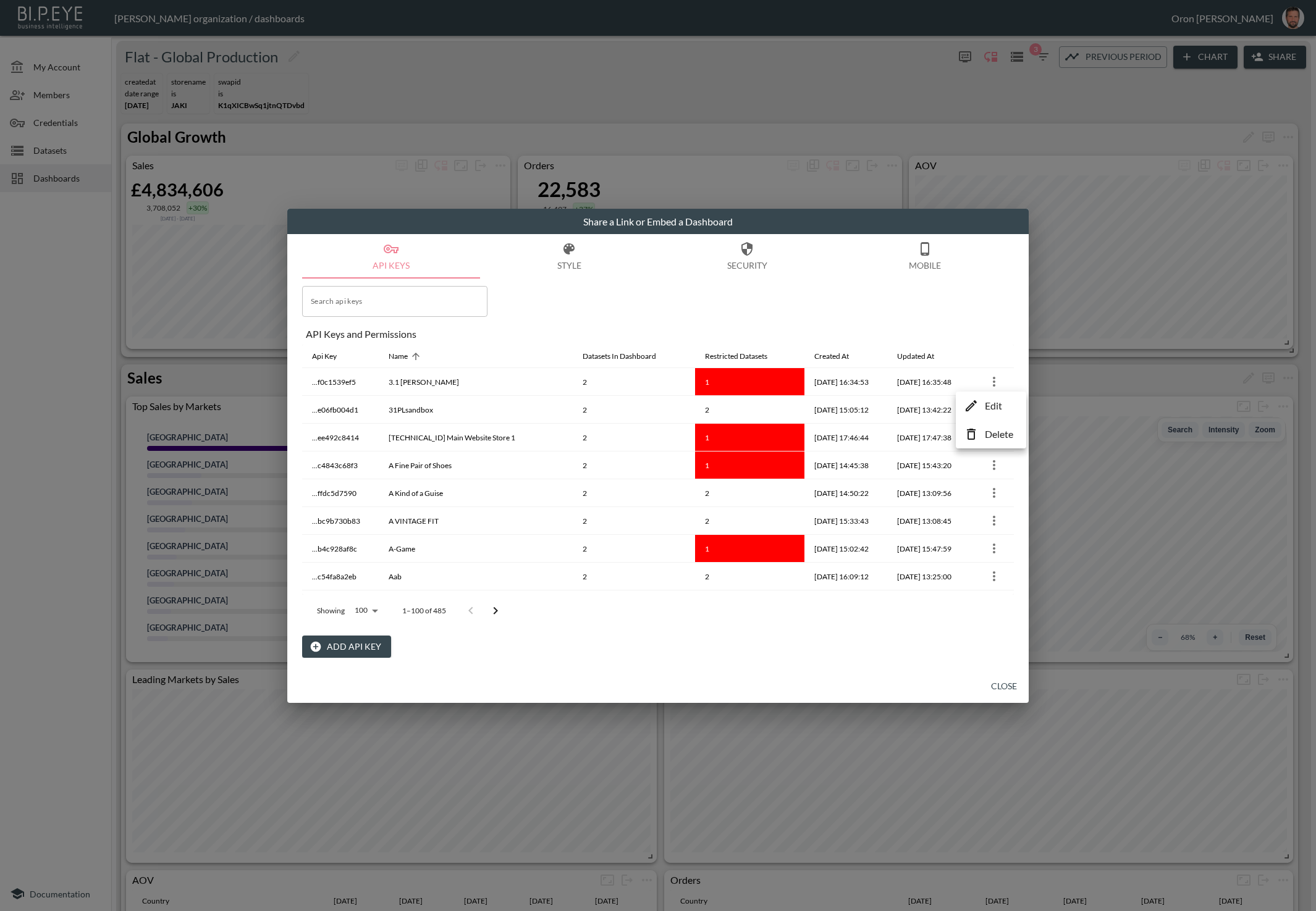
click at [985, 399] on p "Edit" at bounding box center [993, 406] width 18 height 15
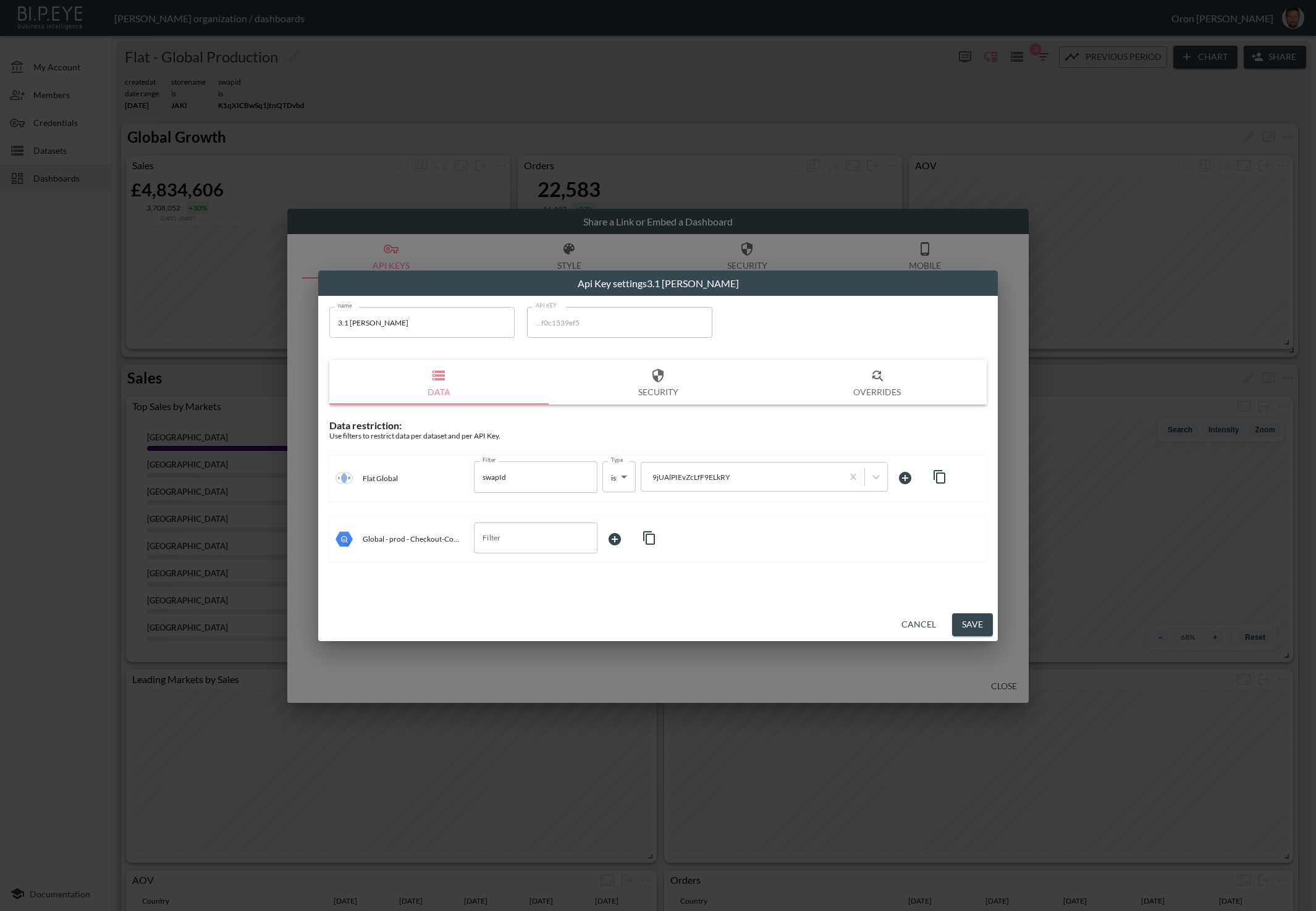
drag, startPoint x: 944, startPoint y: 474, endPoint x: 920, endPoint y: 479, distance: 24.5
click at [944, 474] on icon "button" at bounding box center [939, 477] width 12 height 13
click at [494, 541] on input "Filter" at bounding box center [527, 538] width 94 height 20
drag, startPoint x: 512, startPoint y: 590, endPoint x: 544, endPoint y: 584, distance: 32.6
click at [512, 589] on span "storeId" at bounding box center [536, 586] width 104 height 11
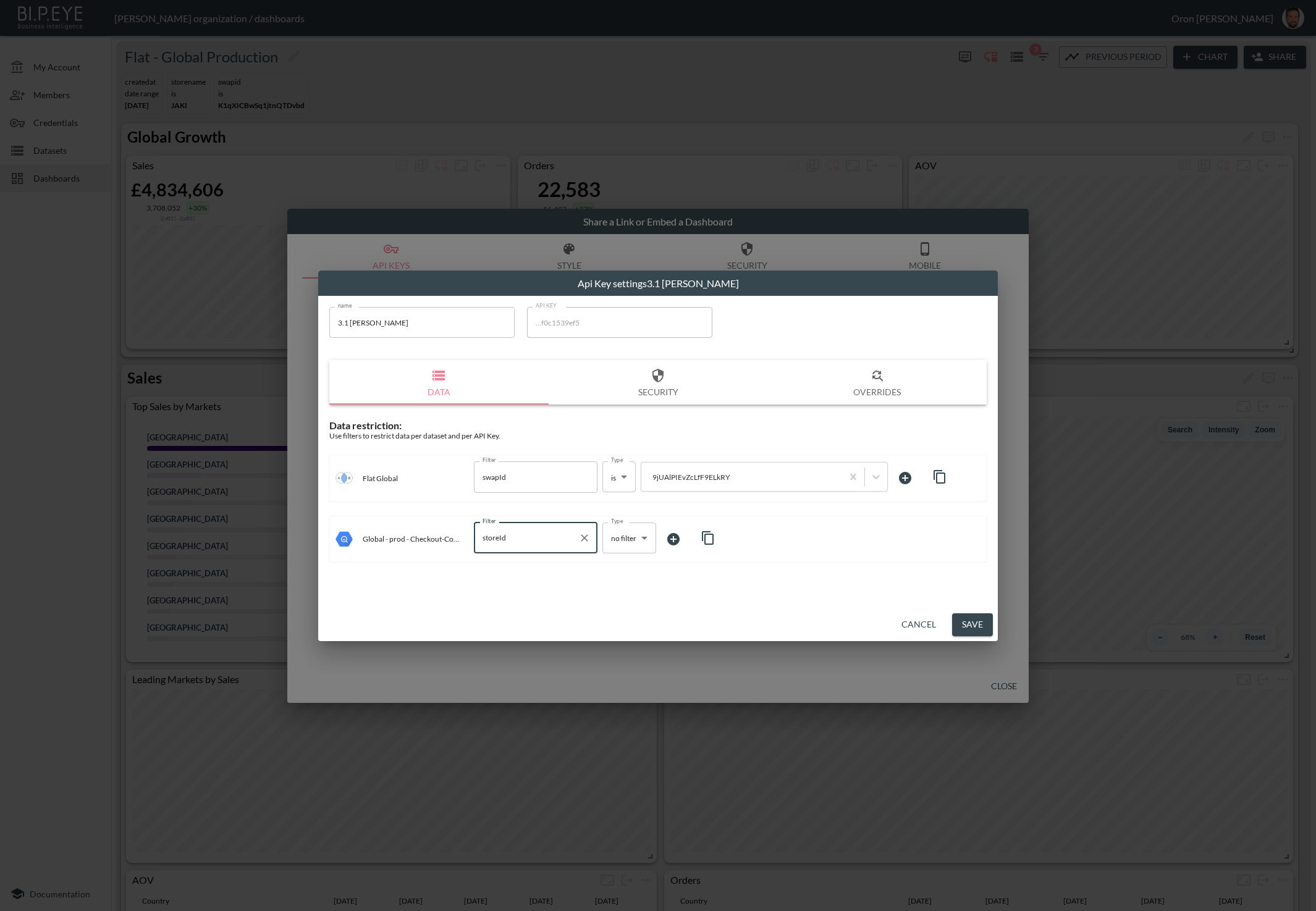
type input "storeId"
click at [636, 542] on body "BI.P.EYE, Interactive Analytics Dashboards - app [PERSON_NAME] organization / d…" at bounding box center [658, 456] width 1316 height 911
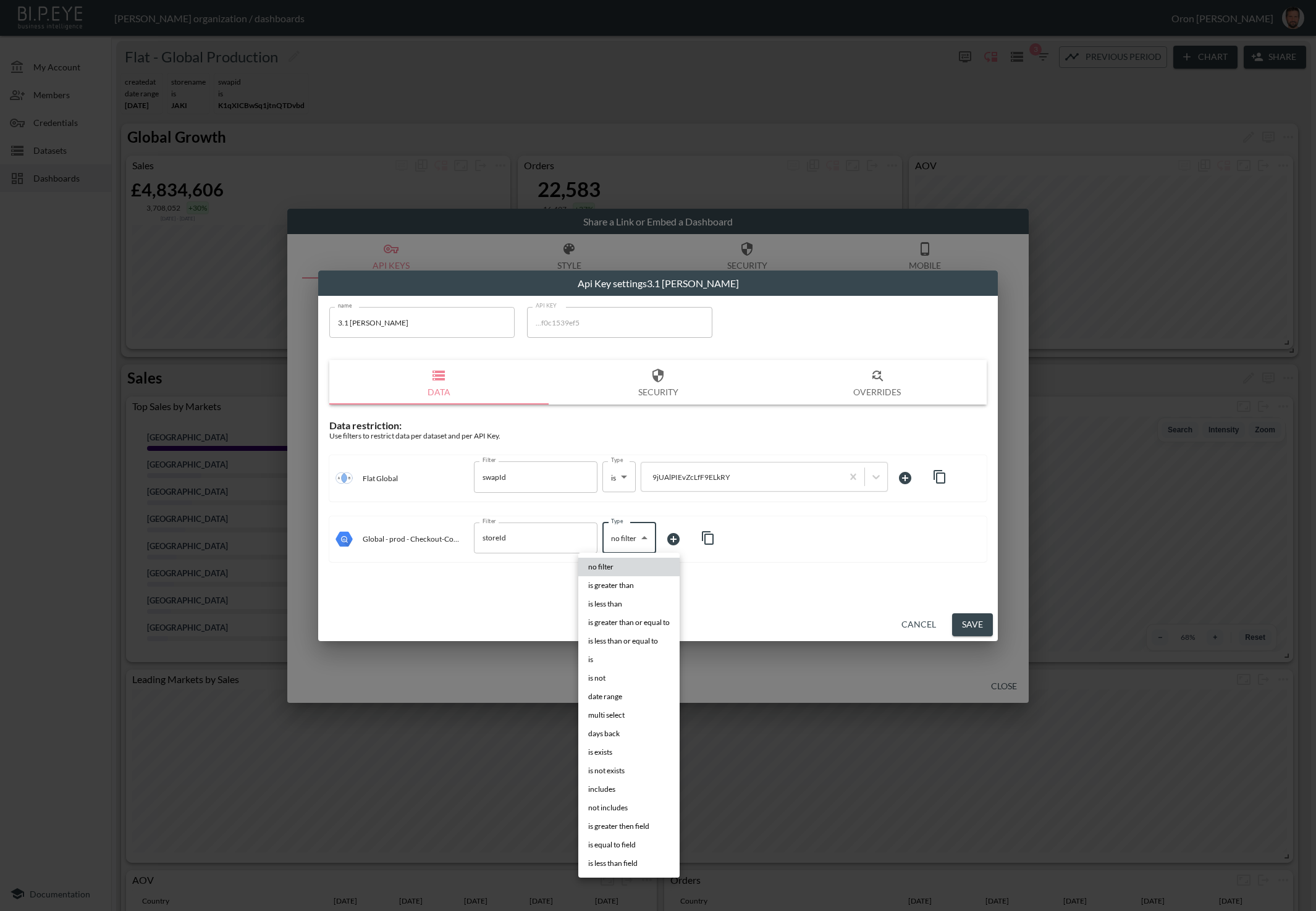
drag, startPoint x: 619, startPoint y: 659, endPoint x: 653, endPoint y: 640, distance: 38.9
click at [620, 659] on li "is" at bounding box center [629, 659] width 101 height 18
type input "is"
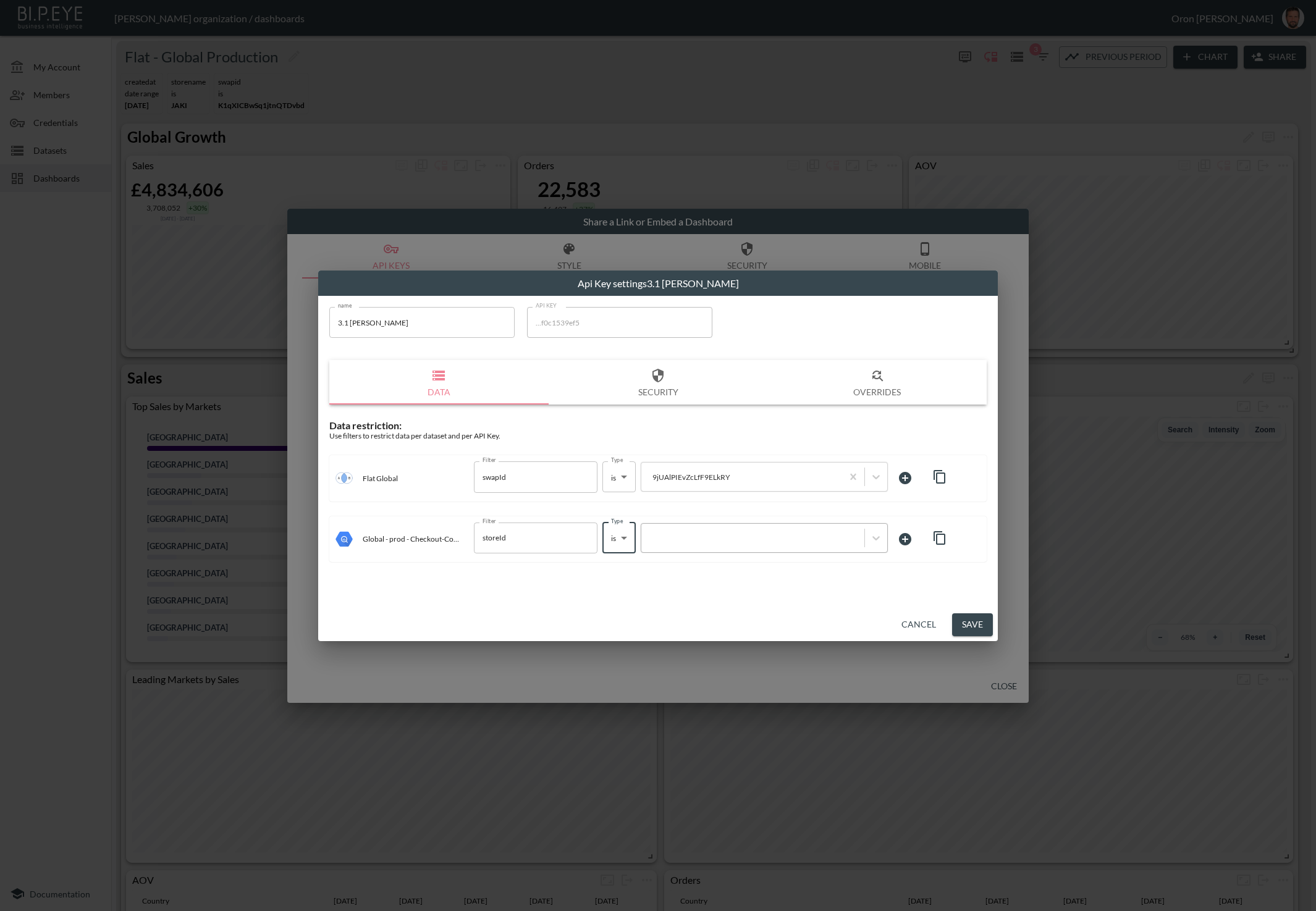
click at [698, 544] on div at bounding box center [752, 538] width 223 height 17
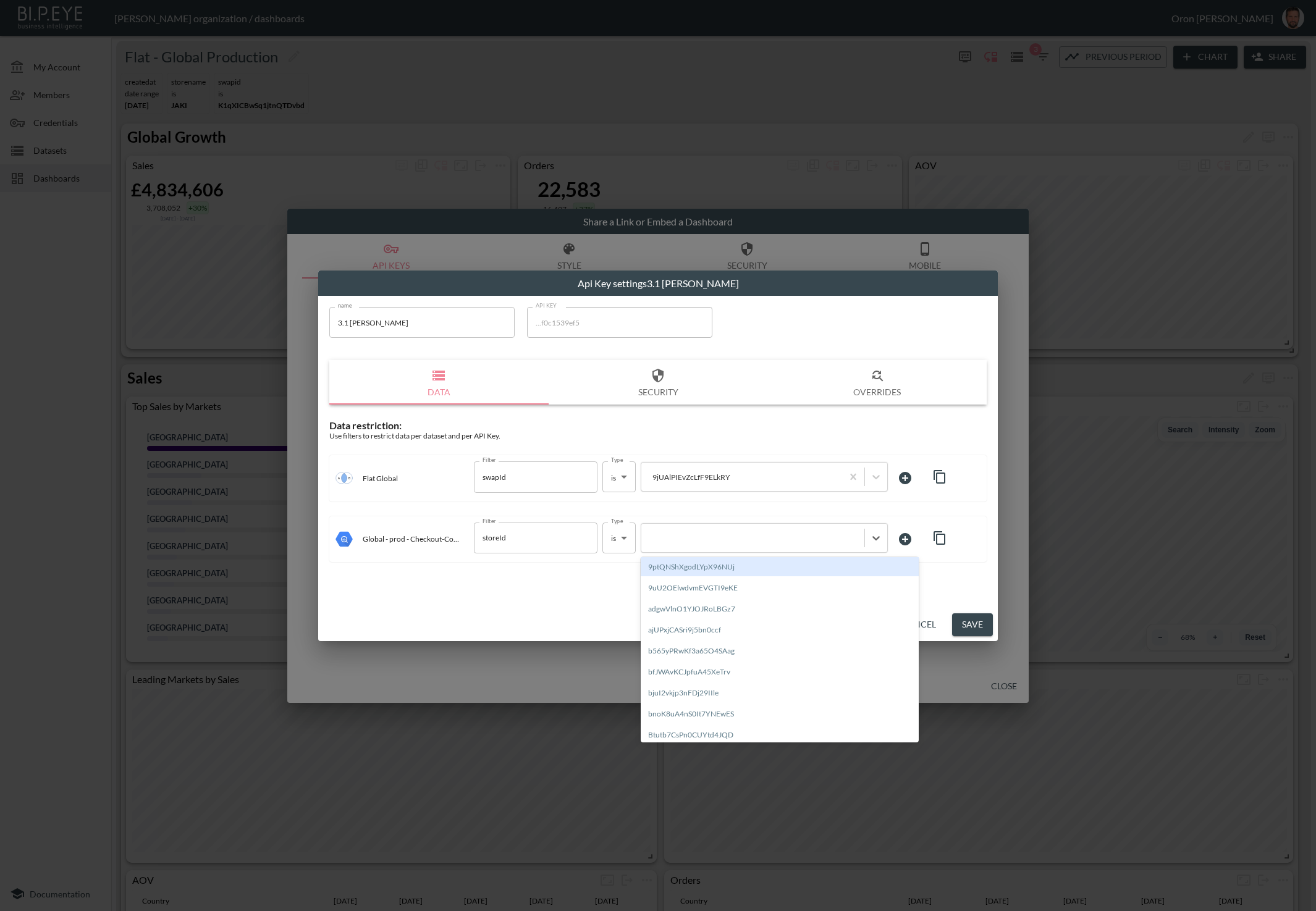
paste input "9jUAlPIEvZcLfF9ELkRY"
type input "9jUAlPIEvZcLfF9ELkRY"
click at [701, 569] on div "Create "9jUAlPIEvZcLfF9ELkRY"" at bounding box center [779, 567] width 278 height 19
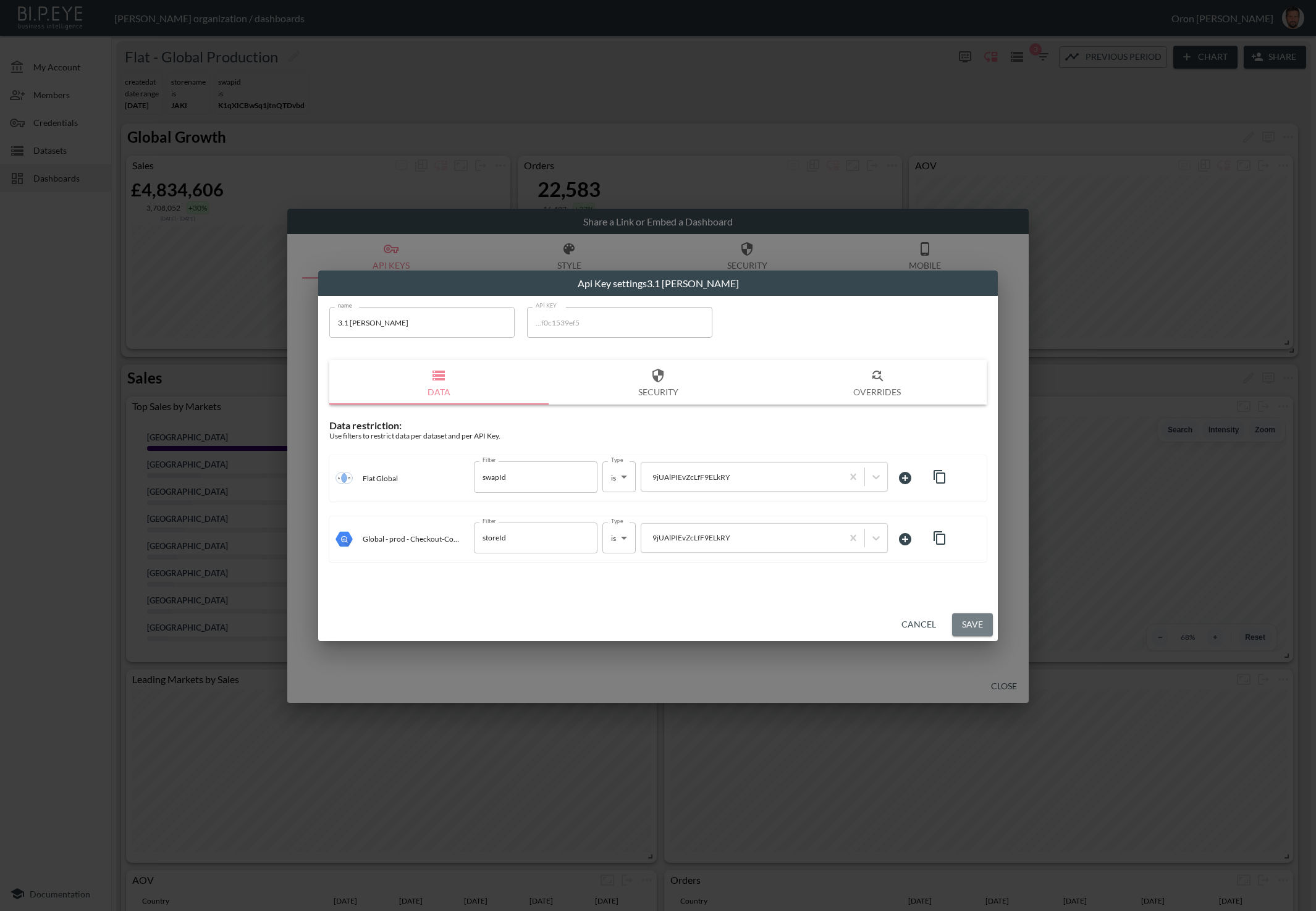
click at [968, 617] on button "Save" at bounding box center [972, 625] width 41 height 23
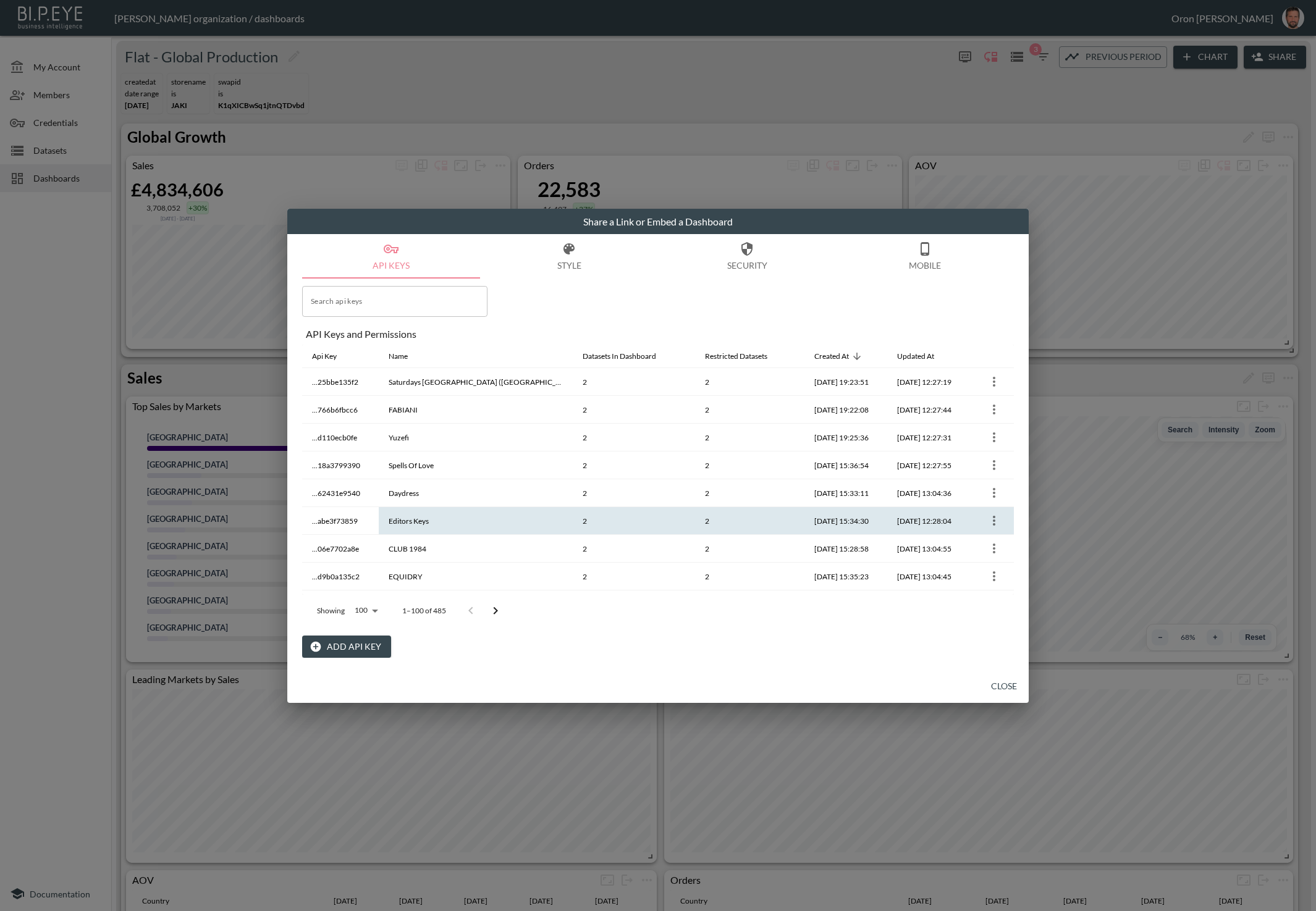
drag, startPoint x: 995, startPoint y: 680, endPoint x: 861, endPoint y: 518, distance: 210.2
click at [995, 679] on button "Close" at bounding box center [1004, 687] width 39 height 23
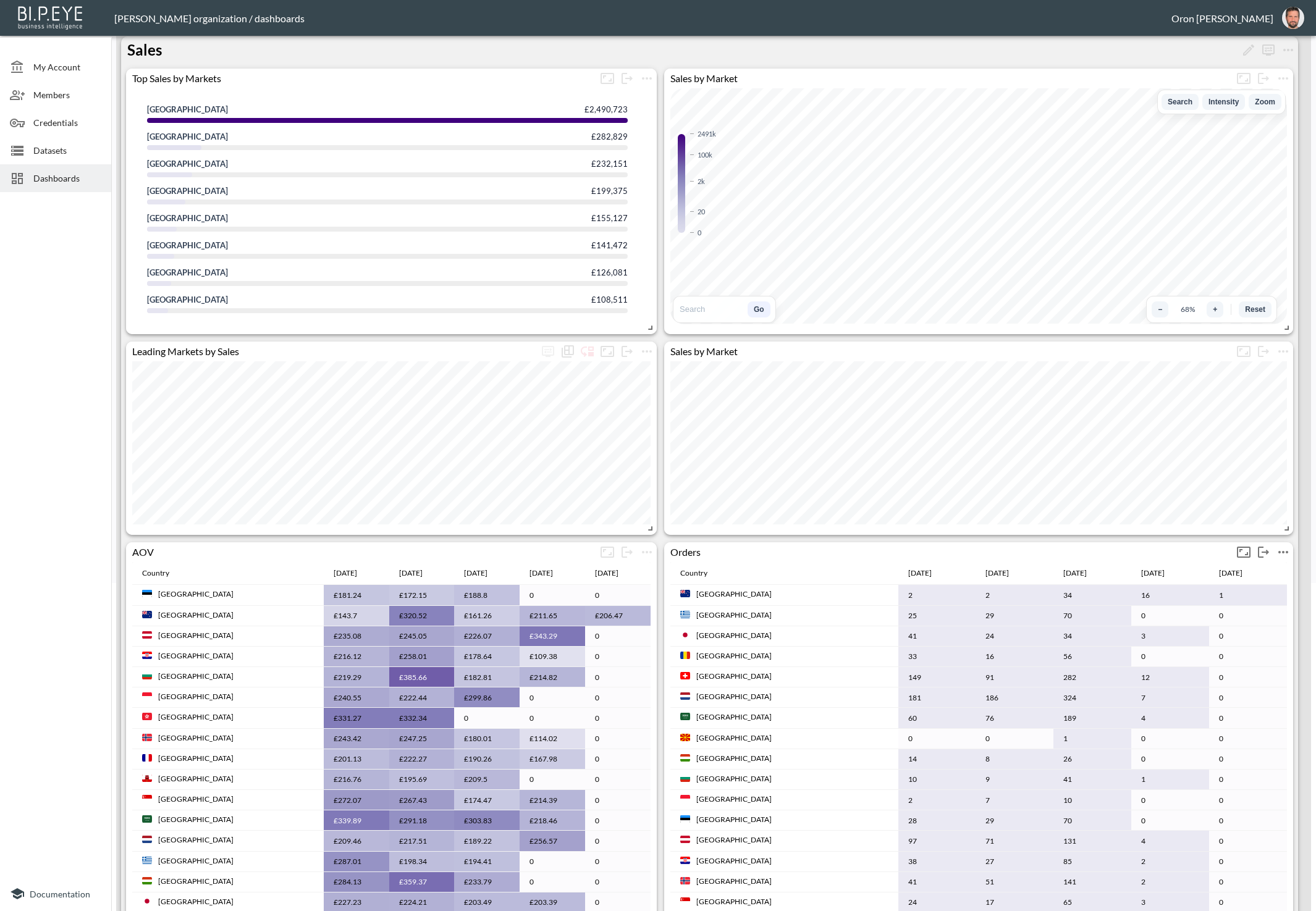
scroll to position [349, 0]
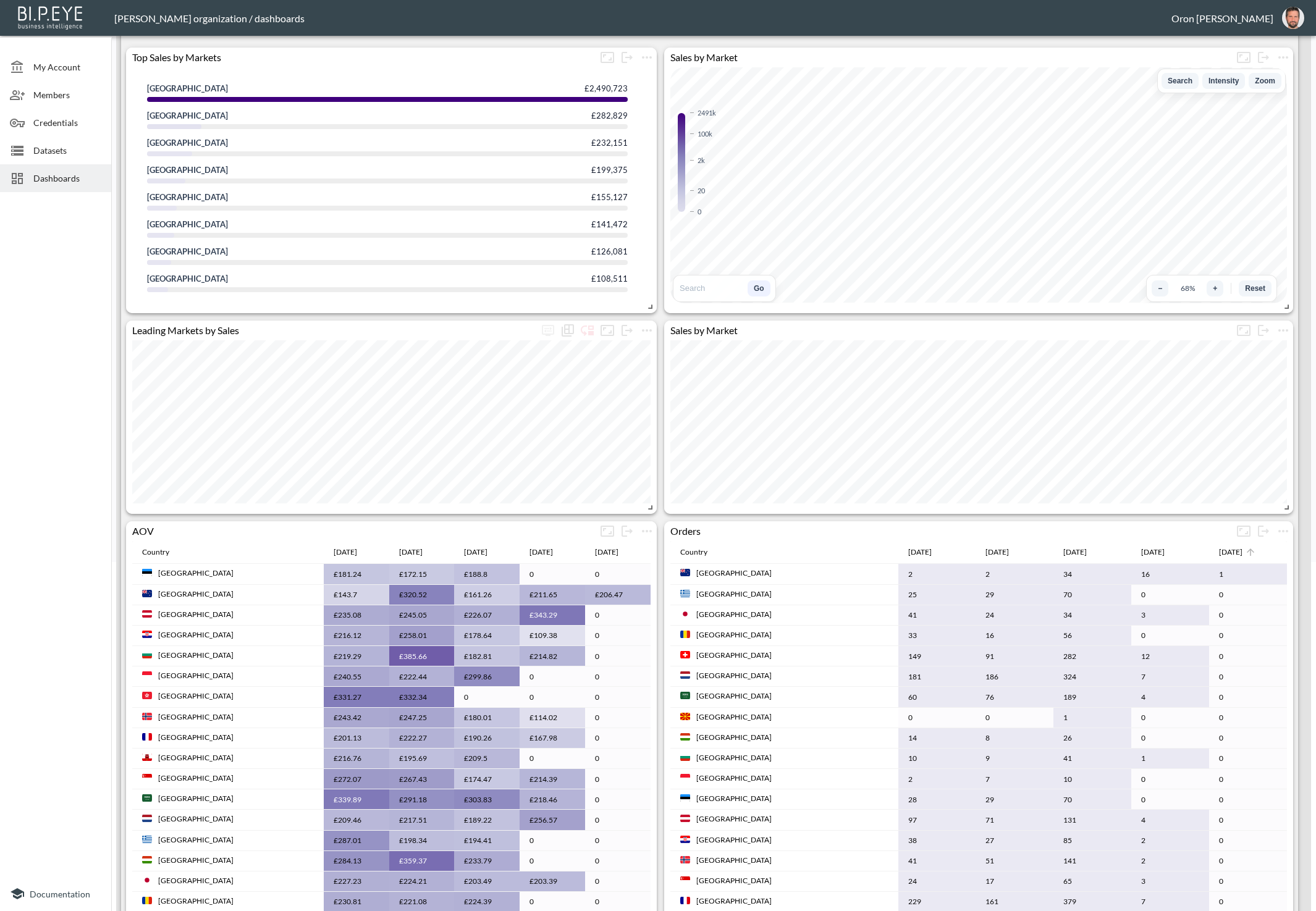
click at [1245, 555] on icon at bounding box center [1251, 553] width 11 height 11
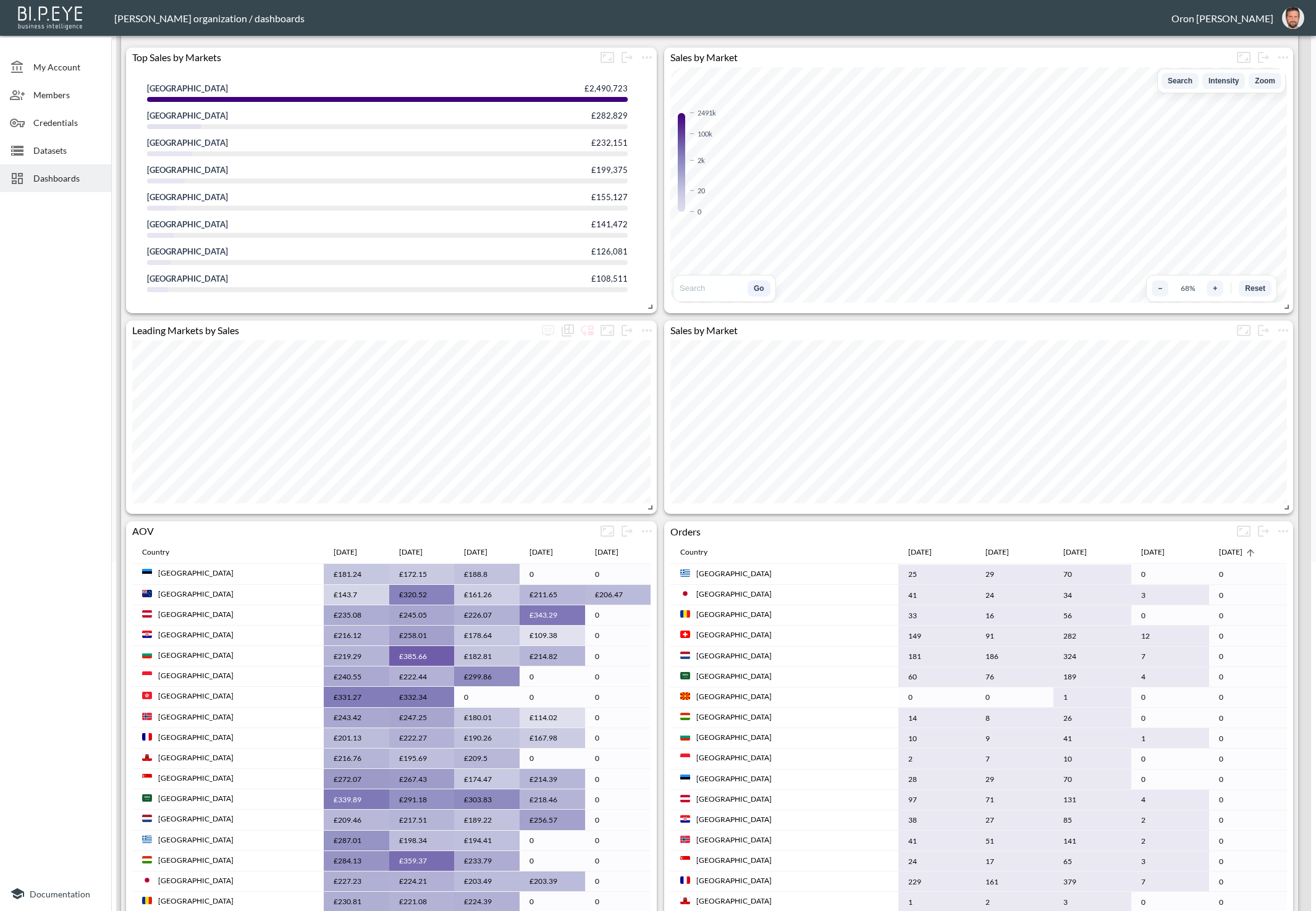
click at [1245, 555] on icon at bounding box center [1251, 553] width 11 height 11
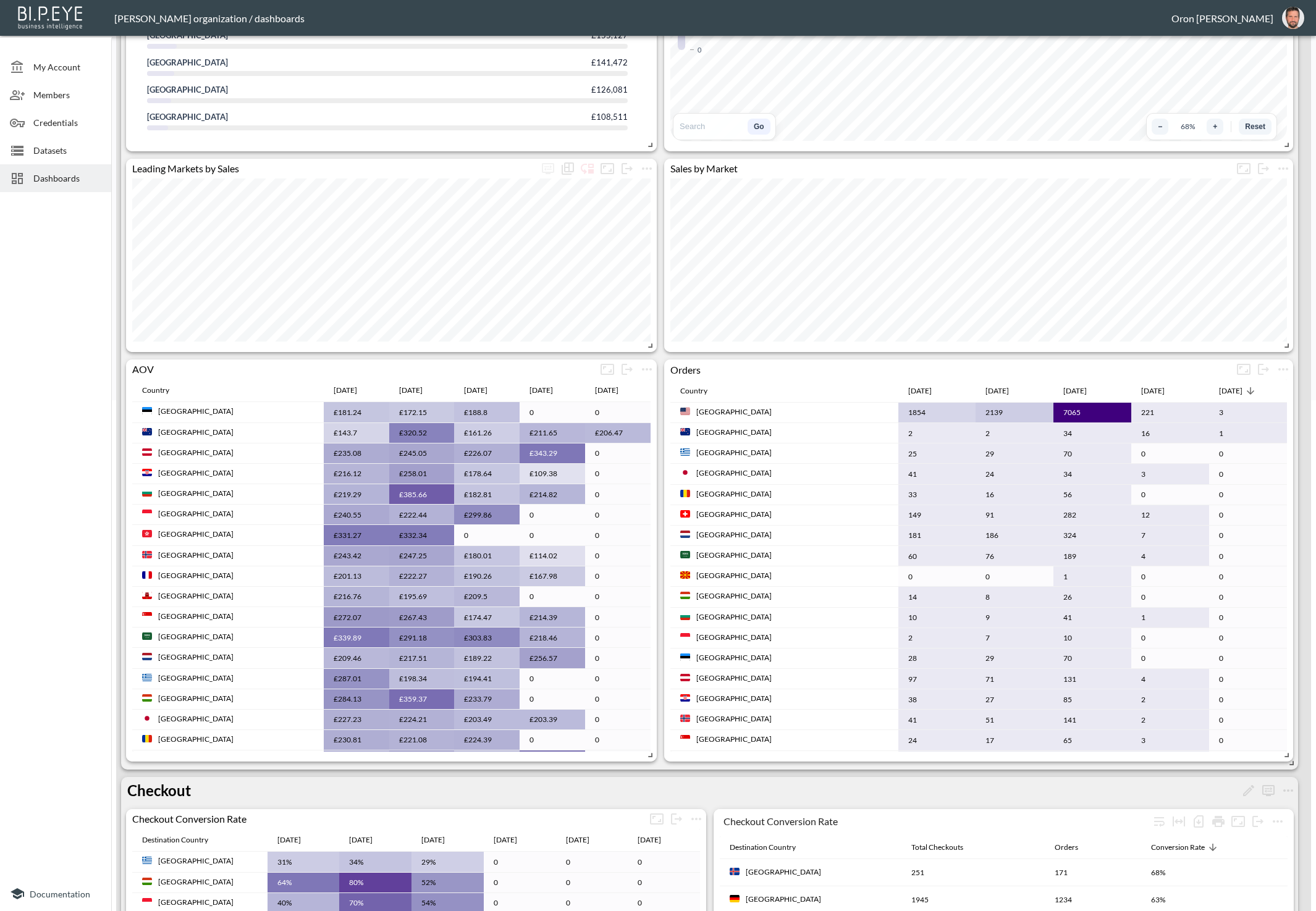
scroll to position [512, 0]
click at [1141, 387] on div "[DATE]" at bounding box center [1152, 389] width 23 height 15
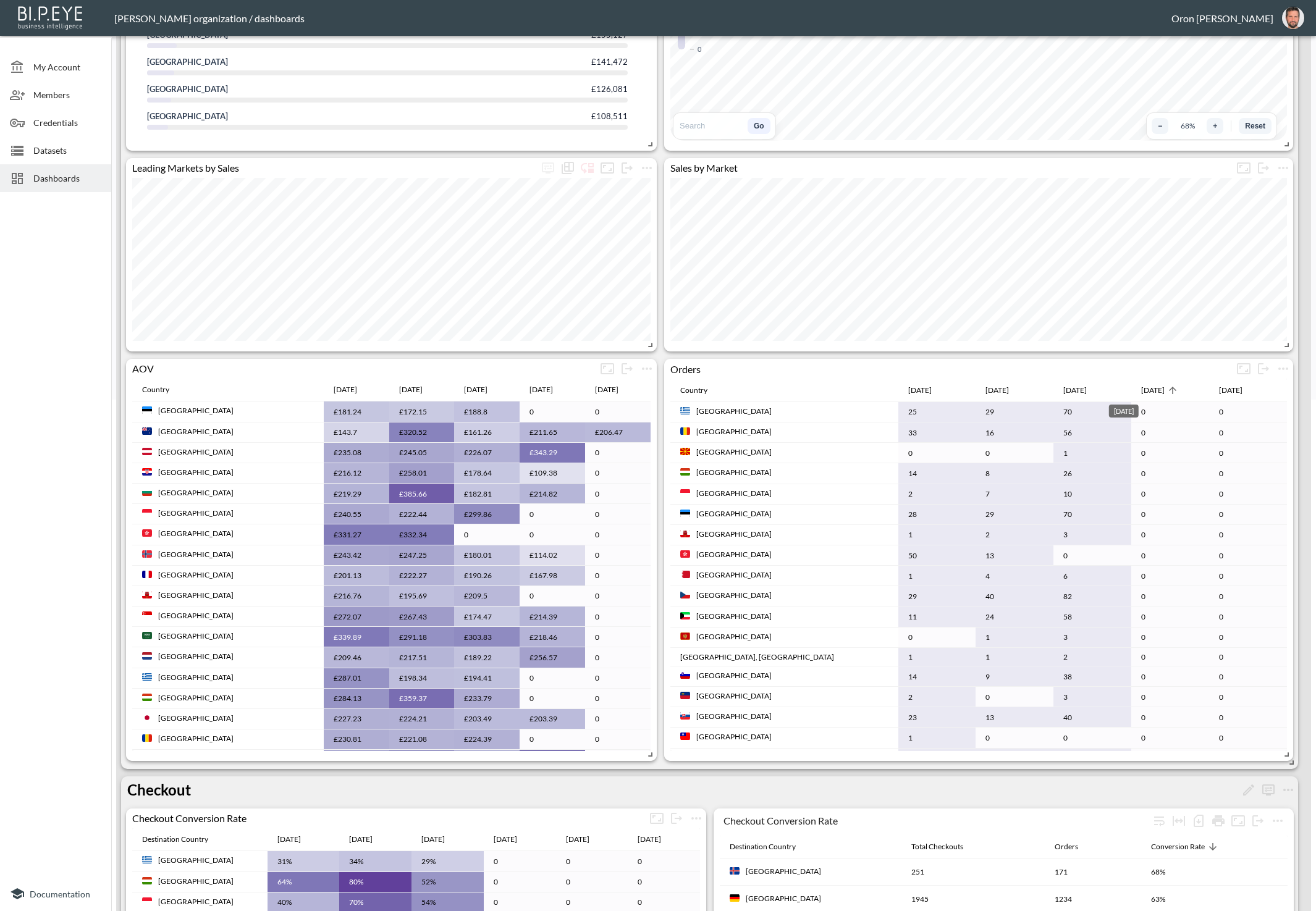
click at [1141, 387] on div "[DATE]" at bounding box center [1152, 389] width 23 height 15
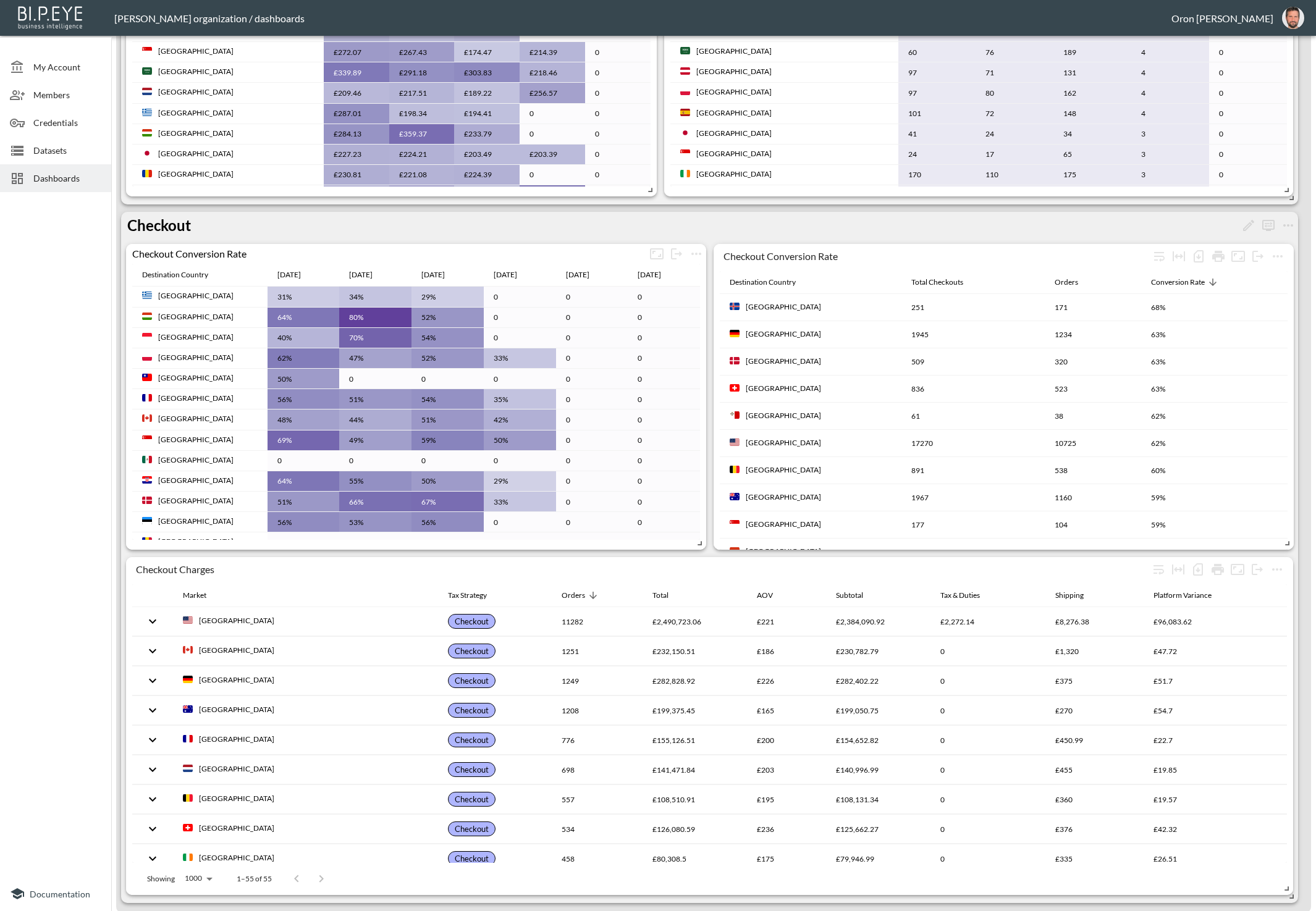
scroll to position [0, 0]
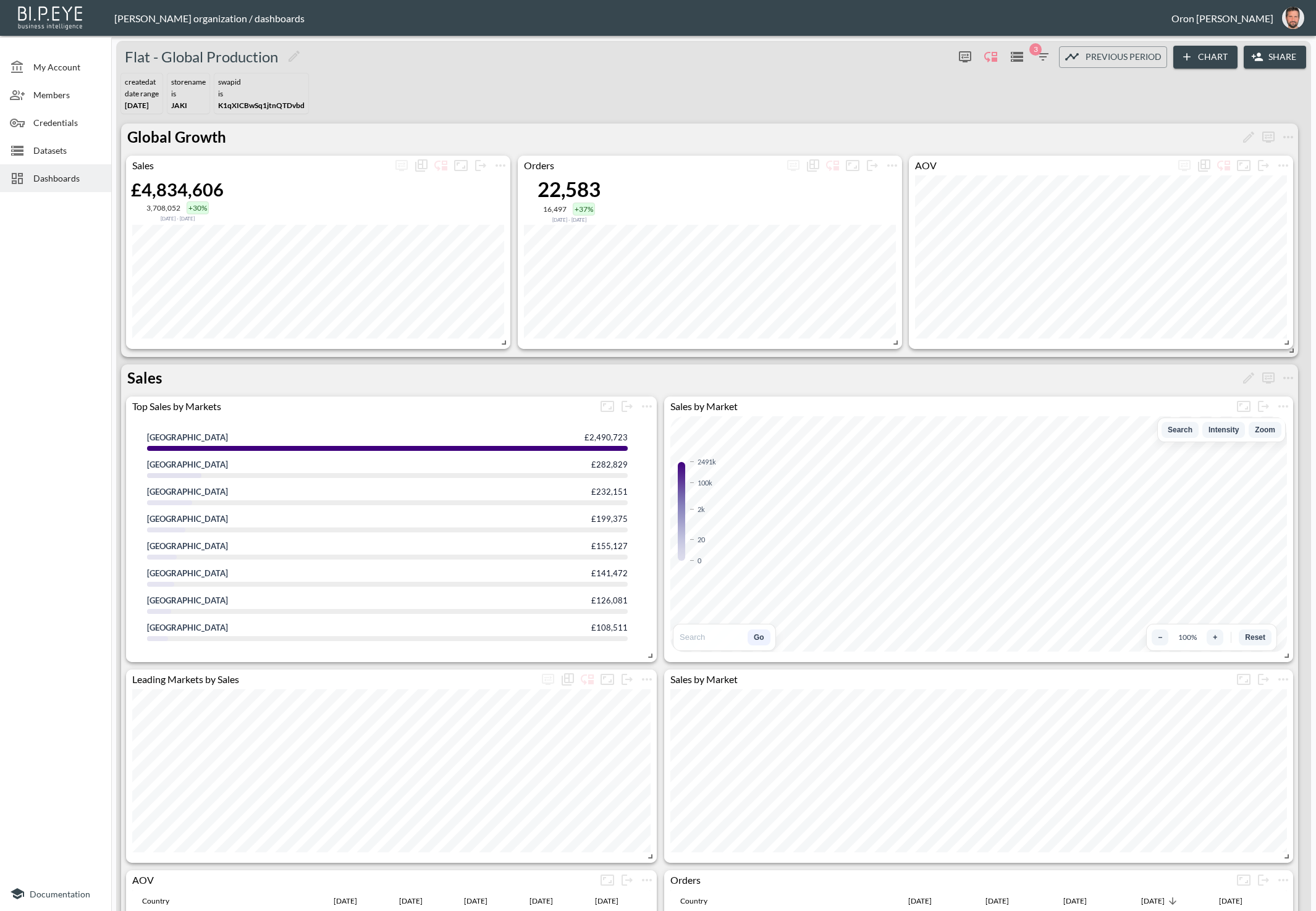
click at [1046, 57] on icon "button" at bounding box center [1043, 56] width 15 height 15
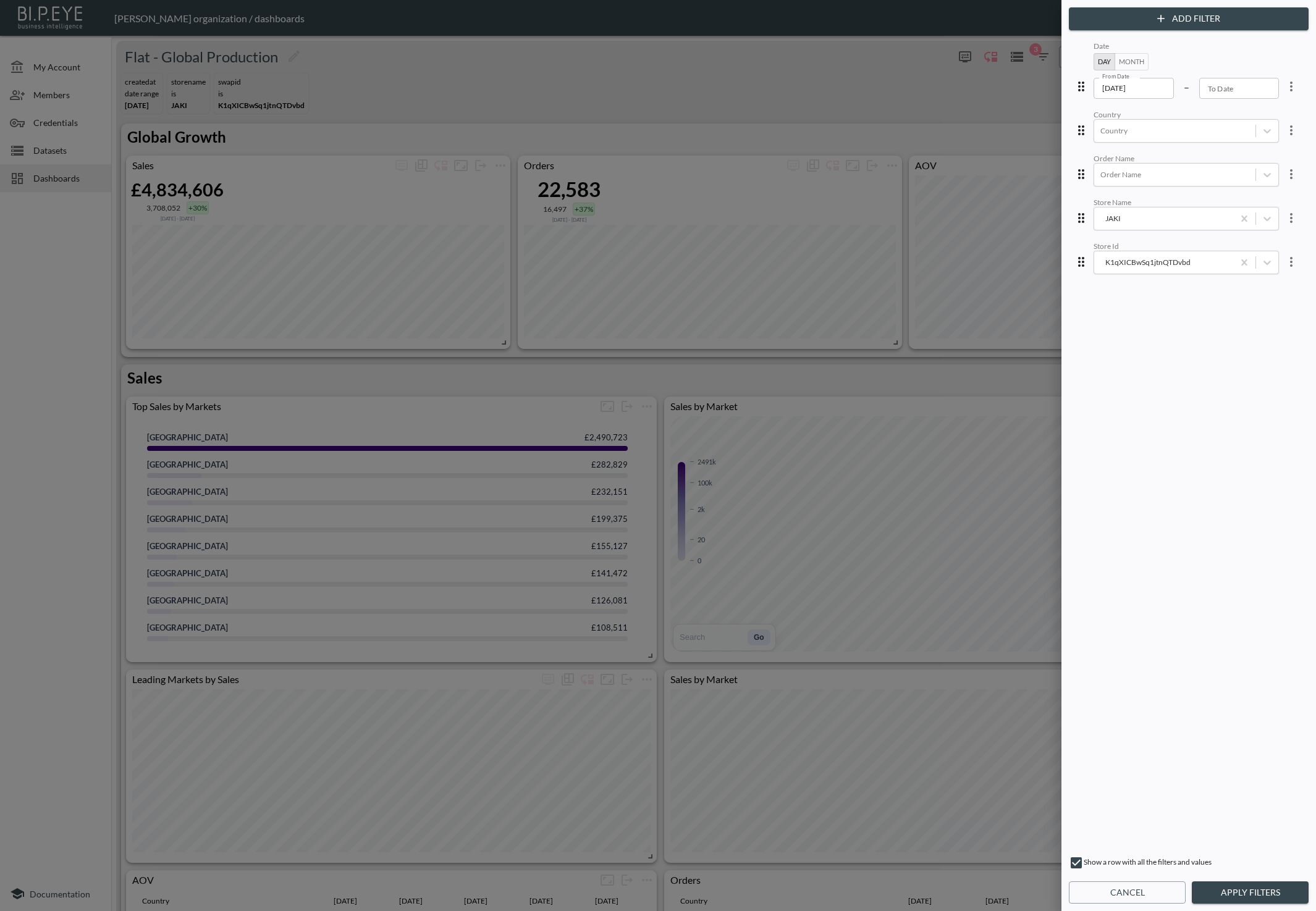
click at [935, 90] on div at bounding box center [658, 456] width 1316 height 911
drag, startPoint x: 1112, startPoint y: 895, endPoint x: 1227, endPoint y: 493, distance: 418.1
click at [1112, 894] on button "Cancel" at bounding box center [1127, 893] width 117 height 23
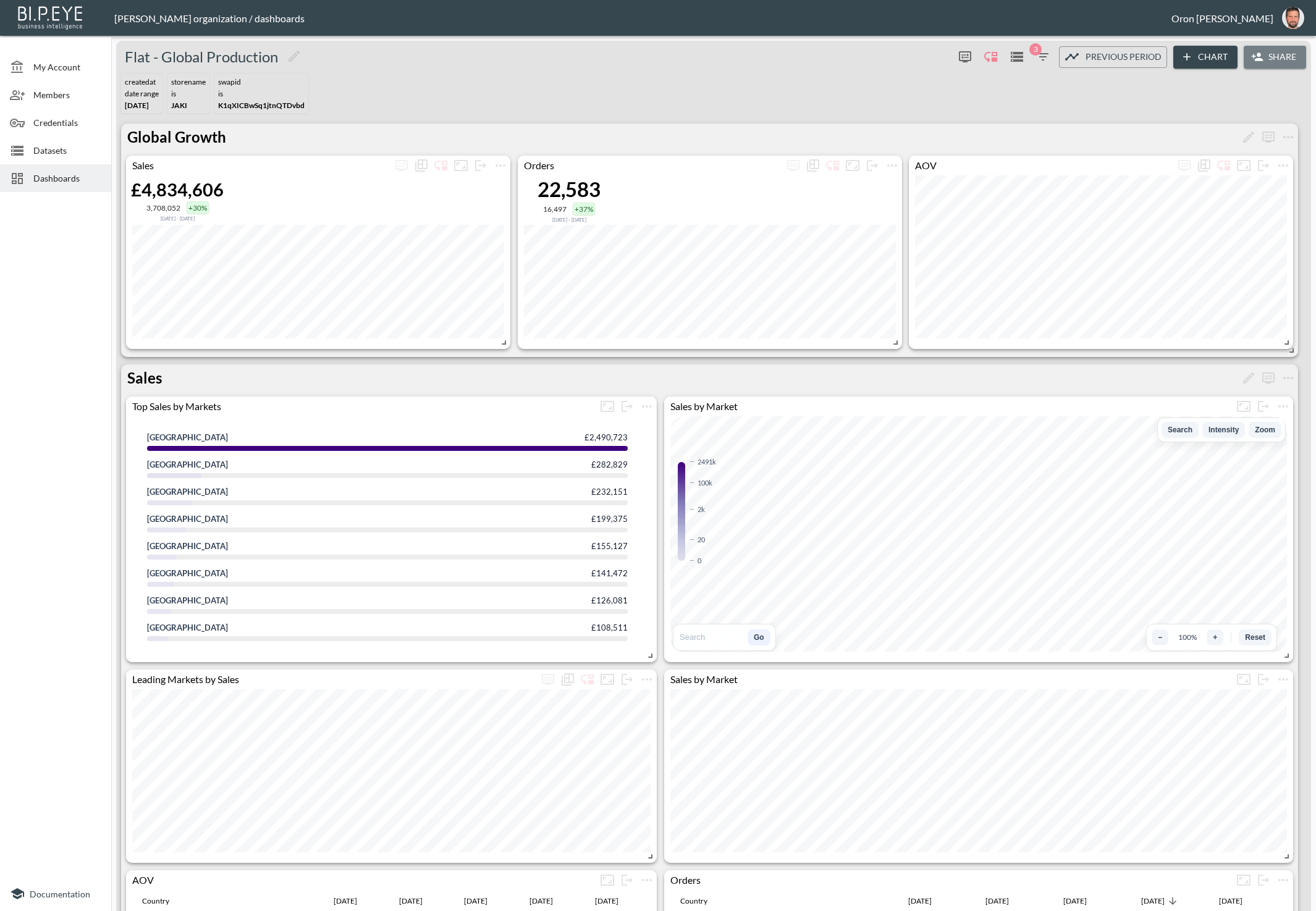
click at [1269, 47] on button "Share" at bounding box center [1275, 57] width 63 height 23
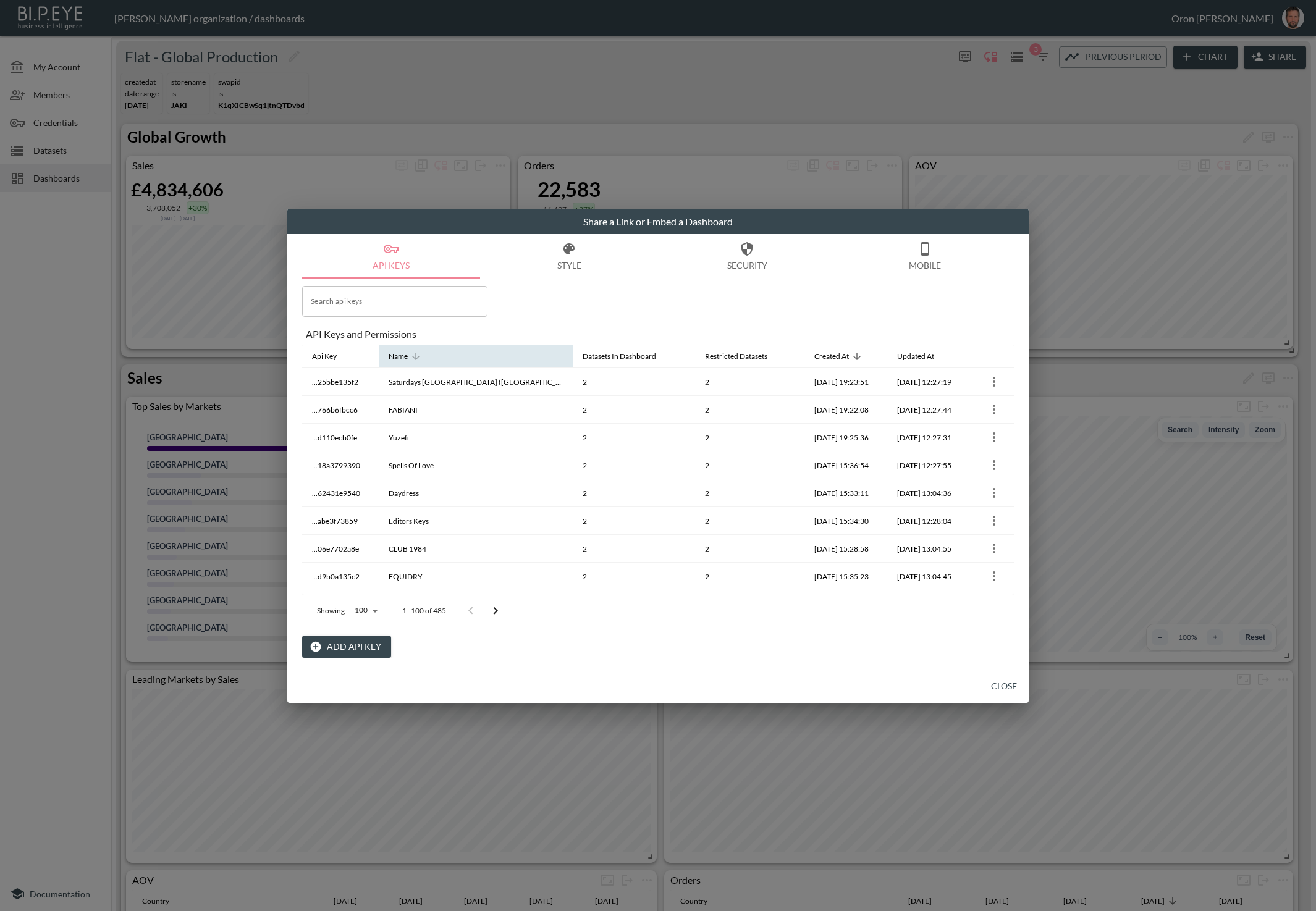
click at [407, 356] on span "Name" at bounding box center [406, 356] width 35 height 15
